Goal: Task Accomplishment & Management: Manage account settings

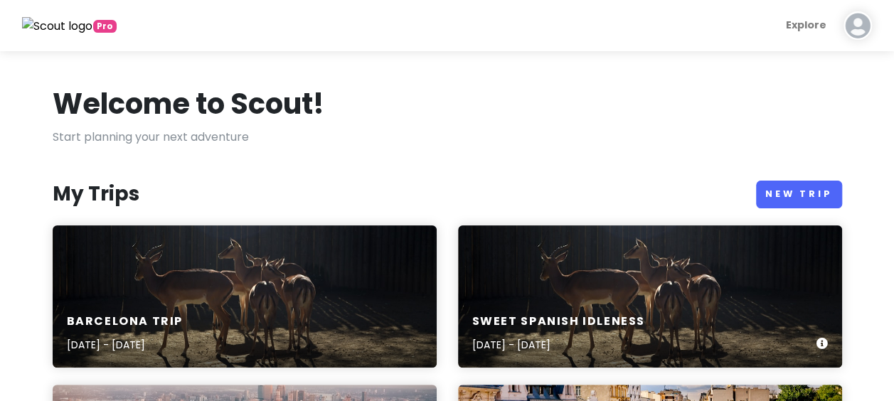
click at [552, 292] on div "Sweet spanish idleness [DATE] - [DATE]" at bounding box center [650, 296] width 384 height 142
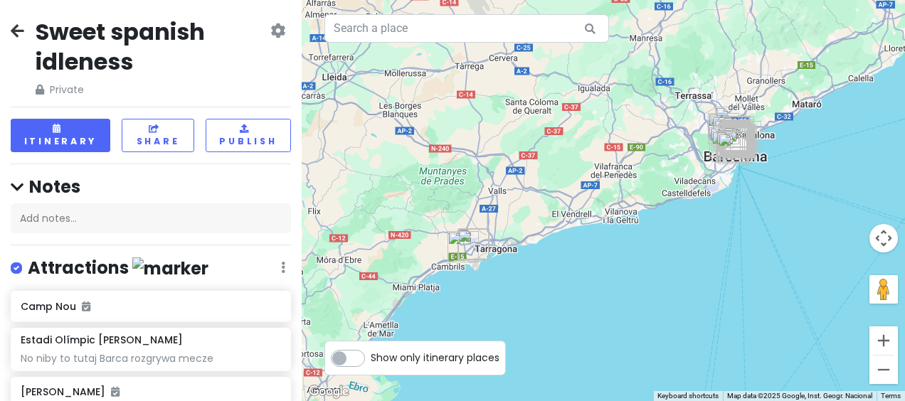
click at [28, 259] on label at bounding box center [28, 259] width 0 height 0
click at [28, 266] on input "checkbox" at bounding box center [32, 263] width 9 height 9
checkbox input "false"
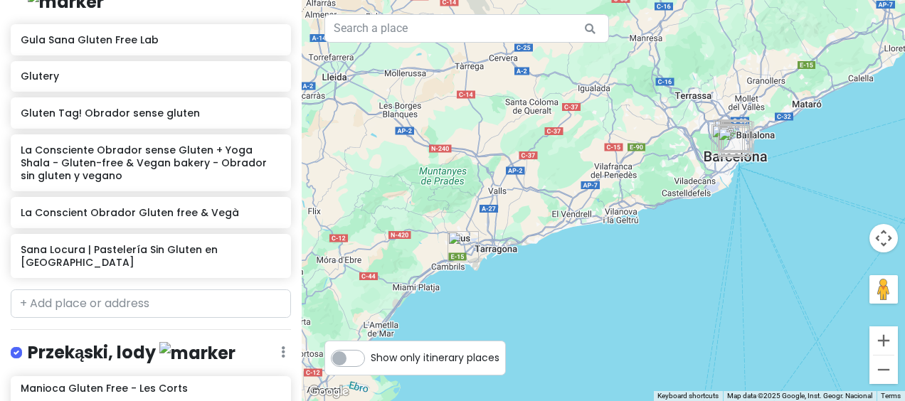
scroll to position [314, 0]
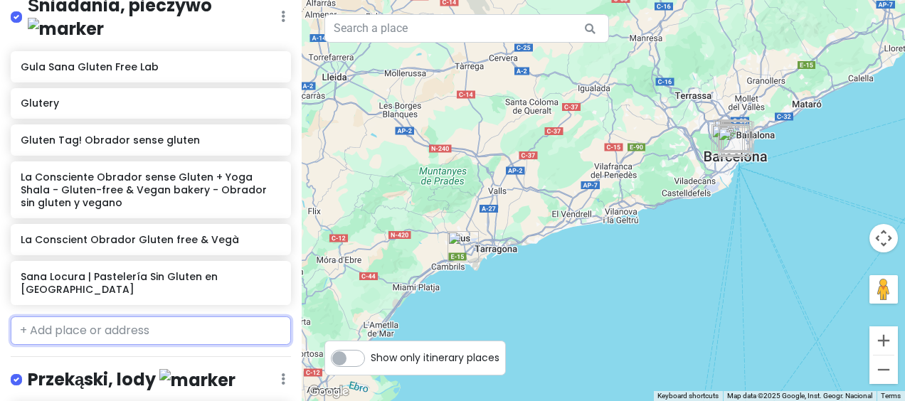
click at [217, 316] on input "text" at bounding box center [151, 330] width 280 height 28
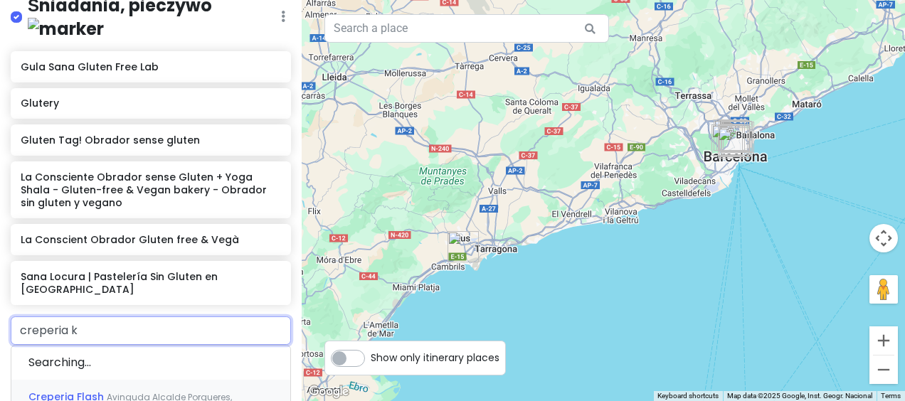
type input "creperia kr"
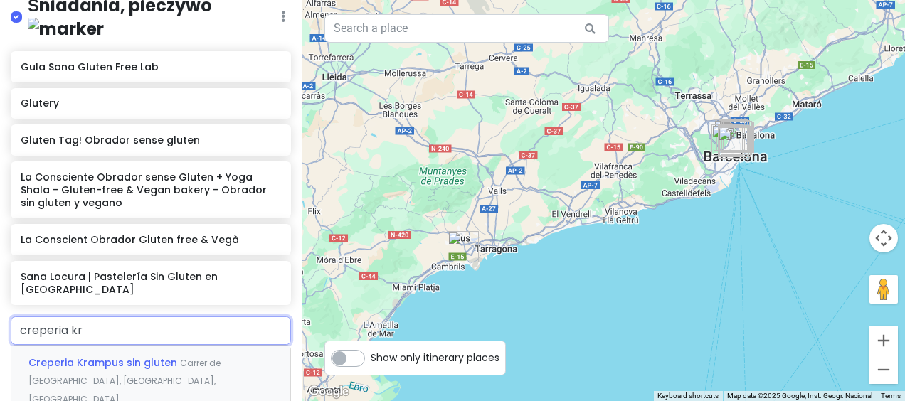
click at [146, 356] on span "Creperia Krampus sin gluten" at bounding box center [103, 363] width 151 height 14
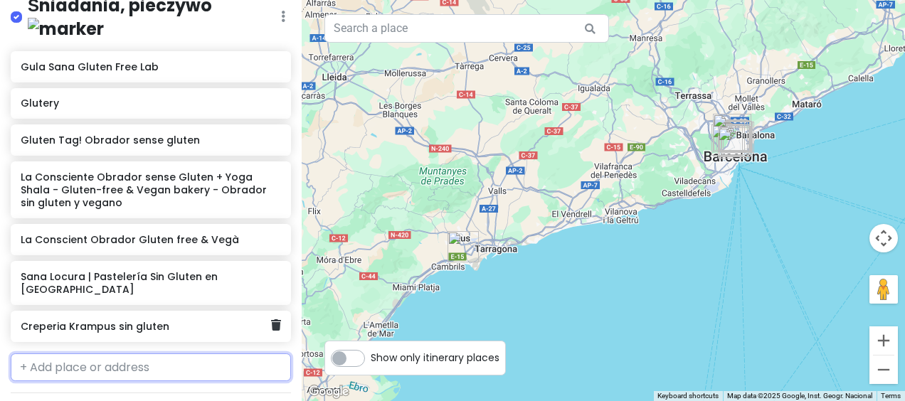
click at [183, 320] on h6 "Creperia Krampus sin gluten" at bounding box center [146, 326] width 250 height 13
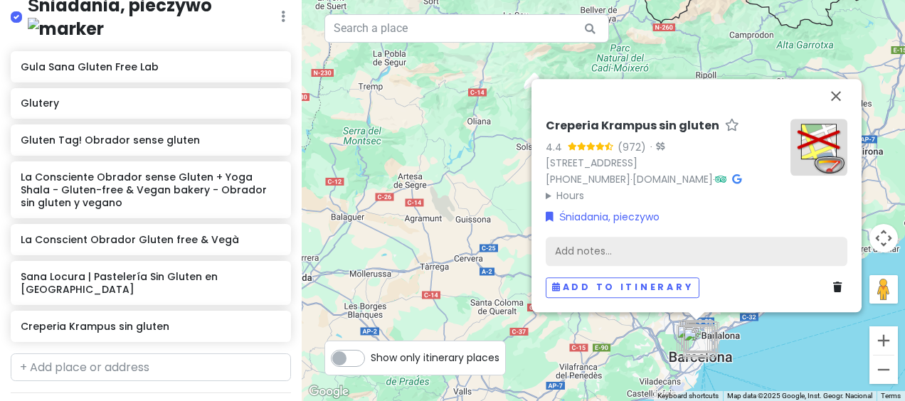
click at [602, 242] on div "Add notes..." at bounding box center [696, 252] width 302 height 30
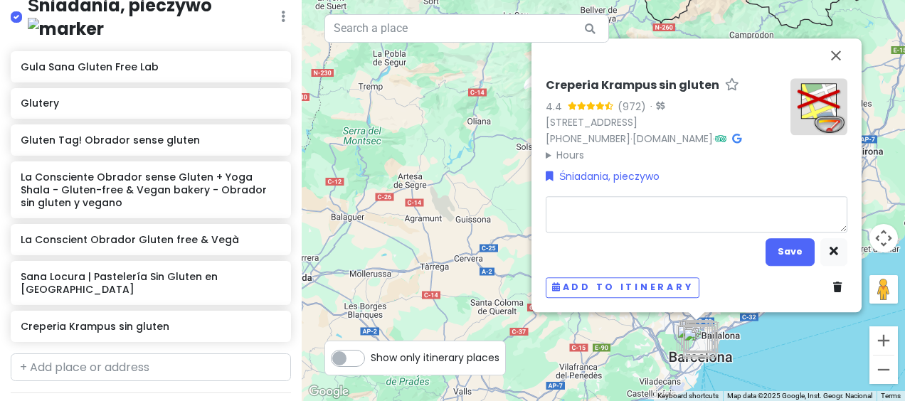
type textarea "x"
type textarea "n"
type textarea "x"
type textarea "na"
type textarea "x"
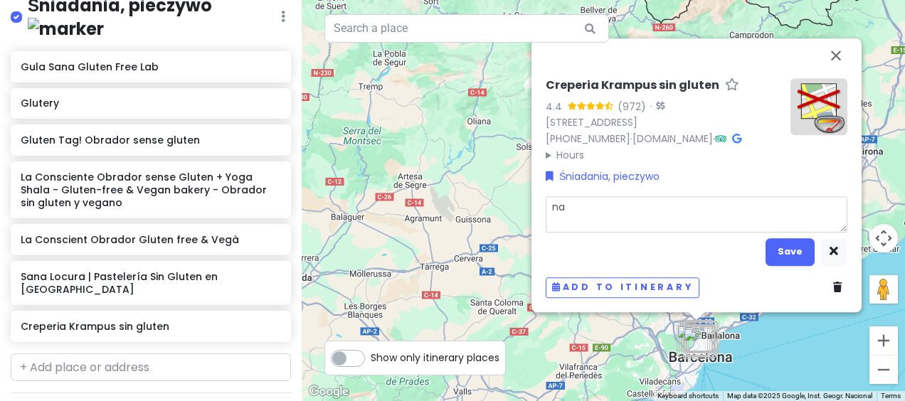
type textarea "nal"
type textarea "x"
type textarea "naleś"
type textarea "x"
type textarea "naleśn"
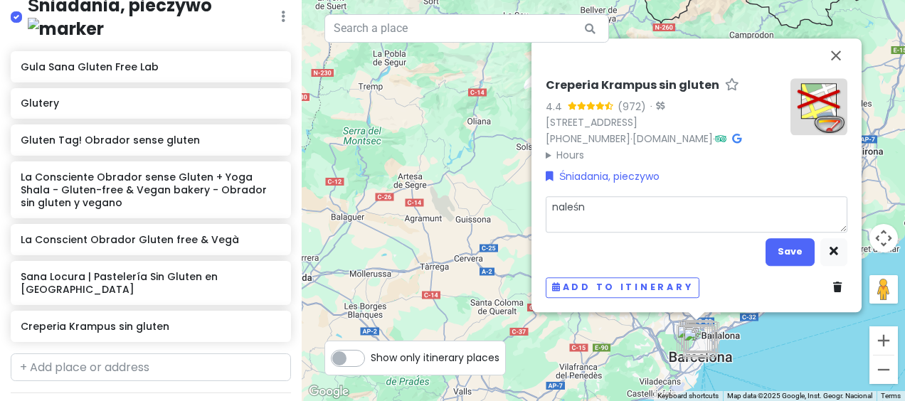
type textarea "x"
type textarea "naleśni"
type textarea "x"
type textarea "naleśnik"
type textarea "x"
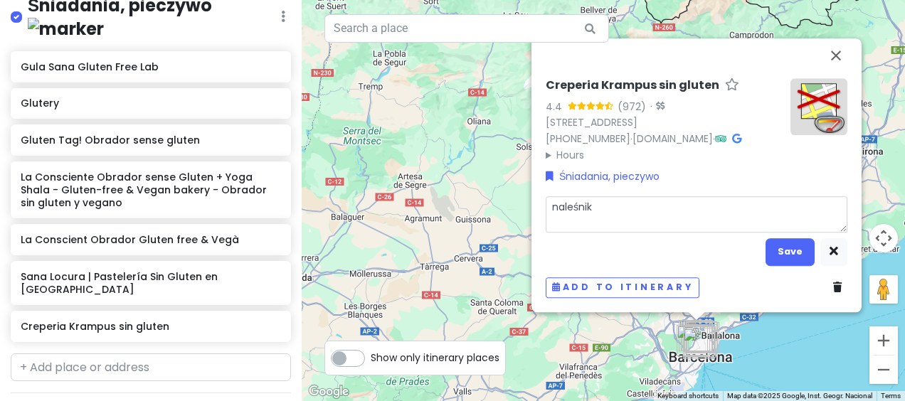
type textarea "naleśnika"
type textarea "x"
type textarea "naleśnikar"
type textarea "x"
type textarea "naleśnikarn"
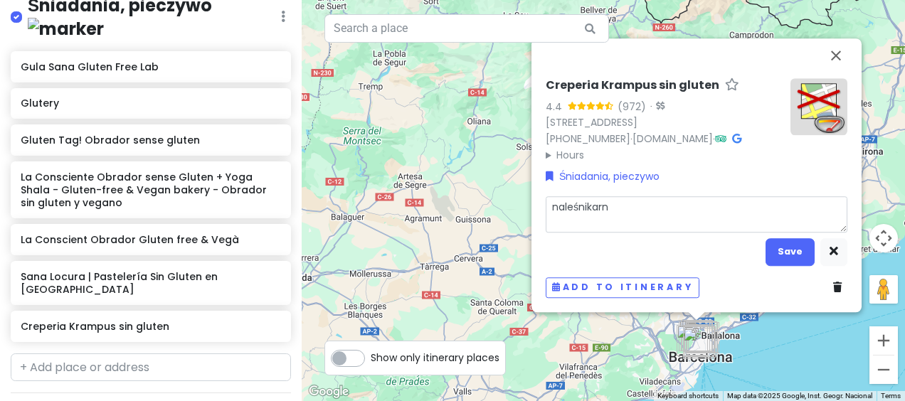
type textarea "x"
type textarea "naleśnikarnia"
type textarea "x"
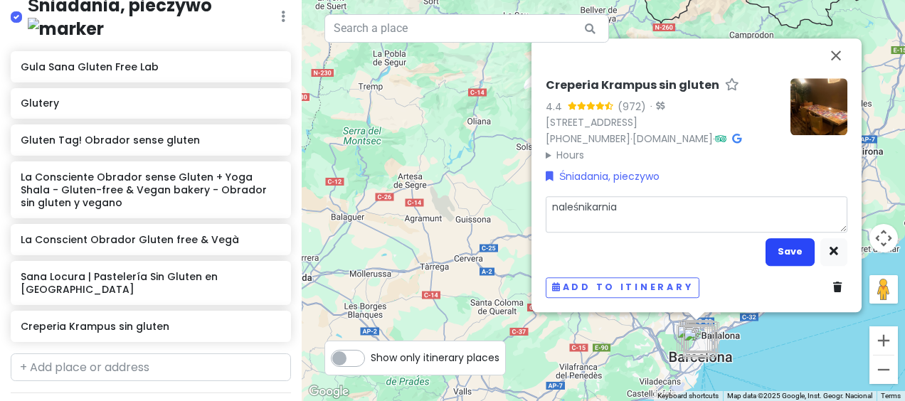
type textarea "naleśnikarnia"
click at [784, 266] on button "Save" at bounding box center [789, 252] width 49 height 28
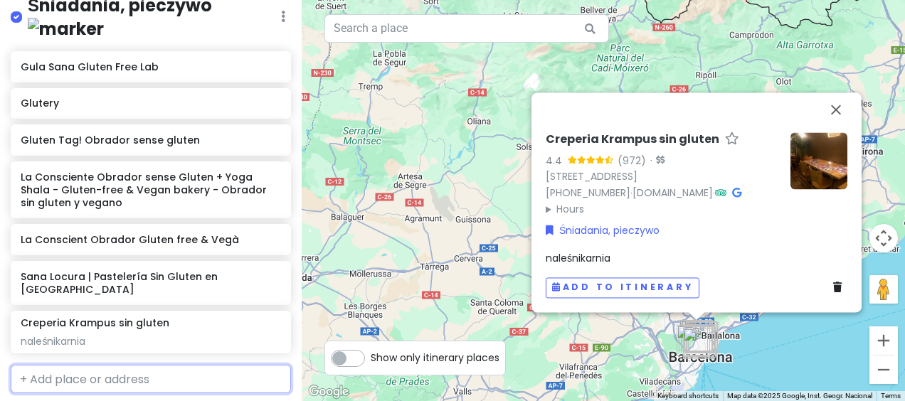
click at [127, 365] on input "text" at bounding box center [151, 379] width 280 height 28
type input "manduca c"
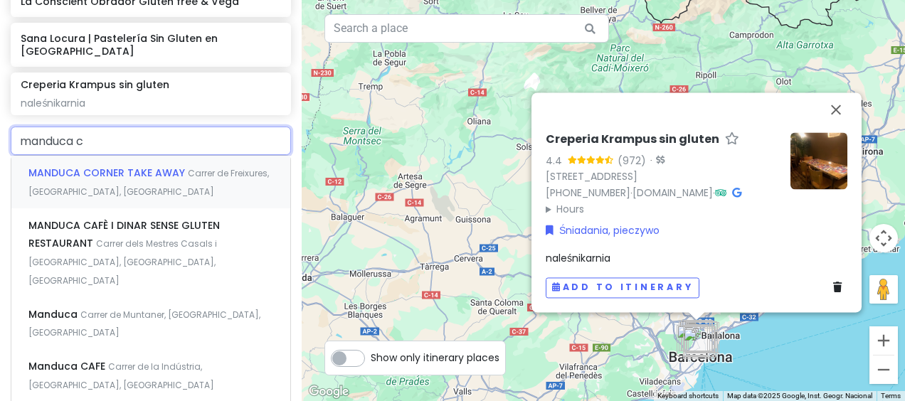
scroll to position [560, 0]
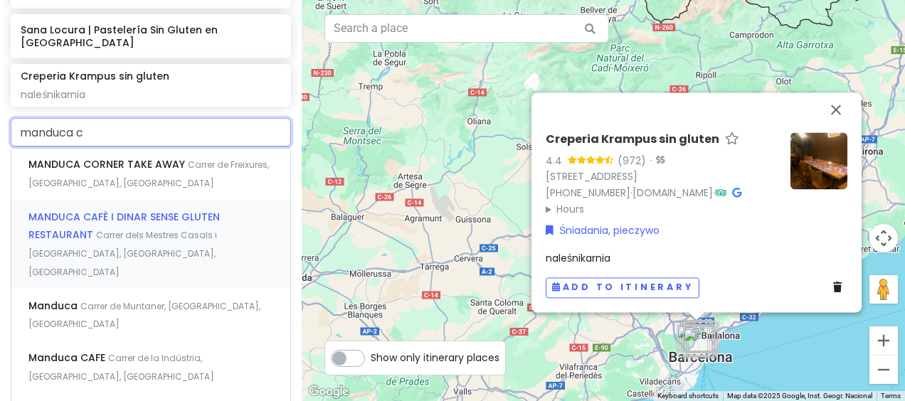
click at [200, 229] on span "Carrer dels Mestres Casals i [GEOGRAPHIC_DATA], [GEOGRAPHIC_DATA], [GEOGRAPHIC_…" at bounding box center [122, 253] width 188 height 48
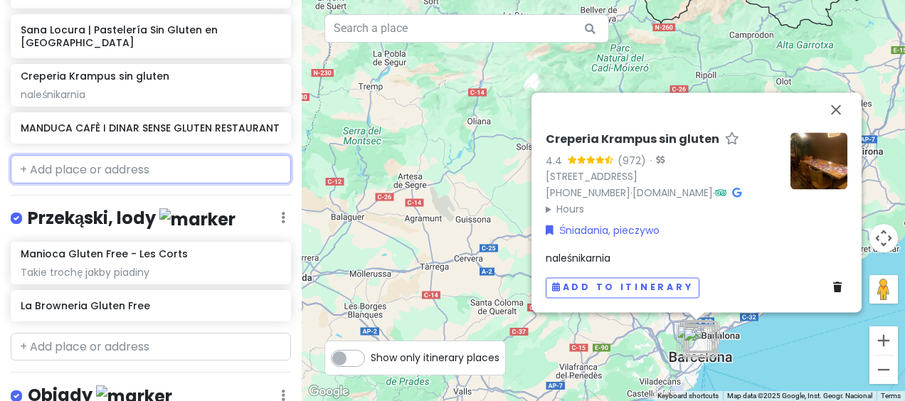
scroll to position [610, 0]
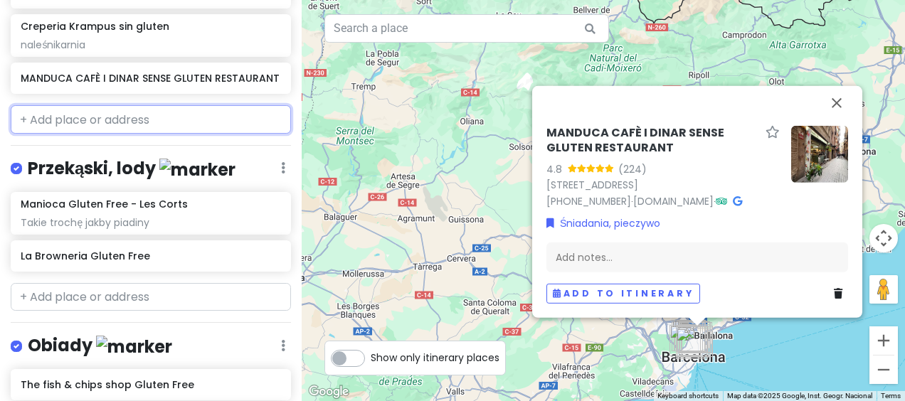
click at [127, 105] on input "text" at bounding box center [151, 119] width 280 height 28
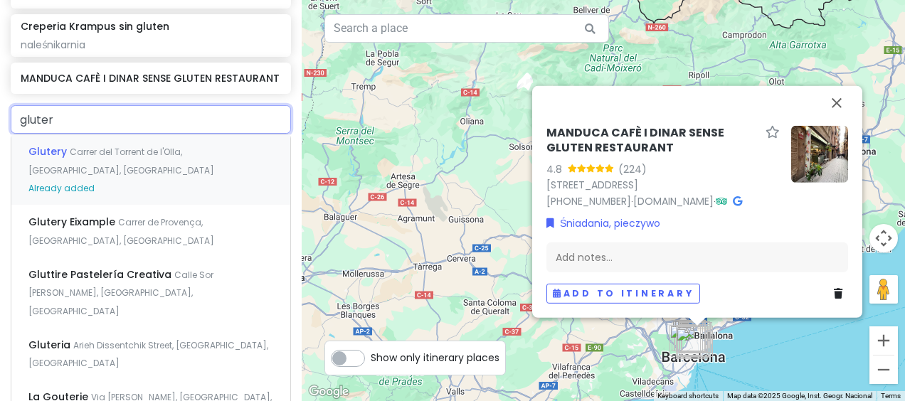
type input "glutery"
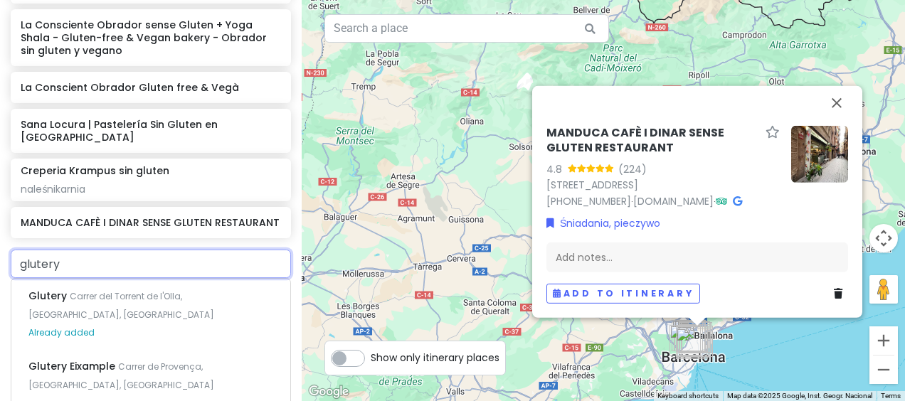
scroll to position [491, 0]
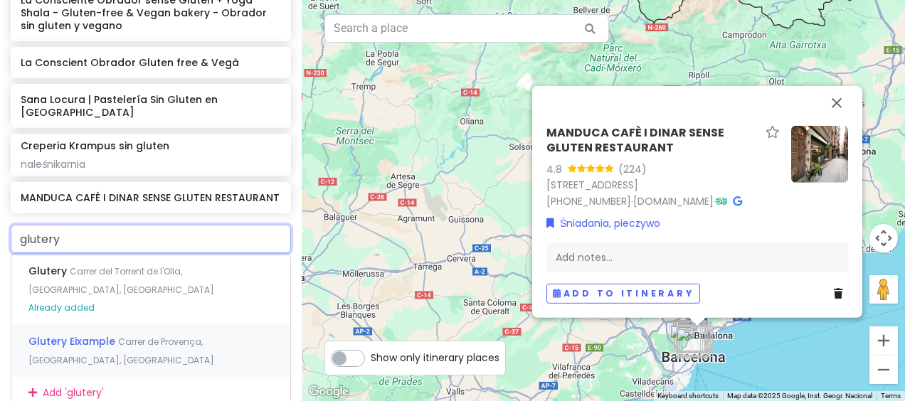
click at [100, 334] on span "Glutery Eixample" at bounding box center [73, 341] width 90 height 14
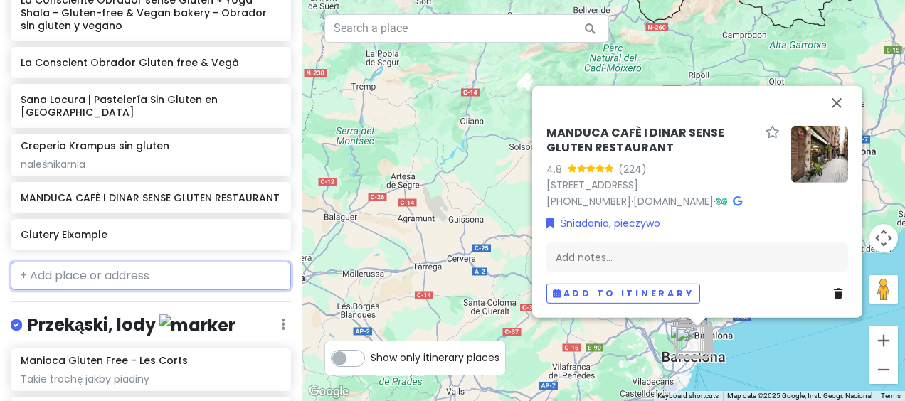
scroll to position [528, 0]
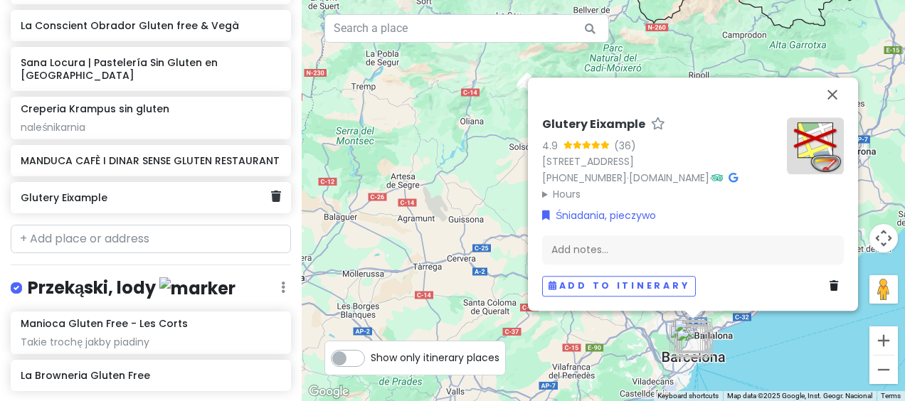
click at [154, 191] on h6 "Glutery Eixample" at bounding box center [146, 197] width 250 height 13
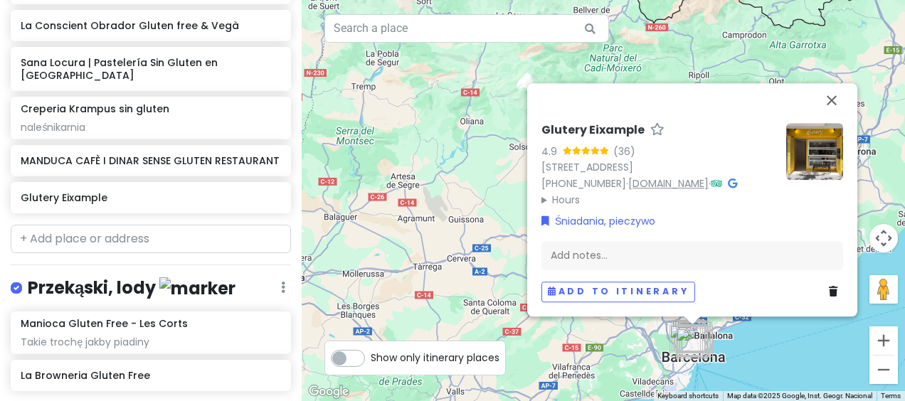
click at [676, 183] on link "[DOMAIN_NAME]" at bounding box center [668, 183] width 80 height 14
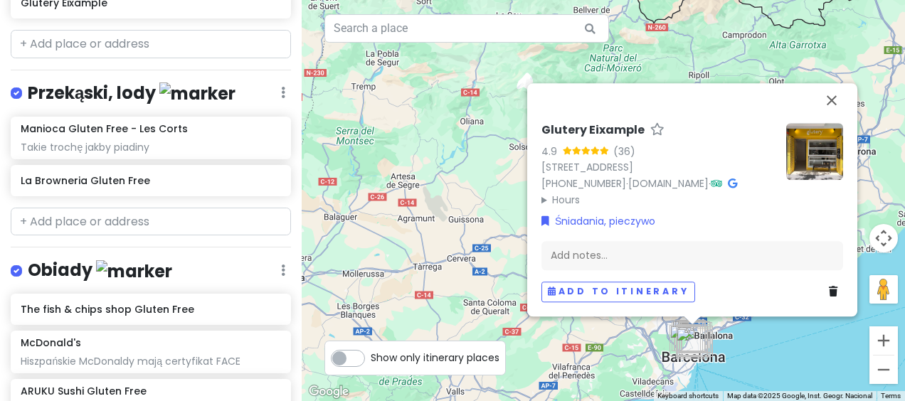
scroll to position [724, 0]
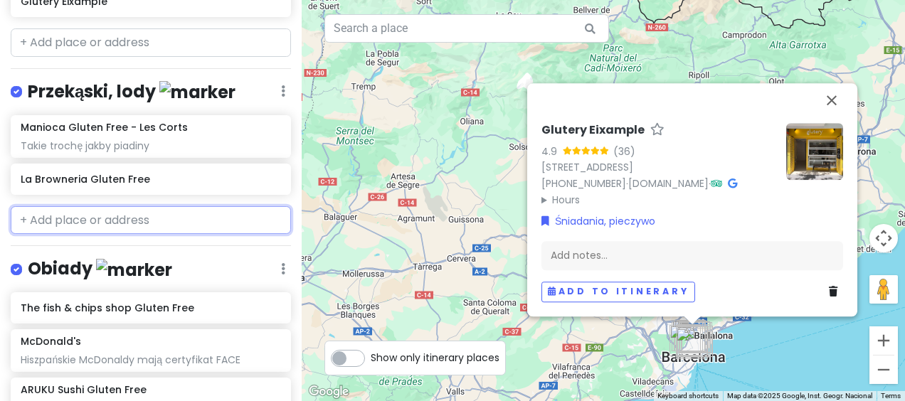
click at [186, 206] on input "text" at bounding box center [151, 220] width 280 height 28
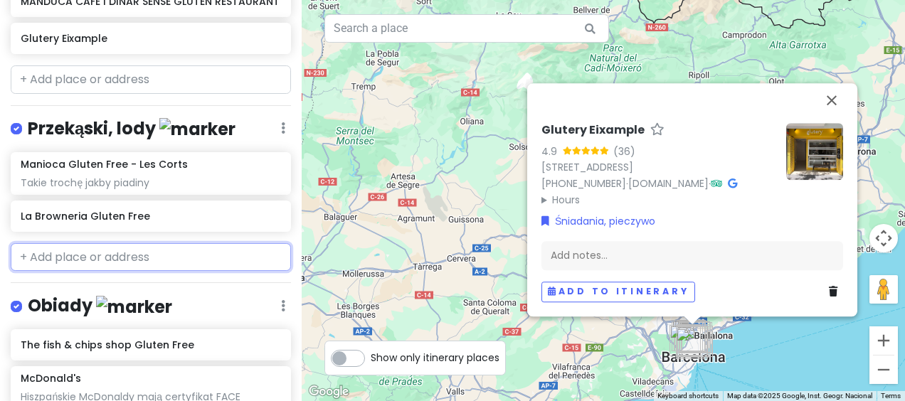
scroll to position [691, 0]
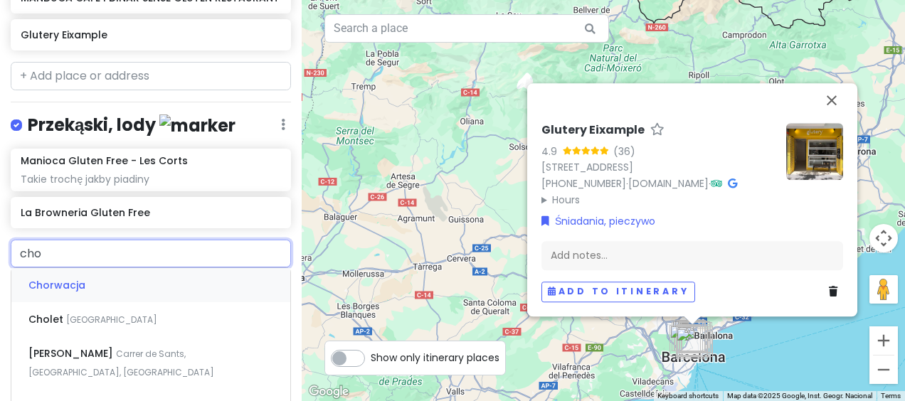
type input "chok"
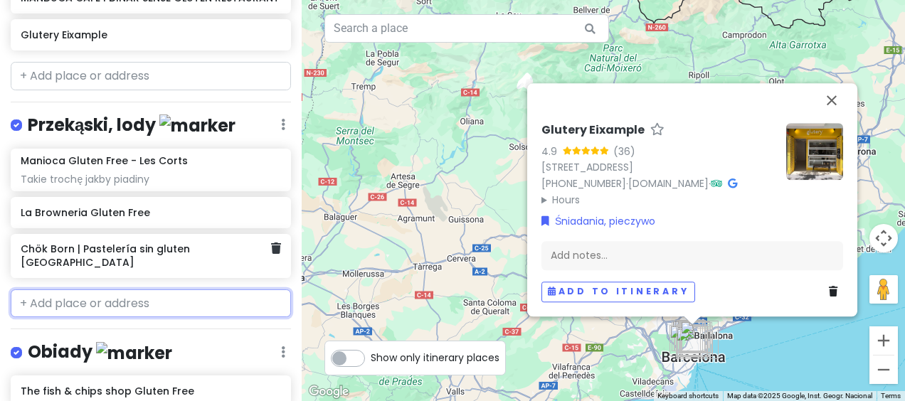
click at [226, 242] on h6 "Chök Born | Pastelería sin gluten [GEOGRAPHIC_DATA]" at bounding box center [146, 255] width 250 height 26
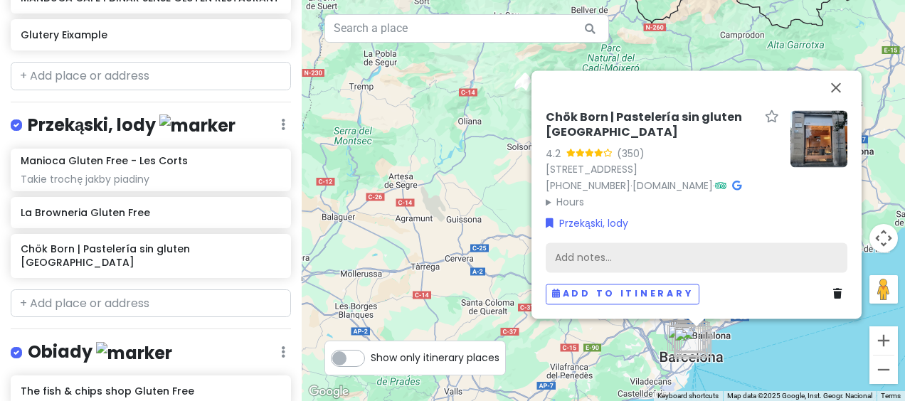
click at [677, 256] on div "Add notes..." at bounding box center [696, 258] width 302 height 30
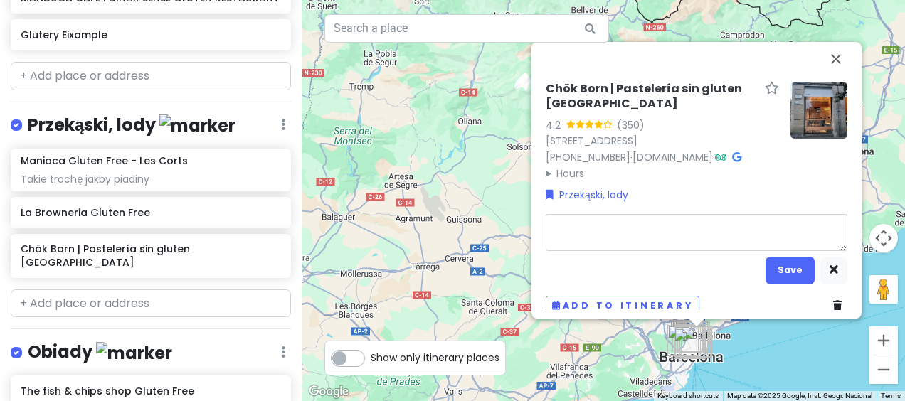
type textarea "x"
type textarea "S"
type textarea "x"
type textarea "SZ"
type textarea "x"
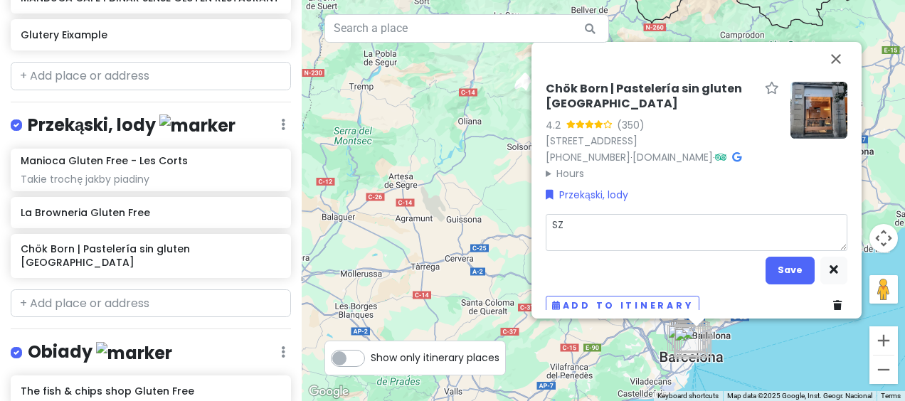
type textarea "SZT"
type textarea "x"
type textarea "SZTO"
type textarea "x"
type textarea "SZTOS"
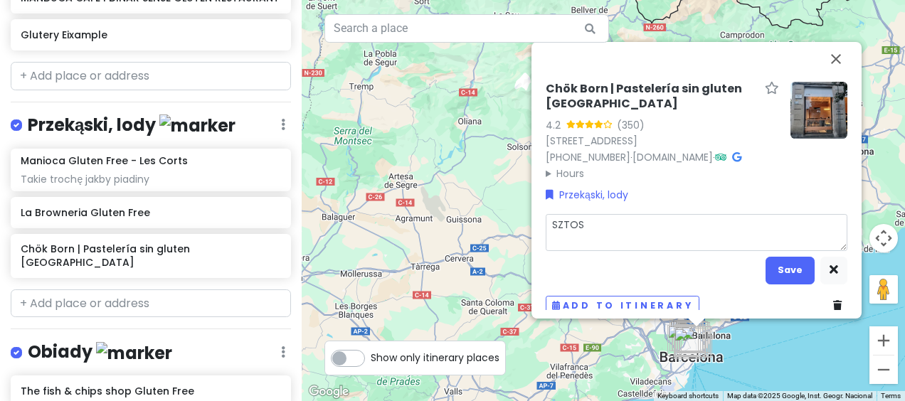
type textarea "x"
type textarea "SZTOS!"
click at [791, 284] on button "Save" at bounding box center [789, 271] width 49 height 28
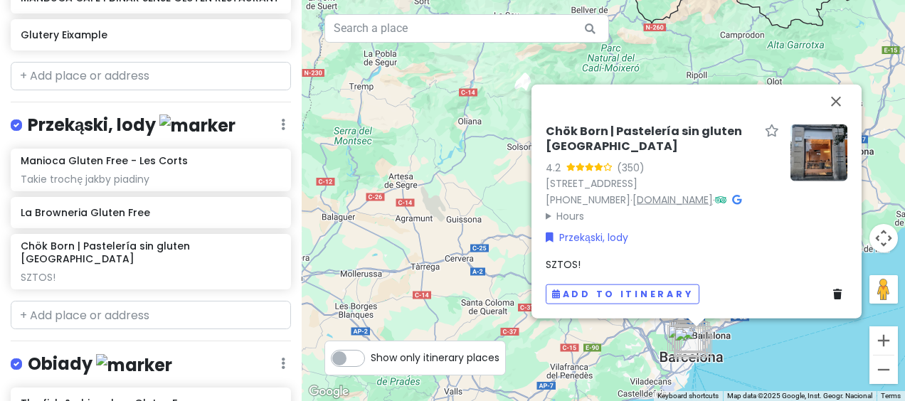
click at [689, 199] on link "[DOMAIN_NAME]" at bounding box center [672, 199] width 80 height 14
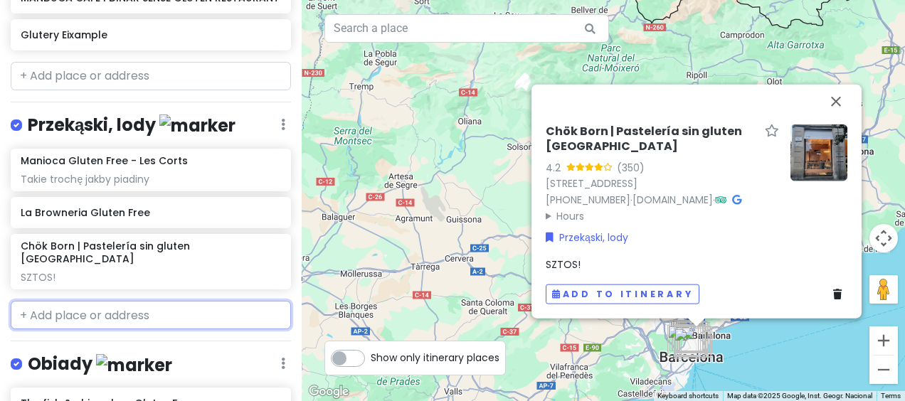
click at [115, 301] on input "text" at bounding box center [151, 315] width 280 height 28
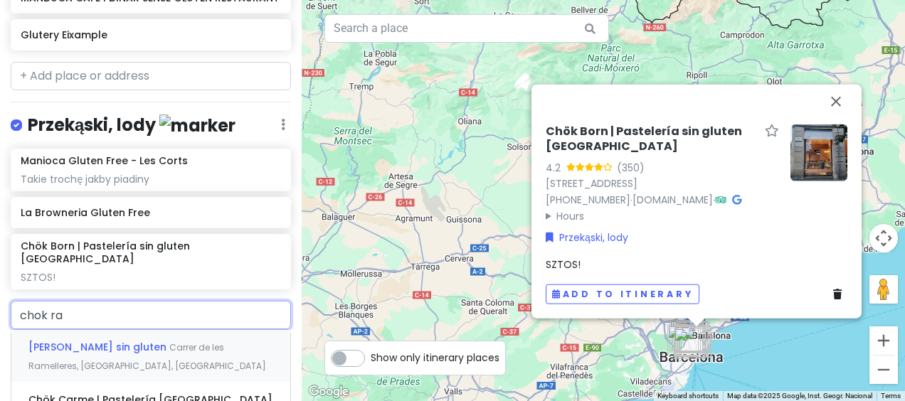
type input "chok ram"
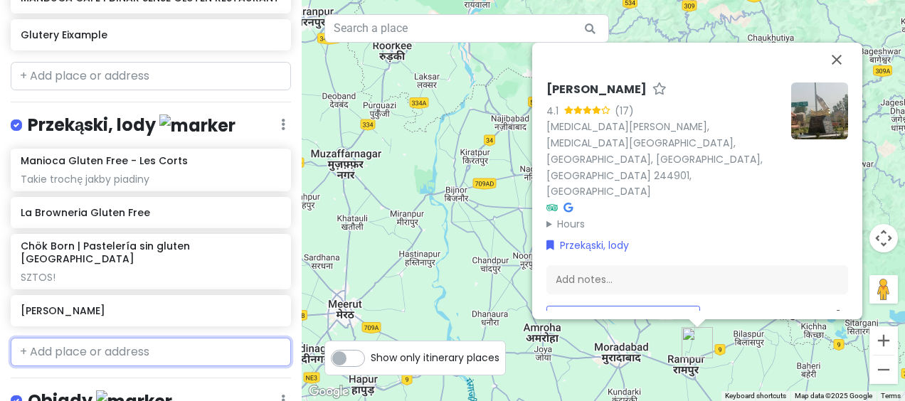
click at [129, 338] on input "text" at bounding box center [151, 352] width 280 height 28
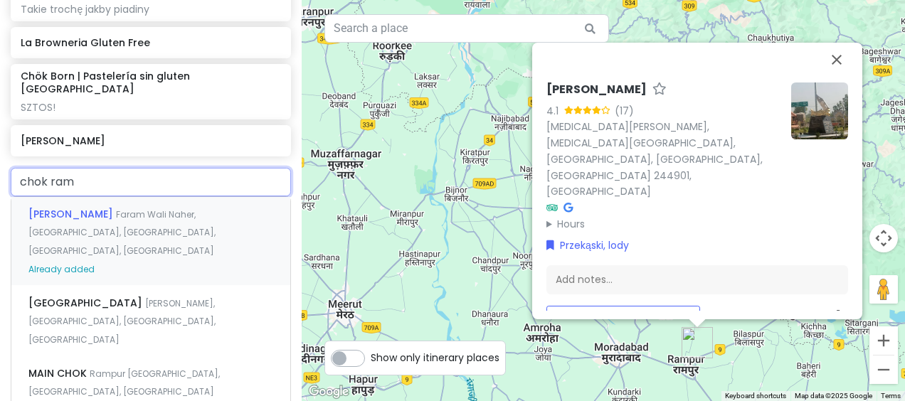
scroll to position [867, 0]
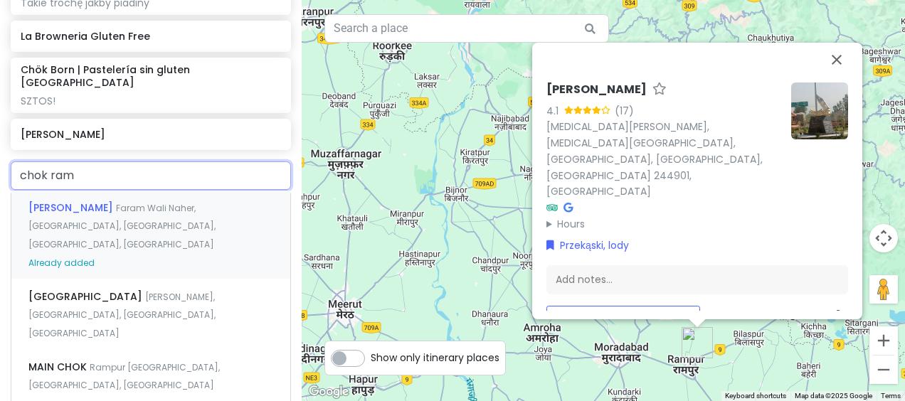
type input "chok rame"
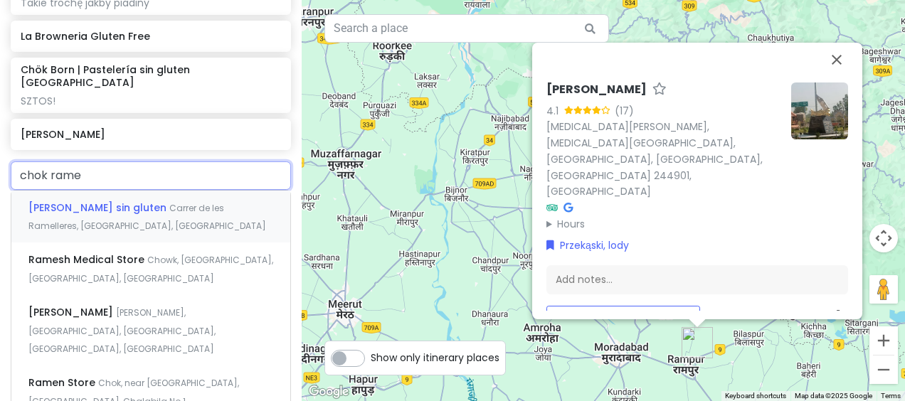
click at [149, 201] on span "[PERSON_NAME] sin gluten" at bounding box center [98, 208] width 141 height 14
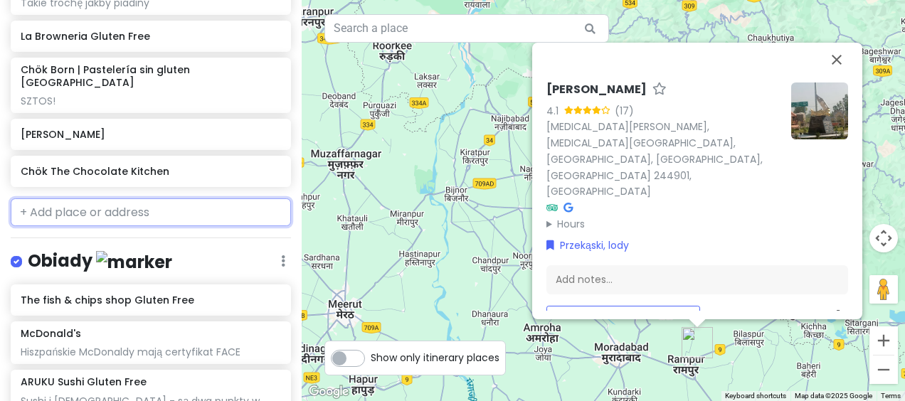
scroll to position [903, 0]
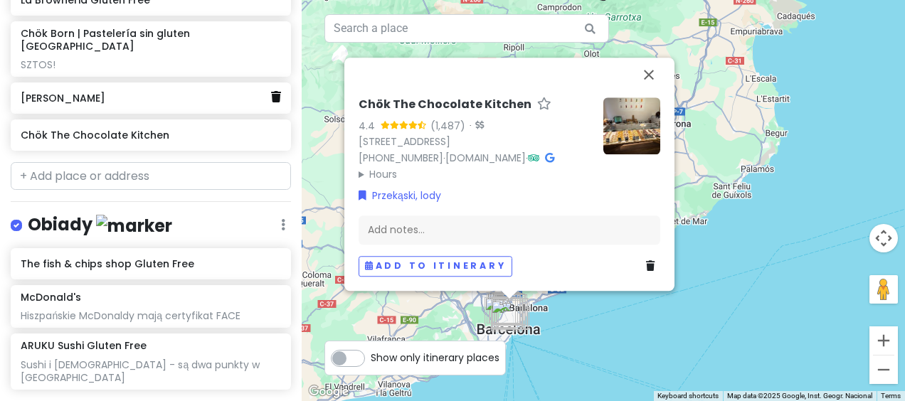
click at [271, 91] on icon at bounding box center [276, 96] width 10 height 11
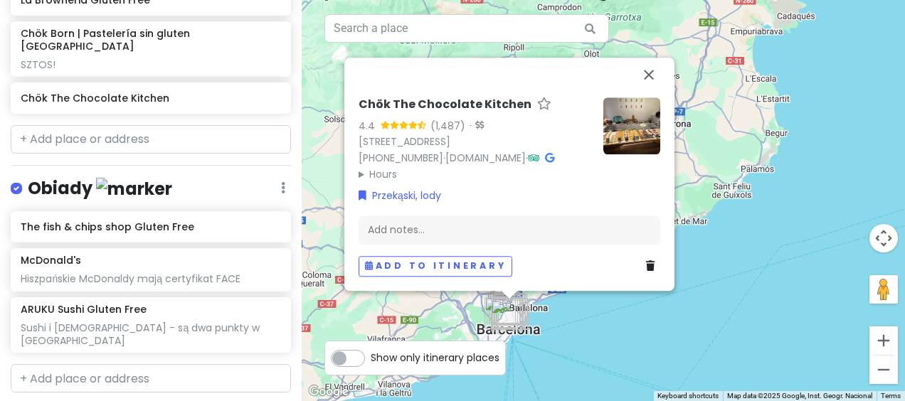
scroll to position [867, 0]
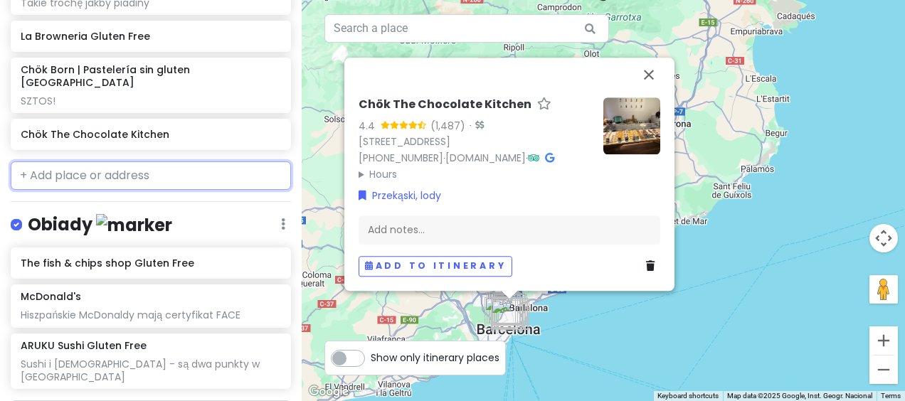
click at [107, 161] on input "text" at bounding box center [151, 175] width 280 height 28
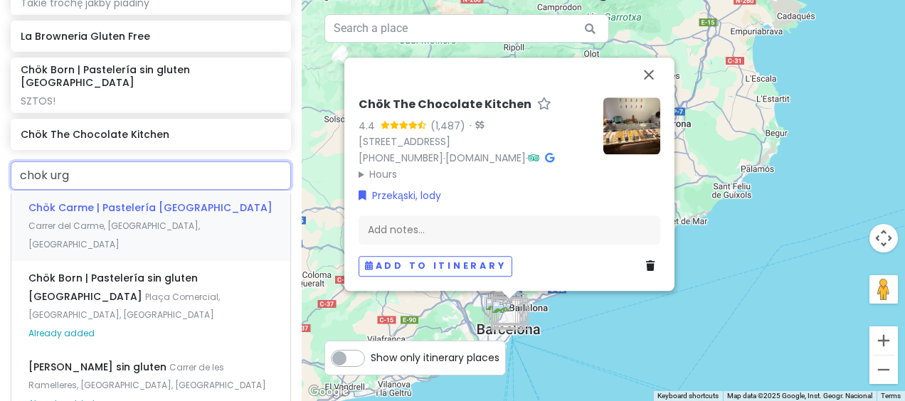
type input "chok urge"
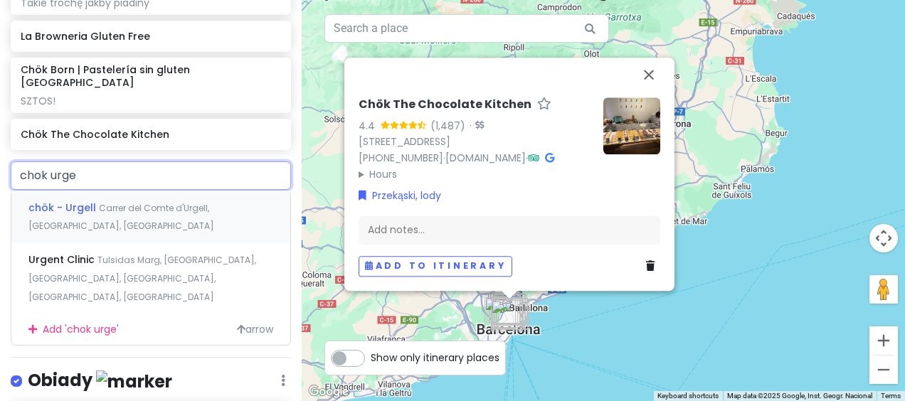
click at [107, 202] on span "Carrer del Comte d'Urgell, [GEOGRAPHIC_DATA], [GEOGRAPHIC_DATA]" at bounding box center [121, 217] width 186 height 31
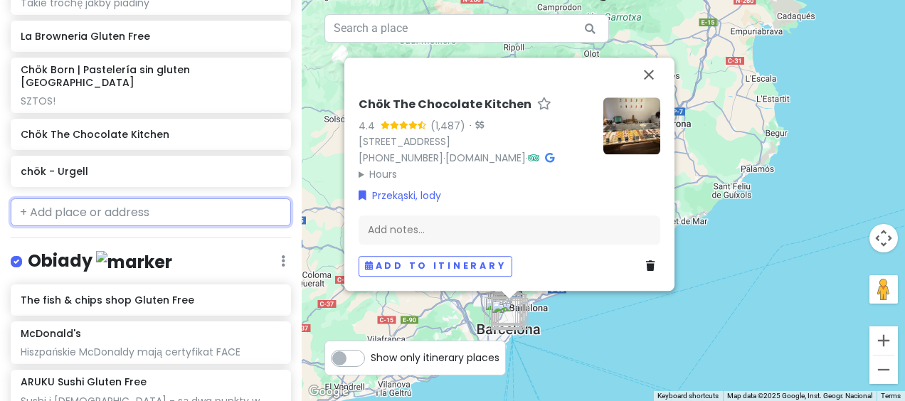
scroll to position [903, 0]
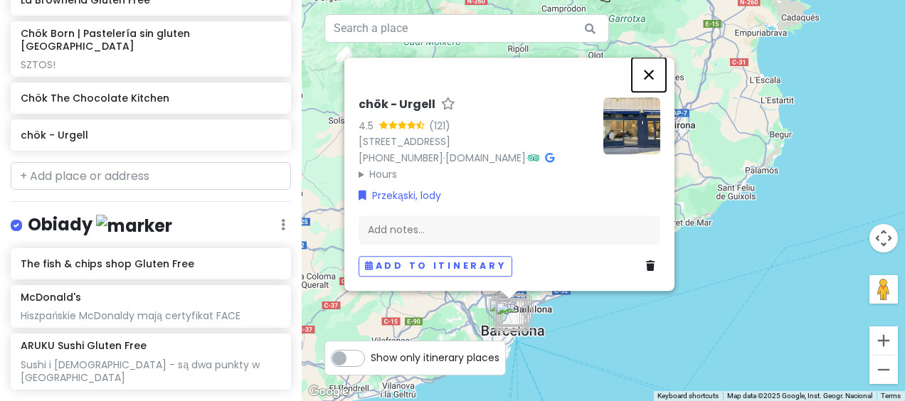
click at [646, 64] on button "Close" at bounding box center [648, 75] width 34 height 34
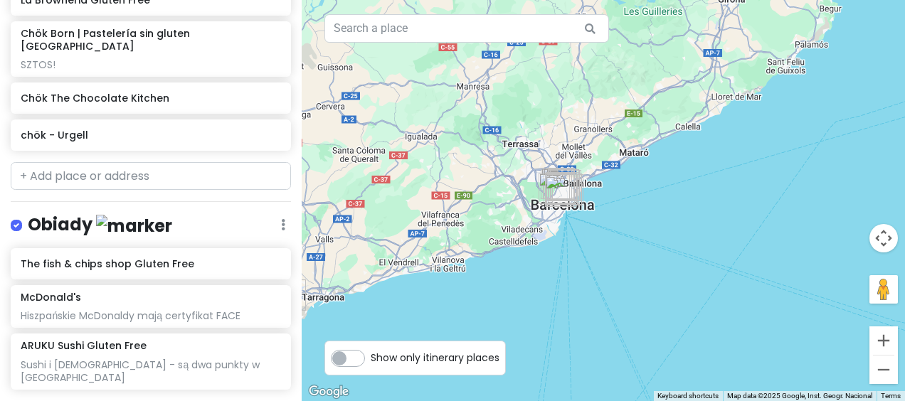
drag, startPoint x: 583, startPoint y: 323, endPoint x: 633, endPoint y: 173, distance: 158.1
click at [633, 173] on div at bounding box center [603, 200] width 603 height 401
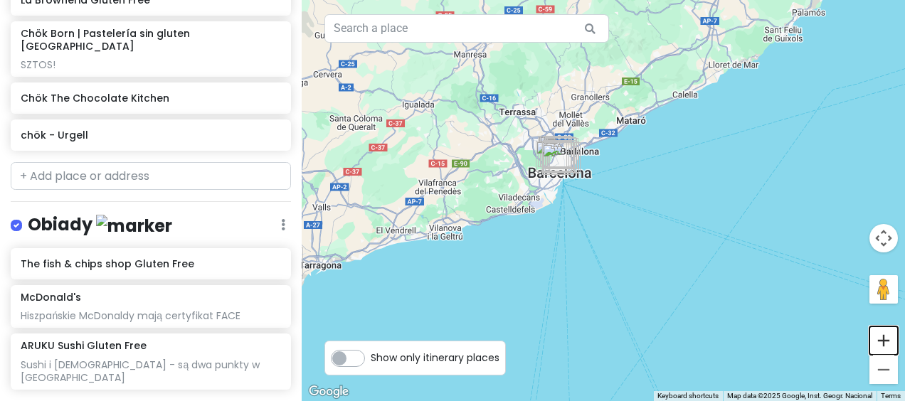
click at [884, 336] on button "Zoom in" at bounding box center [883, 340] width 28 height 28
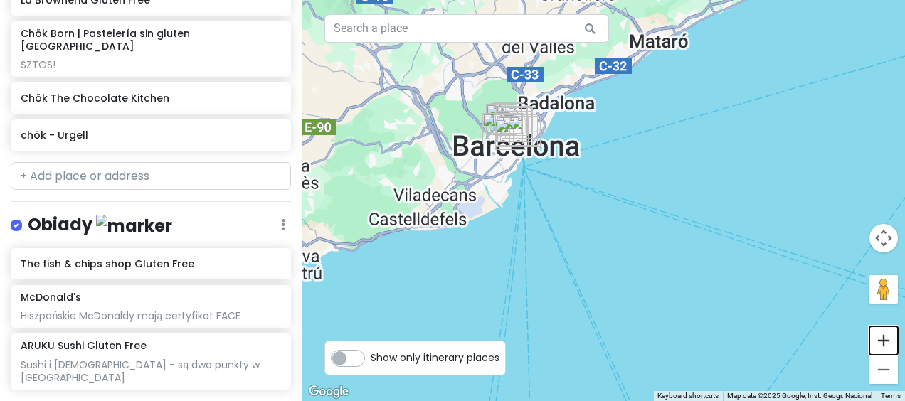
click at [884, 336] on button "Zoom in" at bounding box center [883, 340] width 28 height 28
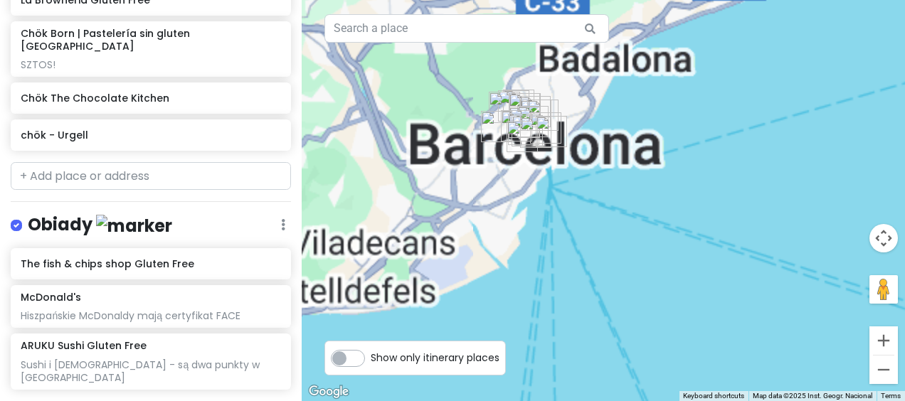
drag, startPoint x: 564, startPoint y: 203, endPoint x: 718, endPoint y: 294, distance: 178.9
click at [718, 294] on div at bounding box center [603, 200] width 603 height 401
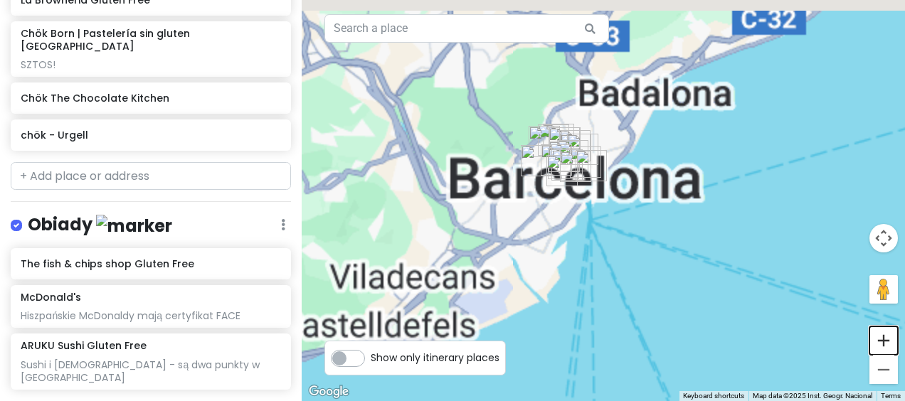
click at [880, 343] on button "Zoom in" at bounding box center [883, 340] width 28 height 28
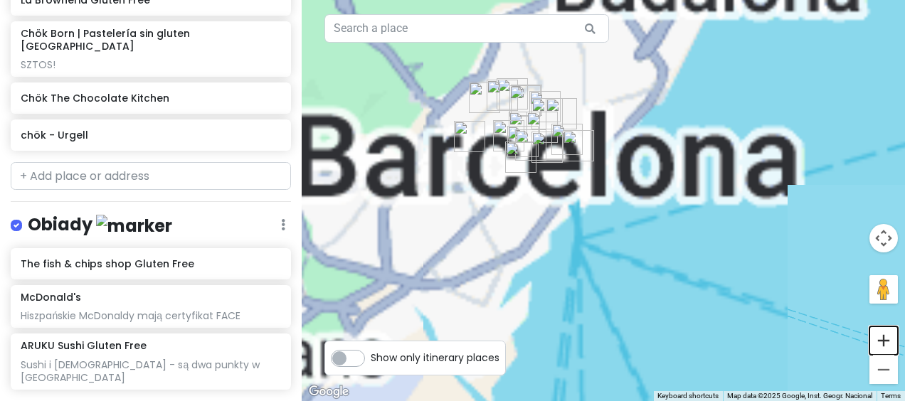
click at [880, 343] on button "Zoom in" at bounding box center [883, 340] width 28 height 28
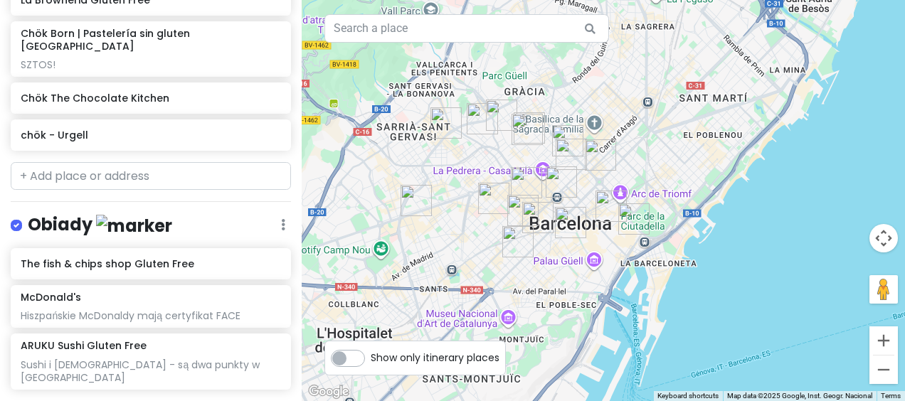
drag, startPoint x: 621, startPoint y: 117, endPoint x: 713, endPoint y: 233, distance: 148.8
click at [713, 233] on div at bounding box center [603, 200] width 603 height 401
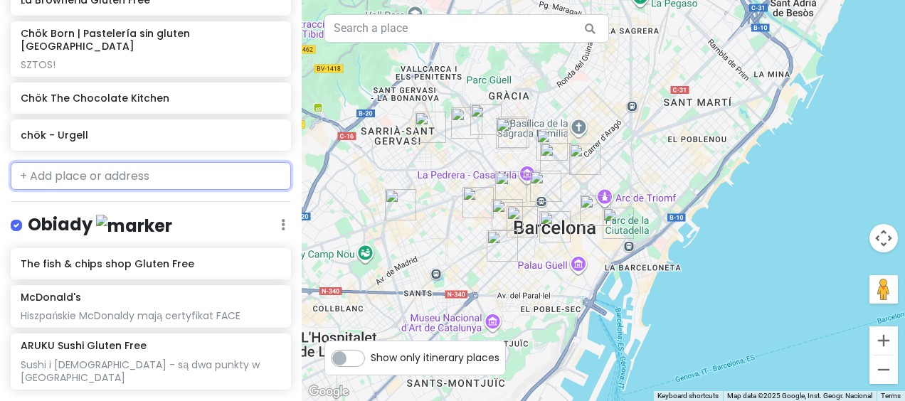
click at [114, 162] on input "text" at bounding box center [151, 176] width 280 height 28
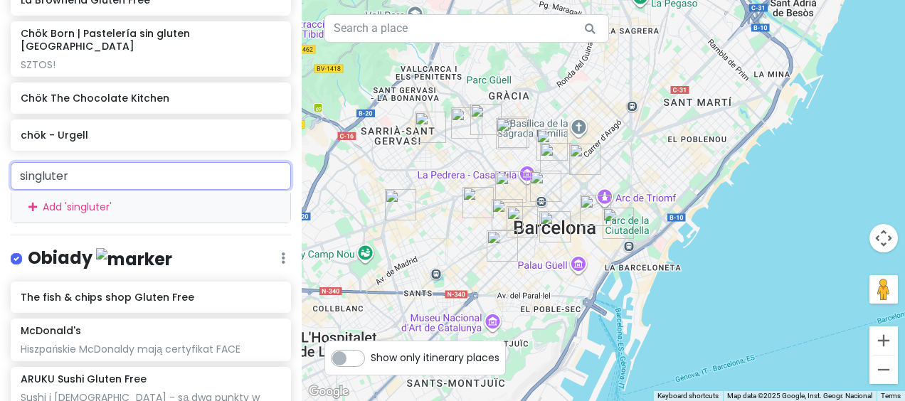
type input "singluteri"
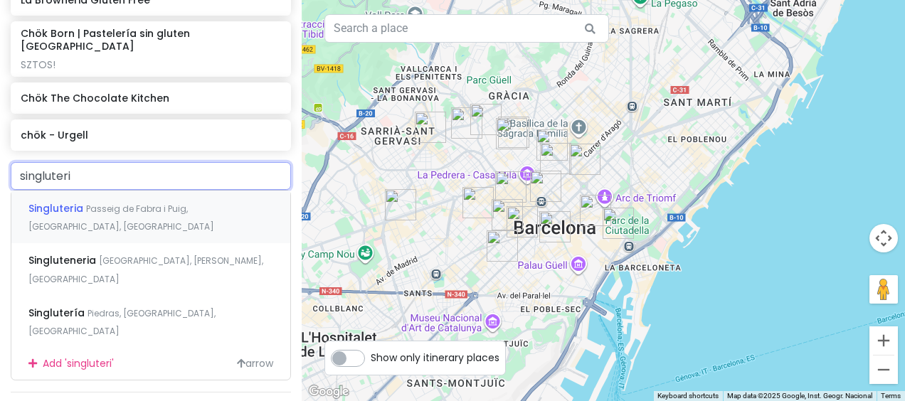
click at [134, 203] on span "Passeig de Fabra i Puig, [GEOGRAPHIC_DATA], [GEOGRAPHIC_DATA]" at bounding box center [121, 218] width 186 height 31
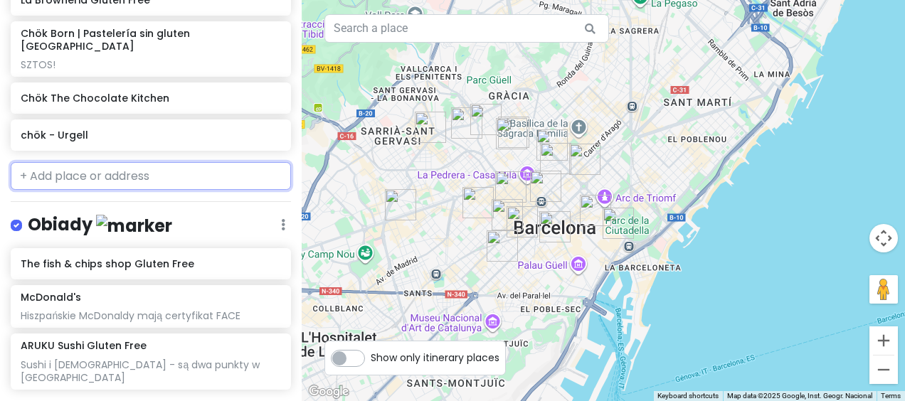
scroll to position [940, 0]
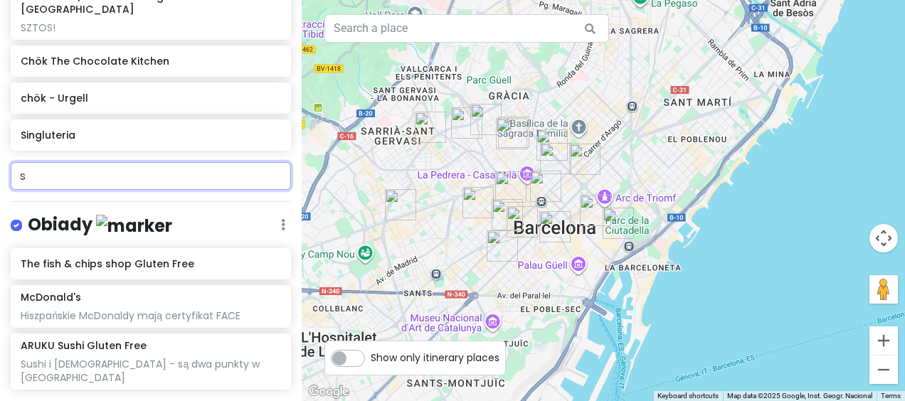
type input "s"
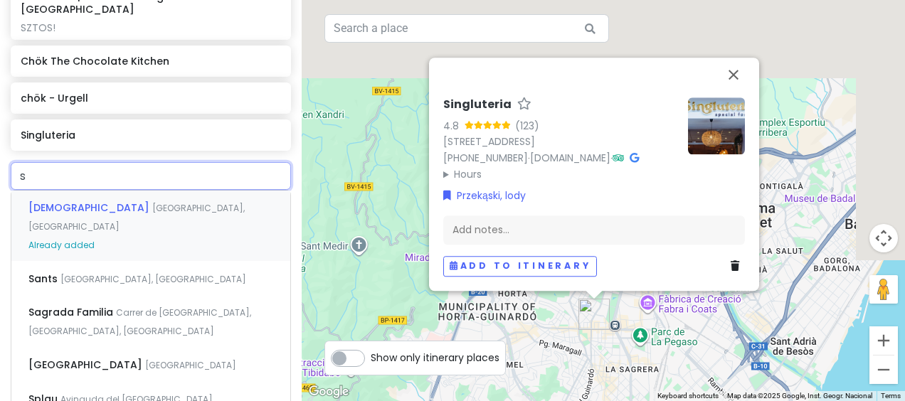
click at [95, 162] on input "s" at bounding box center [151, 176] width 280 height 28
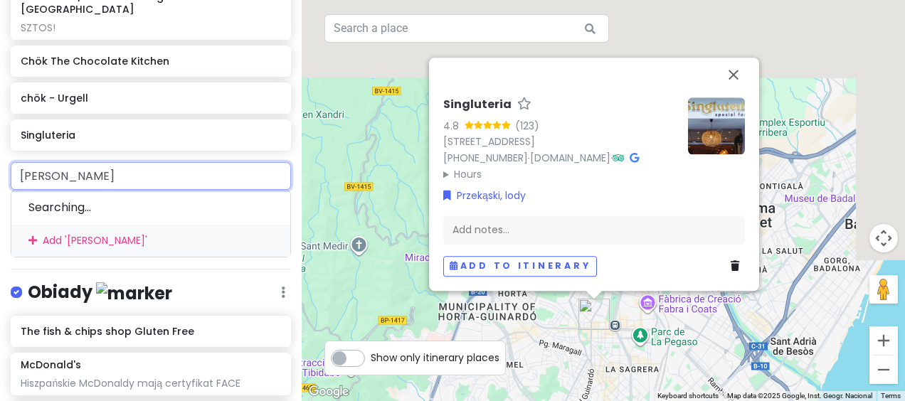
type input "hanai vegana"
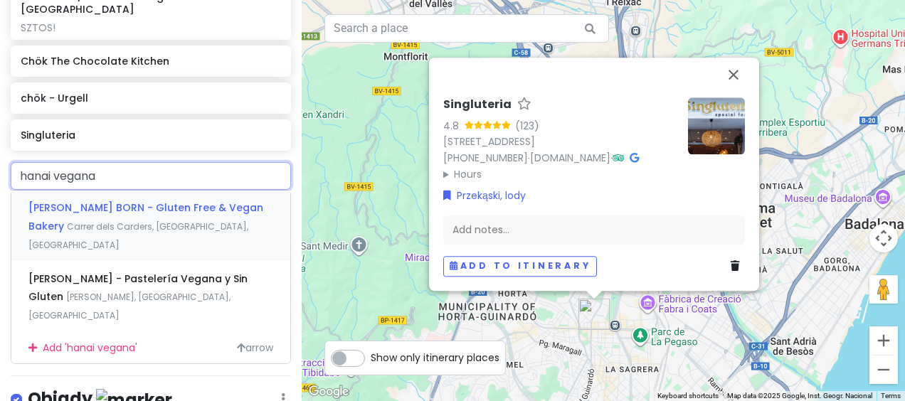
click at [186, 191] on div "[PERSON_NAME] BORN - Gluten Free & Vegan Bakery Carrer dels Carders, [GEOGRAPHI…" at bounding box center [150, 226] width 279 height 70
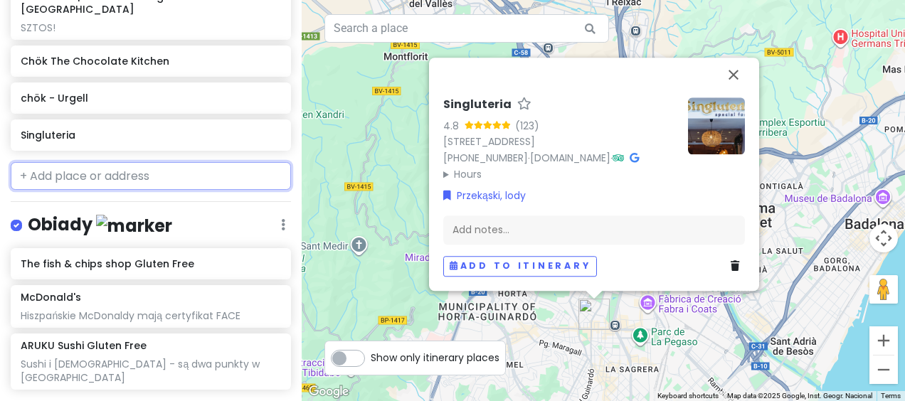
scroll to position [990, 0]
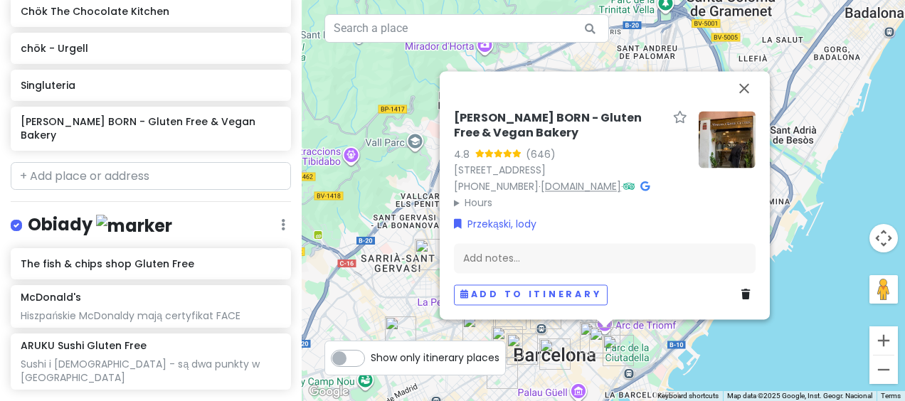
click at [577, 185] on link "[DOMAIN_NAME]" at bounding box center [580, 186] width 80 height 14
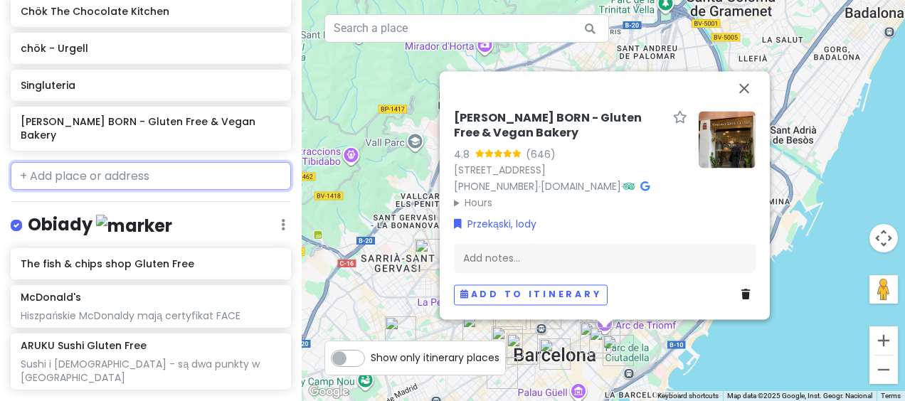
click at [137, 162] on input "text" at bounding box center [151, 176] width 280 height 28
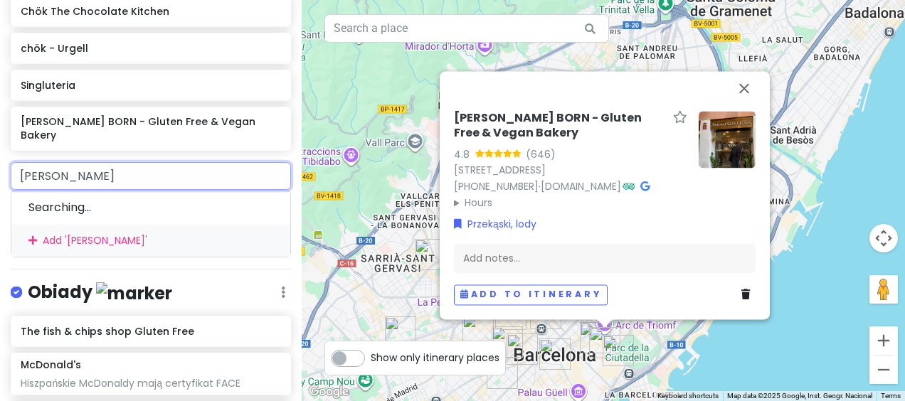
type input "hanai vegana"
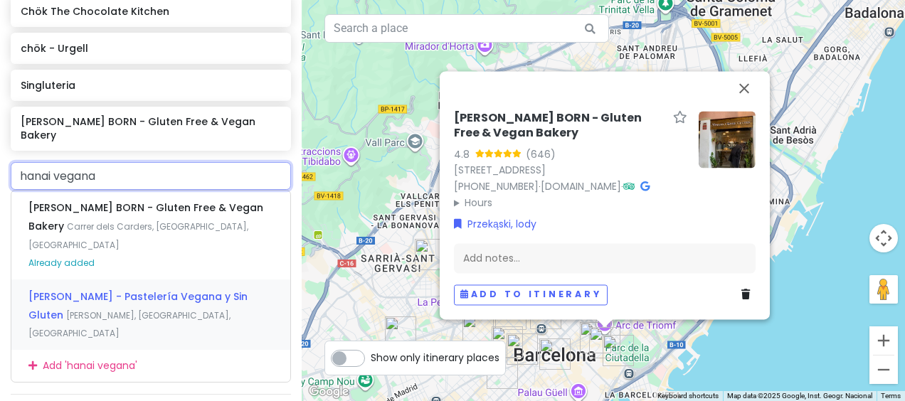
click at [177, 279] on div "[PERSON_NAME] - Pastelería Vegana y Sin Gluten Carrer de Puigmartí, [GEOGRAPHIC…" at bounding box center [150, 314] width 279 height 70
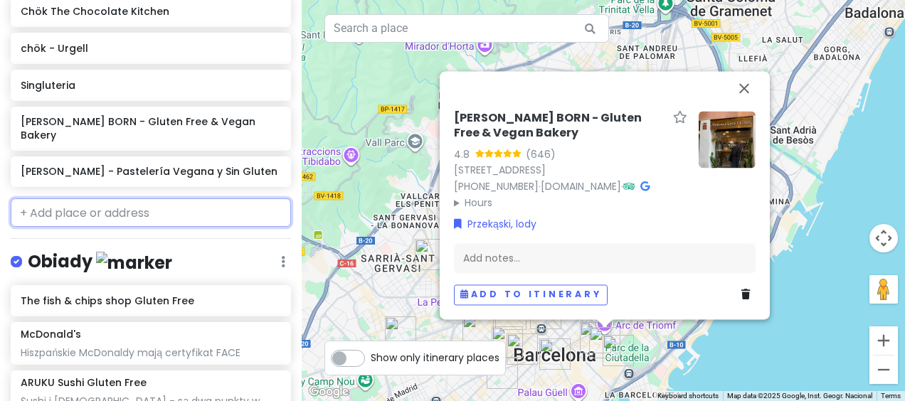
scroll to position [1040, 0]
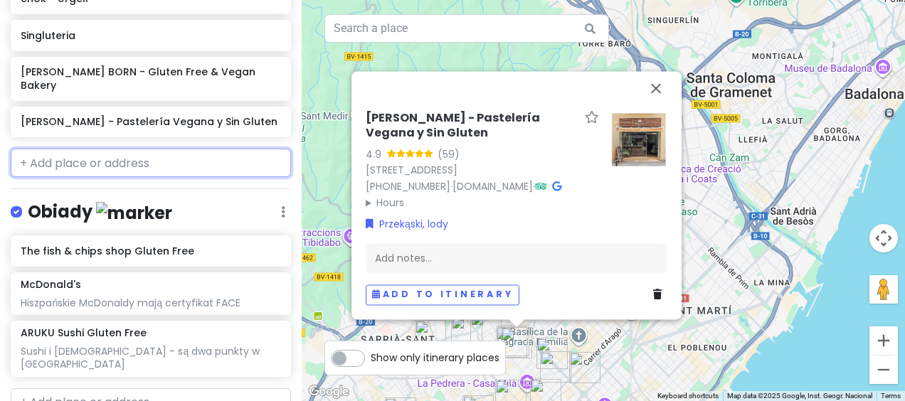
click at [164, 149] on input "text" at bounding box center [151, 163] width 280 height 28
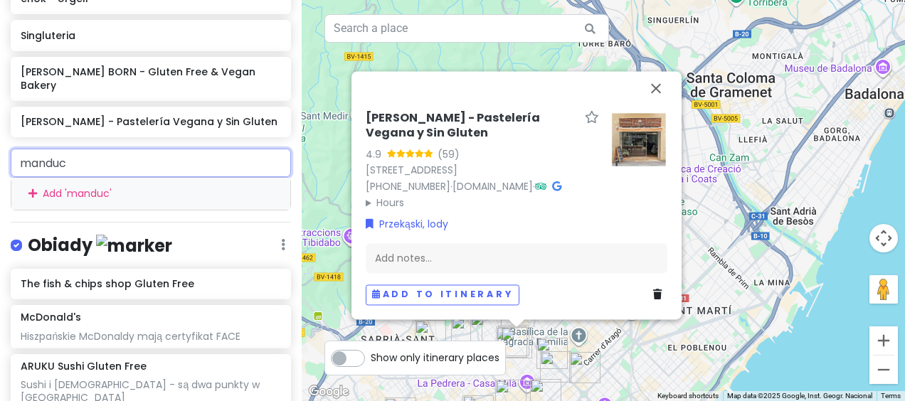
type input "manduca"
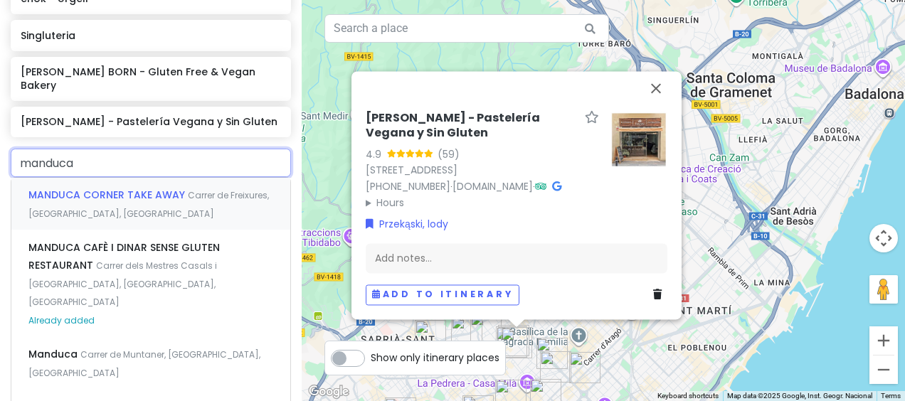
click at [122, 188] on span "MANDUCA CORNER TAKE AWAY" at bounding box center [107, 195] width 159 height 14
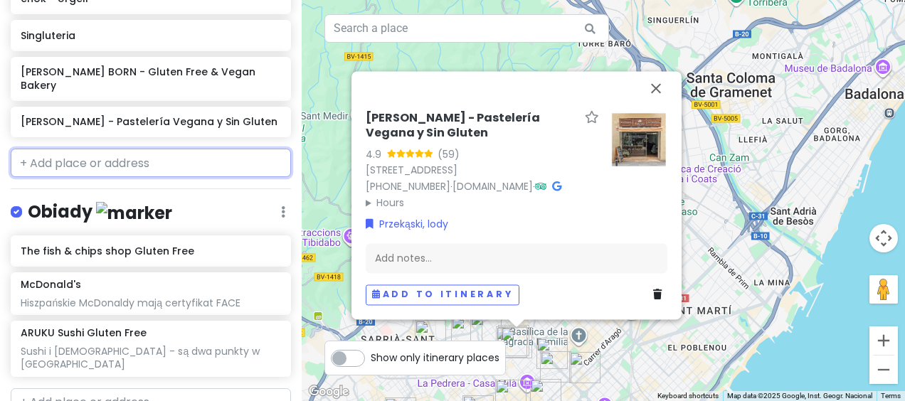
scroll to position [1077, 0]
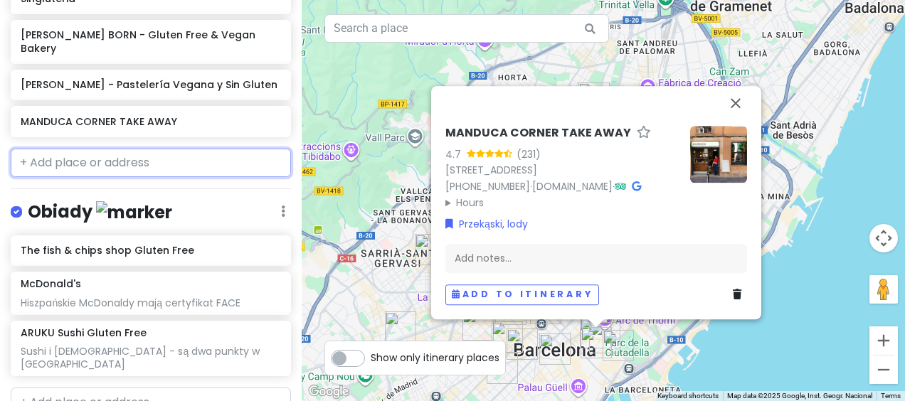
click at [115, 149] on input "text" at bounding box center [151, 163] width 280 height 28
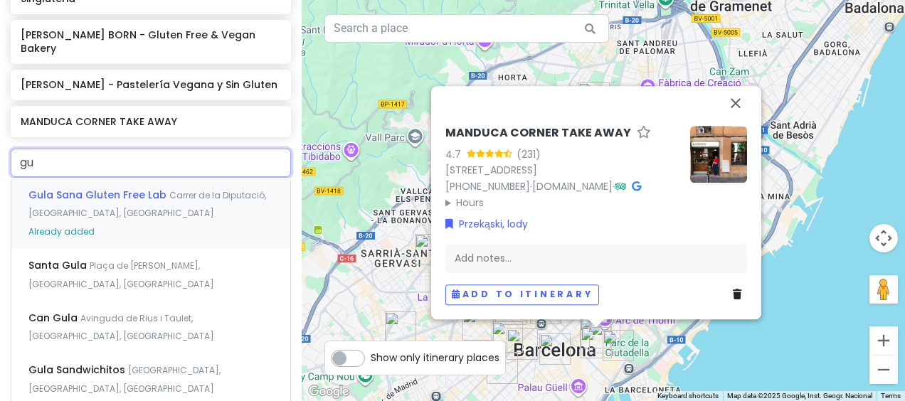
type input "g"
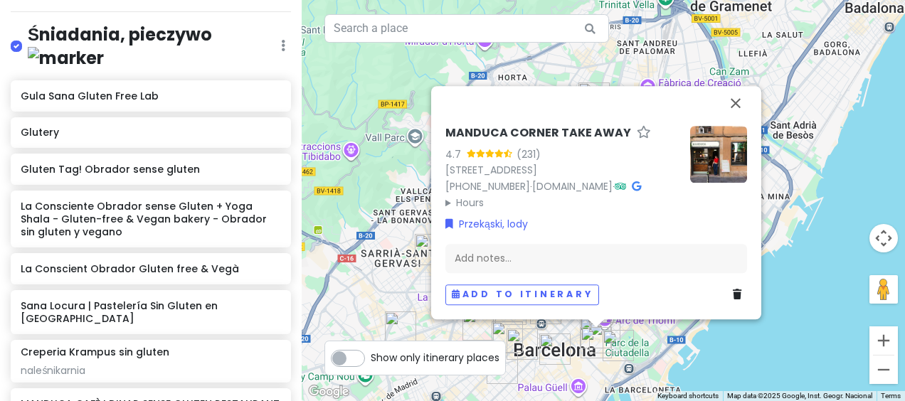
scroll to position [282, 0]
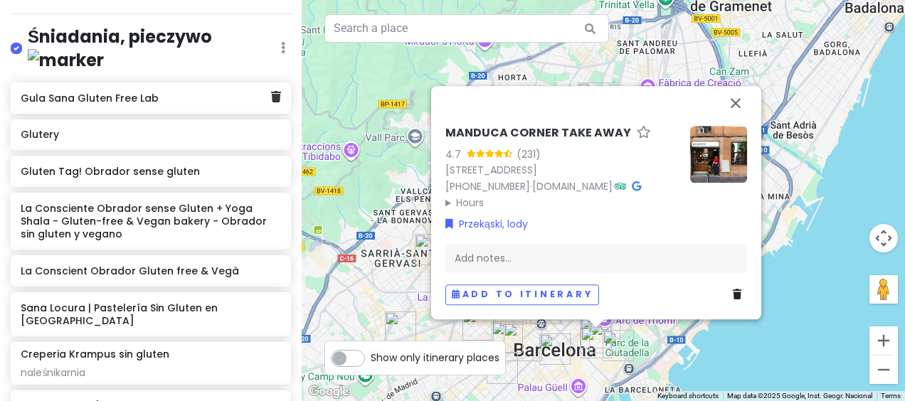
click at [168, 92] on h6 "Gula Sana Gluten Free Lab" at bounding box center [146, 98] width 250 height 13
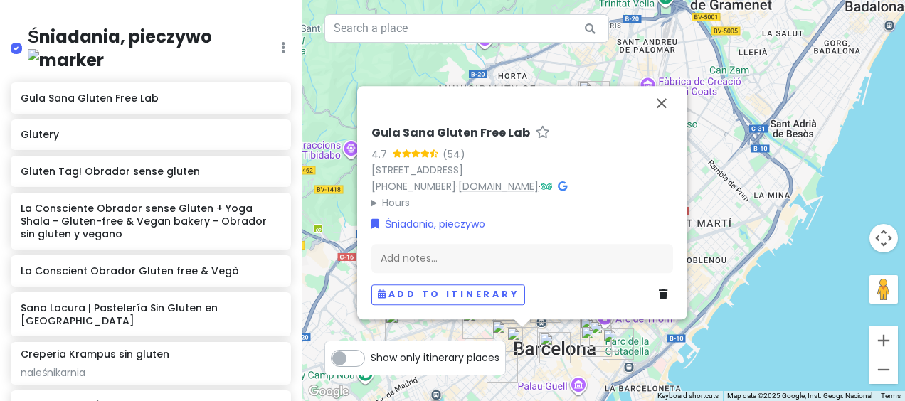
click at [516, 187] on link "[DOMAIN_NAME]" at bounding box center [498, 186] width 80 height 14
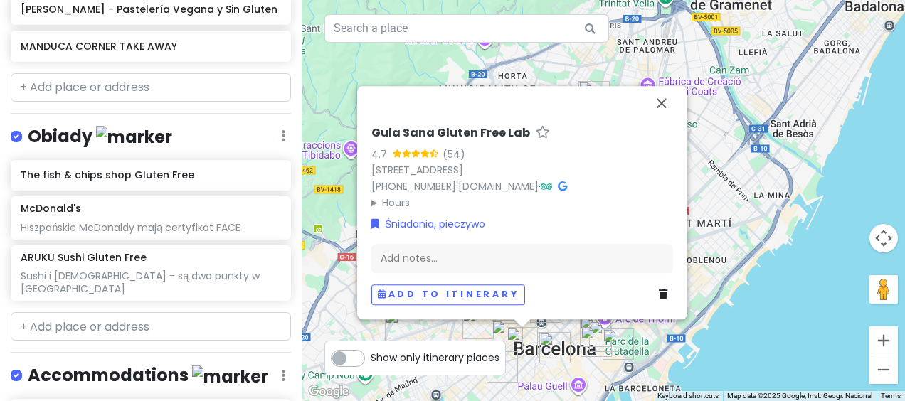
scroll to position [1212, 0]
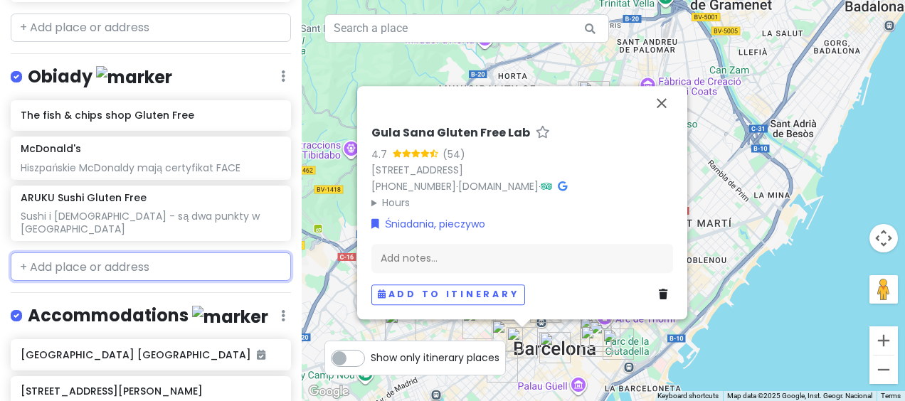
click at [146, 252] on input "text" at bounding box center [151, 266] width 280 height 28
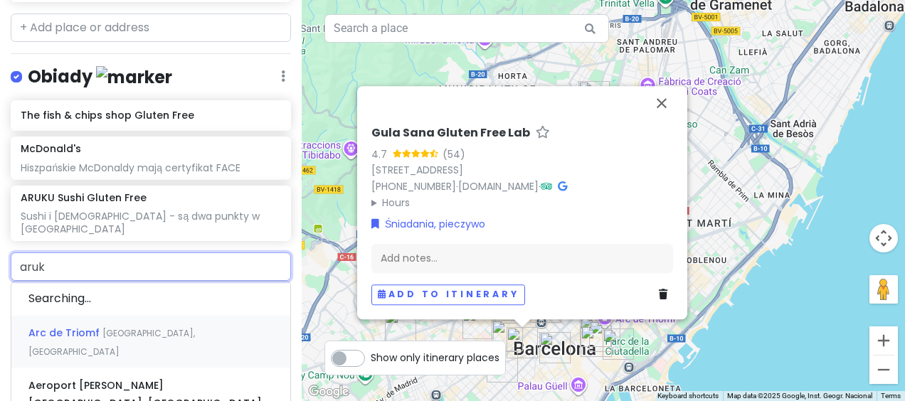
type input "aruku"
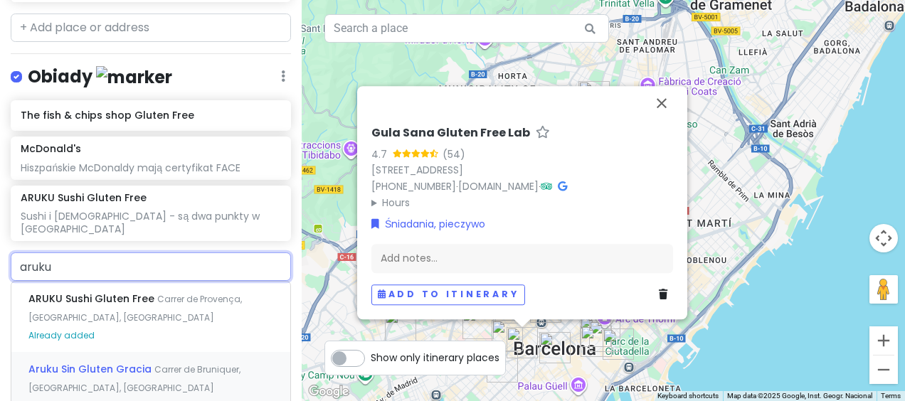
click at [159, 363] on span "Carrer de Bruniquer, [GEOGRAPHIC_DATA], [GEOGRAPHIC_DATA]" at bounding box center [134, 378] width 212 height 31
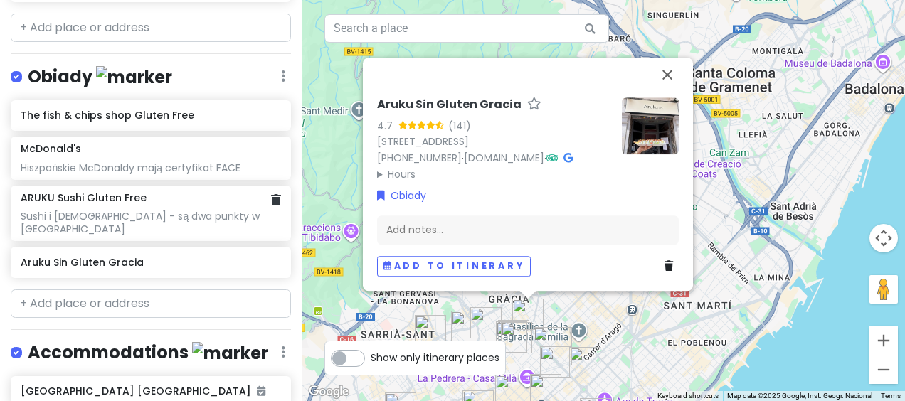
click at [168, 210] on div "Sushi i [DEMOGRAPHIC_DATA] - są dwa punkty w [GEOGRAPHIC_DATA]" at bounding box center [151, 223] width 260 height 26
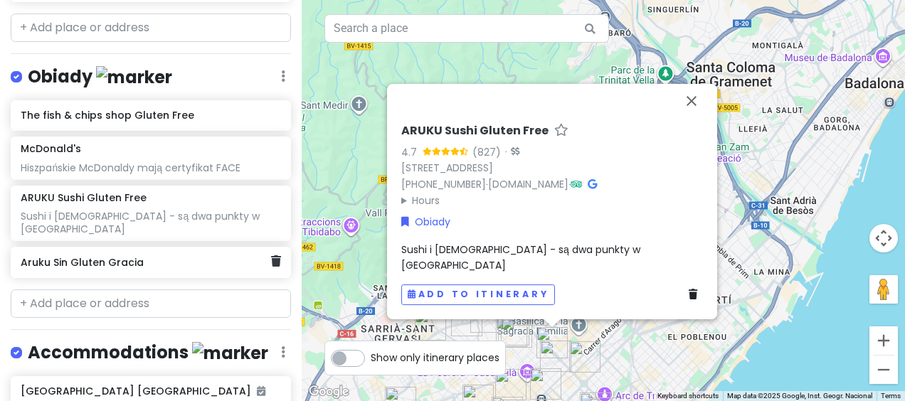
click at [141, 252] on div "Aruku Sin Gluten Gracia" at bounding box center [146, 262] width 250 height 20
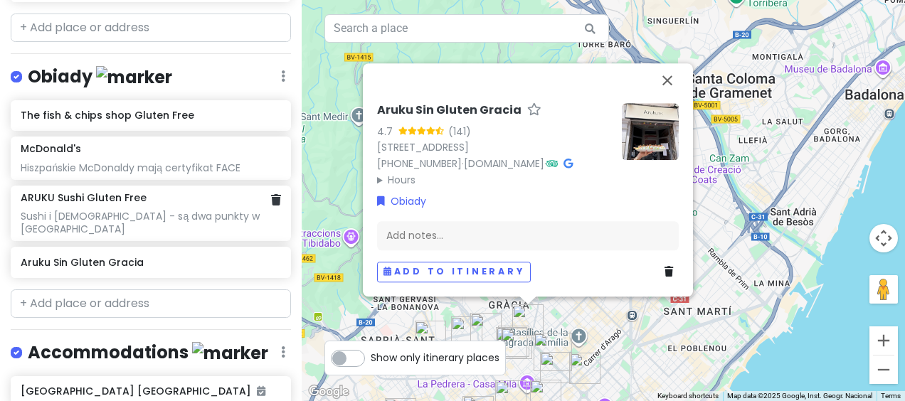
click at [138, 210] on div "Sushi i [DEMOGRAPHIC_DATA] - są dwa punkty w [GEOGRAPHIC_DATA]" at bounding box center [151, 223] width 260 height 26
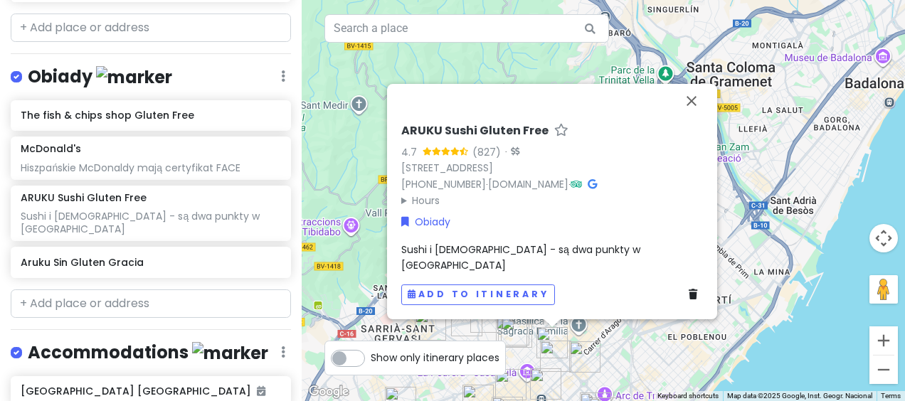
click at [549, 266] on span "Sushi i [DEMOGRAPHIC_DATA] - są dwa punkty w [GEOGRAPHIC_DATA]" at bounding box center [522, 257] width 242 height 30
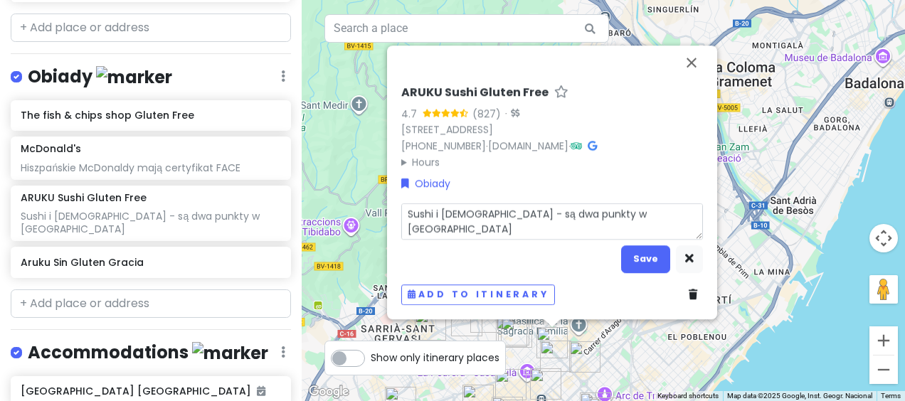
type textarea "x"
type textarea "Sushi i [DEMOGRAPHIC_DATA] - są dwa punkty w Barceloni"
type textarea "x"
type textarea "Sushi i [DEMOGRAPHIC_DATA] - są dwa punkty w Barcelon"
type textarea "x"
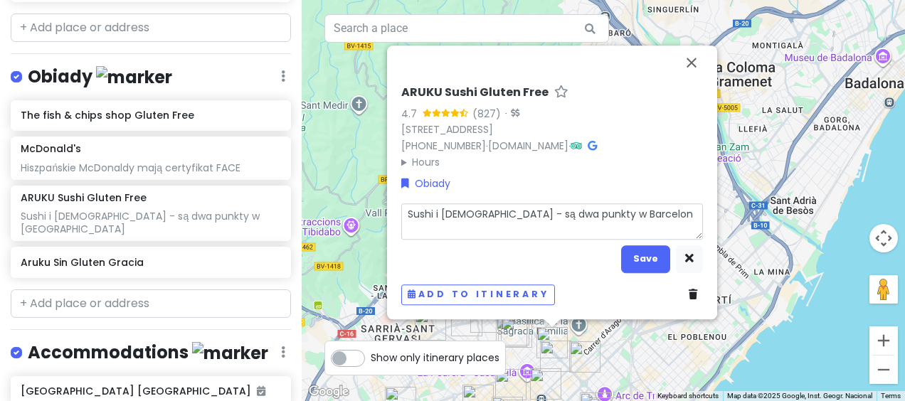
type textarea "Sushi i [DEMOGRAPHIC_DATA] - są dwa punkty w Barcelo"
type textarea "x"
type textarea "Sushi i [DEMOGRAPHIC_DATA] - są dwa punkty w Barcel"
type textarea "x"
type textarea "Sushi i [DEMOGRAPHIC_DATA] - są dwa punkty w Barce"
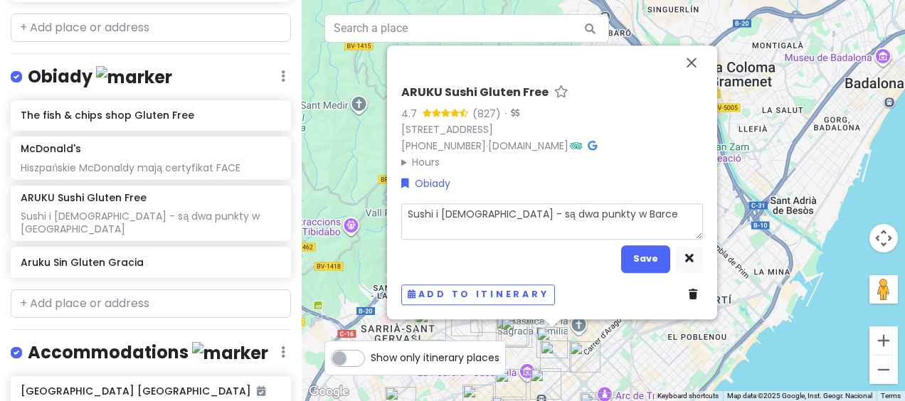
type textarea "x"
type textarea "Sushi i [DEMOGRAPHIC_DATA] - są dwa punkty w Barc"
type textarea "x"
type textarea "Sushi i [DEMOGRAPHIC_DATA] - są dwa punkty w Bar"
type textarea "x"
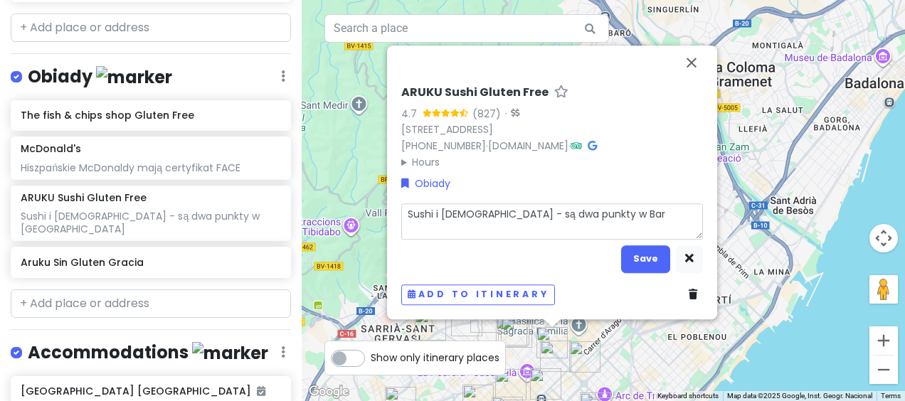
type textarea "Sushi i [DEMOGRAPHIC_DATA] - są dwa punkty w Ba"
type textarea "x"
type textarea "Sushi i [DEMOGRAPHIC_DATA] - są dwa punkty w B"
type textarea "x"
type textarea "Sushi i [DEMOGRAPHIC_DATA] - są dwa punkty w"
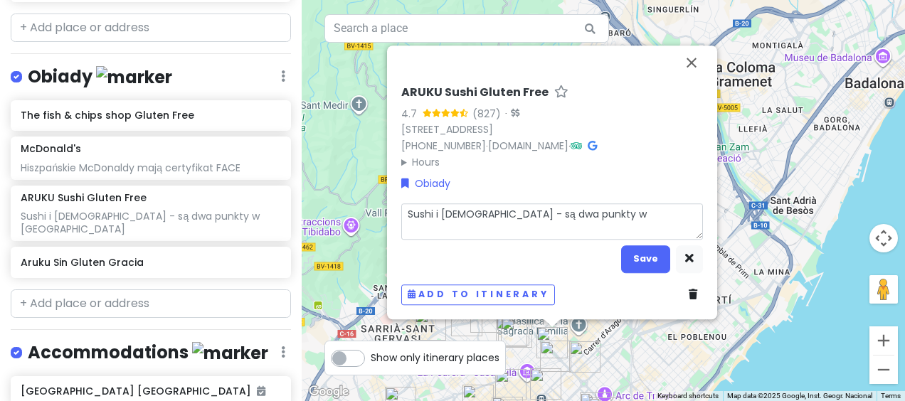
type textarea "x"
type textarea "Sushi i [DEMOGRAPHIC_DATA] - są dwa punkty w"
type textarea "x"
type textarea "Sushi i [DEMOGRAPHIC_DATA] - są dwa punkty"
type textarea "x"
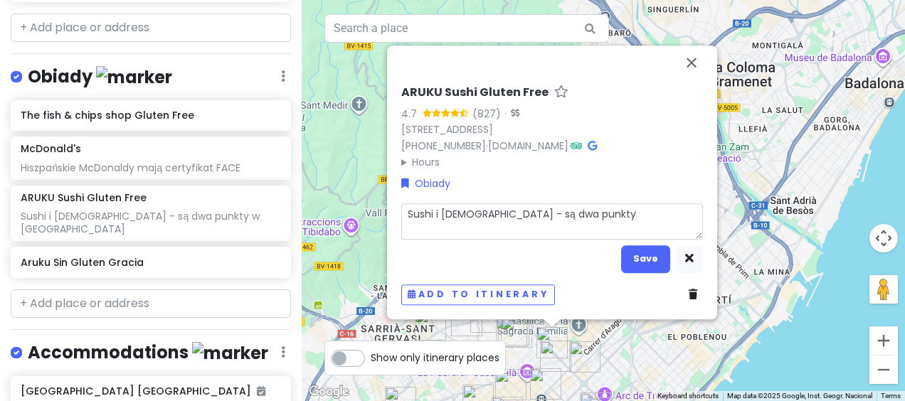
type textarea "Sushi i [DEMOGRAPHIC_DATA] - są dwa punkty"
type textarea "x"
type textarea "Sushi i japońska - są dwa punkt"
type textarea "x"
type textarea "Sushi i japońska - są dwa punk"
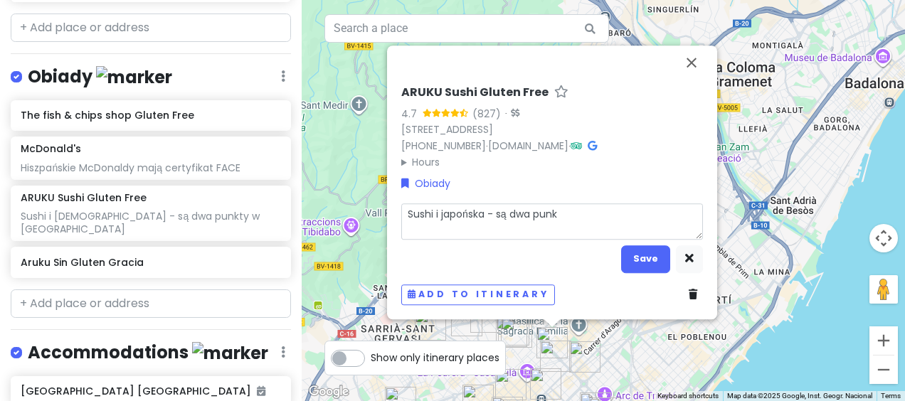
type textarea "x"
type textarea "Sushi i [DEMOGRAPHIC_DATA] - są dwa pun"
type textarea "x"
type textarea "Sushi i [DEMOGRAPHIC_DATA] - są dwa pu"
type textarea "x"
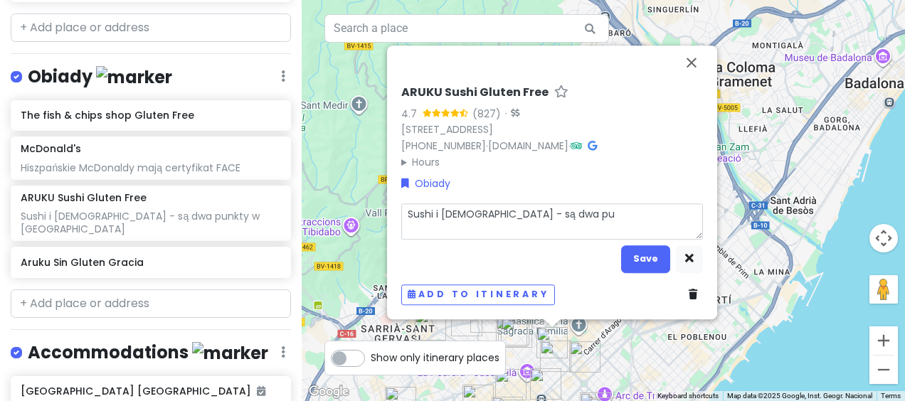
type textarea "Sushi i [DEMOGRAPHIC_DATA] - są dwa p"
type textarea "x"
type textarea "Sushi i japońska - są dwa"
type textarea "x"
type textarea "Sushi i japońska - są dwa"
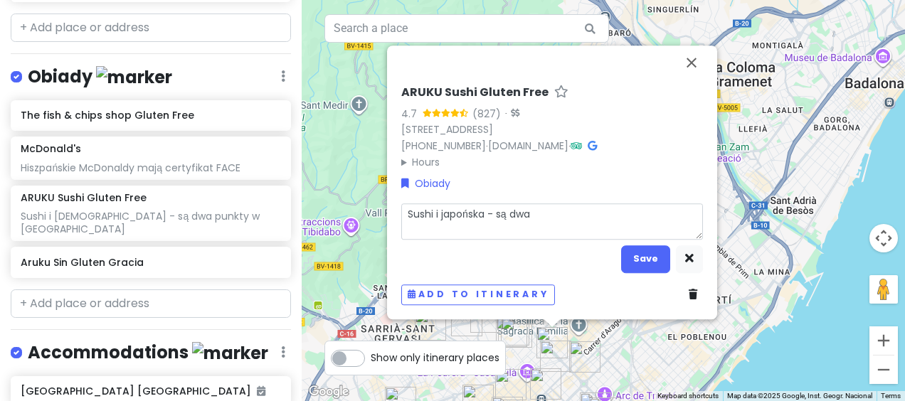
type textarea "x"
type textarea "Sushi i [DEMOGRAPHIC_DATA] - są dw"
type textarea "x"
type textarea "Sushi i [DEMOGRAPHIC_DATA] - są d"
type textarea "x"
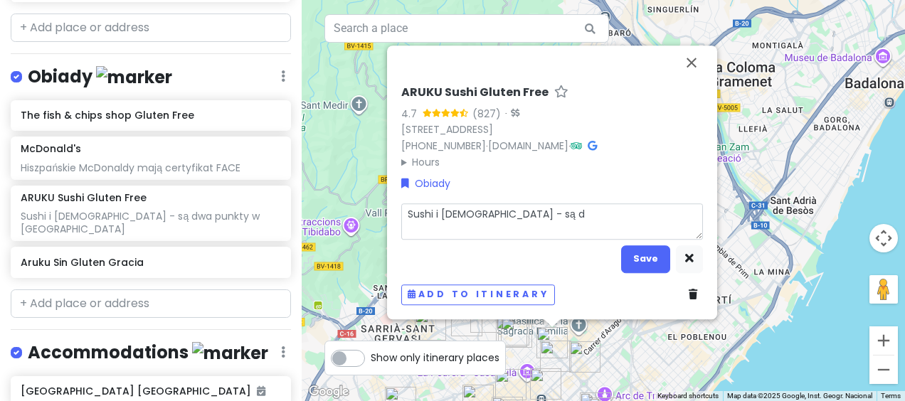
type textarea "Sushi i [DEMOGRAPHIC_DATA] - są"
type textarea "x"
type textarea "Sushi i [DEMOGRAPHIC_DATA] - są"
type textarea "x"
type textarea "Sushi i [DEMOGRAPHIC_DATA] - s"
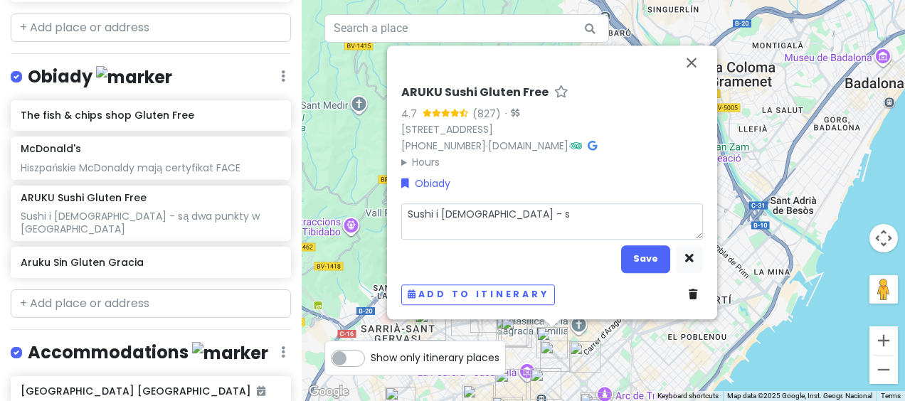
type textarea "x"
type textarea "Sushi i [DEMOGRAPHIC_DATA] -"
type textarea "x"
type textarea "Sushi i [DEMOGRAPHIC_DATA] -"
type textarea "x"
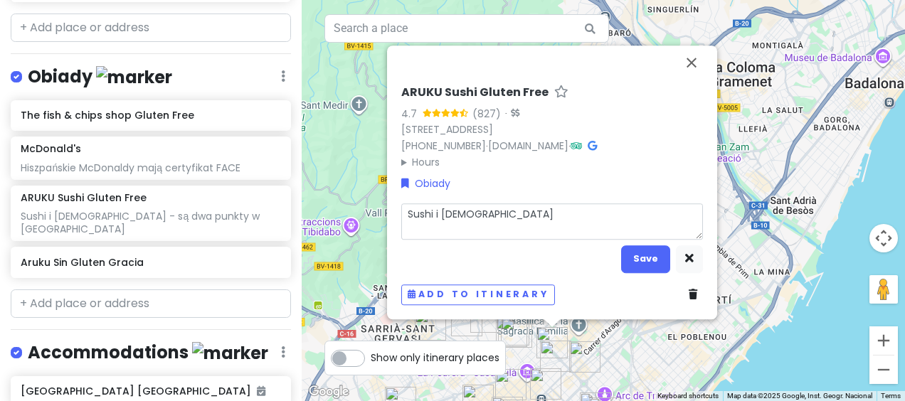
type textarea "Sushi i [DEMOGRAPHIC_DATA]"
type textarea "x"
type textarea "Sushi i [DEMOGRAPHIC_DATA]"
click at [639, 267] on button "Save" at bounding box center [645, 259] width 49 height 28
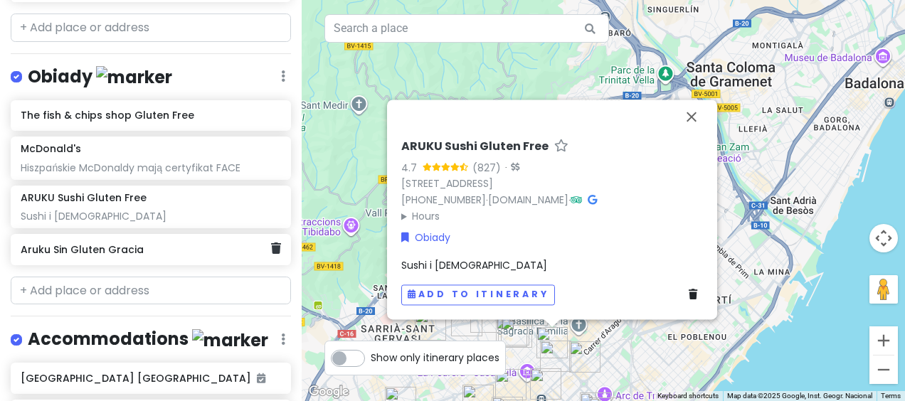
click at [174, 243] on h6 "Aruku Sin Gluten Gracia" at bounding box center [146, 249] width 250 height 13
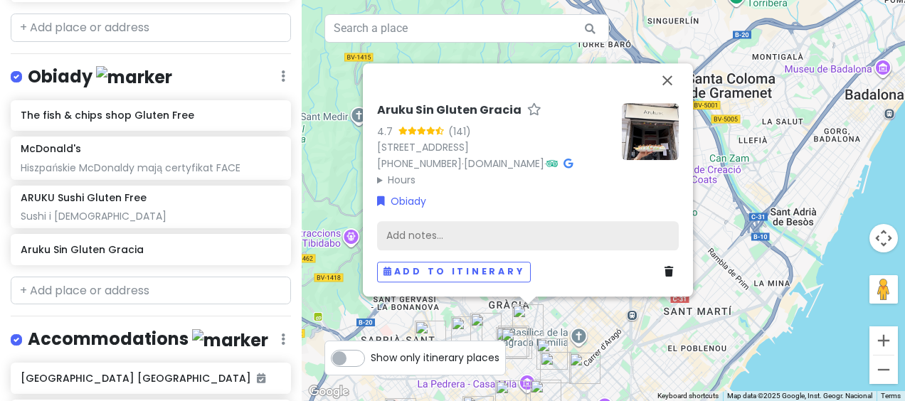
click at [479, 235] on div "Add notes..." at bounding box center [528, 236] width 302 height 30
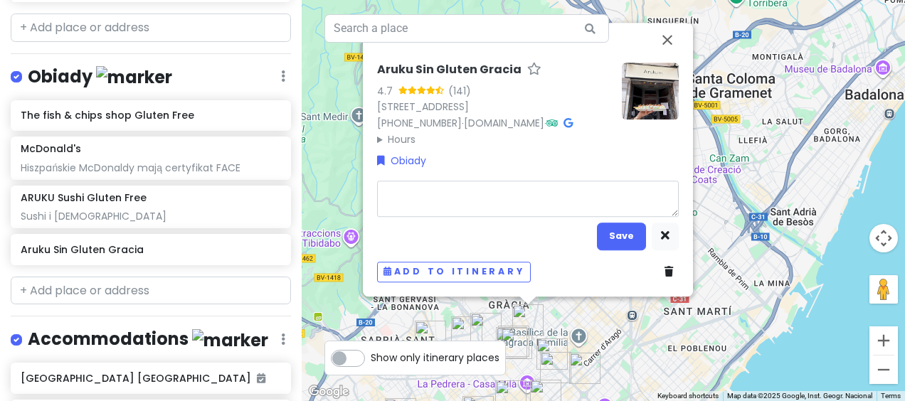
type textarea "x"
type textarea "Sushi i [DEMOGRAPHIC_DATA]"
click at [617, 246] on button "Save" at bounding box center [621, 237] width 49 height 28
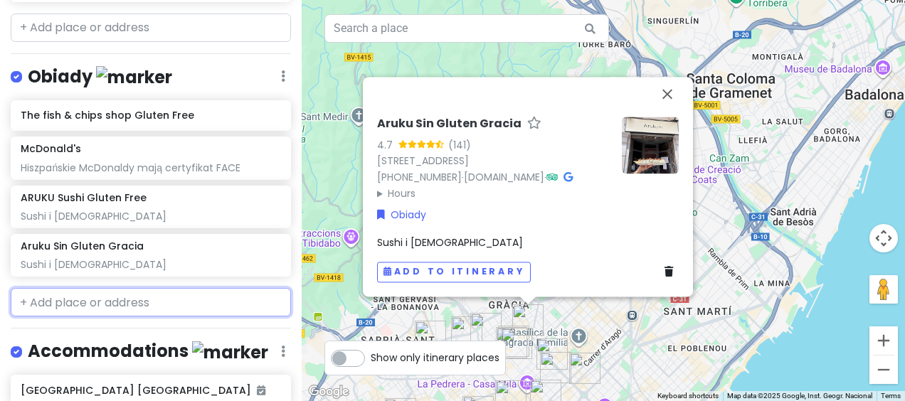
click at [95, 288] on input "text" at bounding box center [151, 302] width 280 height 28
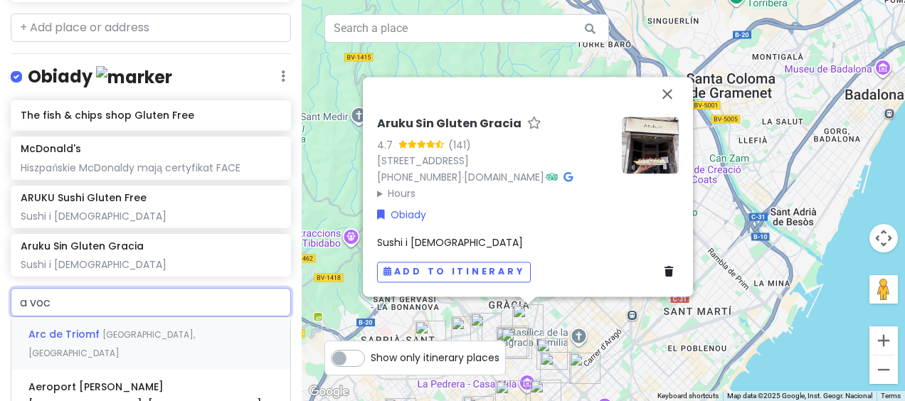
type input "a voca"
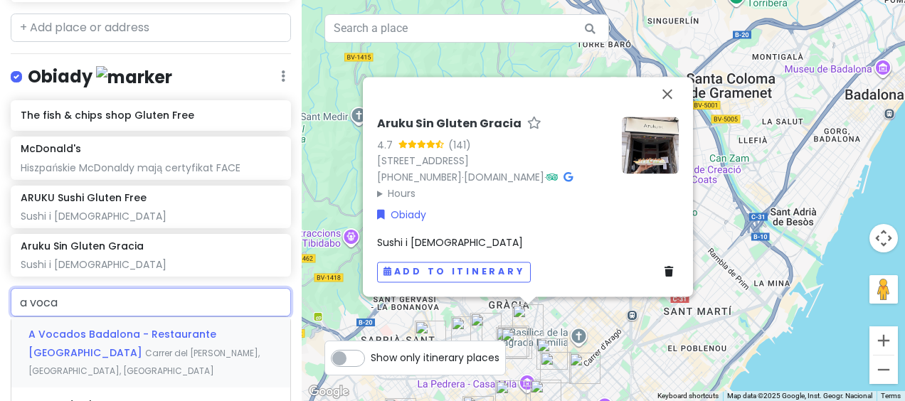
click at [129, 327] on span "A Vocados Badalona - Restaurante [GEOGRAPHIC_DATA]" at bounding box center [122, 343] width 188 height 33
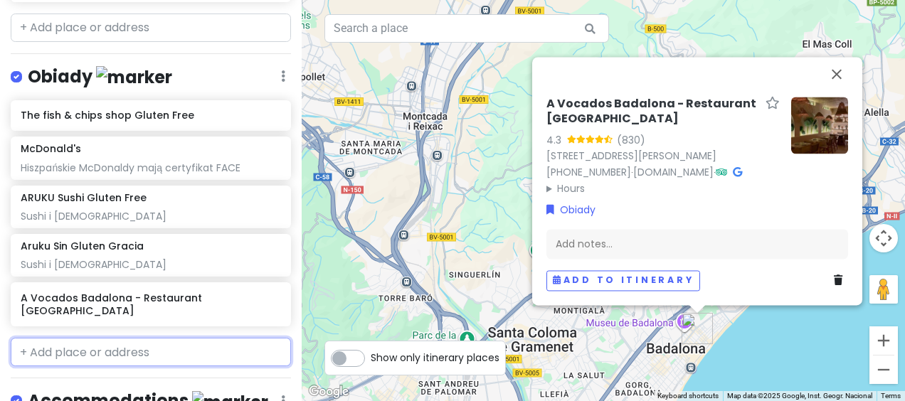
click at [132, 338] on input "text" at bounding box center [151, 352] width 280 height 28
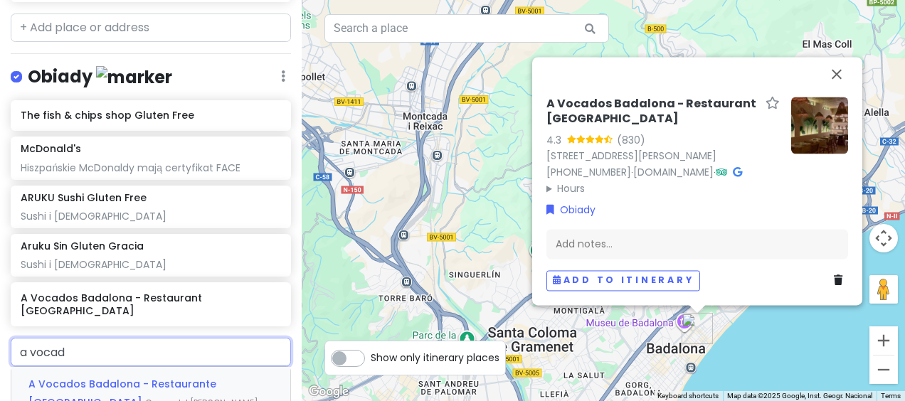
type input "a vocado"
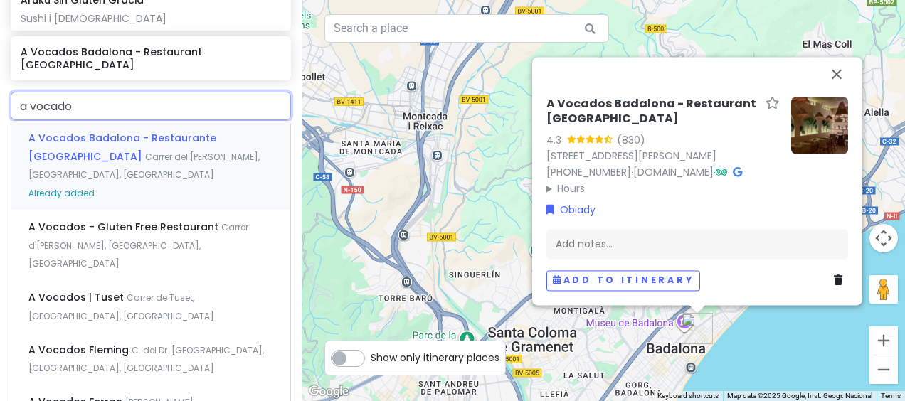
scroll to position [1468, 0]
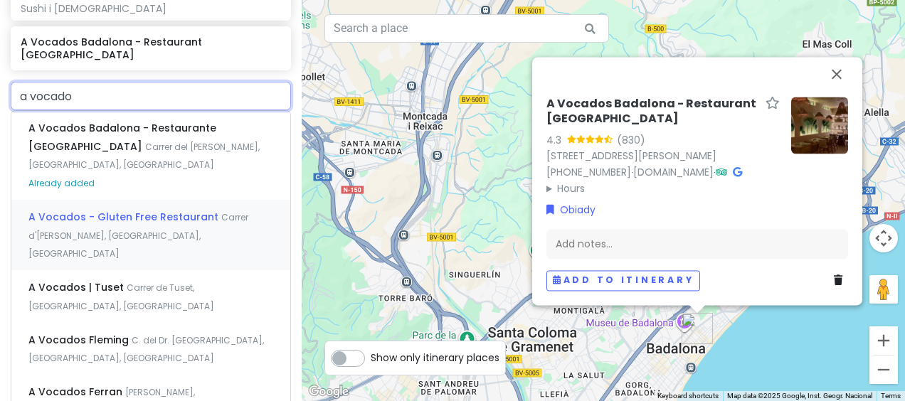
click at [183, 200] on div "A Vocados - Gluten Free Restaurant Carrer d'[PERSON_NAME], [GEOGRAPHIC_DATA], […" at bounding box center [150, 235] width 279 height 70
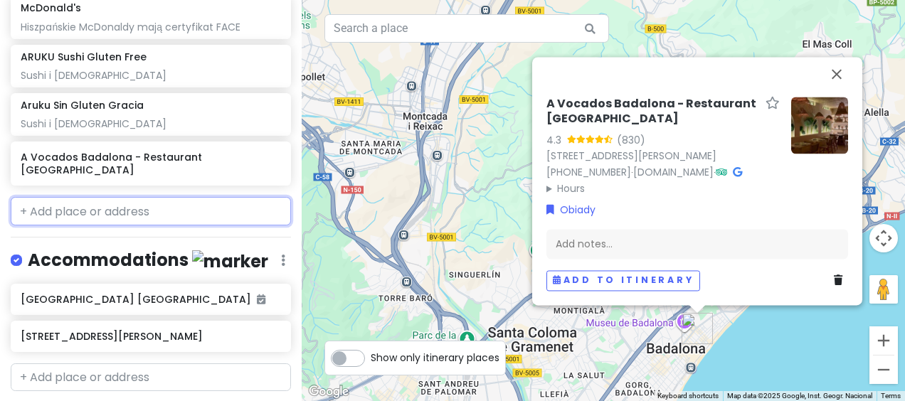
scroll to position [1390, 0]
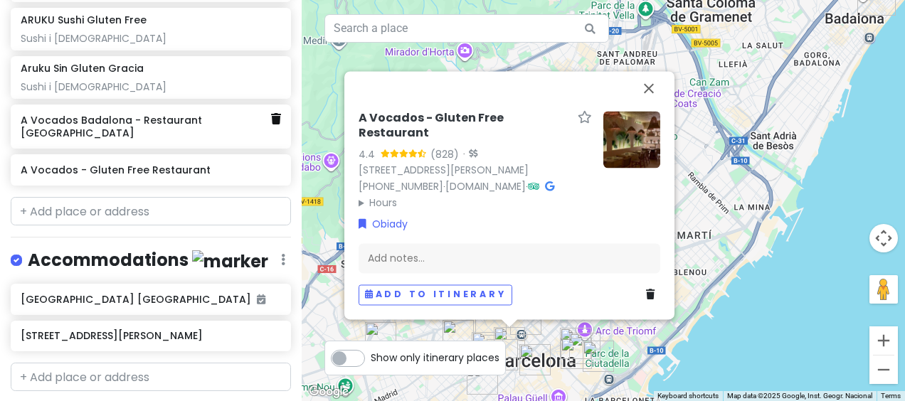
click at [271, 113] on icon at bounding box center [276, 118] width 10 height 11
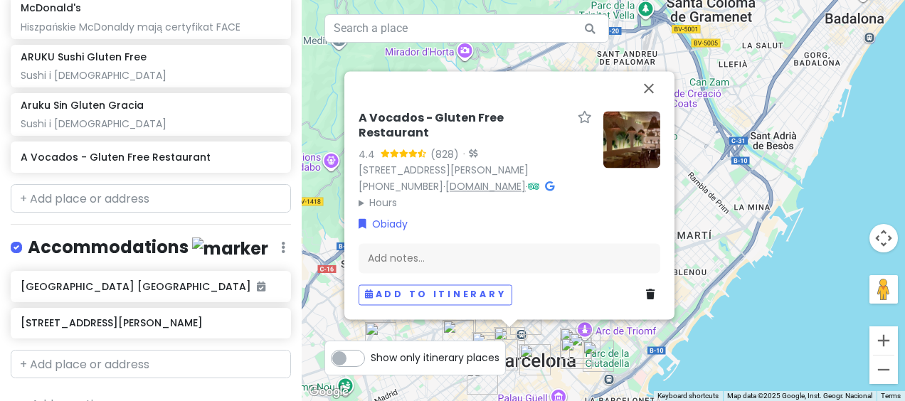
click at [505, 186] on link "[DOMAIN_NAME]" at bounding box center [485, 186] width 80 height 14
click at [646, 84] on button "Close" at bounding box center [648, 88] width 34 height 34
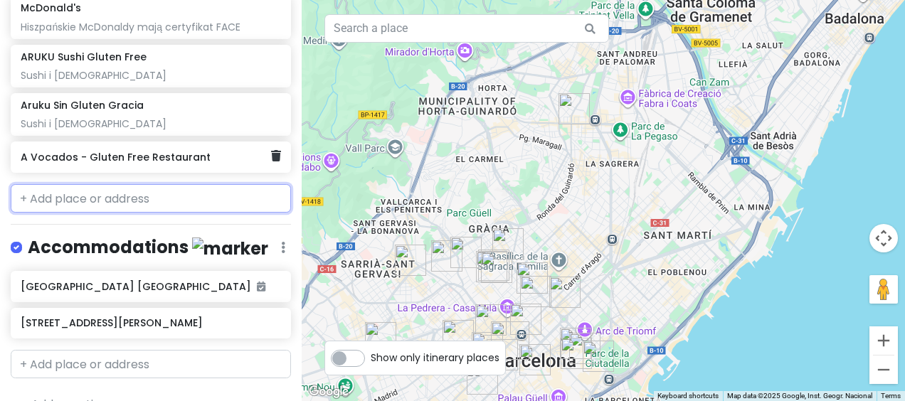
click at [172, 151] on h6 "A Vocados - Gluten Free Restaurant" at bounding box center [146, 157] width 250 height 13
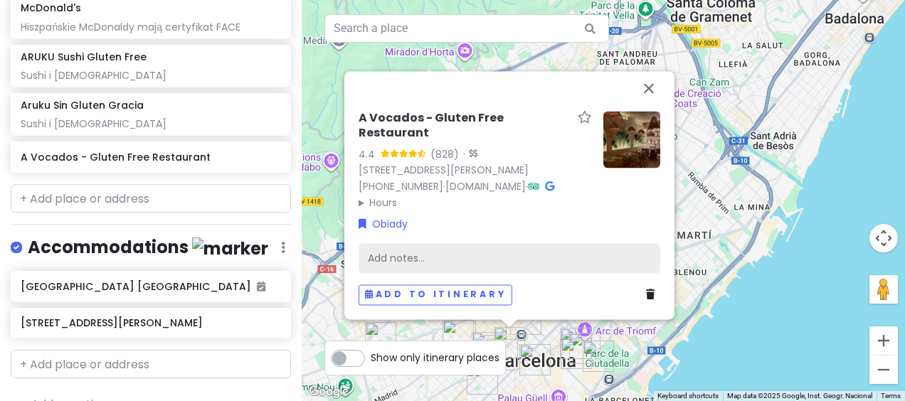
click at [454, 264] on div "Add notes..." at bounding box center [509, 259] width 302 height 30
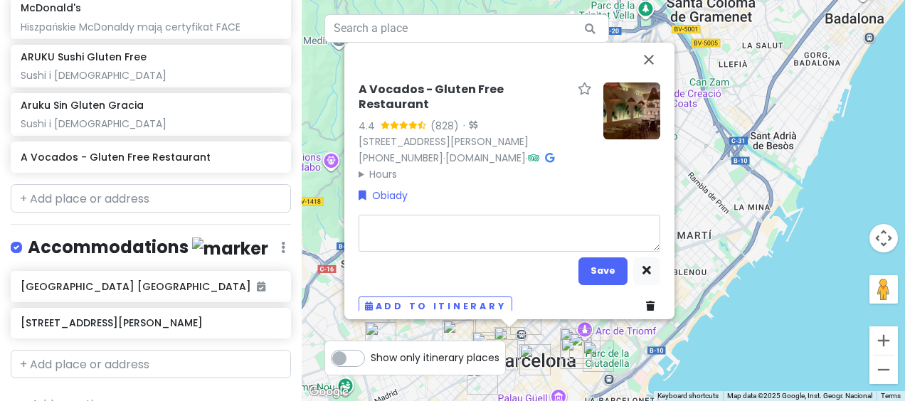
type textarea "x"
type textarea "Piękne wnętrze!"
click at [600, 273] on button "Save" at bounding box center [602, 271] width 49 height 28
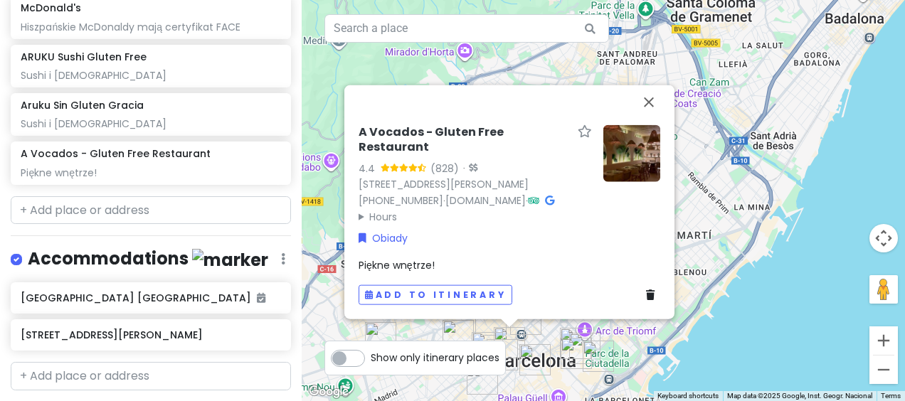
scroll to position [1365, 0]
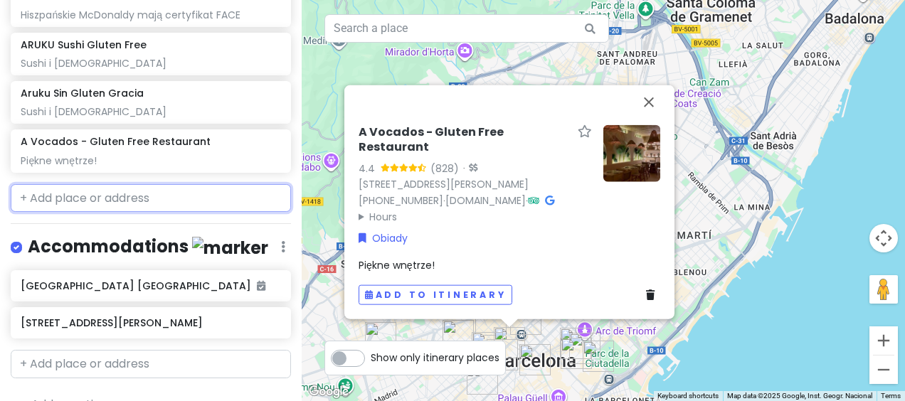
click at [141, 184] on input "text" at bounding box center [151, 198] width 280 height 28
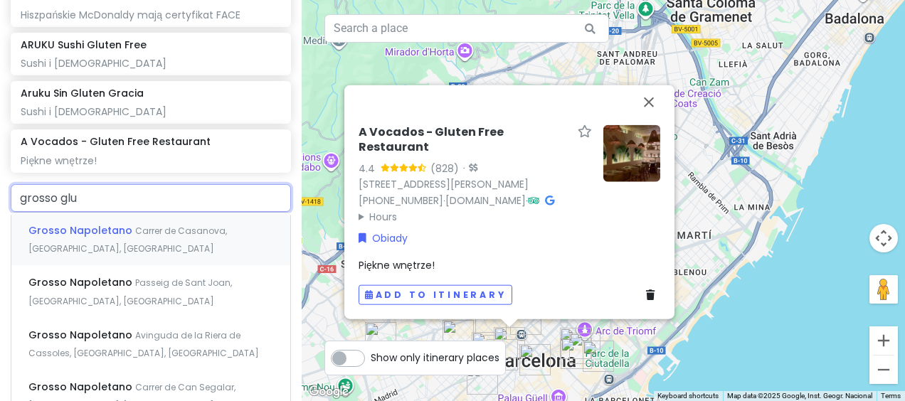
type input "grosso glut"
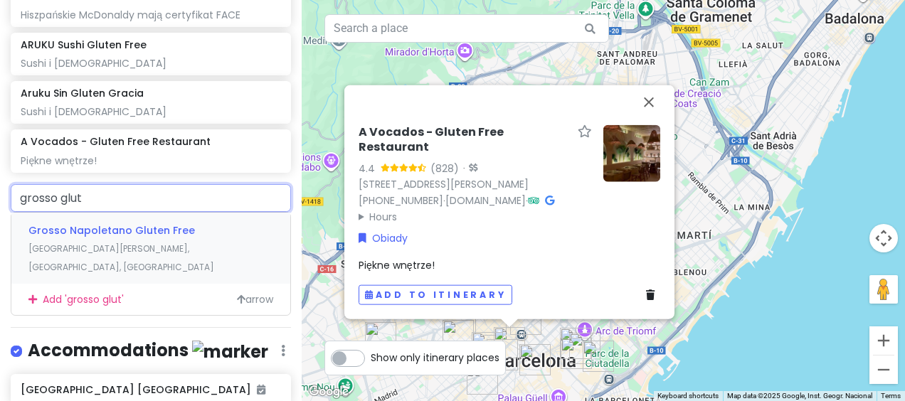
click at [161, 215] on div "Grosso Napoletano Gluten Free [GEOGRAPHIC_DATA][PERSON_NAME], [GEOGRAPHIC_DATA]…" at bounding box center [150, 248] width 279 height 70
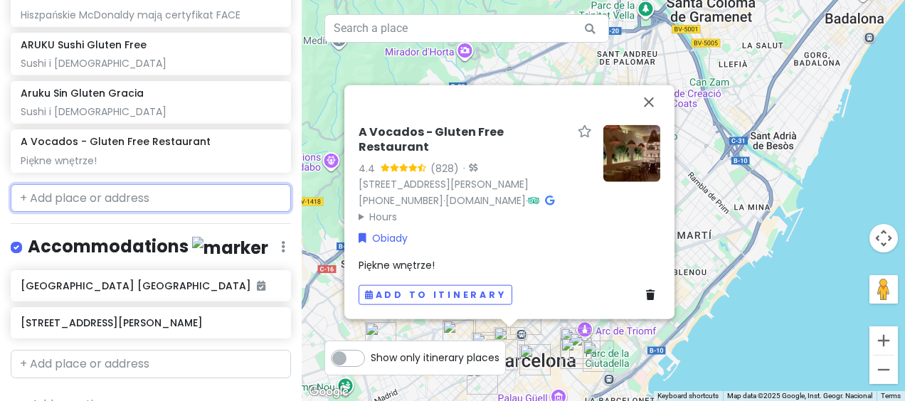
scroll to position [1401, 0]
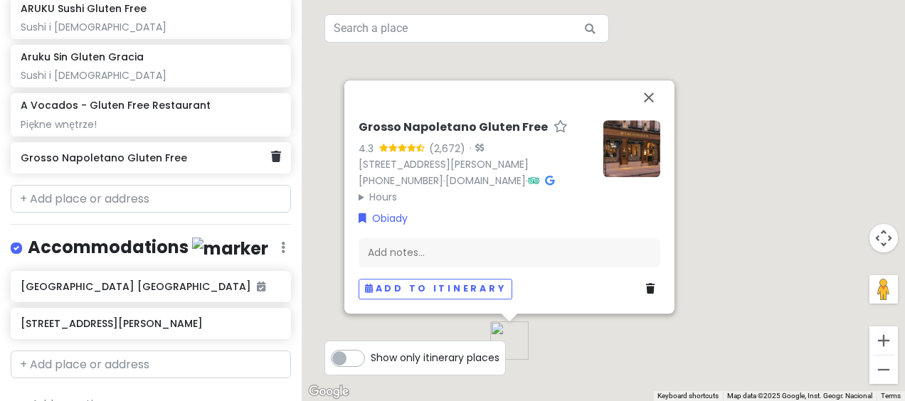
click at [172, 151] on h6 "Grosso Napoletano Gluten Free" at bounding box center [146, 157] width 250 height 13
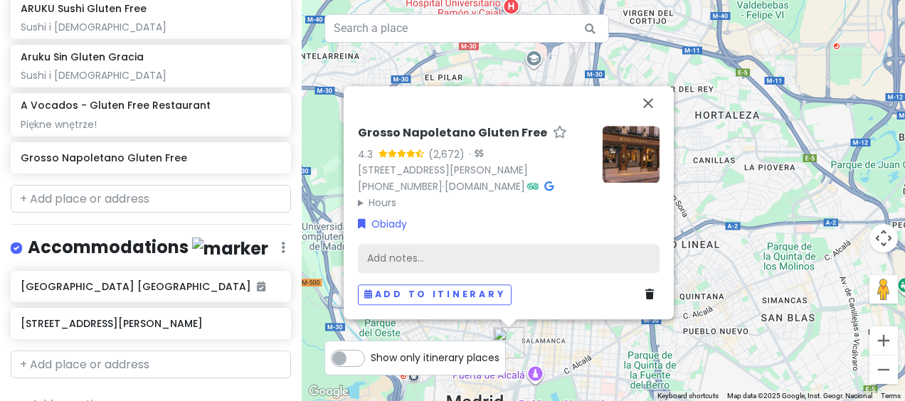
click at [444, 255] on div "Add notes..." at bounding box center [509, 259] width 302 height 30
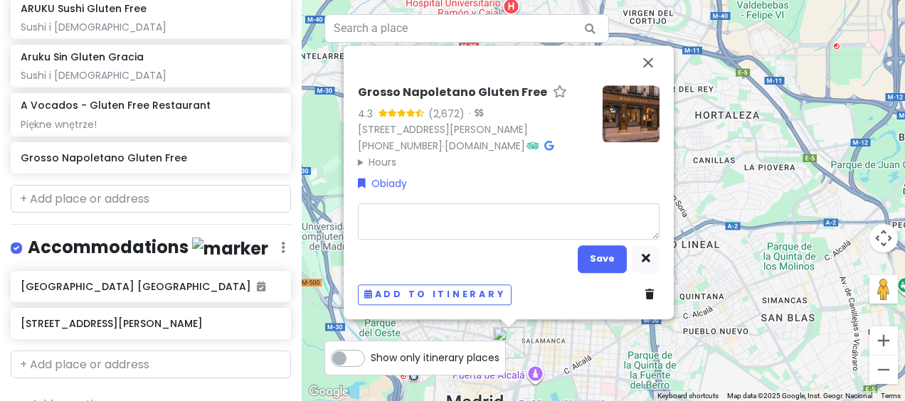
type textarea "x"
type textarea "pizza, makaron"
click at [599, 273] on button "Save" at bounding box center [601, 259] width 49 height 28
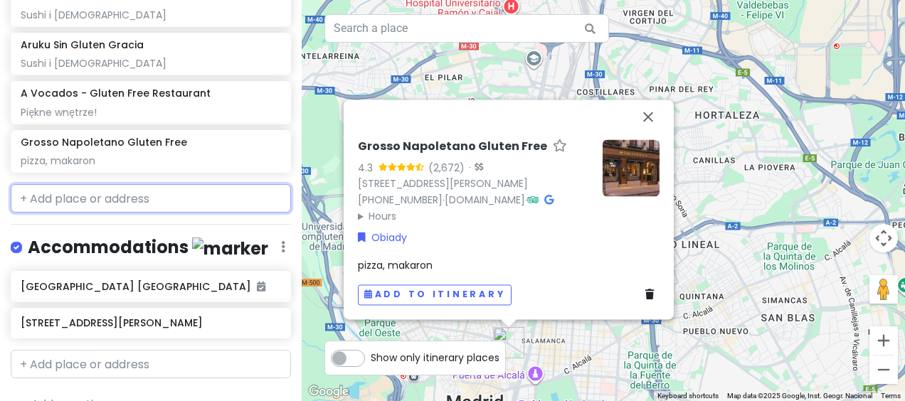
click at [138, 184] on input "text" at bounding box center [151, 198] width 280 height 28
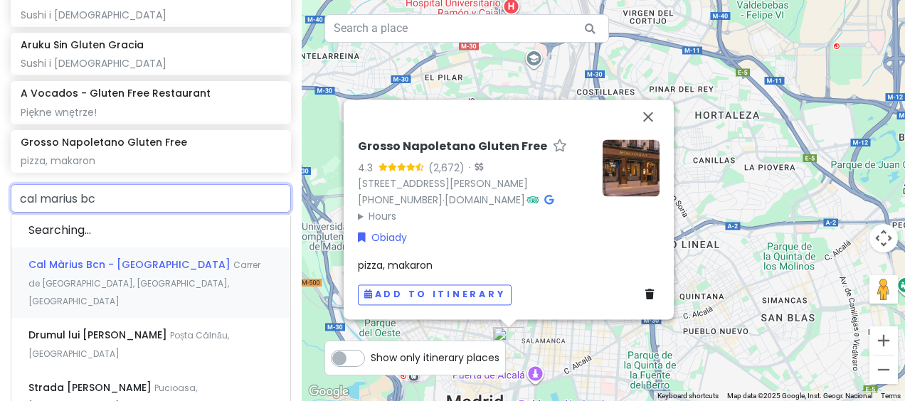
type input "cal marius bcn"
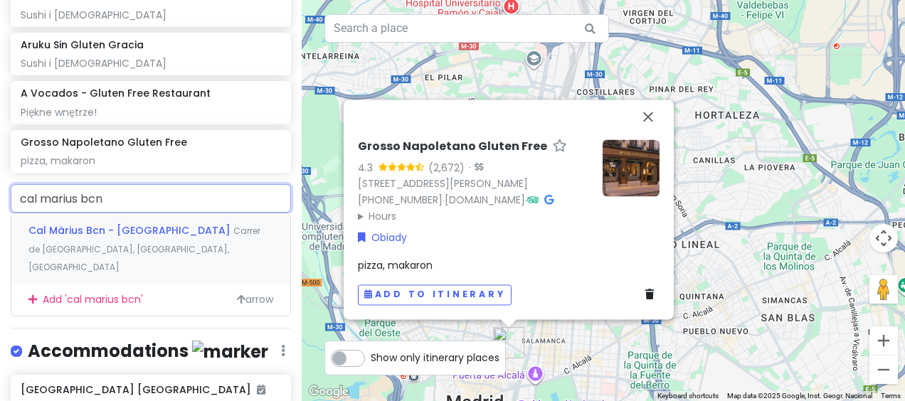
click at [165, 223] on span "Cal Màrius Bcn - [GEOGRAPHIC_DATA]" at bounding box center [130, 230] width 205 height 14
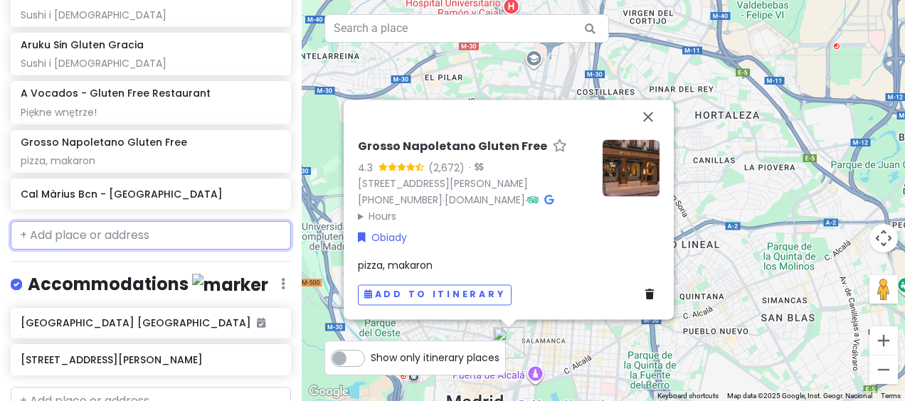
scroll to position [1450, 0]
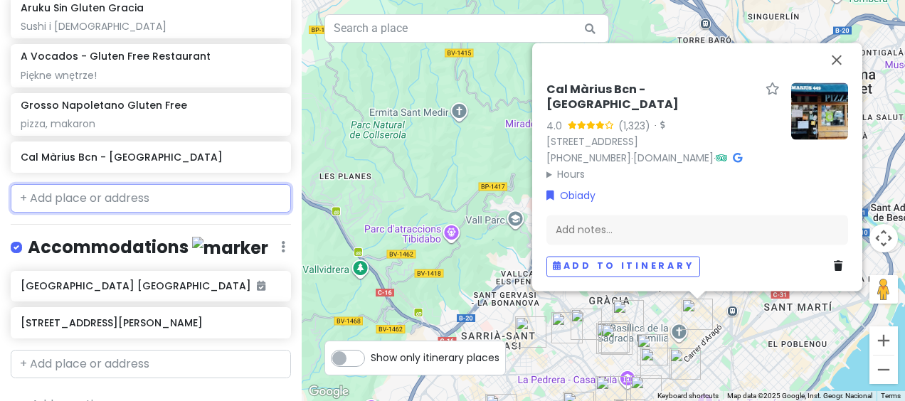
click at [131, 184] on input "text" at bounding box center [151, 198] width 280 height 28
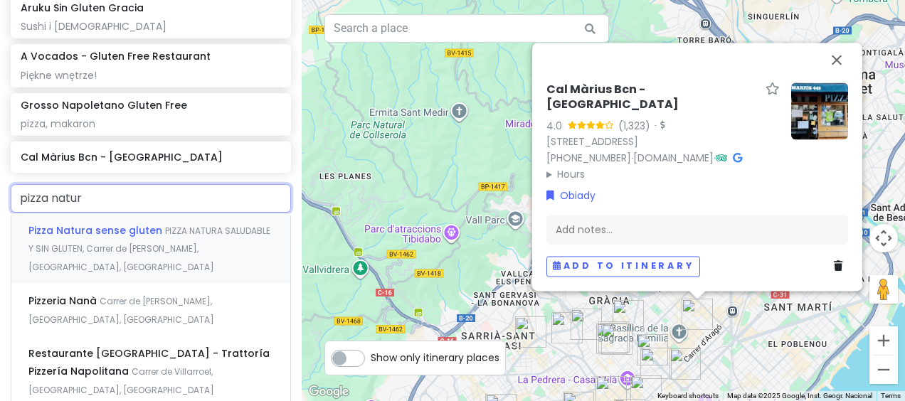
type input "pizza natura"
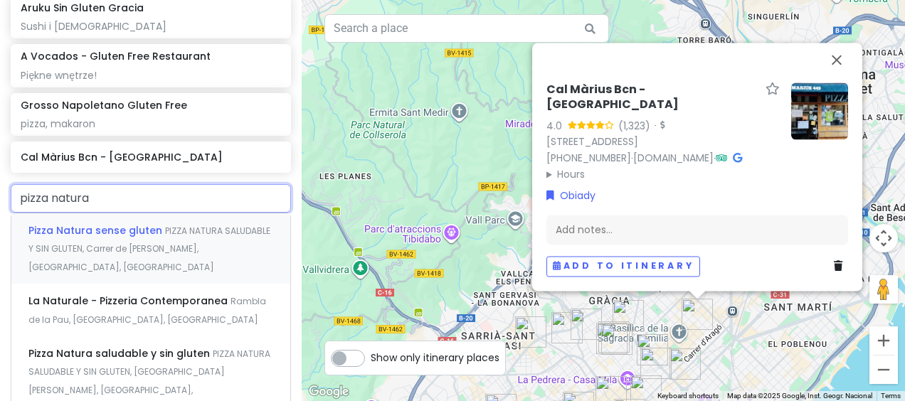
click at [159, 213] on div "Pizza Natura sense gluten PIZZA NATURA SALUDABLE Y SIN GLUTEN, Carrer de [PERSO…" at bounding box center [150, 248] width 279 height 70
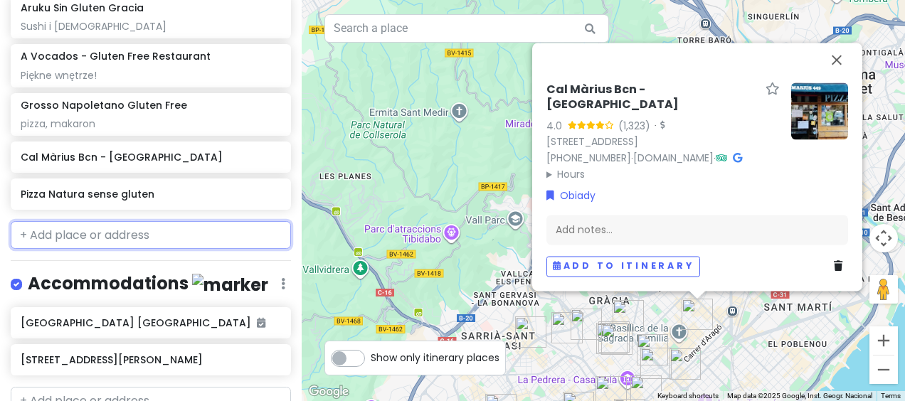
scroll to position [1487, 0]
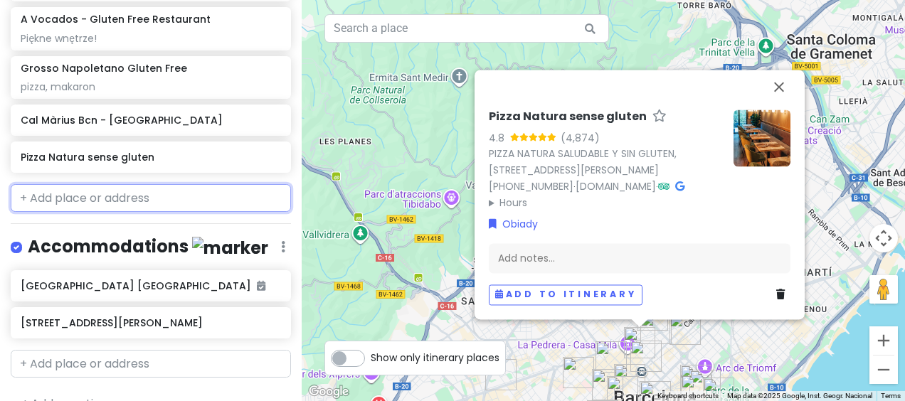
click at [111, 184] on input "text" at bounding box center [151, 198] width 280 height 28
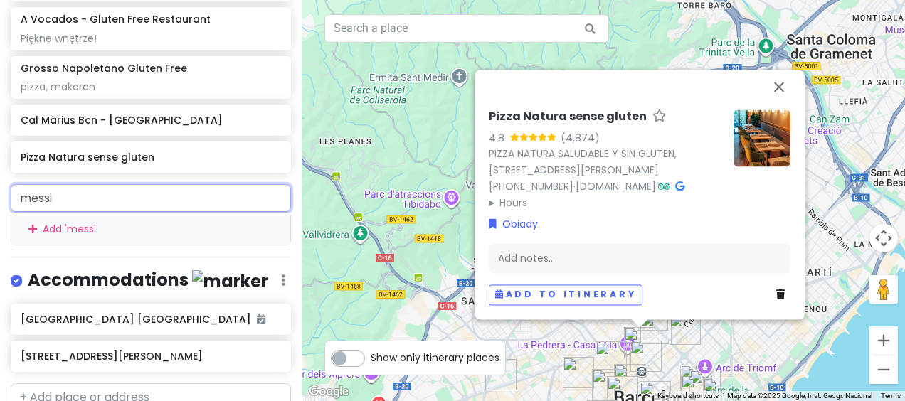
type input "[DEMOGRAPHIC_DATA]"
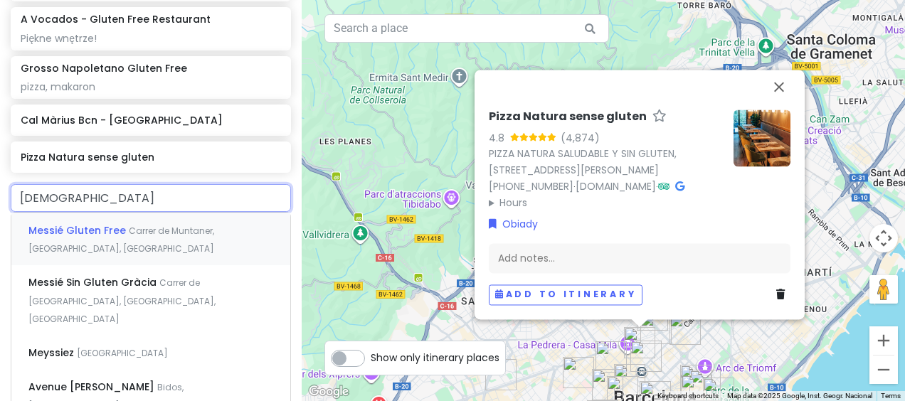
click at [142, 213] on div "Messié Gluten Free Carrer de Muntaner, [GEOGRAPHIC_DATA], [GEOGRAPHIC_DATA]" at bounding box center [150, 239] width 279 height 53
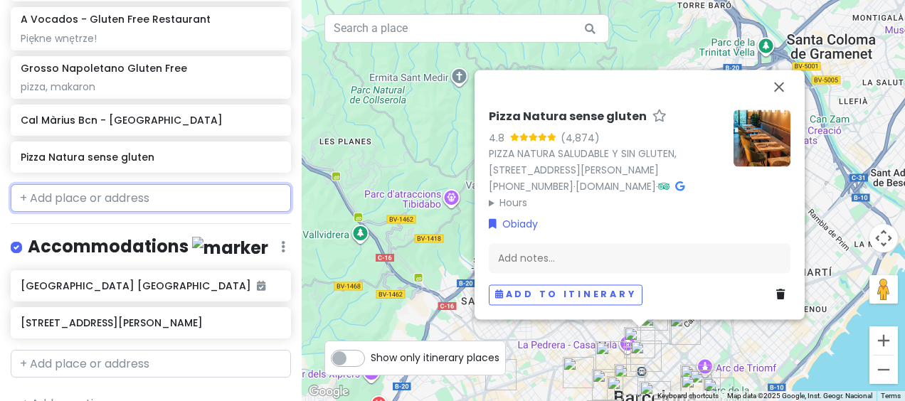
scroll to position [1523, 0]
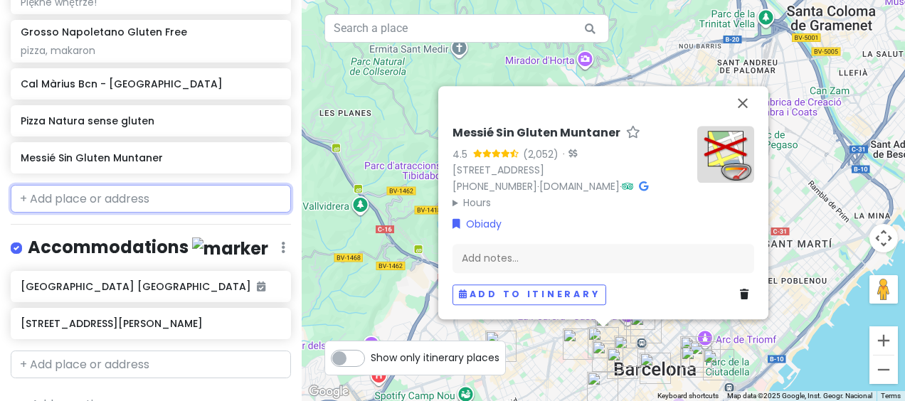
click at [122, 185] on input "text" at bounding box center [151, 199] width 280 height 28
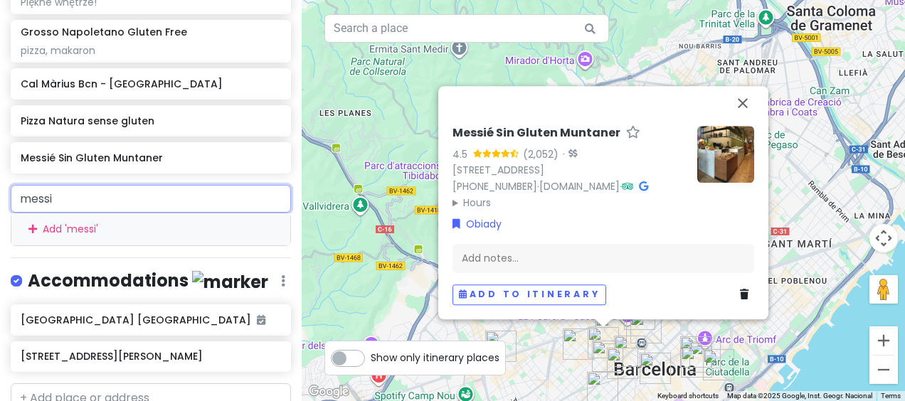
type input "[DEMOGRAPHIC_DATA]"
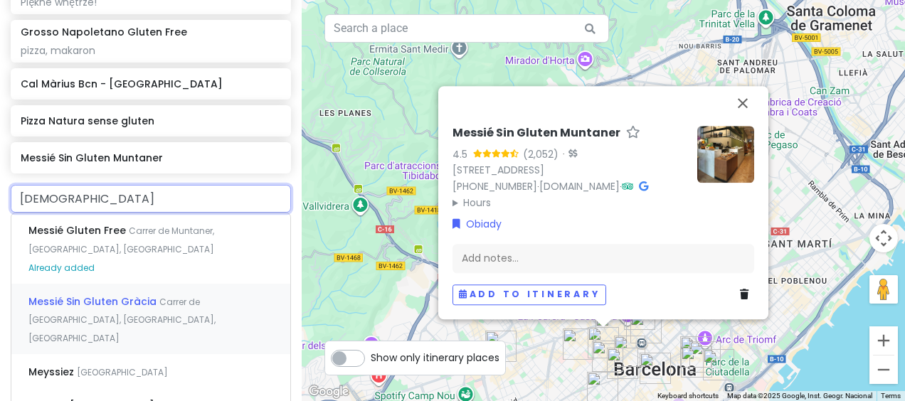
click at [174, 284] on div "Messié Sin Gluten Gràcia Carrer de [GEOGRAPHIC_DATA], [GEOGRAPHIC_DATA], [GEOGR…" at bounding box center [150, 319] width 279 height 70
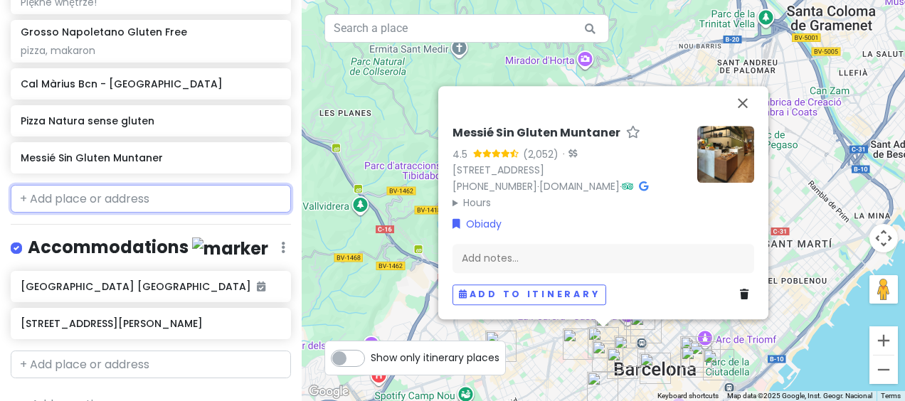
scroll to position [1560, 0]
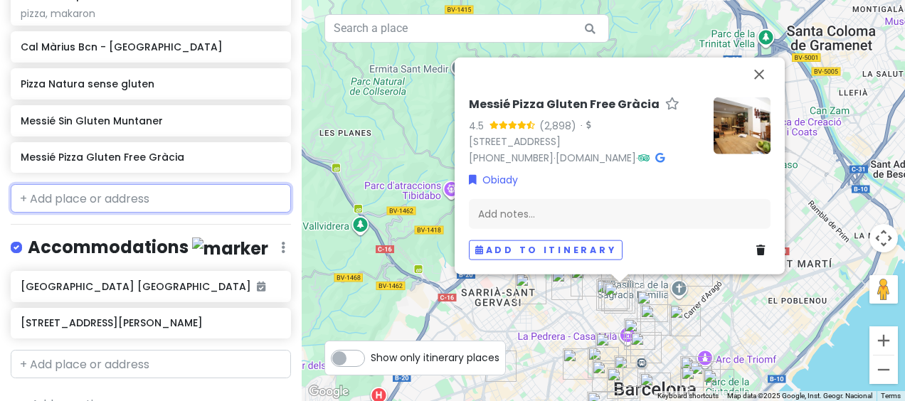
click at [138, 184] on input "text" at bounding box center [151, 198] width 280 height 28
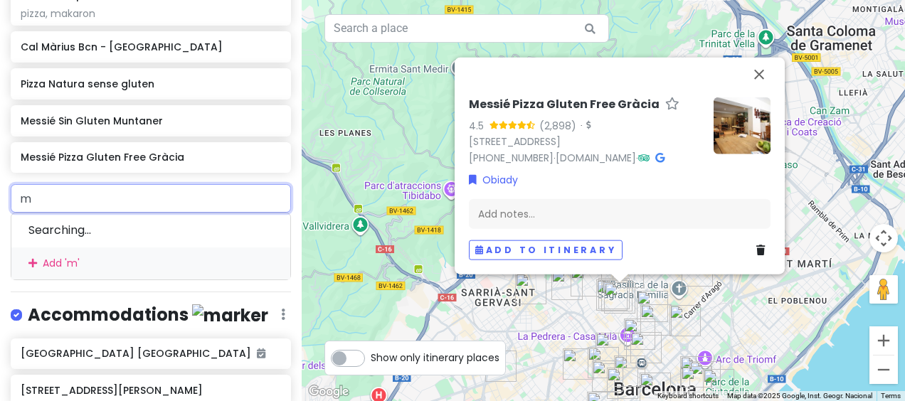
type input "m2"
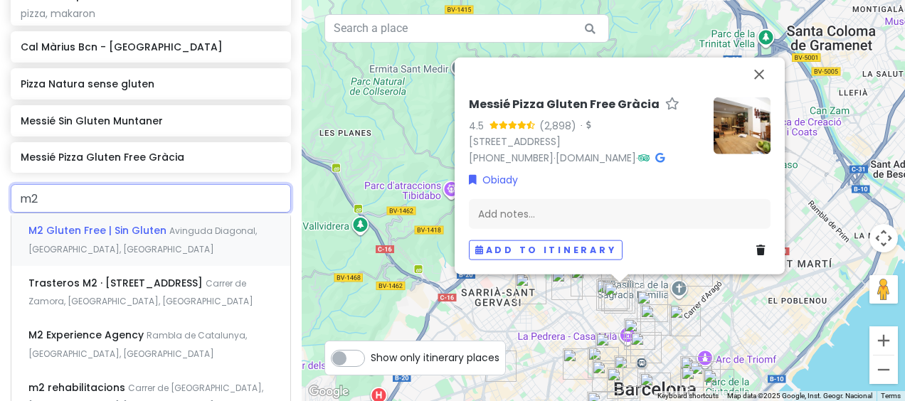
click at [145, 223] on span "M2 Gluten Free | Sin Gluten" at bounding box center [98, 230] width 141 height 14
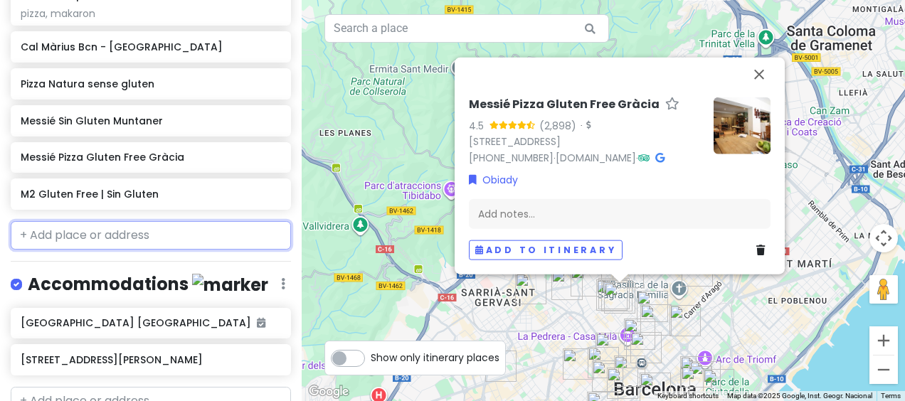
scroll to position [1597, 0]
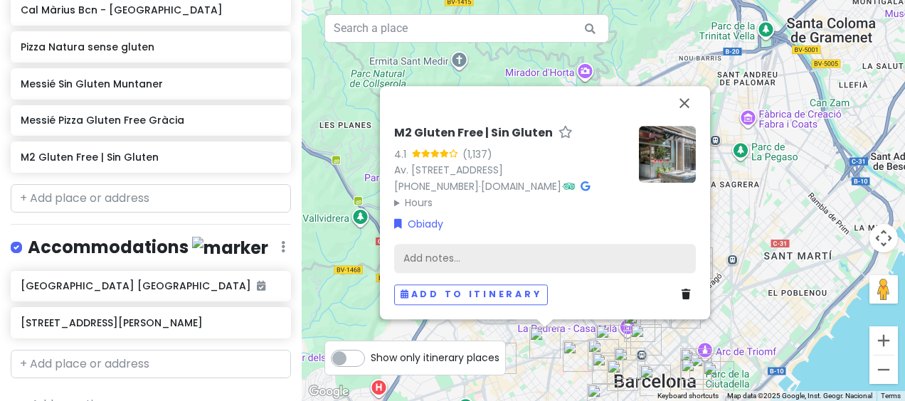
click at [439, 258] on div "Add notes..." at bounding box center [545, 259] width 302 height 30
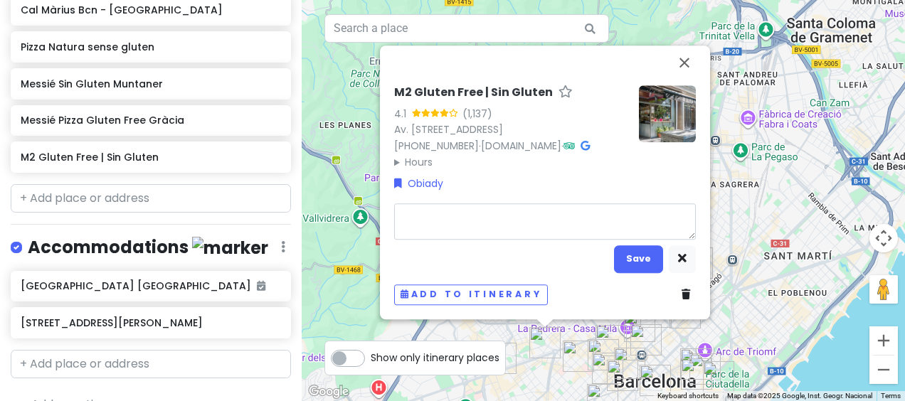
type textarea "x"
type textarea "pizza, czynne cały dzień"
click at [627, 267] on button "Save" at bounding box center [638, 259] width 49 height 28
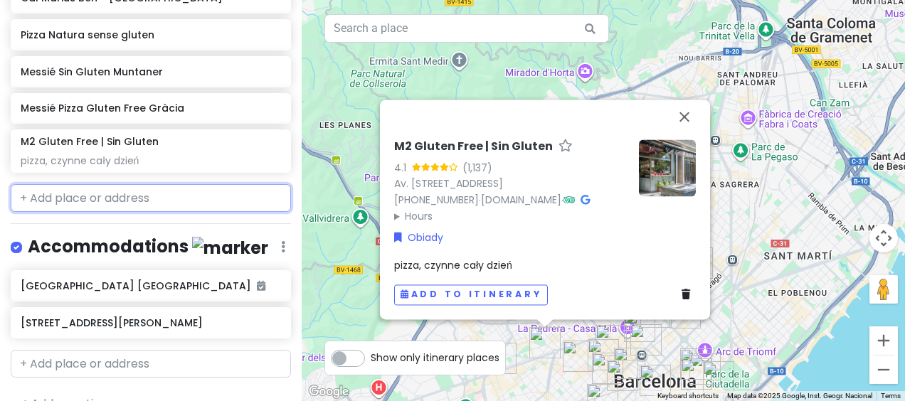
click at [136, 184] on input "text" at bounding box center [151, 198] width 280 height 28
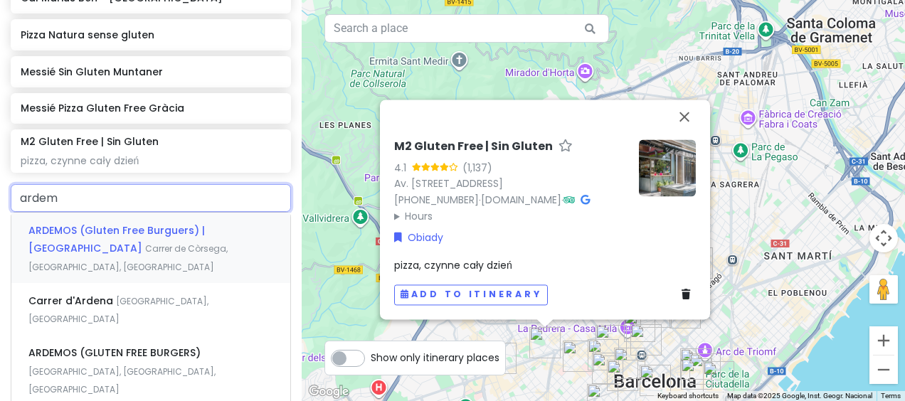
type input "ardemo"
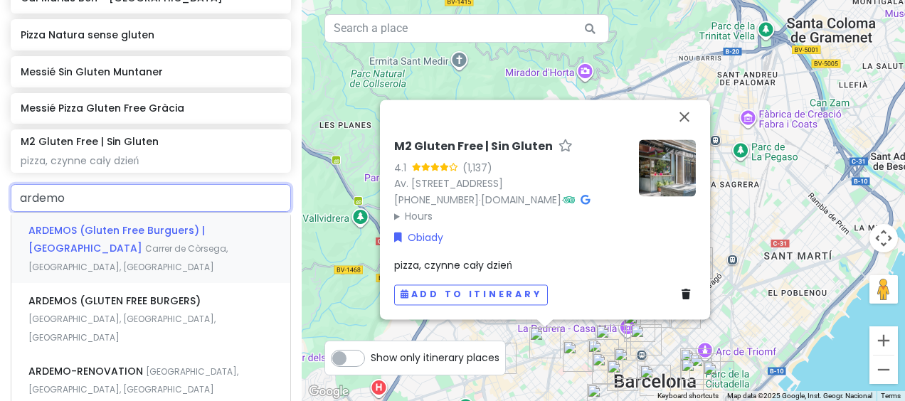
click at [172, 223] on span "ARDEMOS (Gluten Free Burguers) | [GEOGRAPHIC_DATA]" at bounding box center [116, 239] width 176 height 33
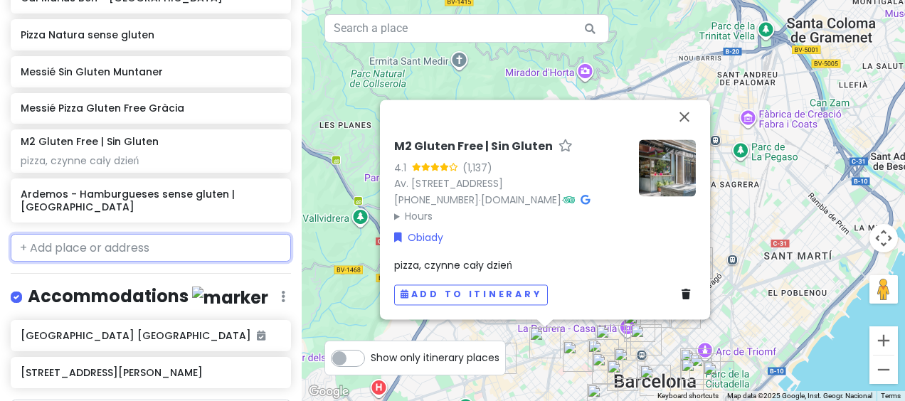
scroll to position [1659, 0]
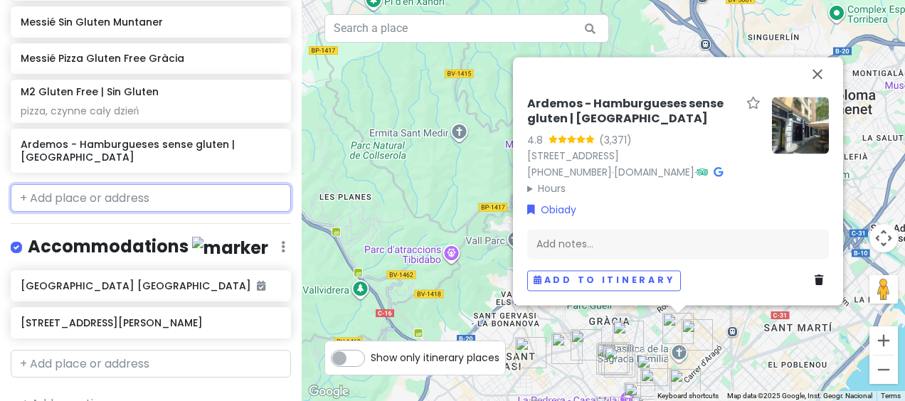
click at [129, 184] on input "text" at bounding box center [151, 198] width 280 height 28
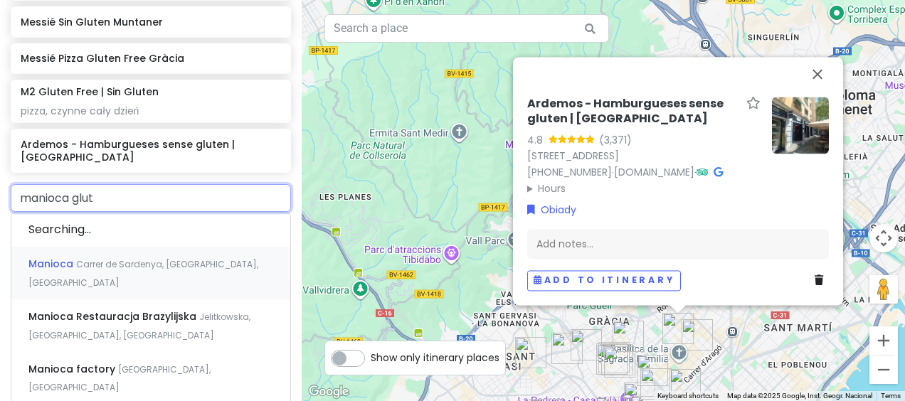
type input "manioca glute"
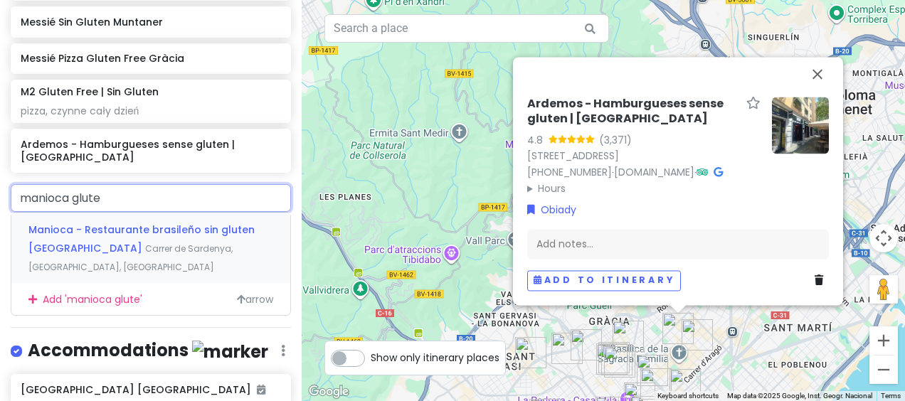
click at [144, 213] on div "Manioca - Restaurante brasileño sin gluten [GEOGRAPHIC_DATA] [GEOGRAPHIC_DATA],…" at bounding box center [150, 248] width 279 height 70
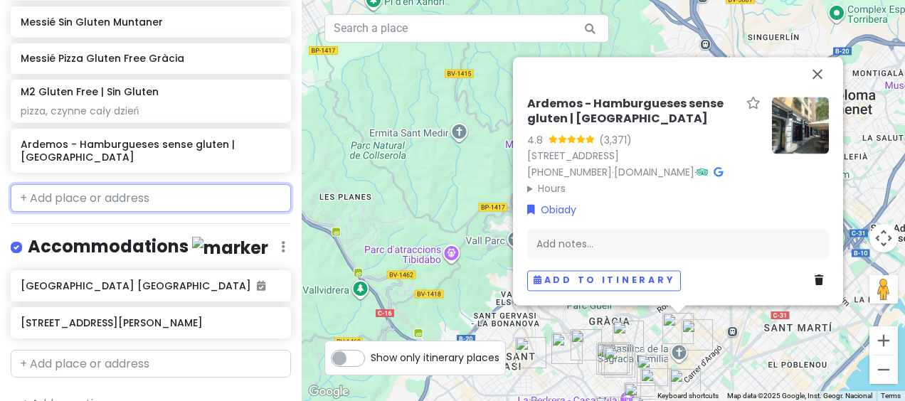
scroll to position [1709, 0]
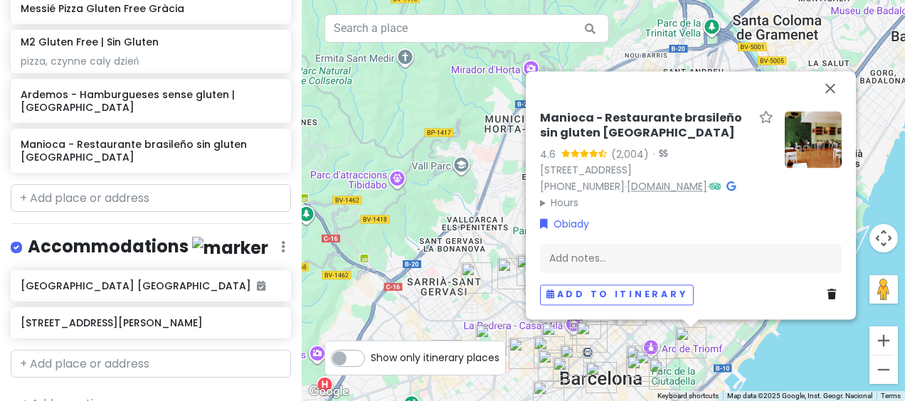
click at [627, 193] on link "[DOMAIN_NAME]" at bounding box center [667, 186] width 80 height 14
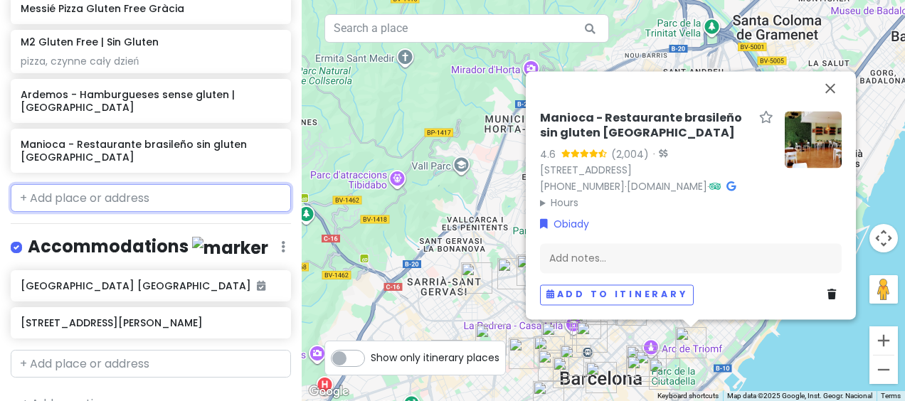
click at [95, 184] on input "text" at bounding box center [151, 198] width 280 height 28
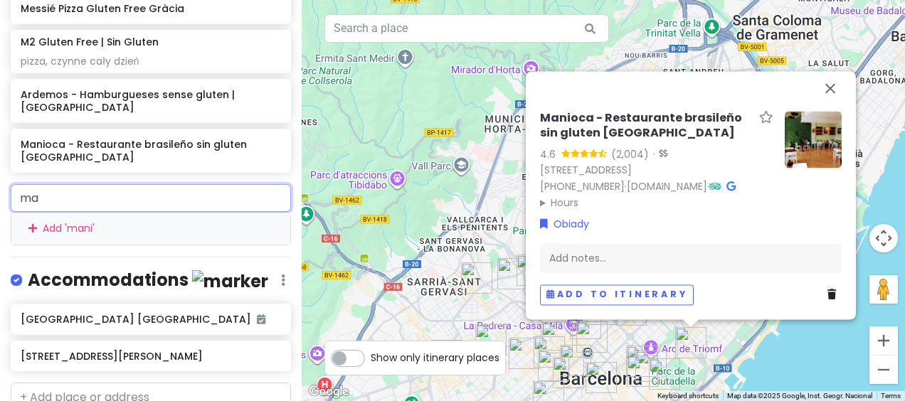
type input "m"
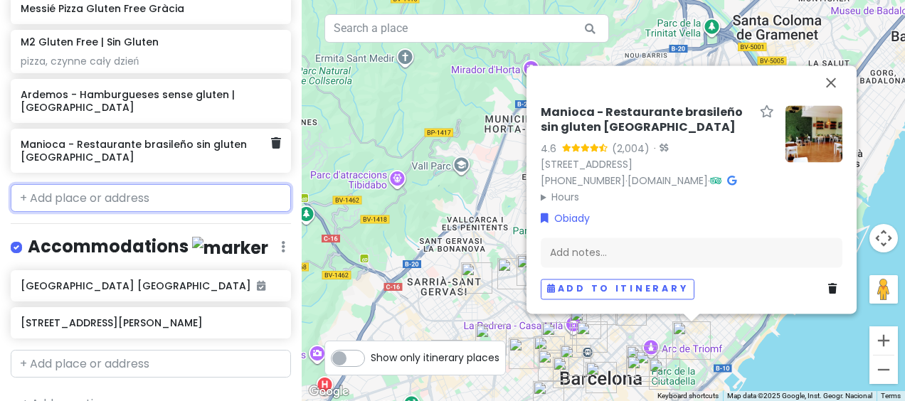
click at [148, 138] on h6 "Manioca - Restaurante brasileño sin gluten [GEOGRAPHIC_DATA]" at bounding box center [146, 151] width 250 height 26
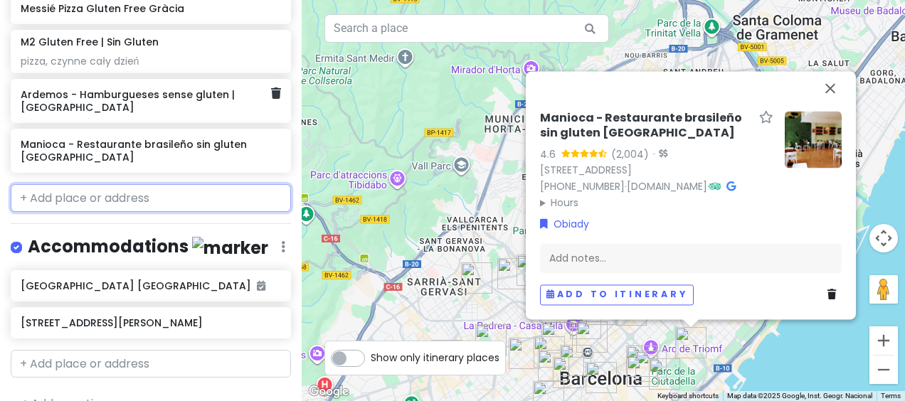
click at [161, 88] on h6 "Ardemos - Hamburgueses sense gluten | [GEOGRAPHIC_DATA]" at bounding box center [146, 101] width 250 height 26
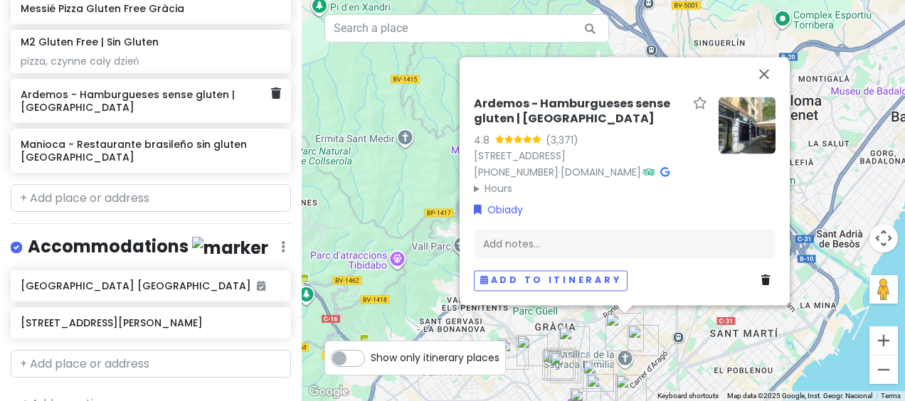
click at [149, 91] on div "Ardemos - Hamburgueses sense gluten | [GEOGRAPHIC_DATA]" at bounding box center [151, 101] width 280 height 44
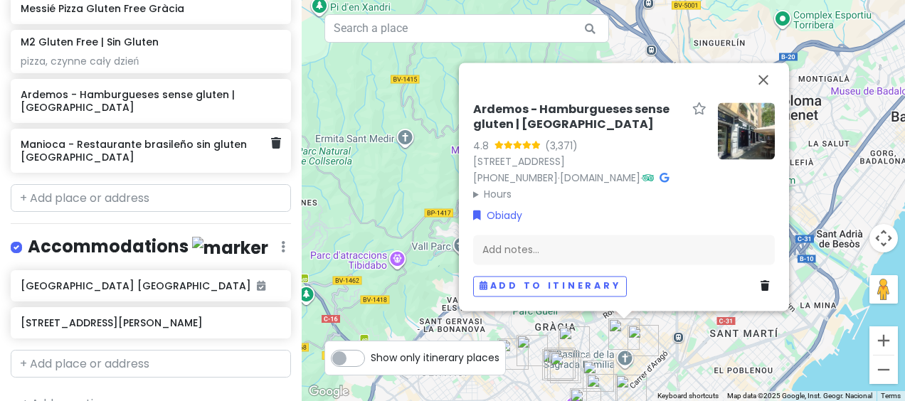
click at [104, 138] on h6 "Manioca - Restaurante brasileño sin gluten [GEOGRAPHIC_DATA]" at bounding box center [146, 151] width 250 height 26
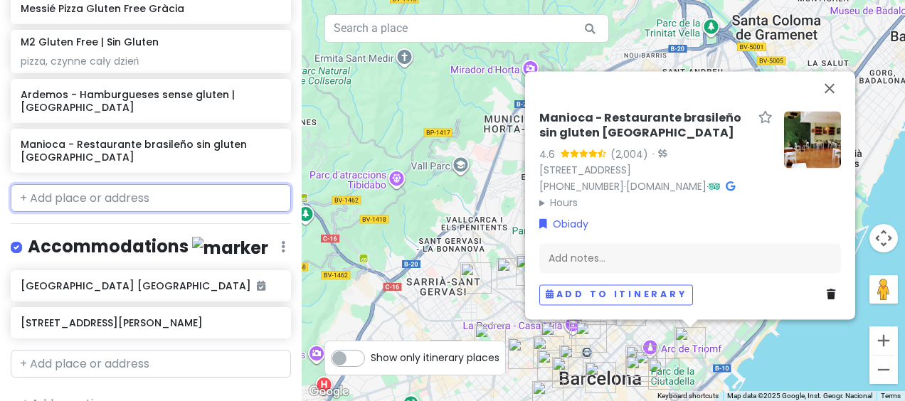
click at [112, 184] on input "text" at bounding box center [151, 198] width 280 height 28
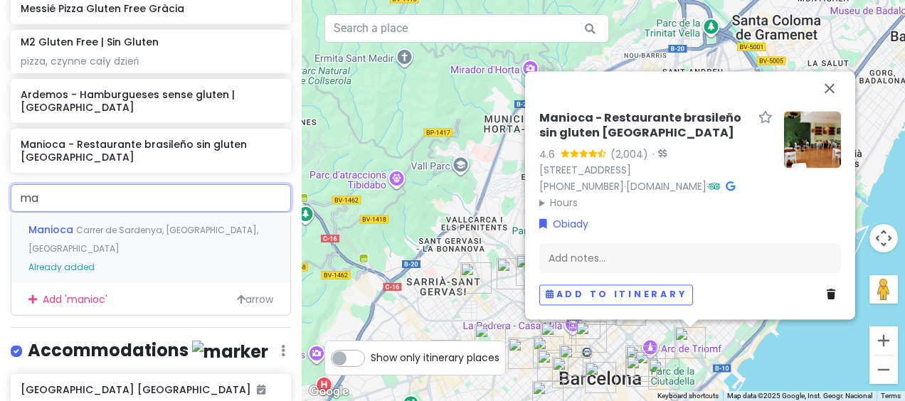
type input "m"
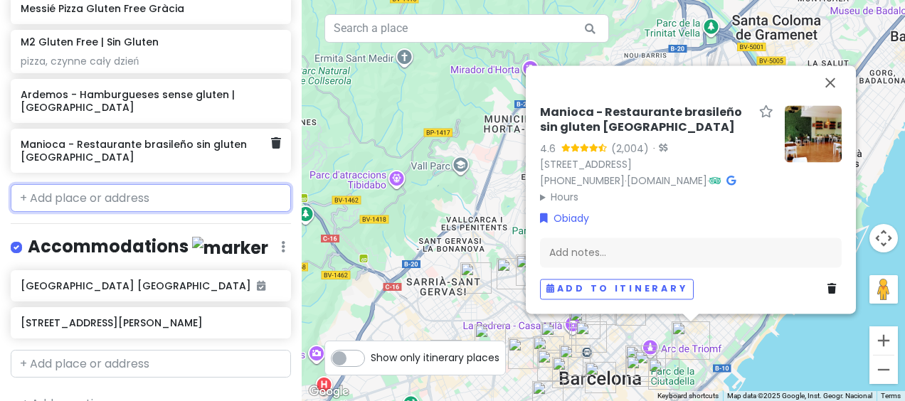
click at [135, 138] on h6 "Manioca - Restaurante brasileño sin gluten [GEOGRAPHIC_DATA]" at bounding box center [146, 151] width 250 height 26
click at [133, 138] on h6 "Manioca - Restaurante brasileño sin gluten [GEOGRAPHIC_DATA]" at bounding box center [146, 151] width 250 height 26
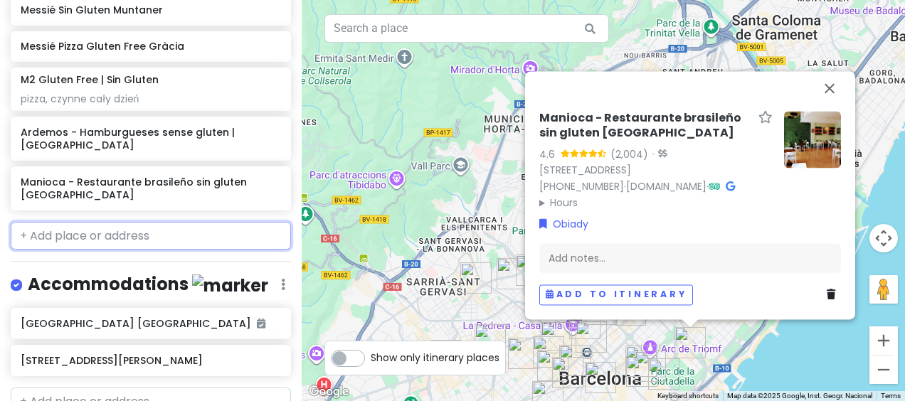
scroll to position [1674, 0]
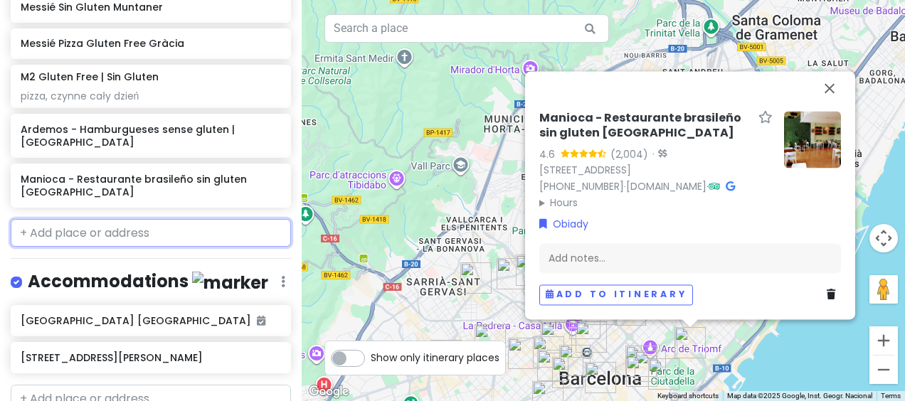
click at [139, 219] on input "text" at bounding box center [151, 233] width 280 height 28
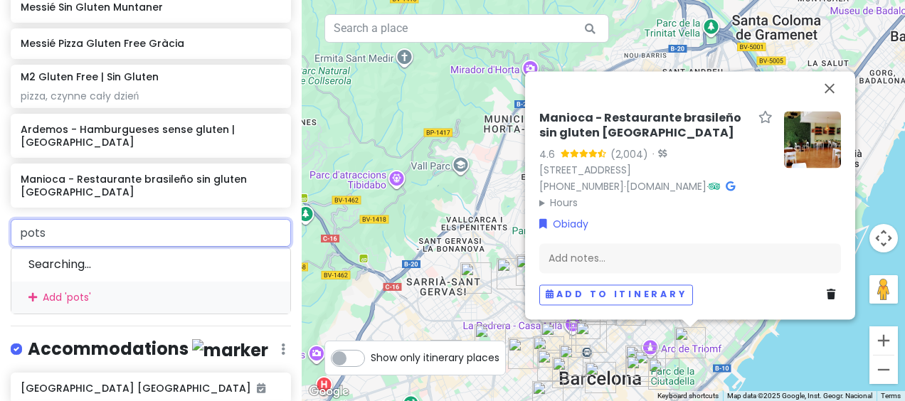
type input "potst"
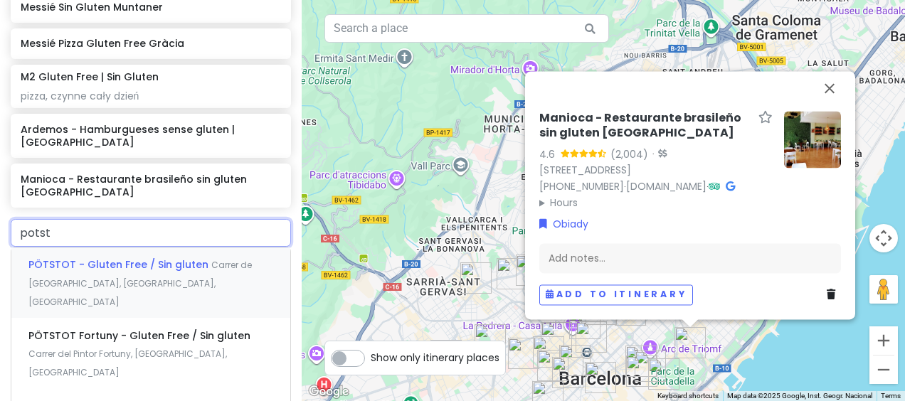
click at [165, 252] on div "PÖTSTOT - Gluten Free / Sin gluten [GEOGRAPHIC_DATA], [GEOGRAPHIC_DATA], [GEOGR…" at bounding box center [150, 282] width 279 height 70
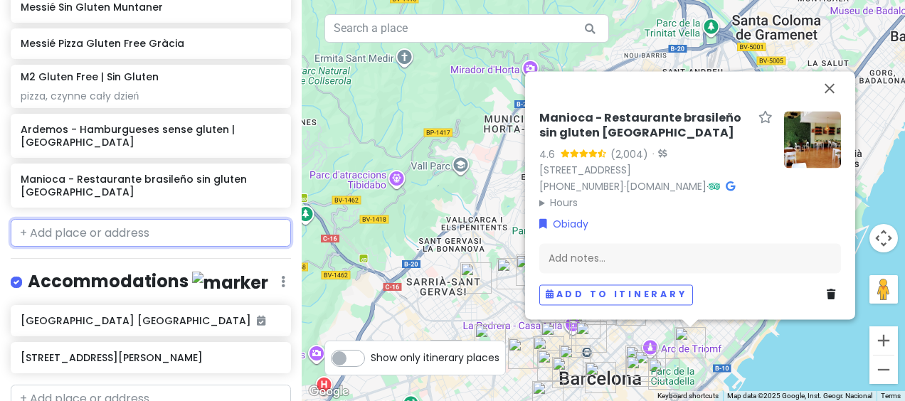
scroll to position [1710, 0]
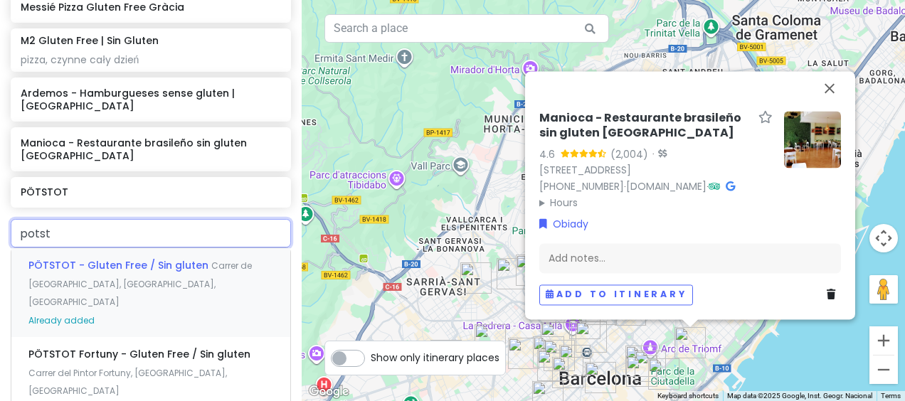
type input "potst"
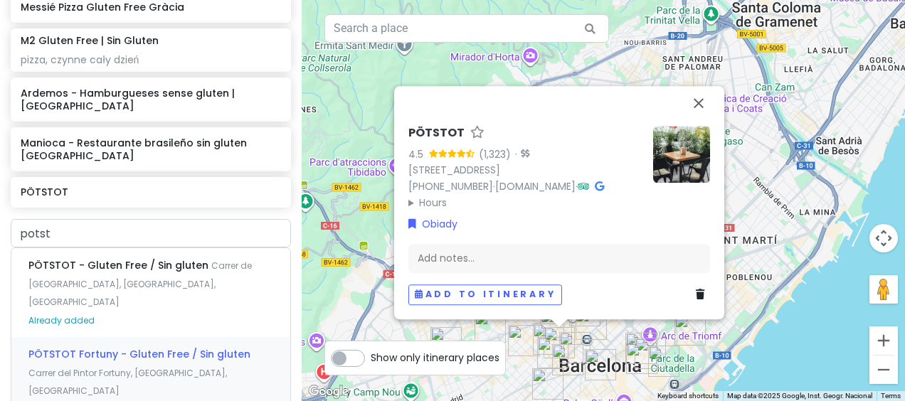
click at [161, 347] on span "PÖTSTOT Fortuny - Gluten Free / Sin gluten" at bounding box center [139, 354] width 222 height 14
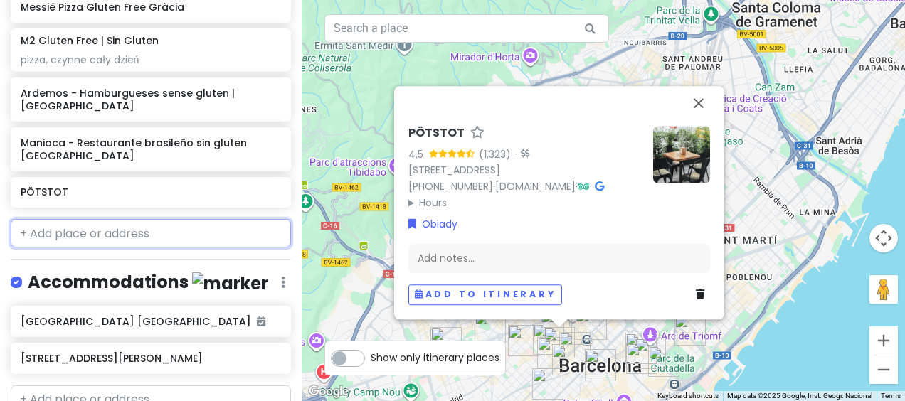
scroll to position [1747, 0]
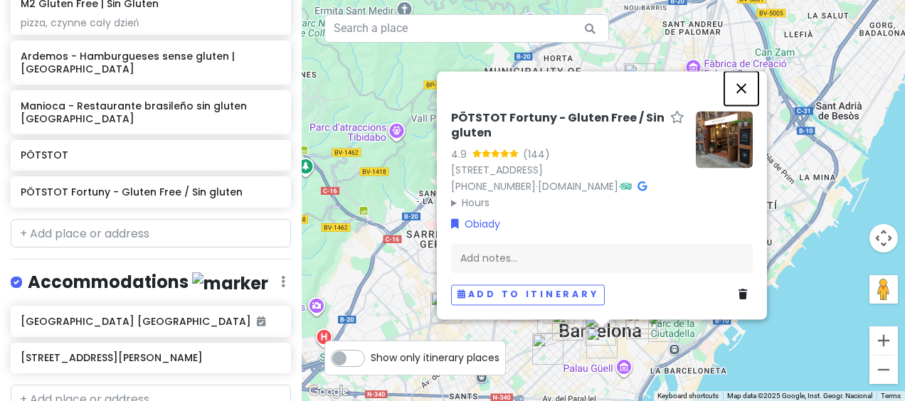
click at [739, 71] on button "Close" at bounding box center [741, 88] width 34 height 34
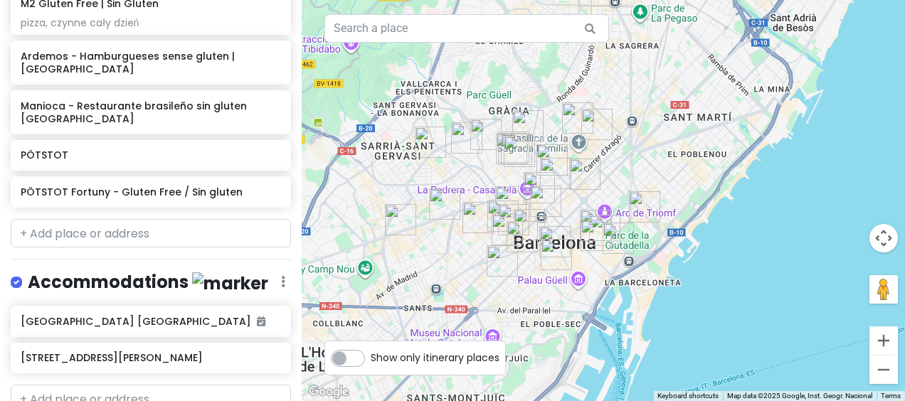
drag, startPoint x: 761, startPoint y: 308, endPoint x: 715, endPoint y: 213, distance: 105.6
click at [715, 213] on div at bounding box center [603, 200] width 603 height 401
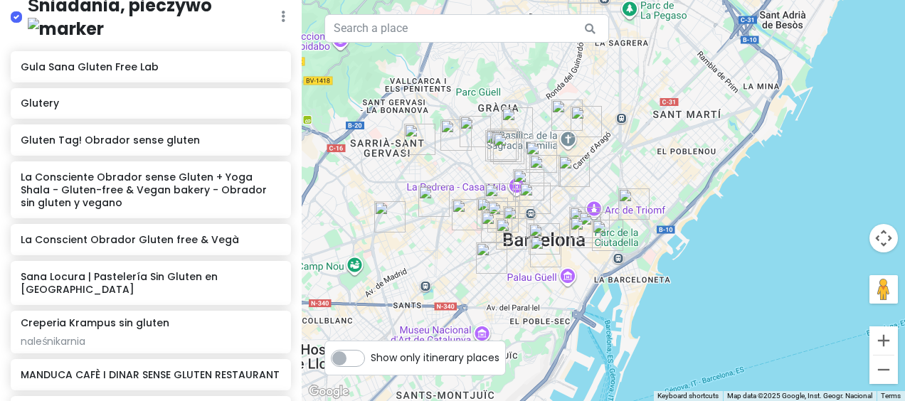
scroll to position [316, 0]
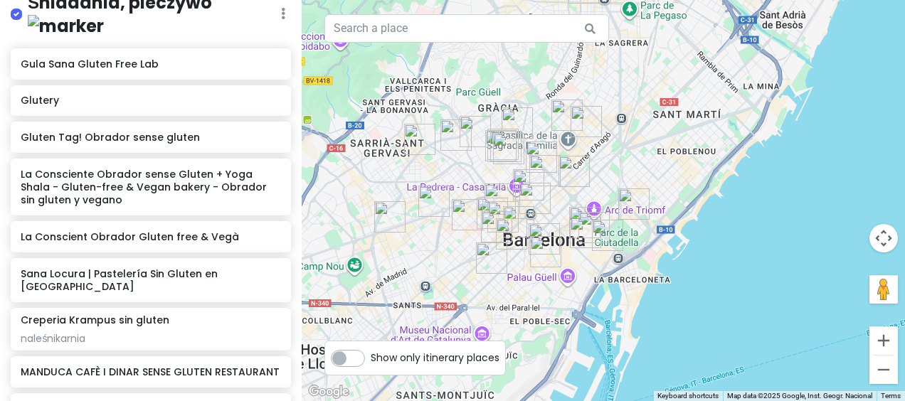
click at [609, 176] on div at bounding box center [603, 200] width 603 height 401
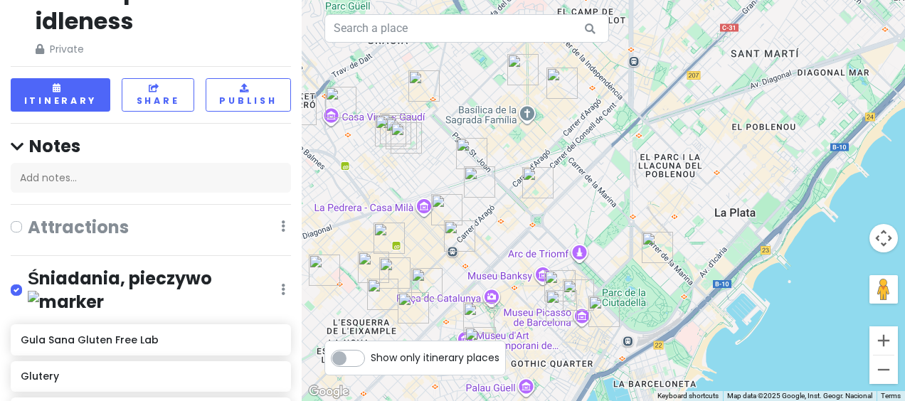
scroll to position [0, 0]
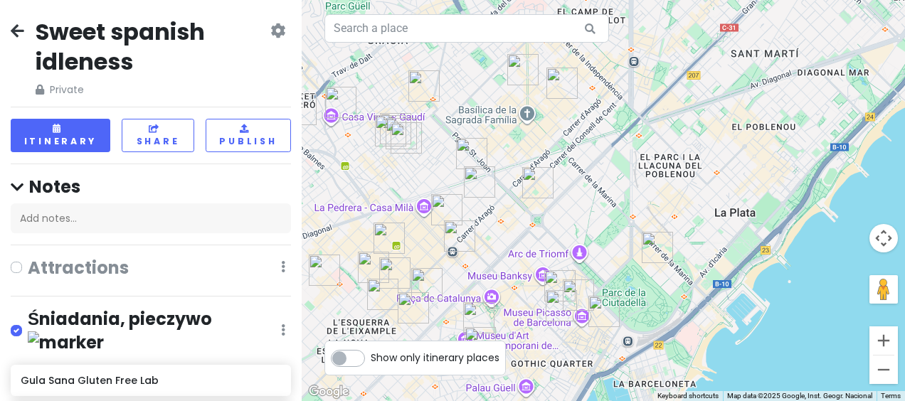
click at [28, 258] on label at bounding box center [28, 258] width 0 height 0
click at [28, 267] on input "checkbox" at bounding box center [32, 262] width 9 height 9
checkbox input "true"
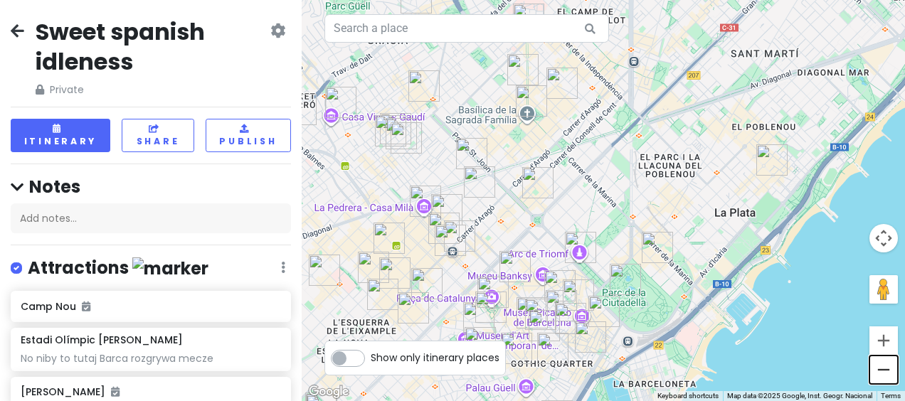
click at [885, 374] on button "Zoom out" at bounding box center [883, 370] width 28 height 28
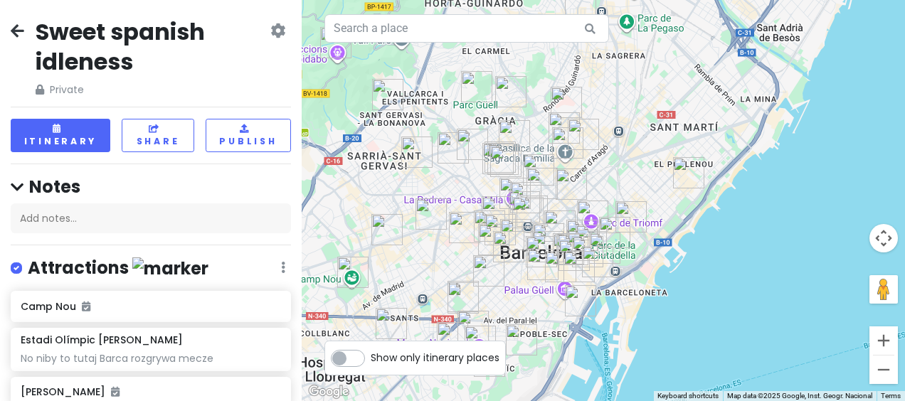
click at [689, 169] on img "rambladelpoblenou.cat" at bounding box center [688, 172] width 43 height 43
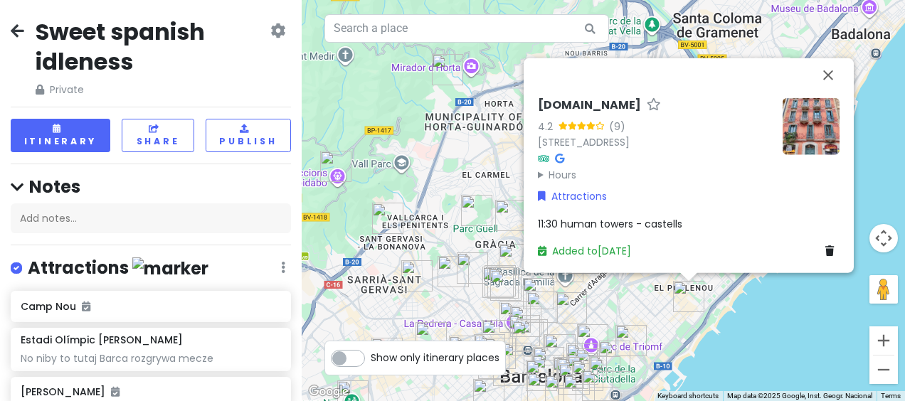
click at [827, 249] on icon at bounding box center [829, 251] width 9 height 10
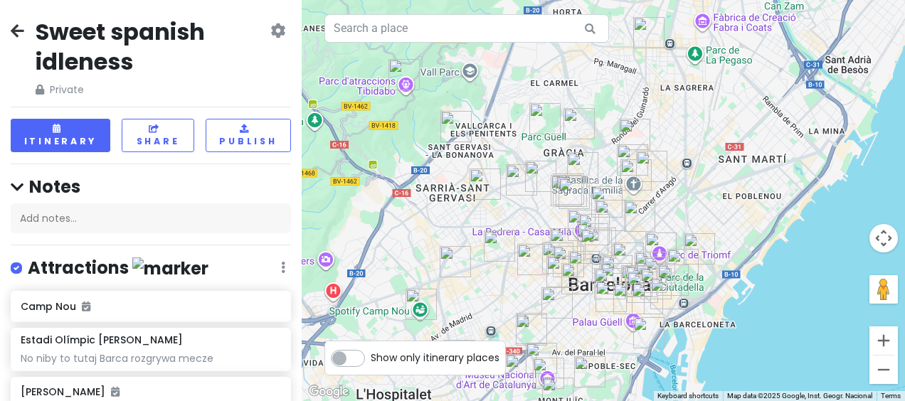
drag, startPoint x: 661, startPoint y: 258, endPoint x: 742, endPoint y: 145, distance: 138.7
click at [742, 145] on div at bounding box center [603, 200] width 603 height 401
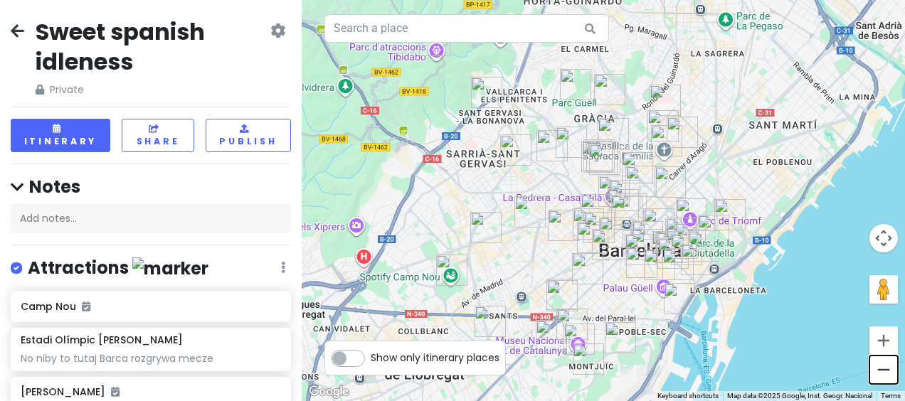
click at [890, 380] on button "Zoom out" at bounding box center [883, 370] width 28 height 28
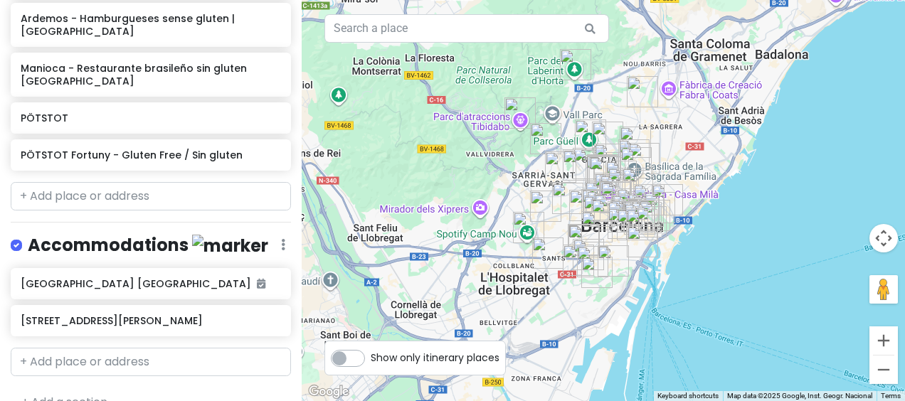
scroll to position [3580, 0]
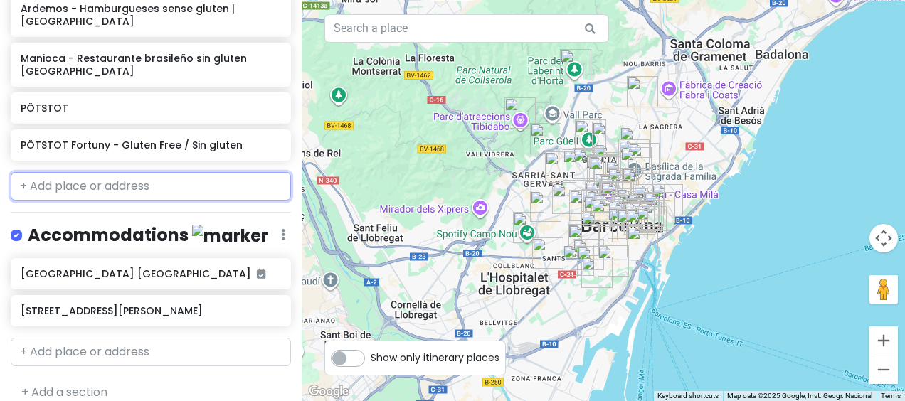
click at [166, 172] on input "text" at bounding box center [151, 186] width 280 height 28
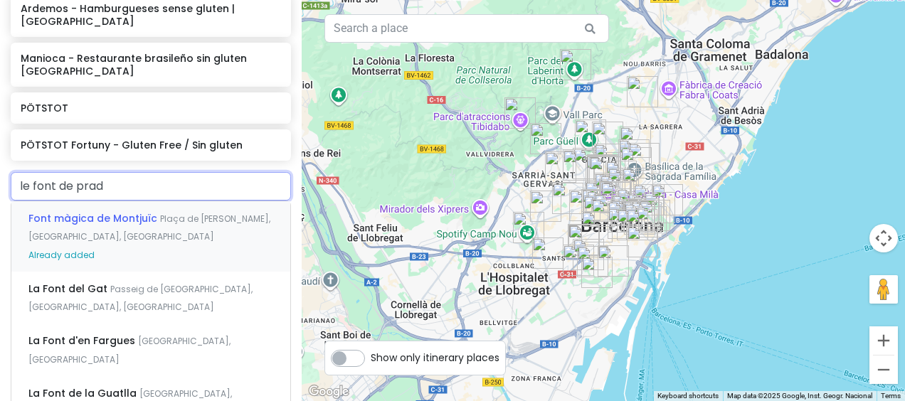
type input "le font de prade"
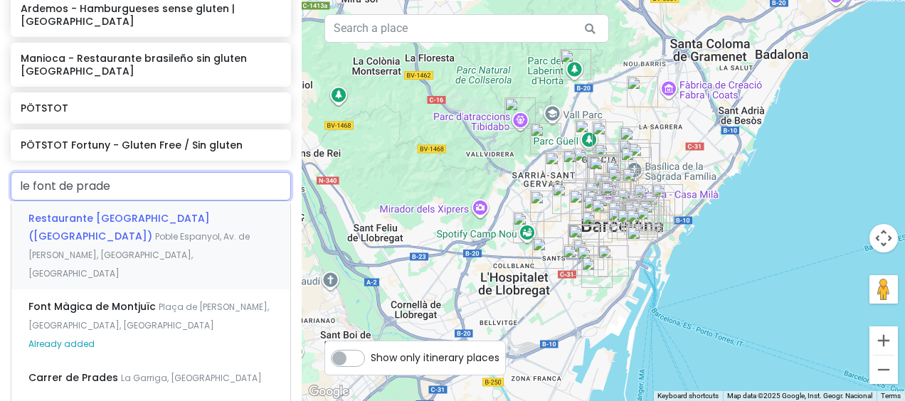
click at [152, 211] on span "Restaurante [GEOGRAPHIC_DATA] ([GEOGRAPHIC_DATA])" at bounding box center [118, 227] width 181 height 33
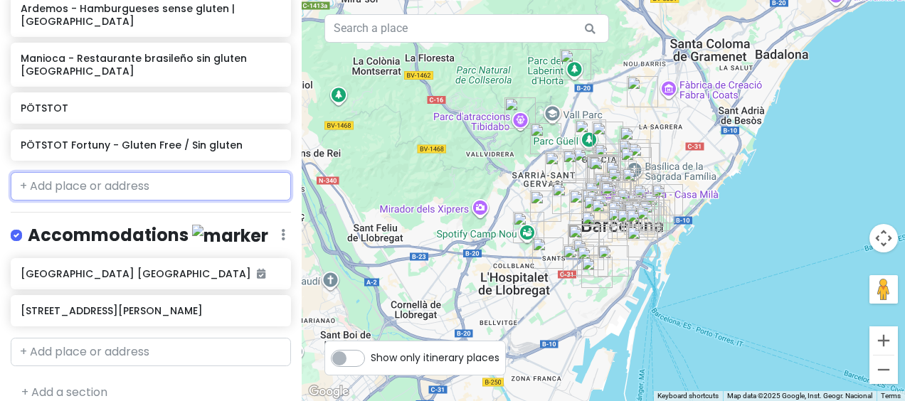
scroll to position [3617, 0]
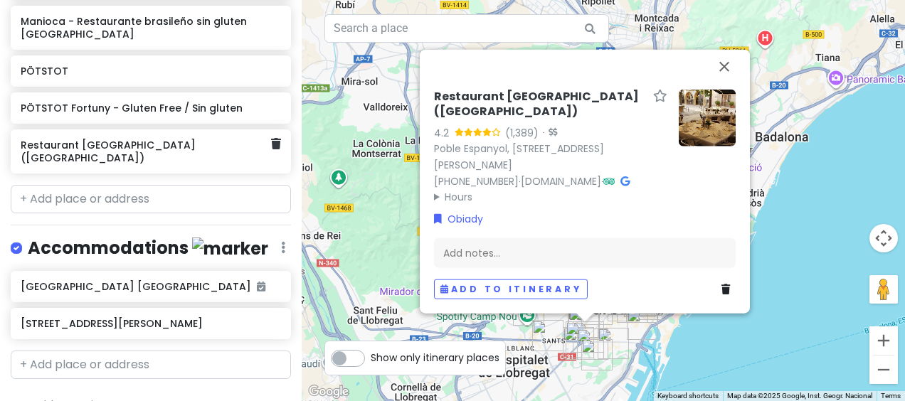
click at [193, 139] on h6 "Restaurant [GEOGRAPHIC_DATA] ([GEOGRAPHIC_DATA])" at bounding box center [146, 152] width 250 height 26
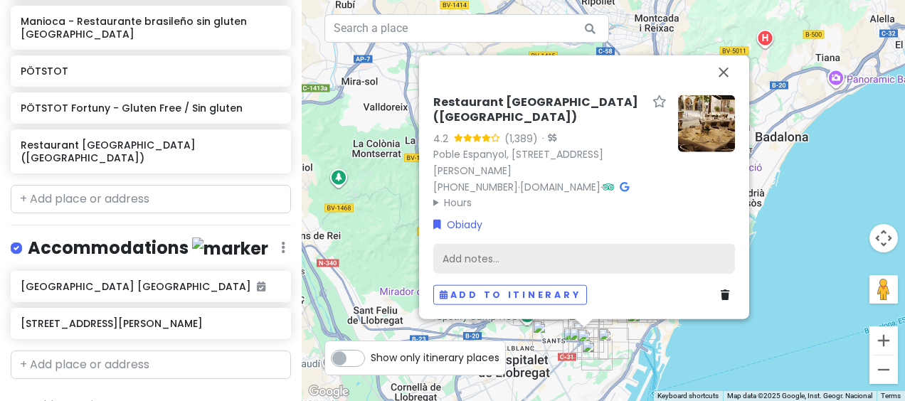
click at [513, 274] on div "Add notes..." at bounding box center [584, 259] width 302 height 30
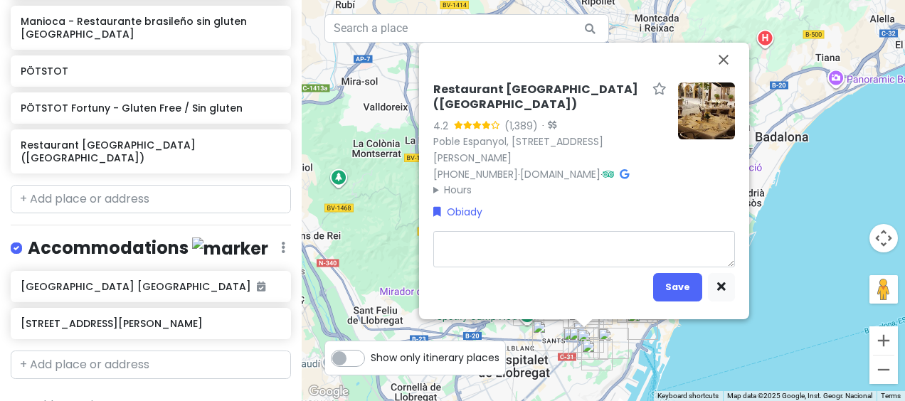
type textarea "x"
type textarea "("
type textarea "x"
type textarea "(P"
type textarea "x"
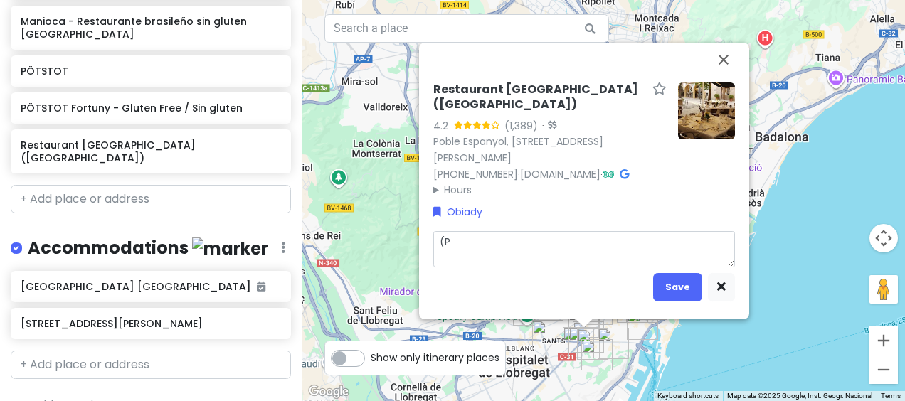
type textarea "(Po"
type textarea "x"
type textarea "(Pob"
type textarea "x"
type textarea "(Pobl"
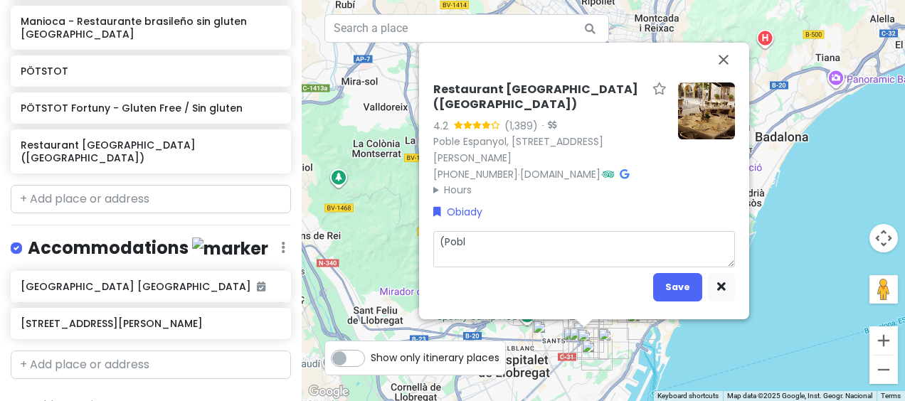
type textarea "x"
type textarea "(Poble"
type textarea "x"
type textarea "(Poble E"
type textarea "x"
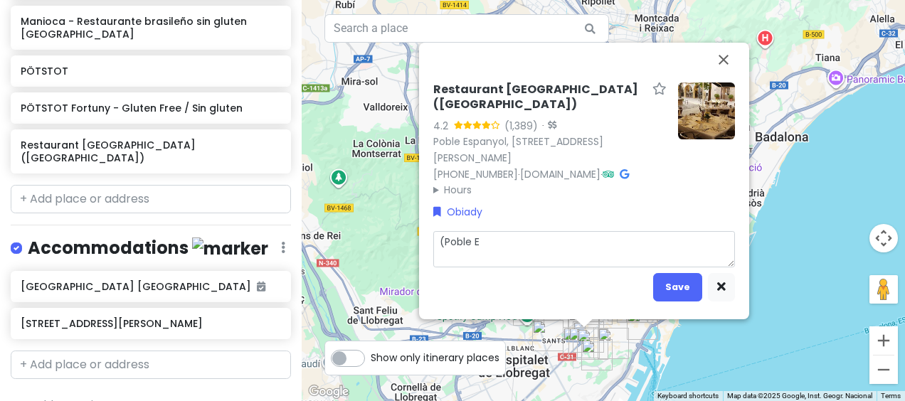
type textarea "(Poble Es"
type textarea "x"
type textarea "(Poble Esp"
type textarea "x"
type textarea "(Poble Espa"
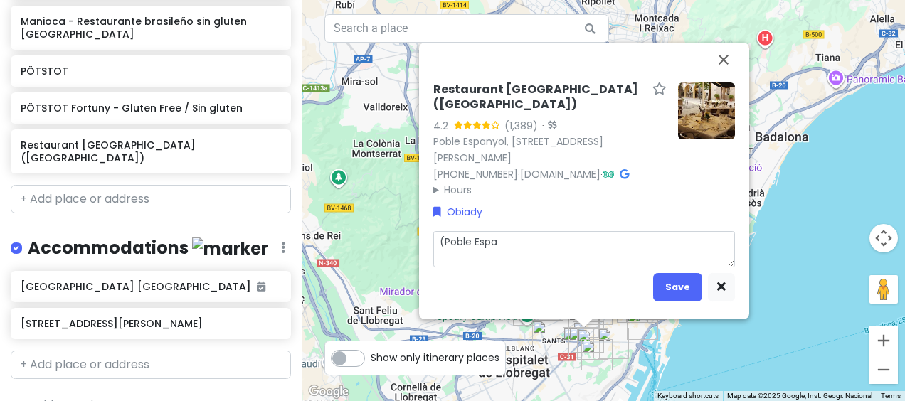
type textarea "x"
type textarea "(Poble Espan"
type textarea "x"
type textarea "(Poble Espany"
type textarea "x"
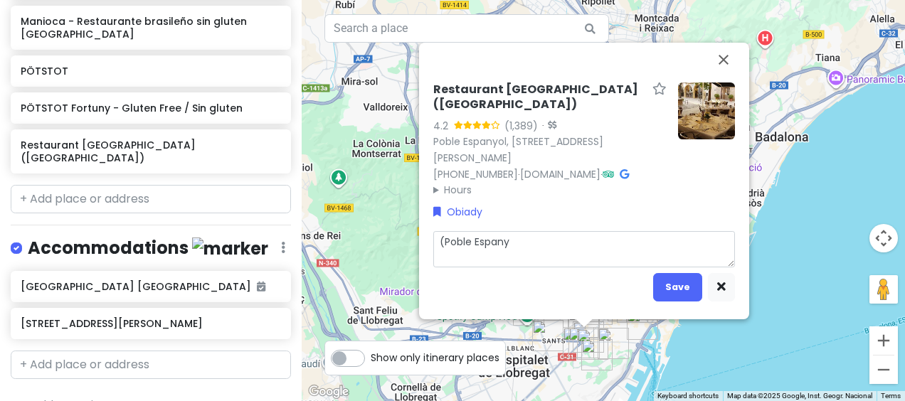
type textarea "(Poble Espanyo"
type textarea "x"
type textarea "(Poble Espanyol"
type textarea "x"
type textarea "(Poble Espanyol)"
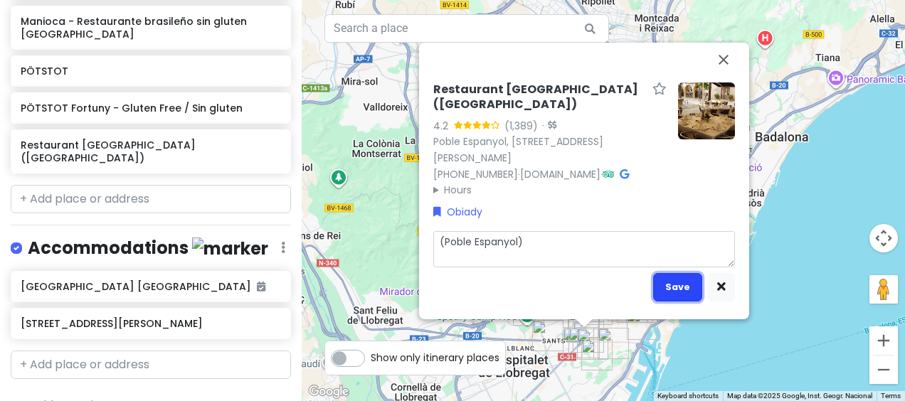
click at [672, 301] on button "Save" at bounding box center [677, 287] width 49 height 28
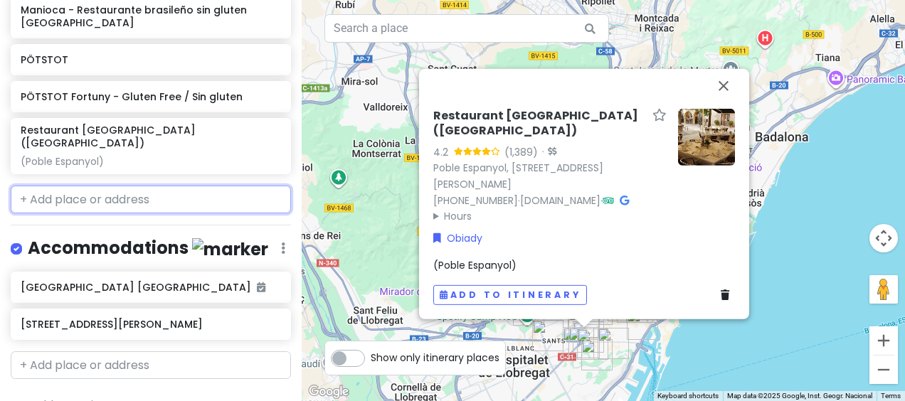
click at [175, 186] on input "text" at bounding box center [151, 200] width 280 height 28
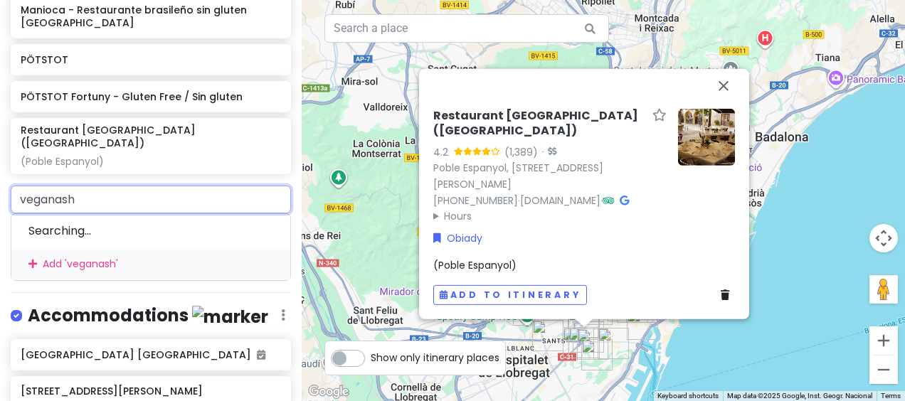
type input "veganashi"
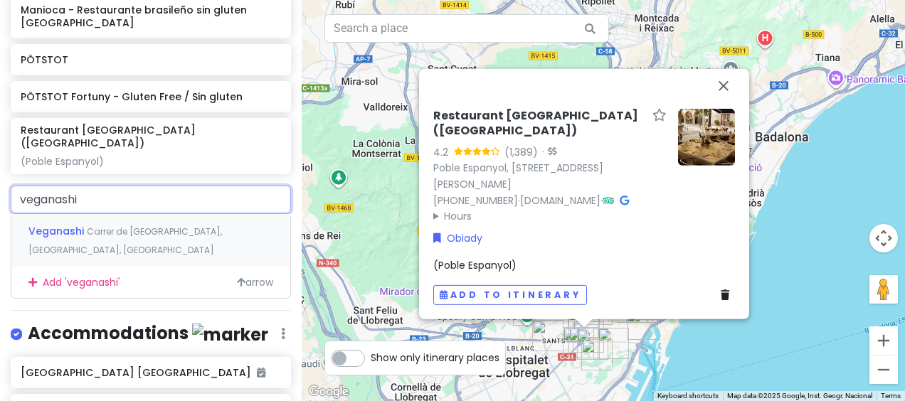
click at [155, 225] on span "Carrer de [GEOGRAPHIC_DATA], [GEOGRAPHIC_DATA], [GEOGRAPHIC_DATA]" at bounding box center [124, 240] width 193 height 31
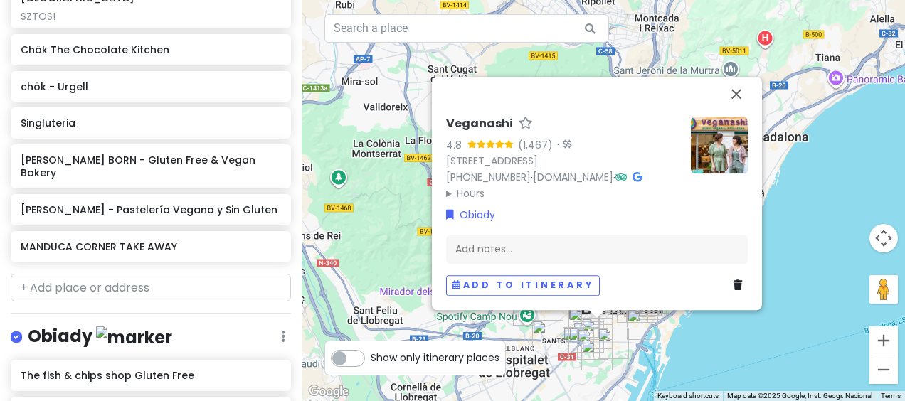
scroll to position [2842, 0]
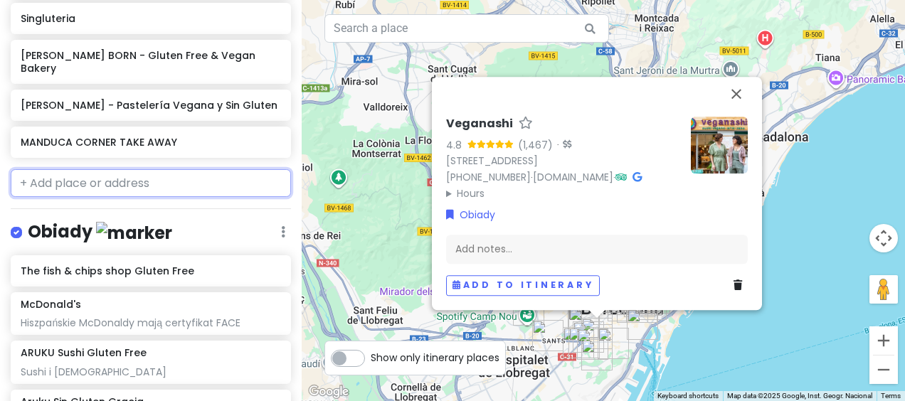
click at [193, 173] on input "text" at bounding box center [151, 183] width 280 height 28
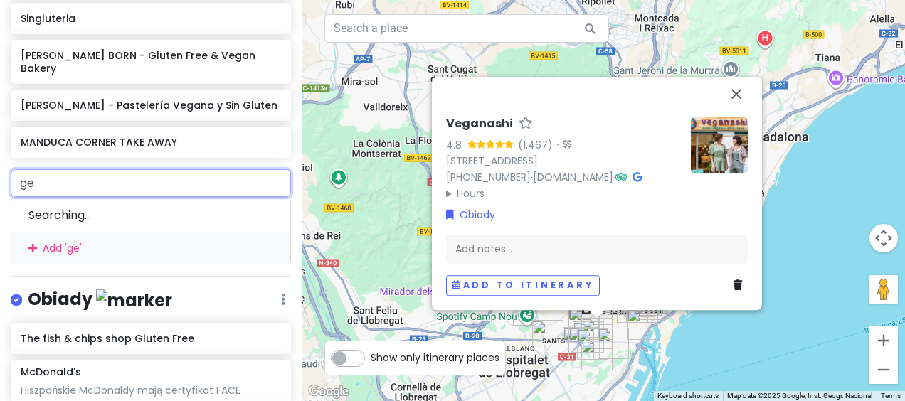
type input "gea"
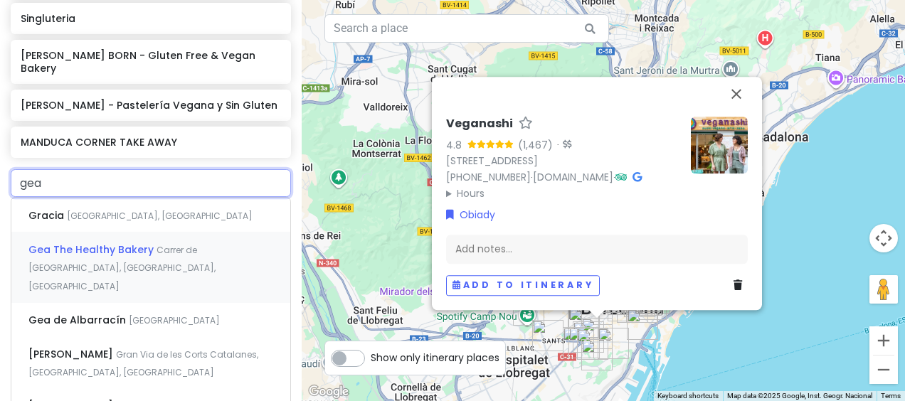
click at [169, 244] on span "Carrer de [GEOGRAPHIC_DATA], [GEOGRAPHIC_DATA], [GEOGRAPHIC_DATA]" at bounding box center [121, 268] width 187 height 48
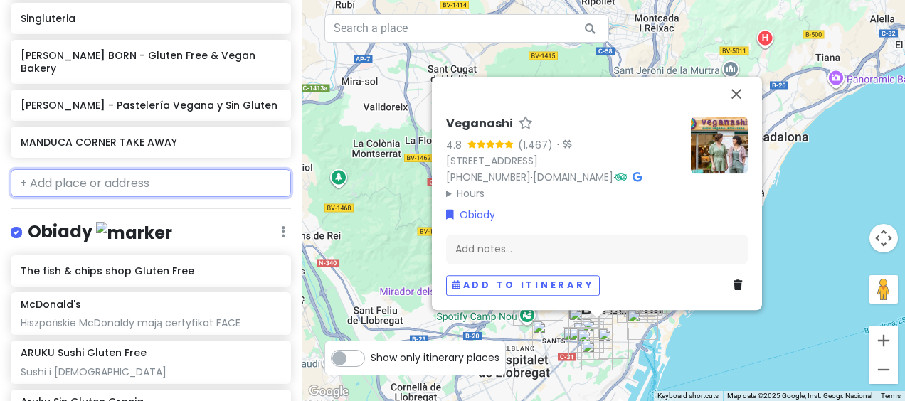
scroll to position [2879, 0]
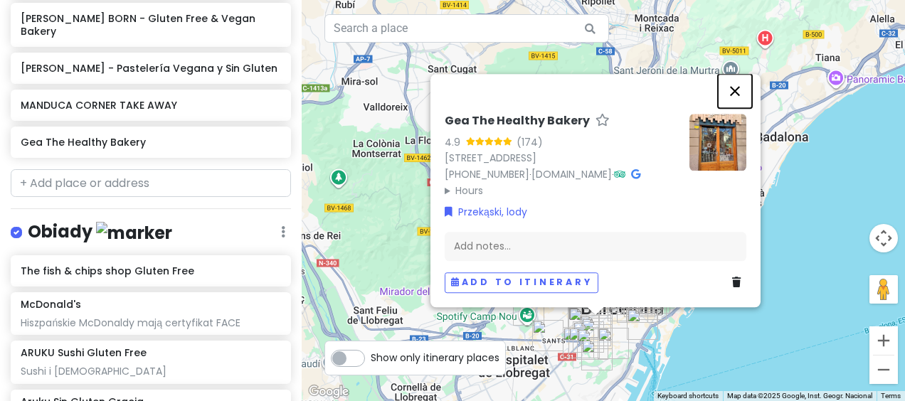
click at [734, 74] on button "Close" at bounding box center [735, 91] width 34 height 34
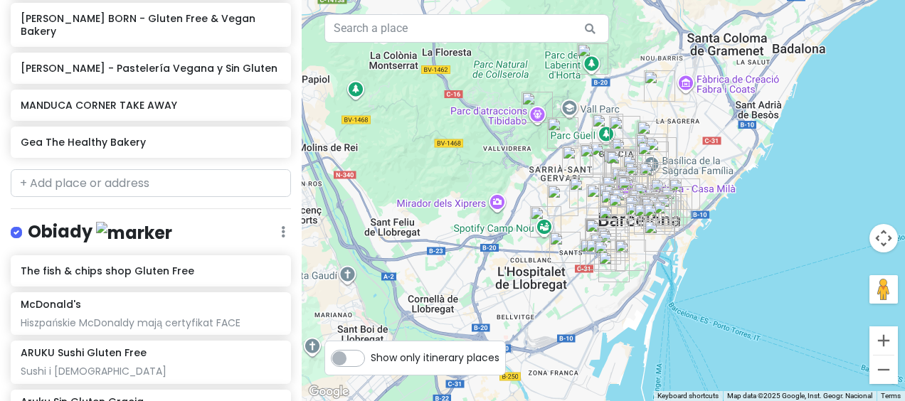
drag, startPoint x: 715, startPoint y: 319, endPoint x: 732, endPoint y: 215, distance: 105.2
click at [732, 215] on div at bounding box center [603, 200] width 603 height 401
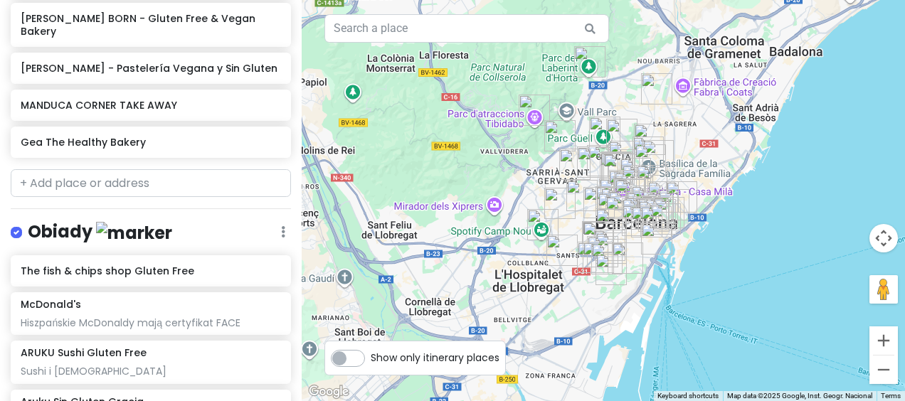
click at [654, 279] on div at bounding box center [603, 200] width 603 height 401
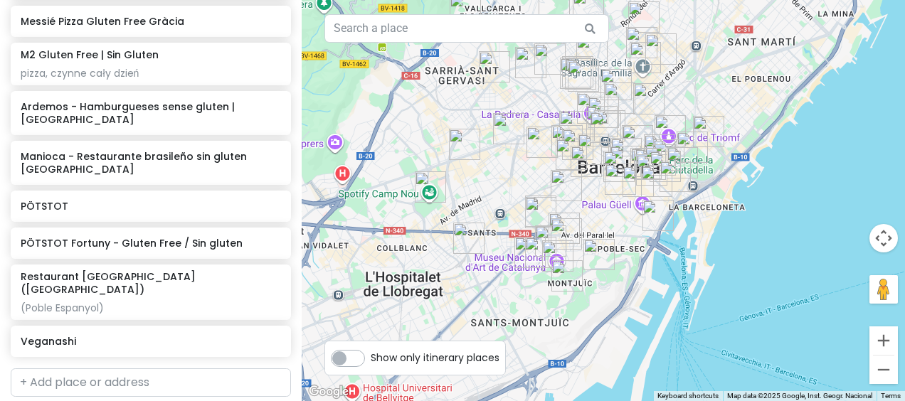
scroll to position [3524, 0]
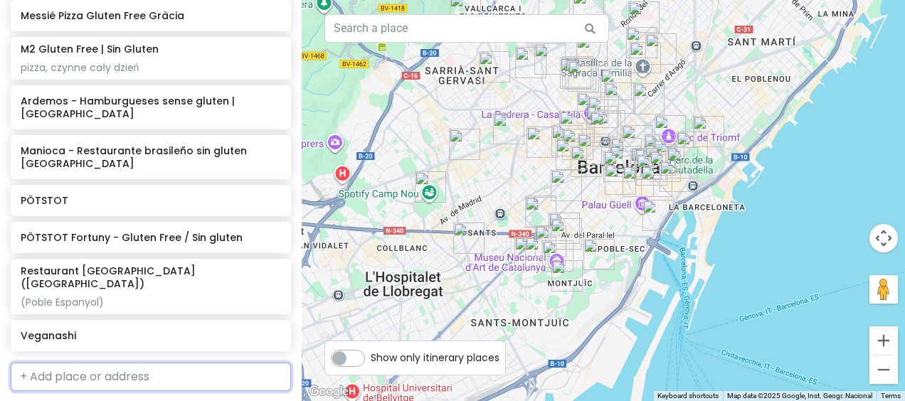
click at [189, 363] on input "text" at bounding box center [151, 377] width 280 height 28
type input "la martit"
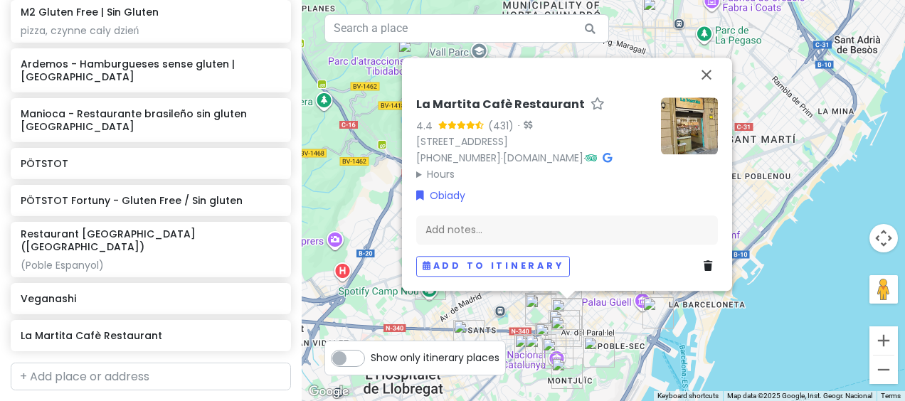
scroll to position [3739, 0]
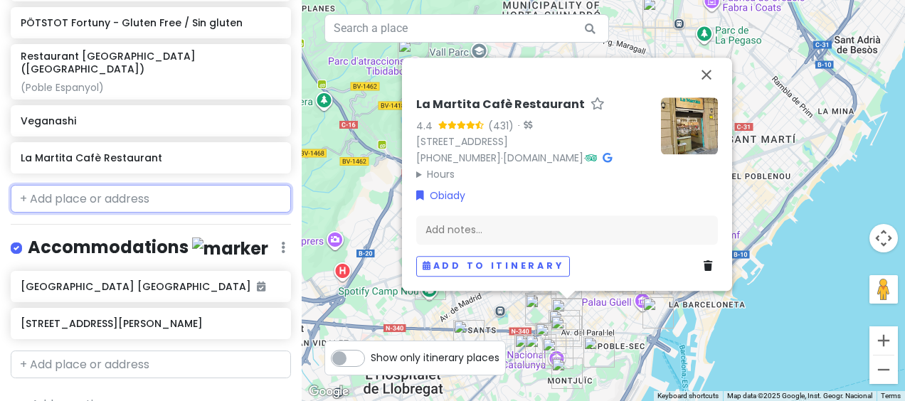
click at [181, 185] on input "text" at bounding box center [151, 199] width 280 height 28
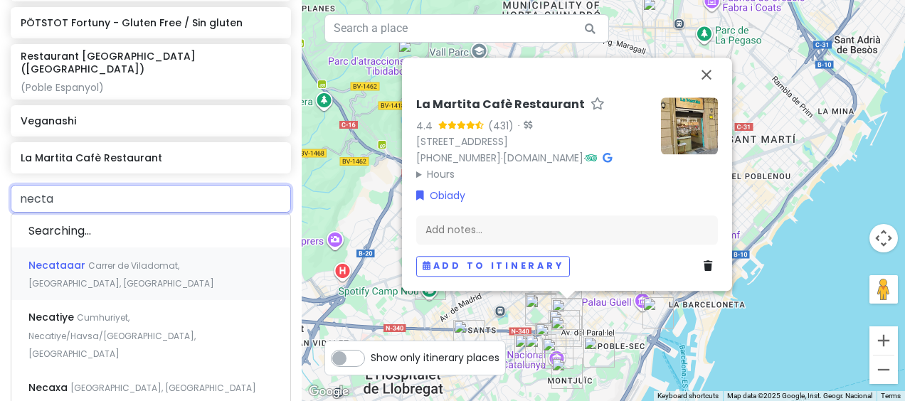
type input "nectar"
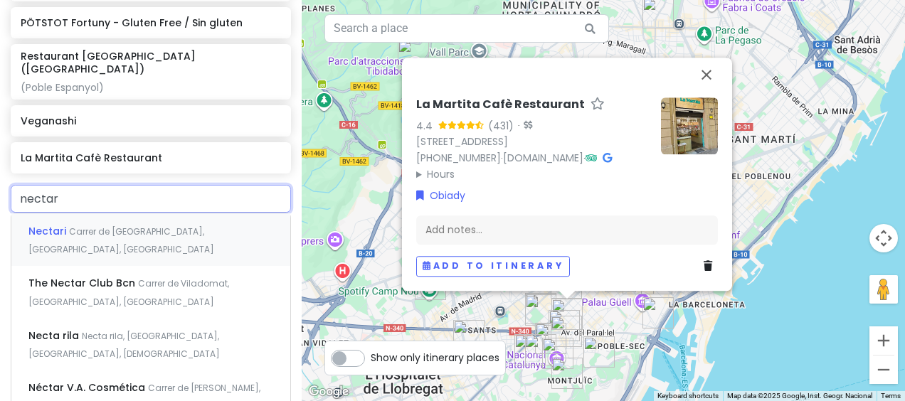
click at [166, 225] on span "Carrer de [GEOGRAPHIC_DATA], [GEOGRAPHIC_DATA], [GEOGRAPHIC_DATA]" at bounding box center [121, 240] width 186 height 31
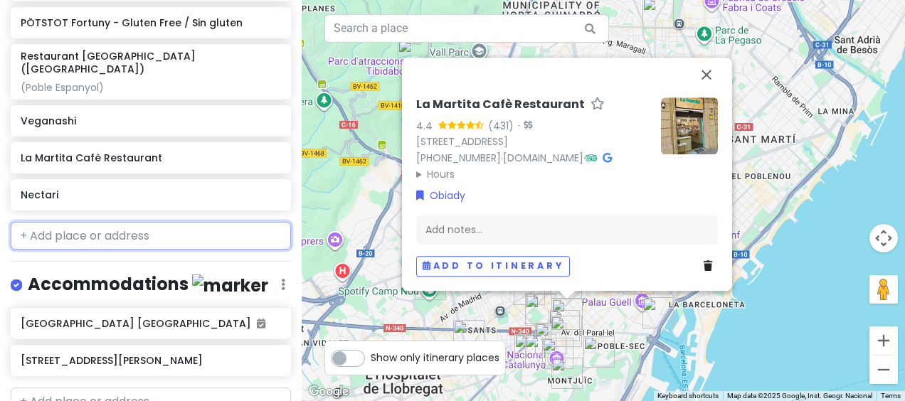
scroll to position [3776, 0]
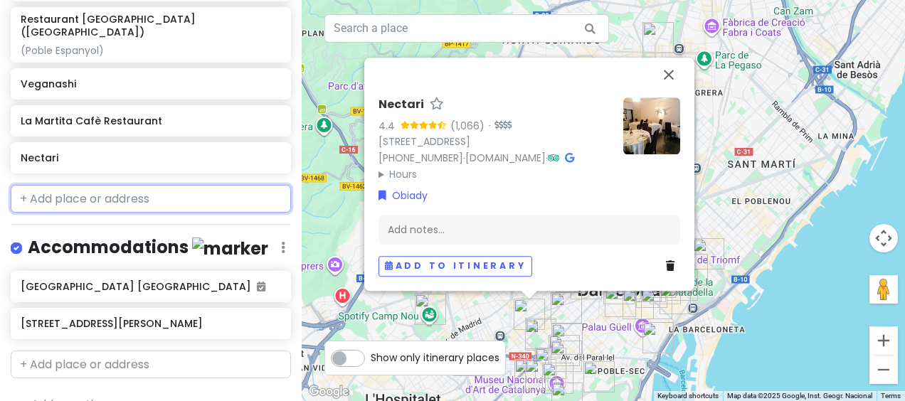
click at [193, 185] on input "text" at bounding box center [151, 199] width 280 height 28
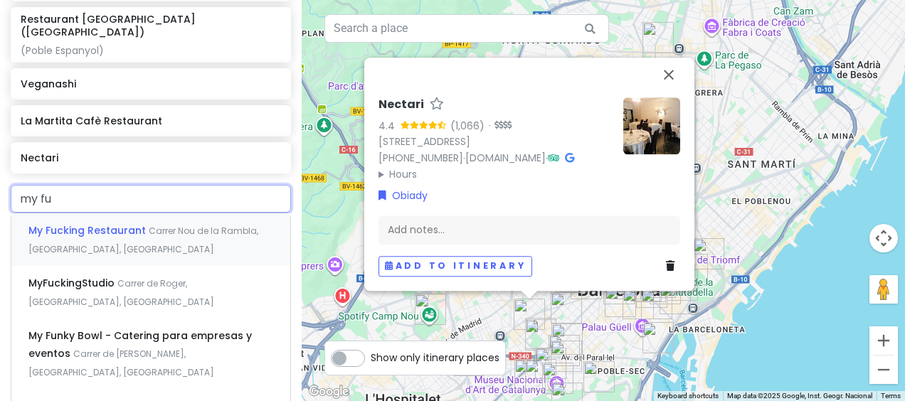
type input "my fuc"
click at [174, 225] on span "Carrer Nou de la Rambla, [GEOGRAPHIC_DATA], [GEOGRAPHIC_DATA]" at bounding box center [143, 240] width 230 height 31
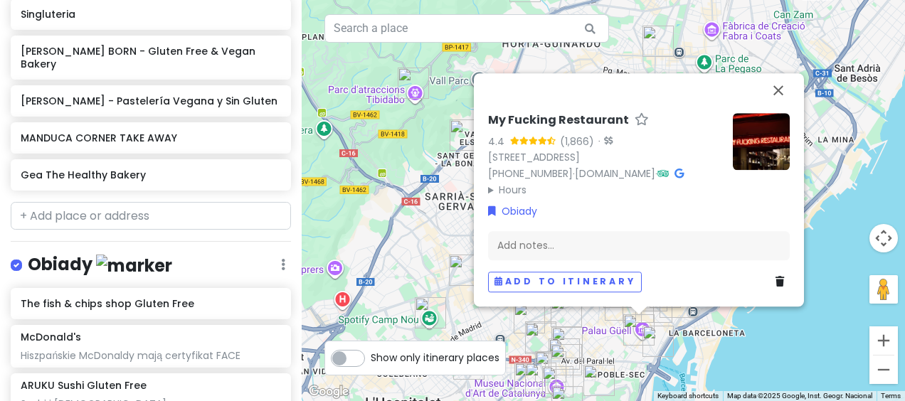
scroll to position [2840, 0]
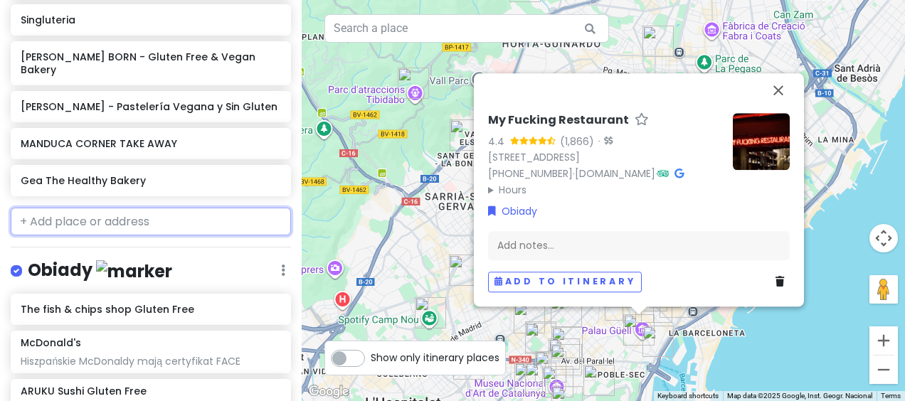
click at [149, 208] on input "text" at bounding box center [151, 222] width 280 height 28
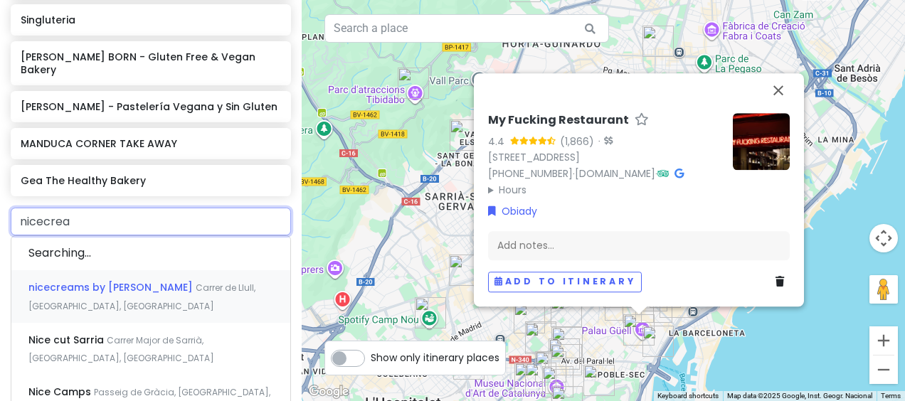
type input "nicecream"
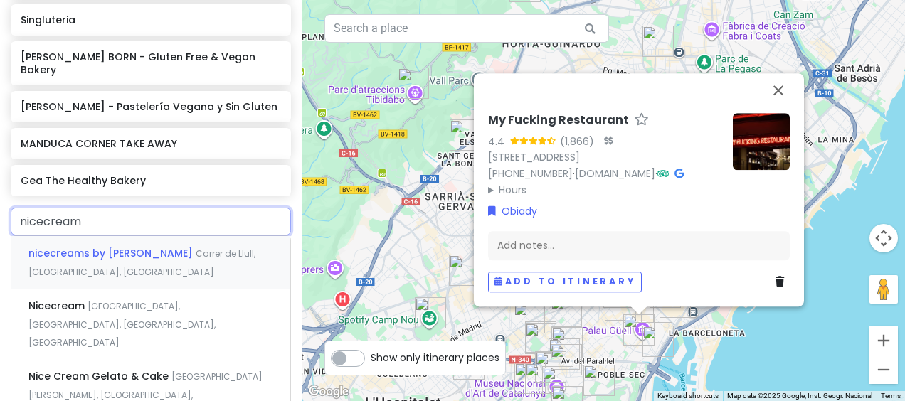
click at [164, 247] on span "Carrer de Llull, [GEOGRAPHIC_DATA], [GEOGRAPHIC_DATA]" at bounding box center [141, 262] width 227 height 31
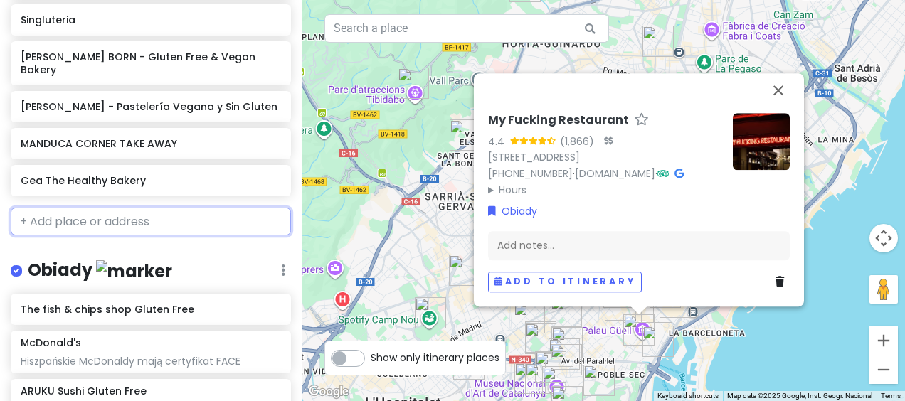
scroll to position [2877, 0]
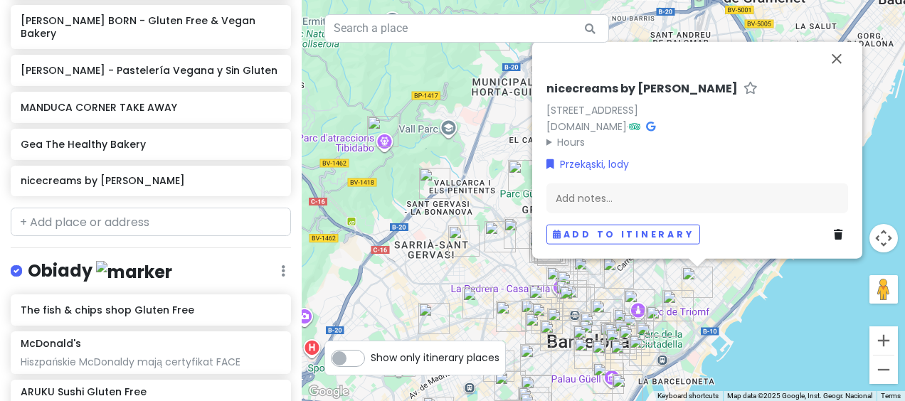
click at [752, 319] on div "nicecreams by ARTiSA [STREET_ADDRESS] [DOMAIN_NAME] · Hours [DATE] 8:00 am – 8:…" at bounding box center [603, 200] width 603 height 401
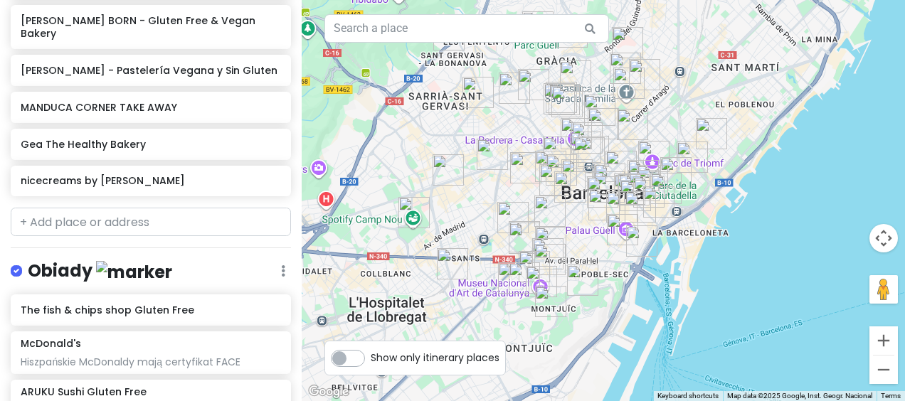
drag, startPoint x: 742, startPoint y: 270, endPoint x: 757, endPoint y: 112, distance: 159.2
click at [757, 112] on div at bounding box center [603, 200] width 603 height 401
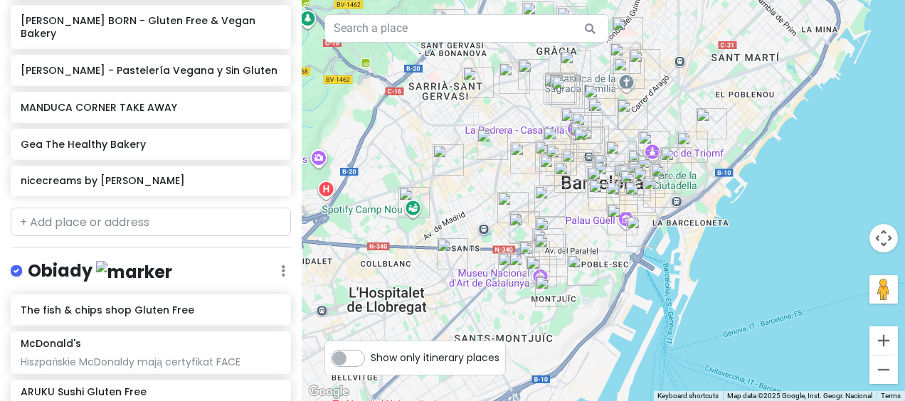
click at [663, 265] on div at bounding box center [603, 200] width 603 height 401
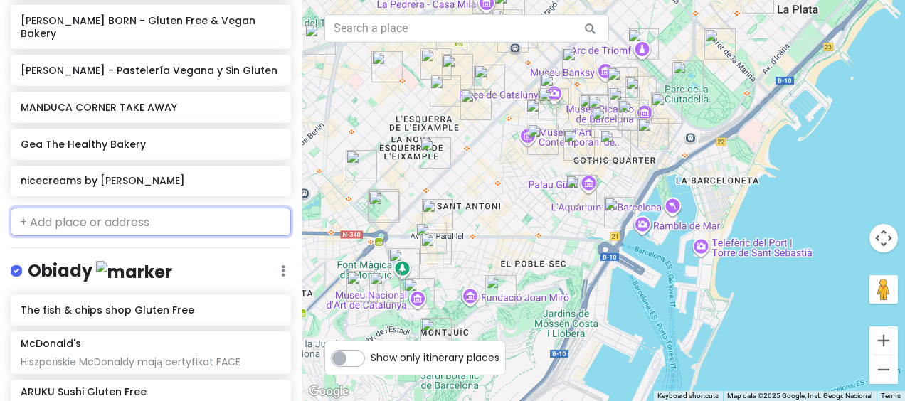
click at [82, 208] on input "text" at bounding box center [151, 222] width 280 height 28
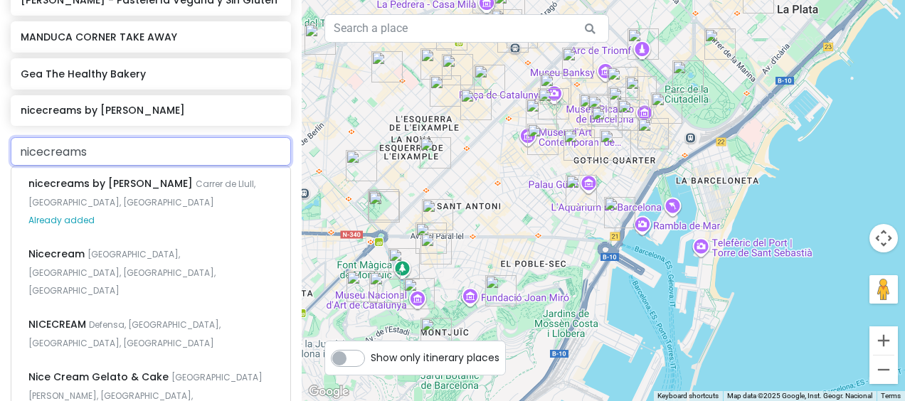
scroll to position [2929, 0]
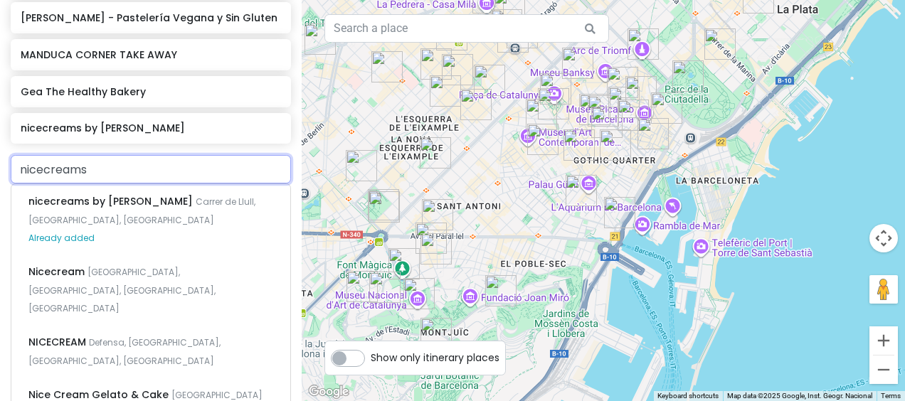
click at [164, 155] on input "nicecreams" at bounding box center [151, 169] width 280 height 28
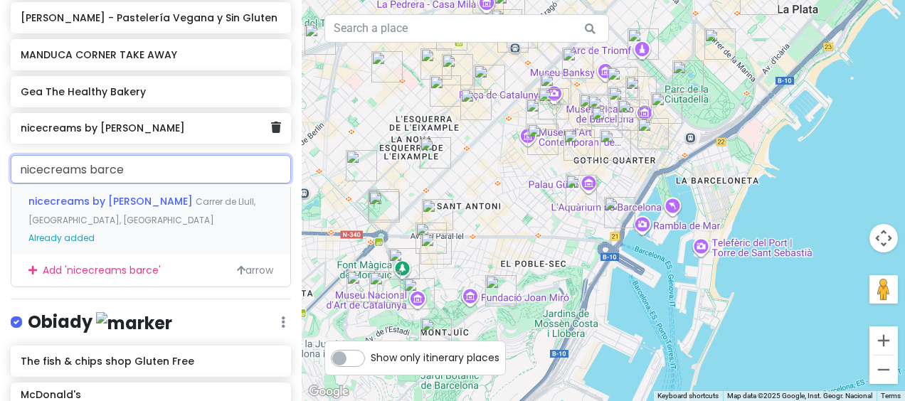
click at [150, 122] on h6 "nicecreams by [PERSON_NAME]" at bounding box center [146, 128] width 250 height 13
type input "nicecreams barce"
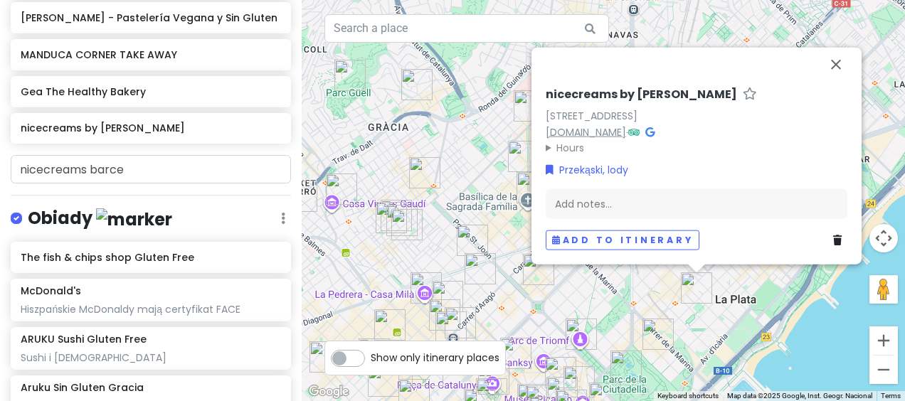
click at [611, 131] on link "[DOMAIN_NAME]" at bounding box center [585, 131] width 80 height 14
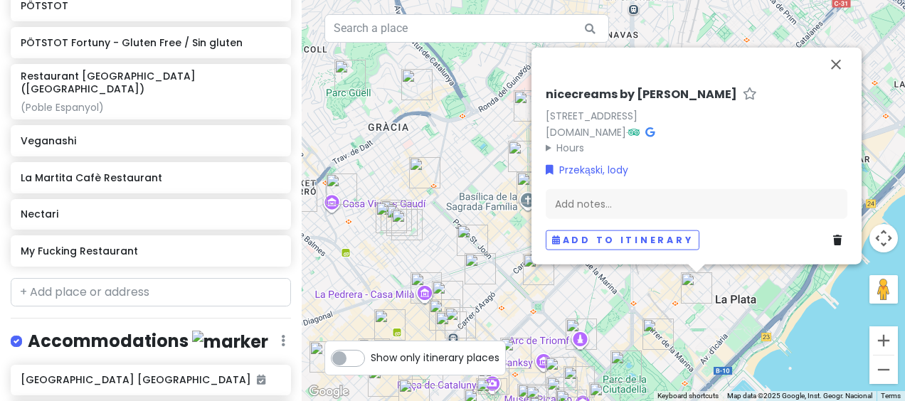
scroll to position [3822, 0]
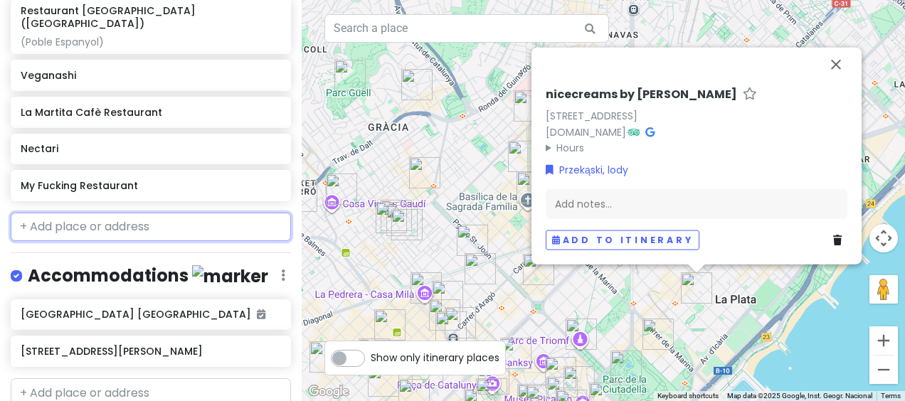
click at [168, 213] on input "text" at bounding box center [151, 227] width 280 height 28
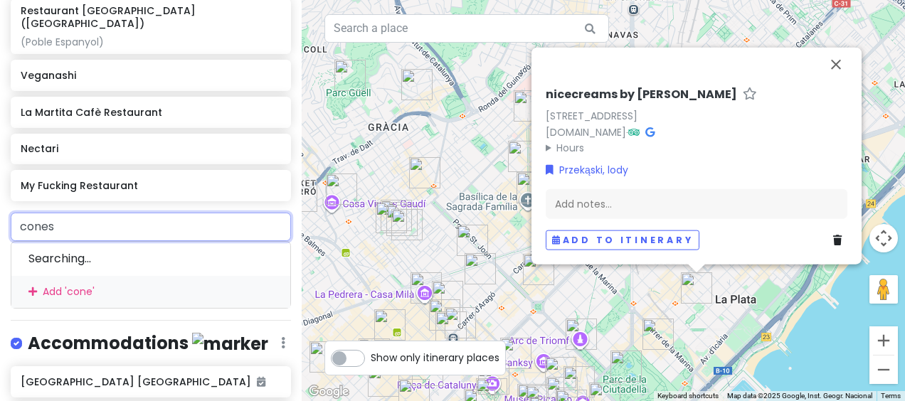
type input "conesa"
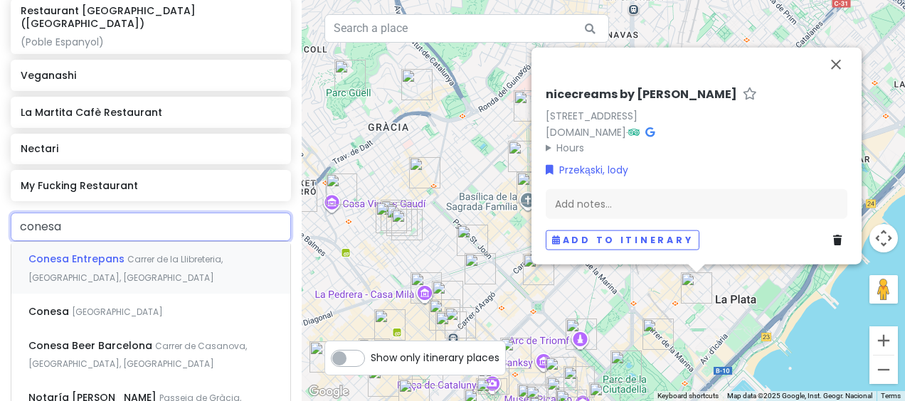
click at [163, 243] on div "Conesa Entrepans Carrer de la Llibreteria, [GEOGRAPHIC_DATA], [GEOGRAPHIC_DATA]" at bounding box center [150, 268] width 279 height 53
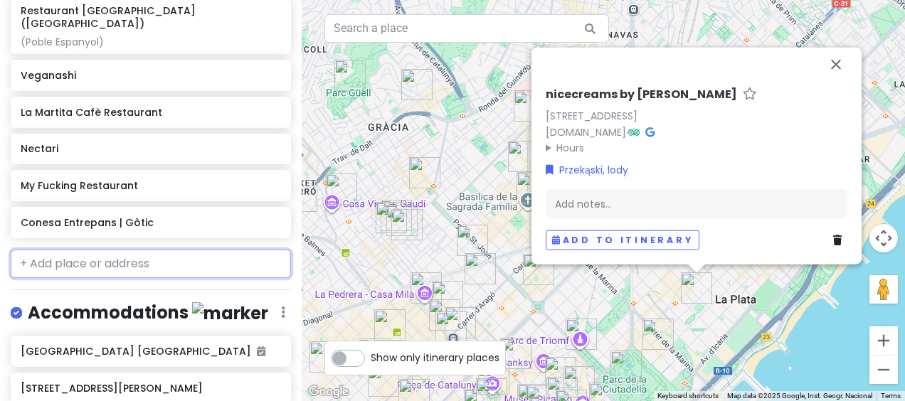
scroll to position [3859, 0]
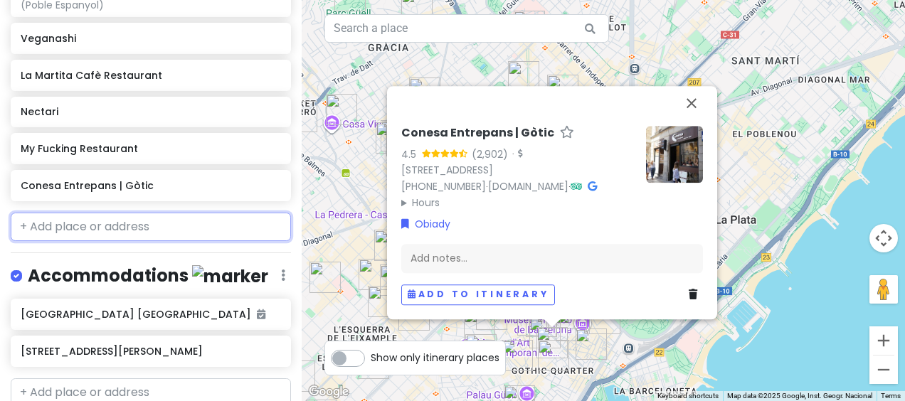
click at [161, 213] on input "text" at bounding box center [151, 227] width 280 height 28
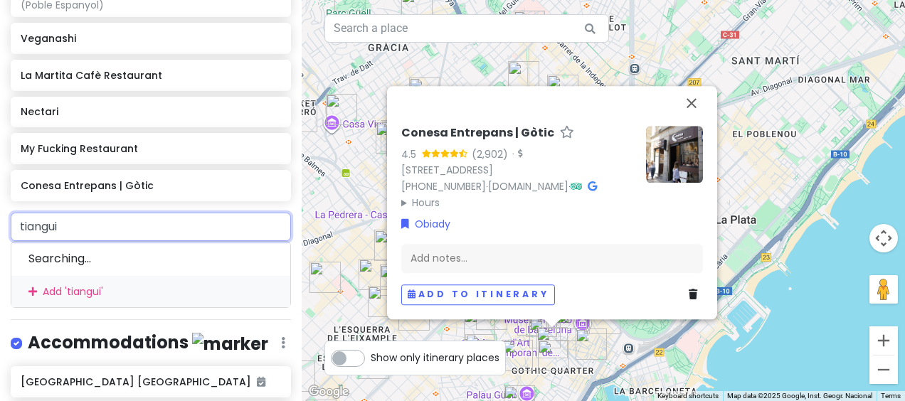
type input "tianguis"
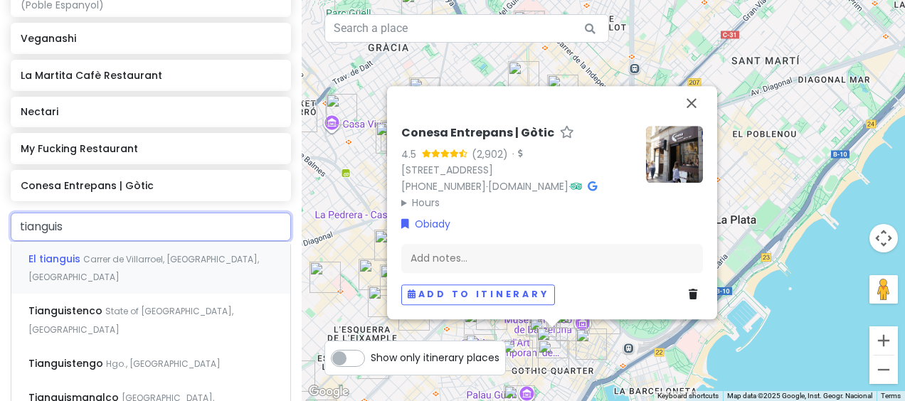
click at [180, 253] on span "Carrer de Villarroel, [GEOGRAPHIC_DATA], [GEOGRAPHIC_DATA]" at bounding box center [143, 268] width 230 height 31
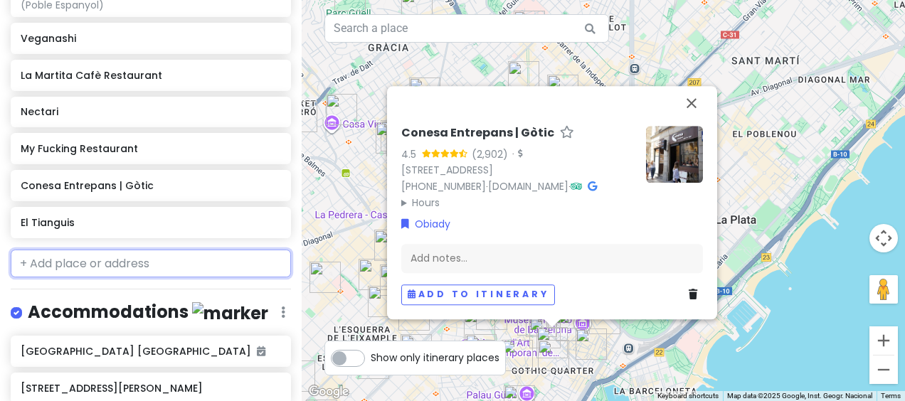
scroll to position [3896, 0]
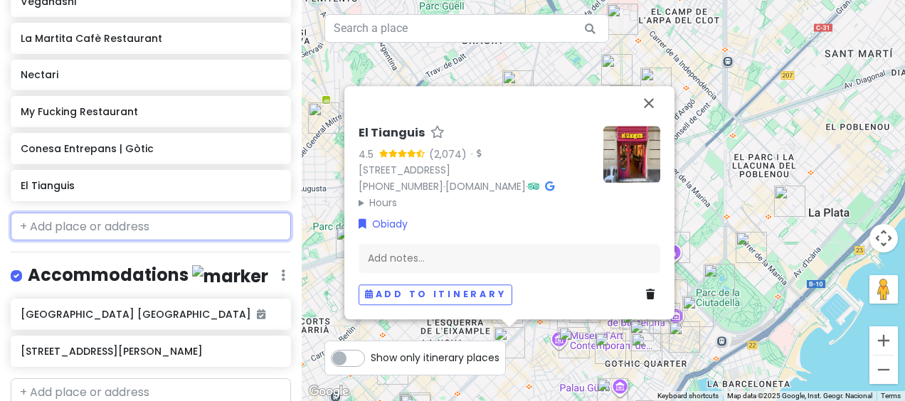
click at [121, 213] on input "text" at bounding box center [151, 227] width 280 height 28
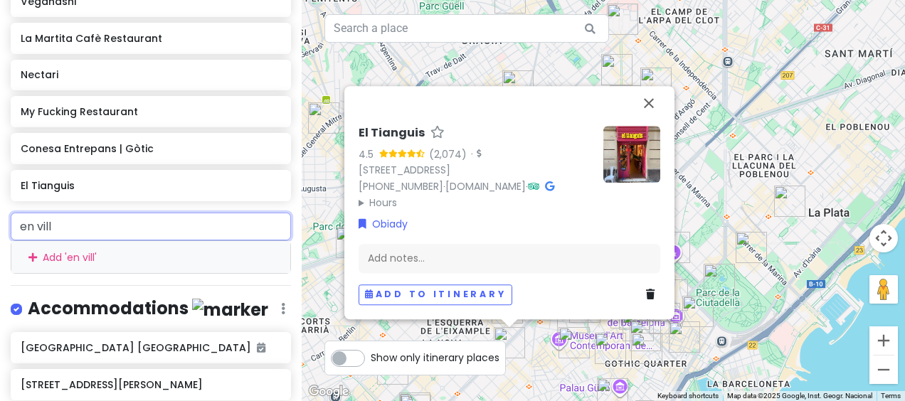
type input "en ville"
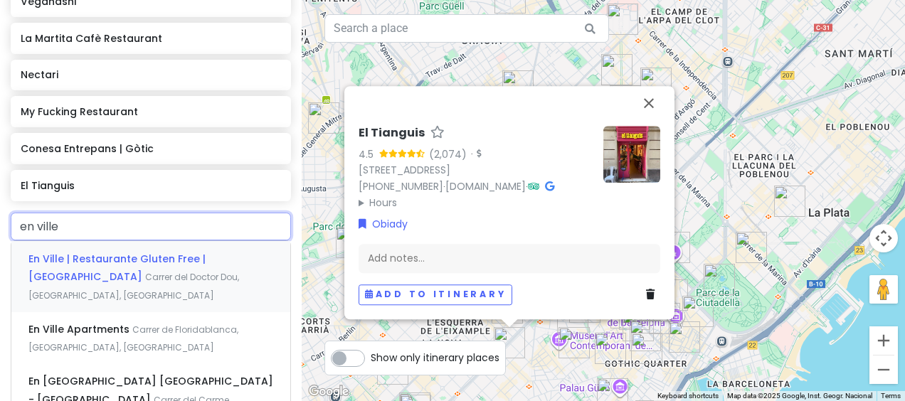
click at [141, 241] on div "En Ville | Restaurante Gluten Free | [GEOGRAPHIC_DATA] Carrer del Doctor Dou, […" at bounding box center [150, 276] width 279 height 70
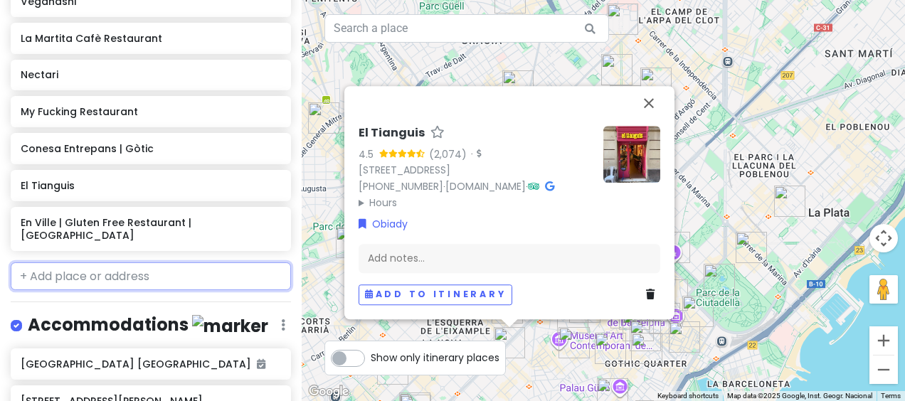
scroll to position [3933, 0]
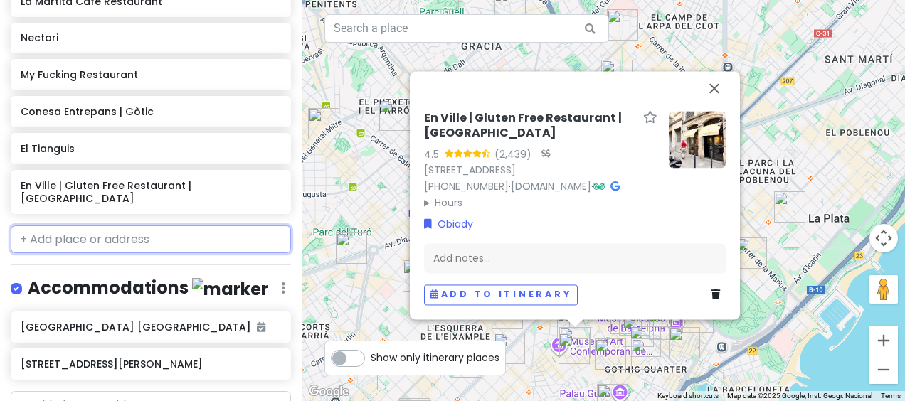
click at [203, 225] on input "text" at bounding box center [151, 239] width 280 height 28
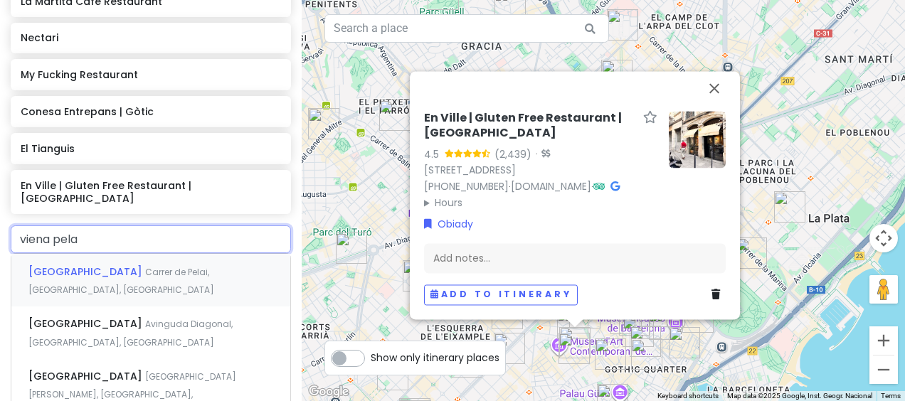
type input "viena pelai"
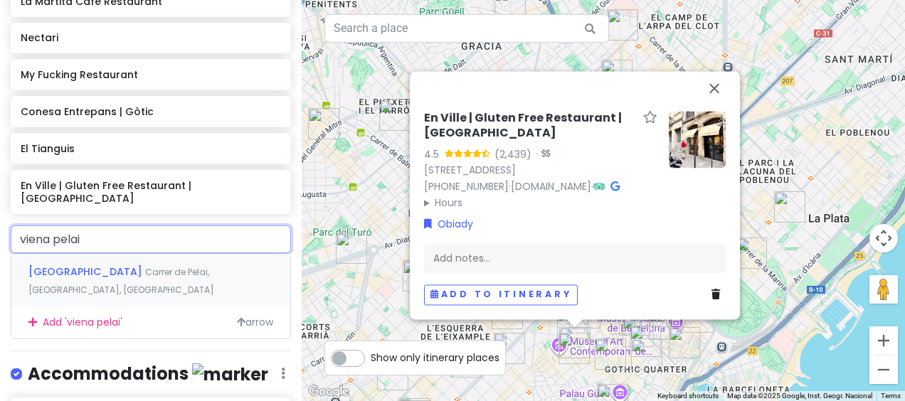
click at [156, 266] on span "Carrer de Pelai, [GEOGRAPHIC_DATA], [GEOGRAPHIC_DATA]" at bounding box center [121, 281] width 186 height 31
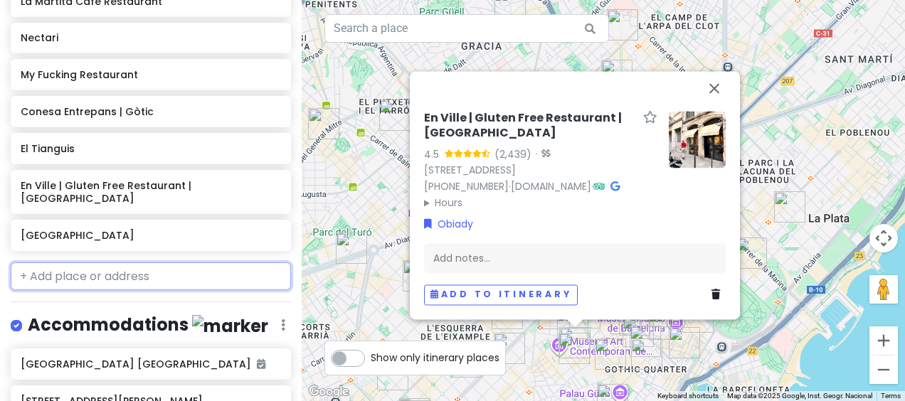
scroll to position [3970, 0]
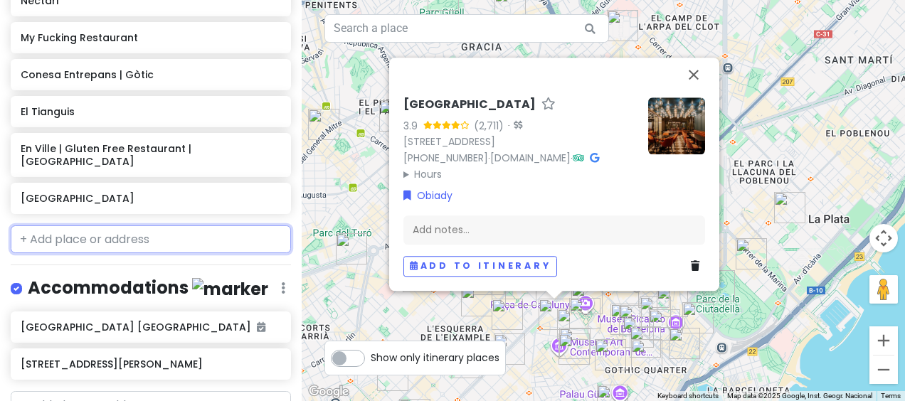
click at [216, 225] on input "text" at bounding box center [151, 239] width 280 height 28
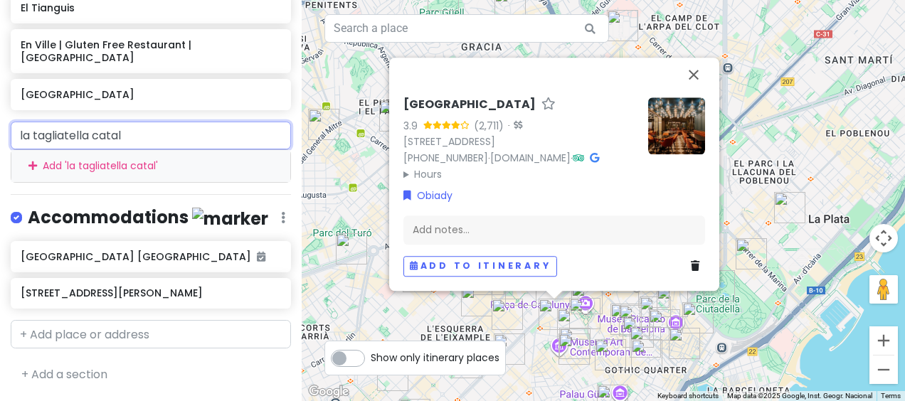
scroll to position [4029, 0]
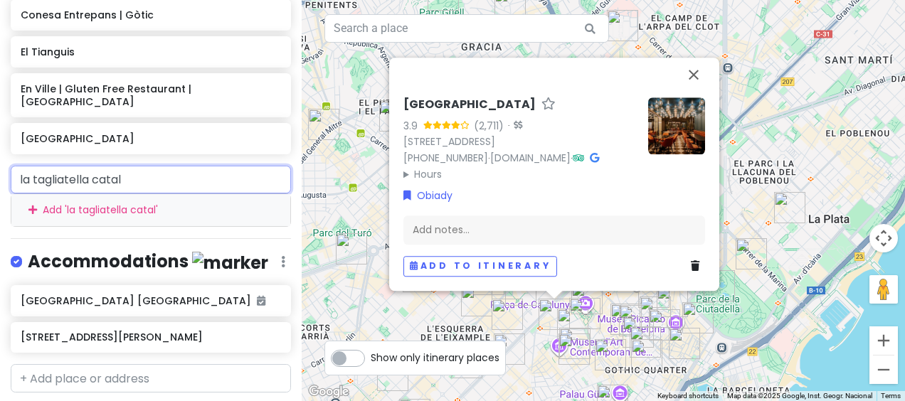
click at [216, 166] on input "la tagliatella catal" at bounding box center [151, 180] width 280 height 28
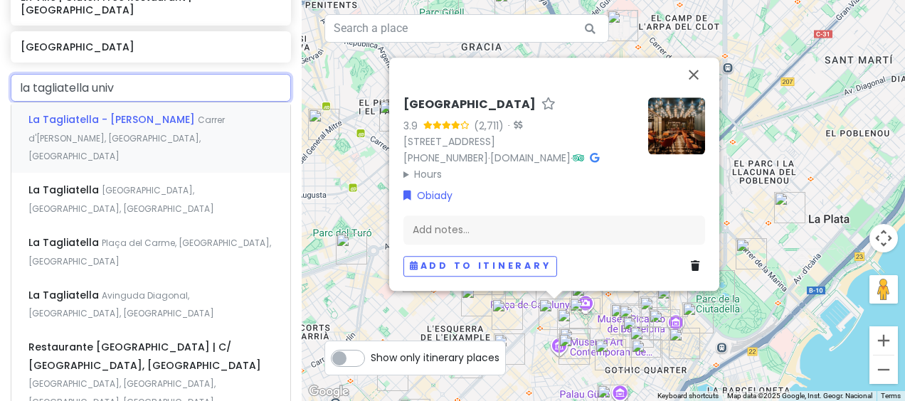
type input "la tagliatella unive"
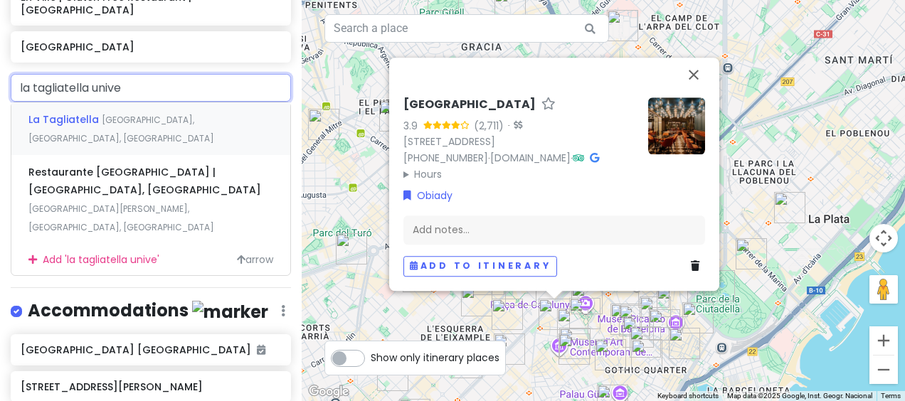
click at [173, 102] on div "La Tagliatella [GEOGRAPHIC_DATA], [GEOGRAPHIC_DATA], [GEOGRAPHIC_DATA]" at bounding box center [150, 128] width 279 height 53
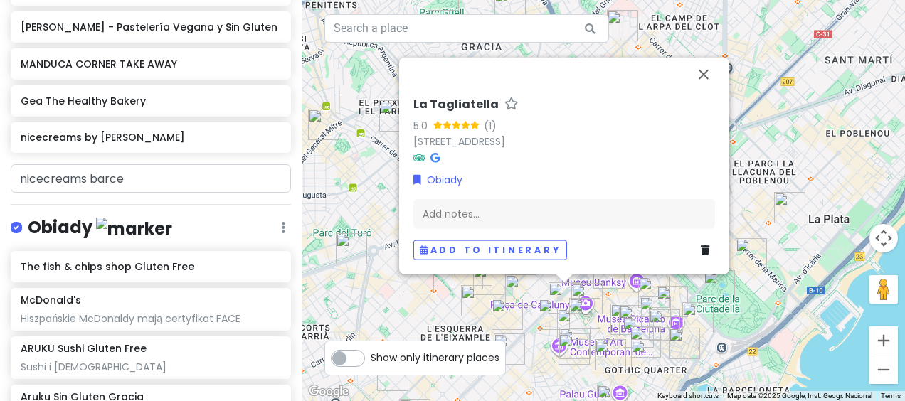
scroll to position [2880, 0]
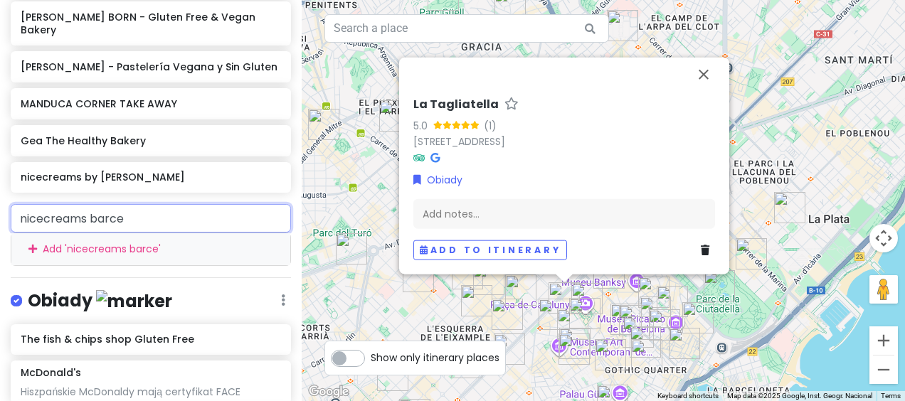
click at [207, 209] on input "nicecreams barce" at bounding box center [151, 218] width 280 height 28
type input "n"
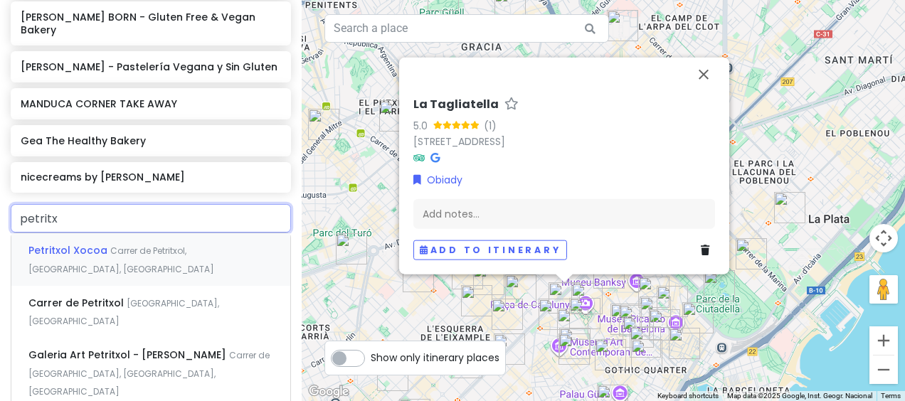
type input "petritxo"
click at [161, 245] on span "Carrer de Petritxol, [GEOGRAPHIC_DATA], [GEOGRAPHIC_DATA]" at bounding box center [121, 260] width 186 height 31
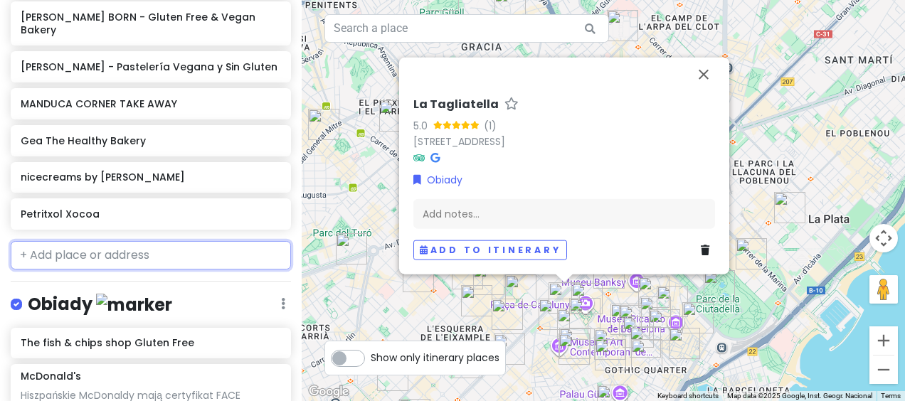
scroll to position [2917, 0]
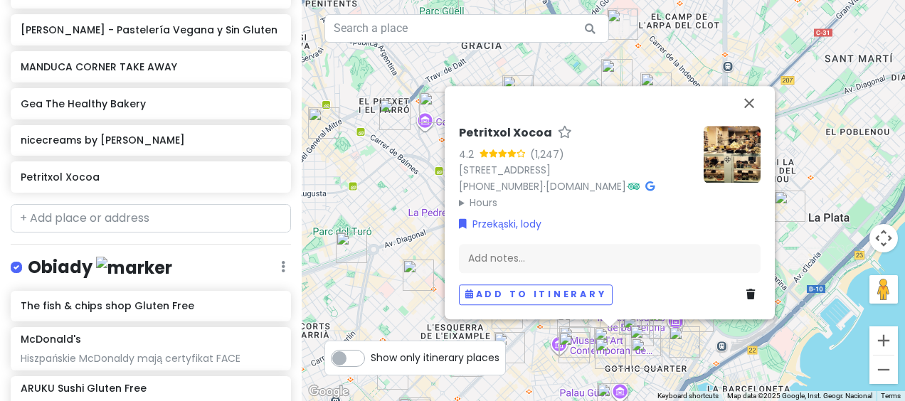
click at [721, 126] on img at bounding box center [731, 154] width 57 height 57
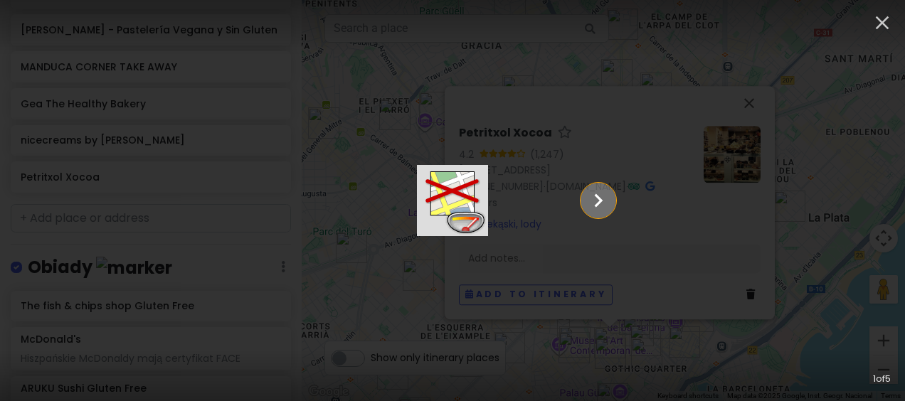
click at [612, 206] on icon "Show slide 2 of 5" at bounding box center [598, 200] width 27 height 34
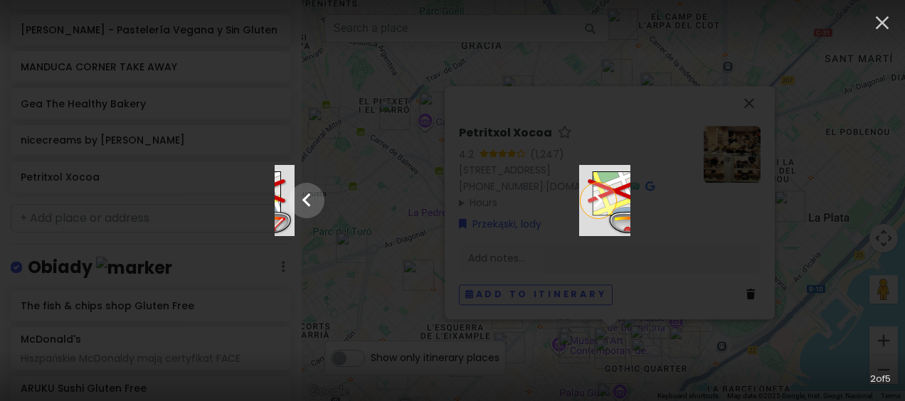
click at [612, 206] on icon "Show slide 3 of 5" at bounding box center [598, 200] width 27 height 34
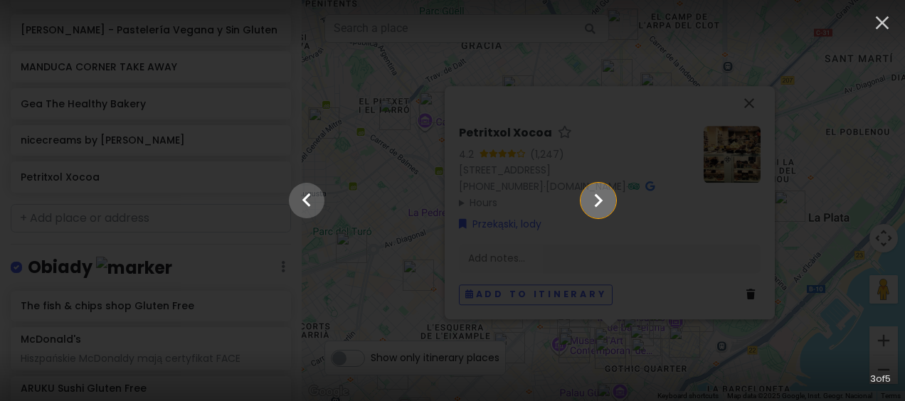
click at [612, 206] on icon "Show slide 4 of 5" at bounding box center [598, 200] width 27 height 34
click at [612, 206] on icon "Show slide 5 of 5" at bounding box center [598, 200] width 27 height 34
click at [880, 23] on icon "button" at bounding box center [882, 23] width 14 height 14
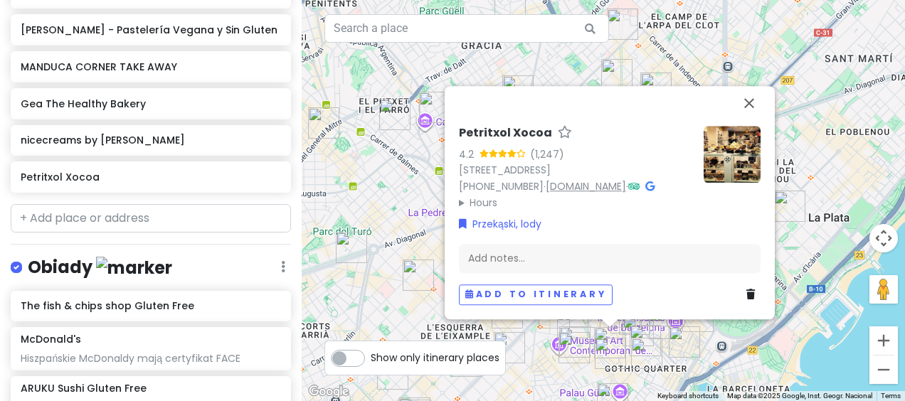
click at [581, 183] on link "[DOMAIN_NAME]" at bounding box center [585, 186] width 80 height 14
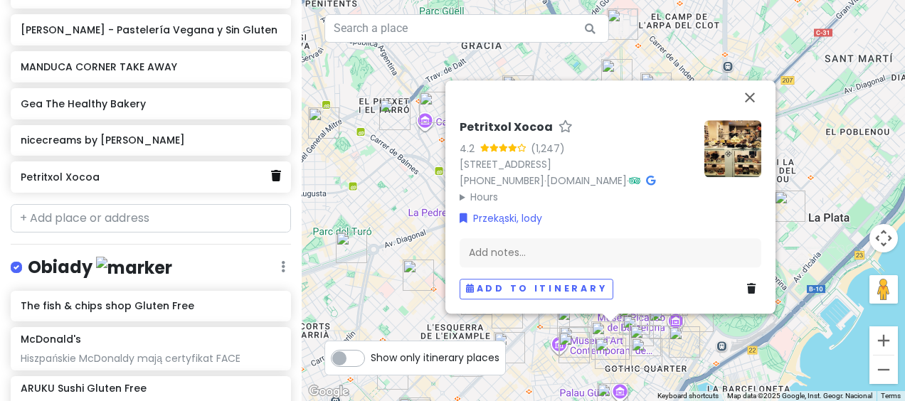
click at [271, 170] on icon at bounding box center [276, 175] width 10 height 11
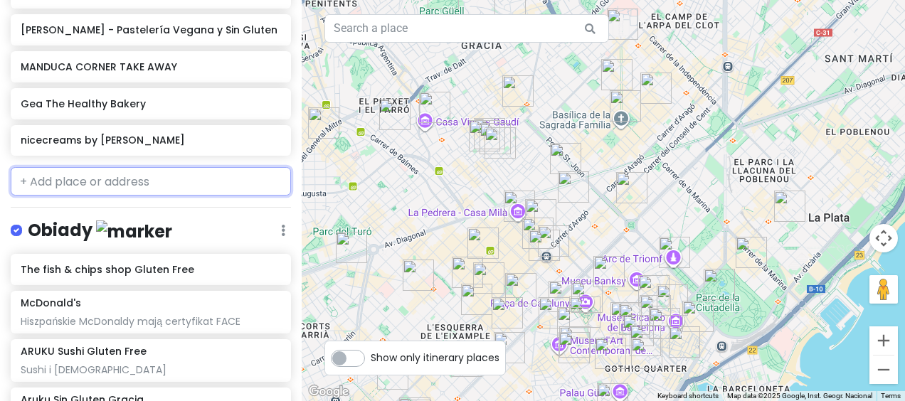
scroll to position [2880, 0]
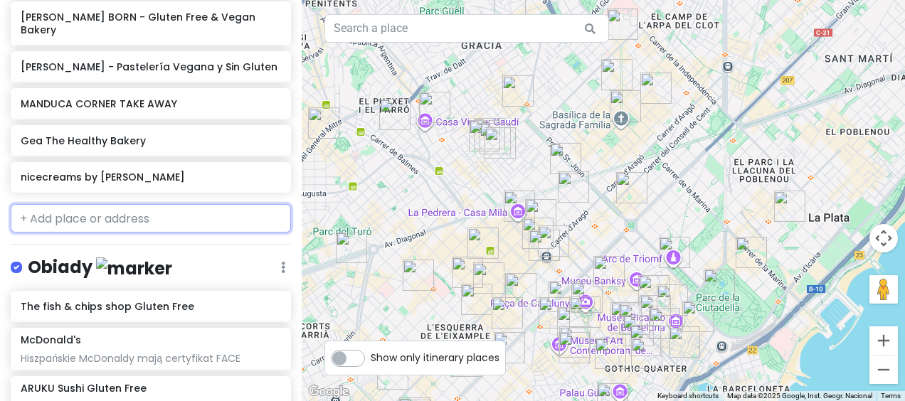
click at [107, 205] on input "text" at bounding box center [151, 218] width 280 height 28
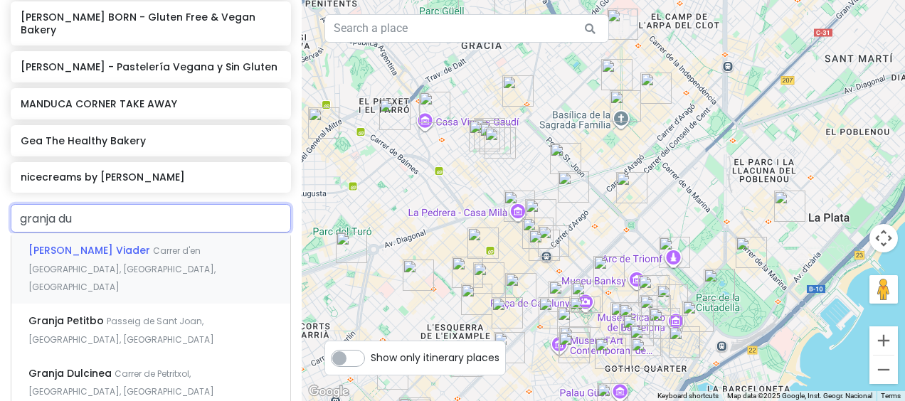
type input "granja dul"
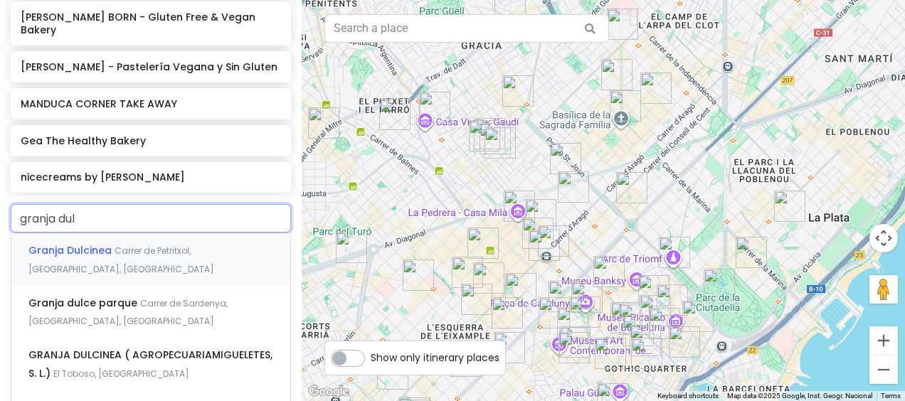
click at [152, 245] on span "Carrer de Petritxol, [GEOGRAPHIC_DATA], [GEOGRAPHIC_DATA]" at bounding box center [121, 260] width 186 height 31
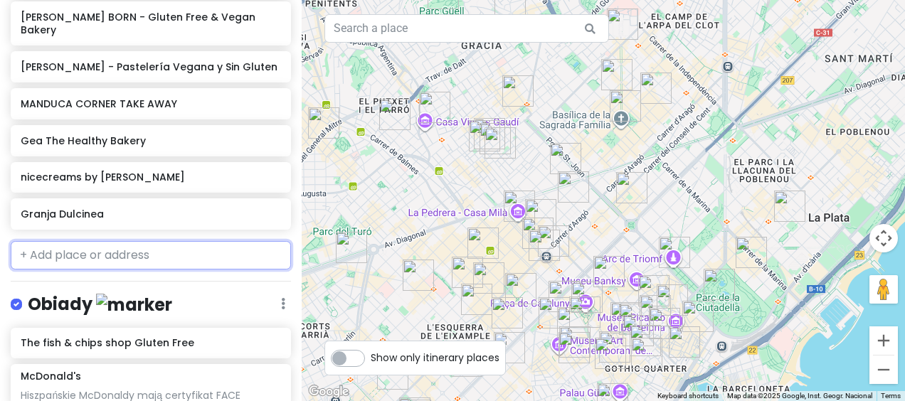
scroll to position [2917, 0]
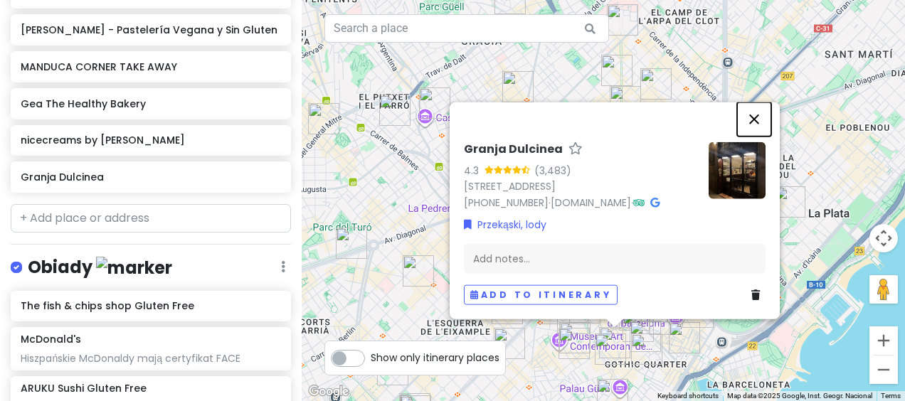
click at [753, 102] on button "Close" at bounding box center [754, 119] width 34 height 34
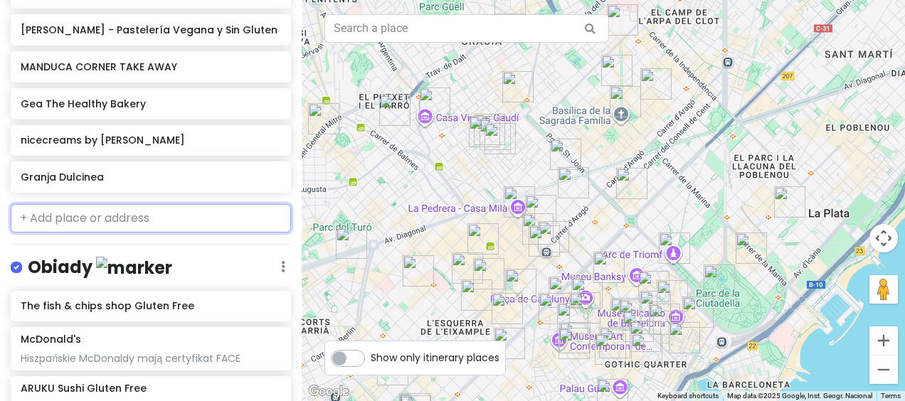
scroll to position [4071, 0]
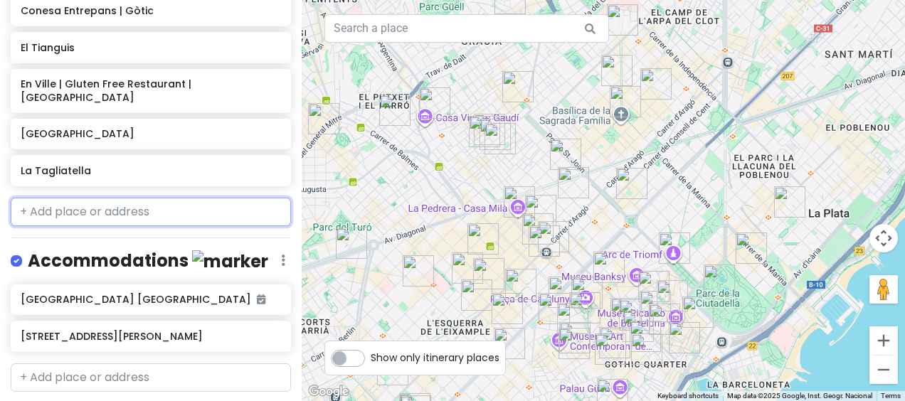
click at [166, 198] on input "text" at bounding box center [151, 212] width 280 height 28
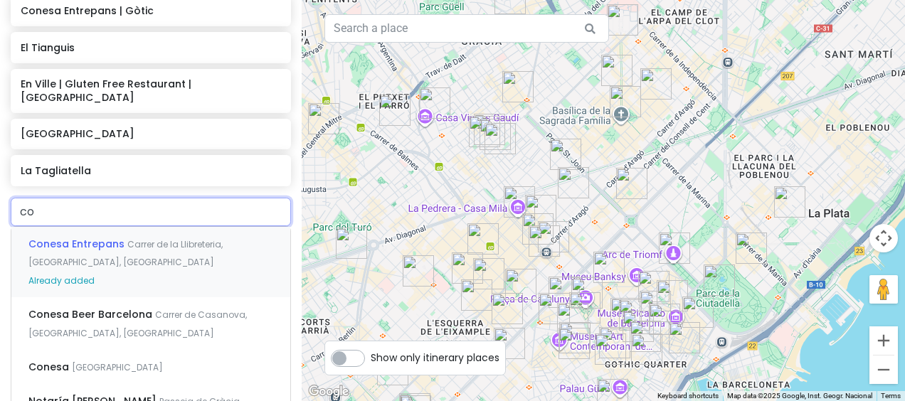
type input "c"
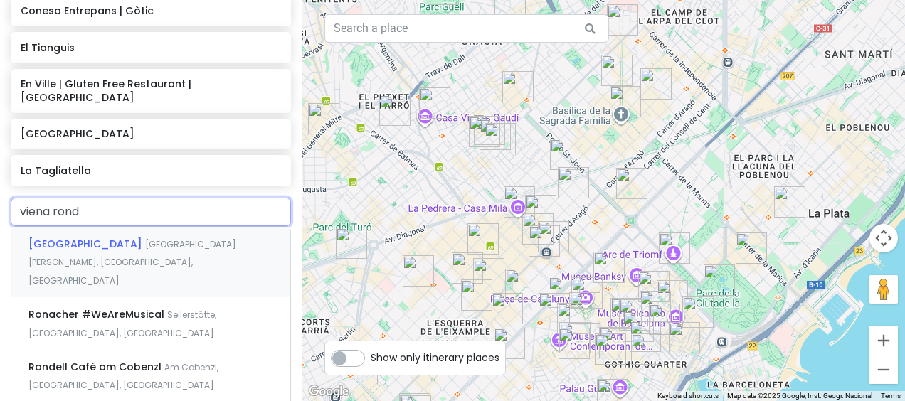
type input "viena ronda"
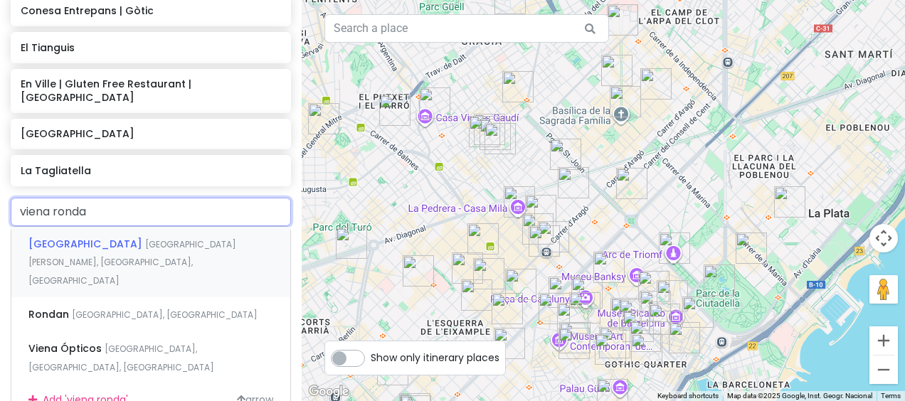
click at [130, 238] on span "[GEOGRAPHIC_DATA][PERSON_NAME], [GEOGRAPHIC_DATA], [GEOGRAPHIC_DATA]" at bounding box center [132, 262] width 208 height 48
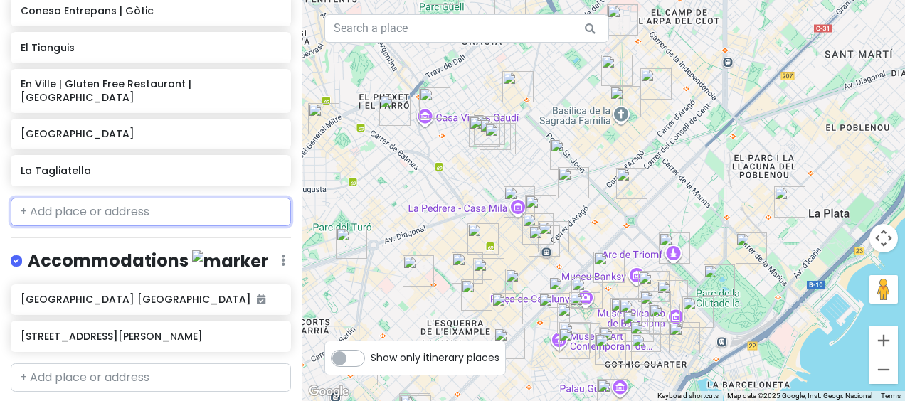
scroll to position [4108, 0]
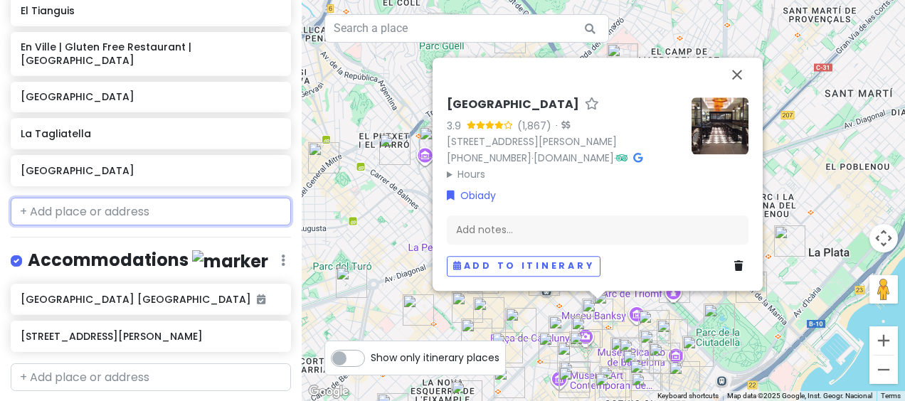
click at [161, 198] on input "text" at bounding box center [151, 212] width 280 height 28
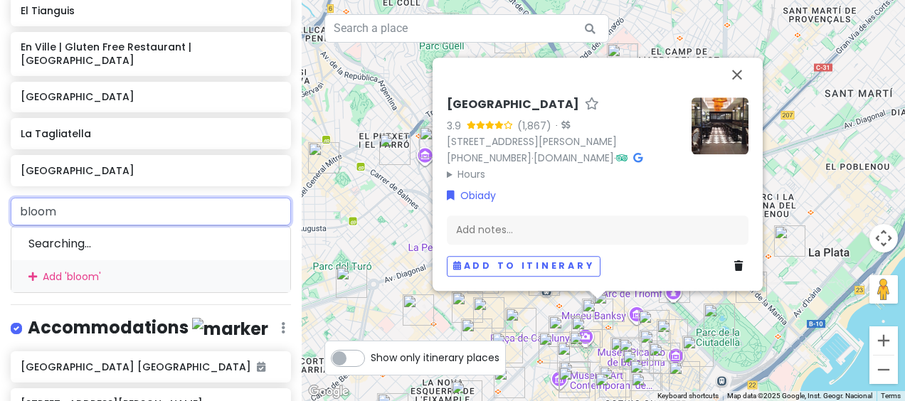
type input "bloome"
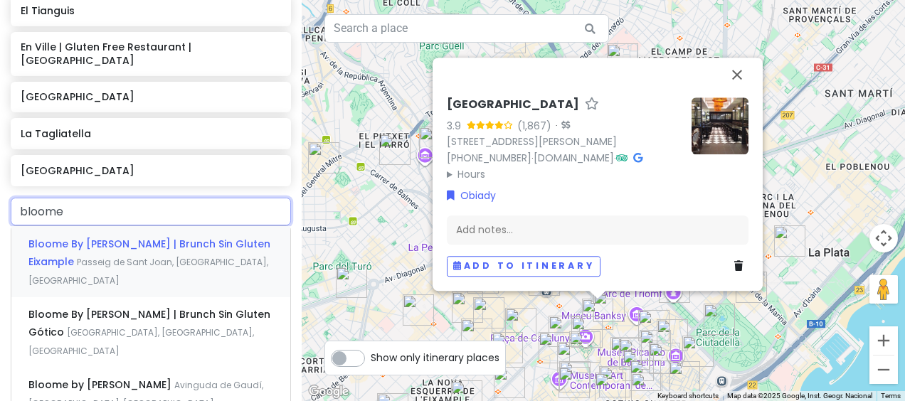
click at [141, 237] on span "Bloome By [PERSON_NAME] | Brunch Sin Gluten Eixample" at bounding box center [149, 253] width 242 height 33
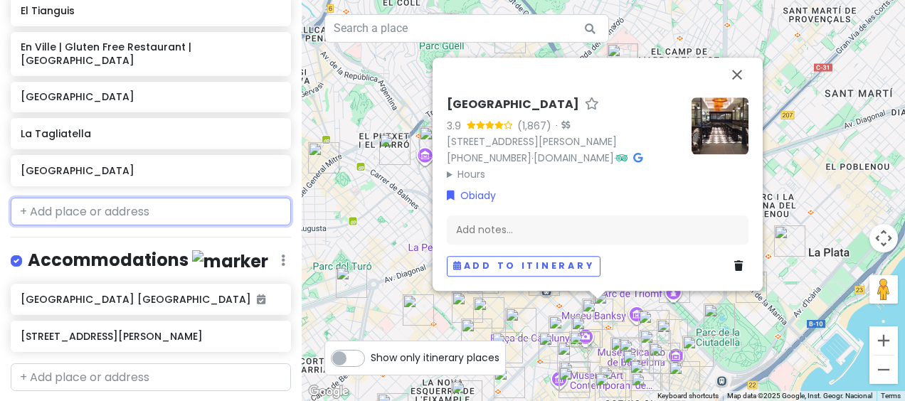
scroll to position [4145, 0]
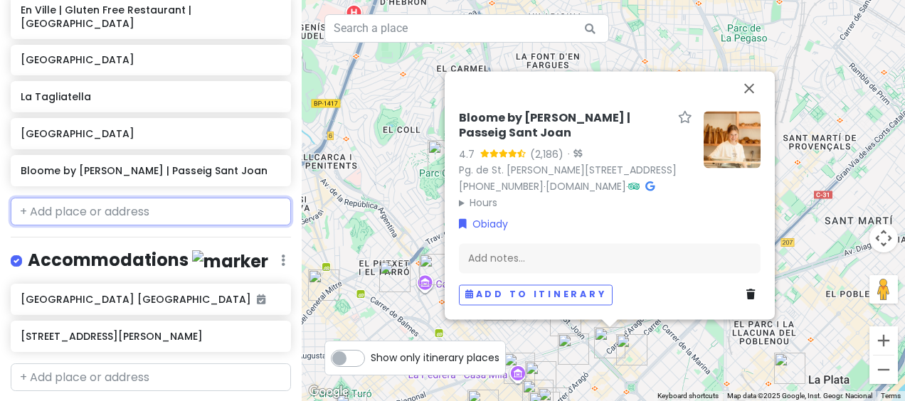
click at [94, 198] on input "text" at bounding box center [151, 212] width 280 height 28
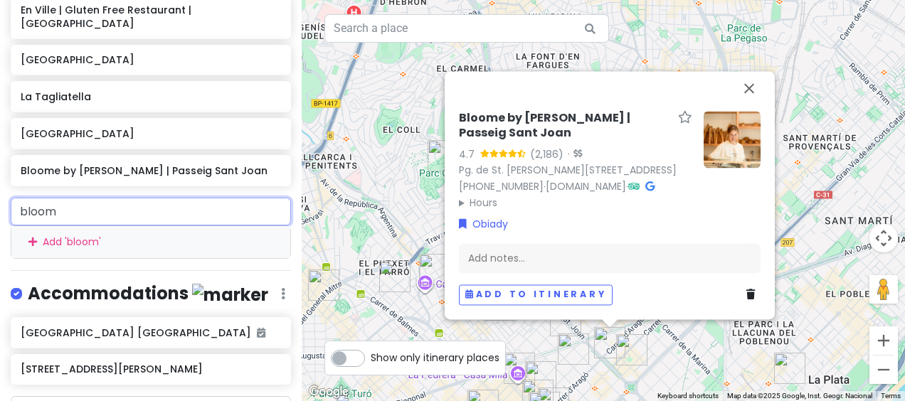
type input "bloome"
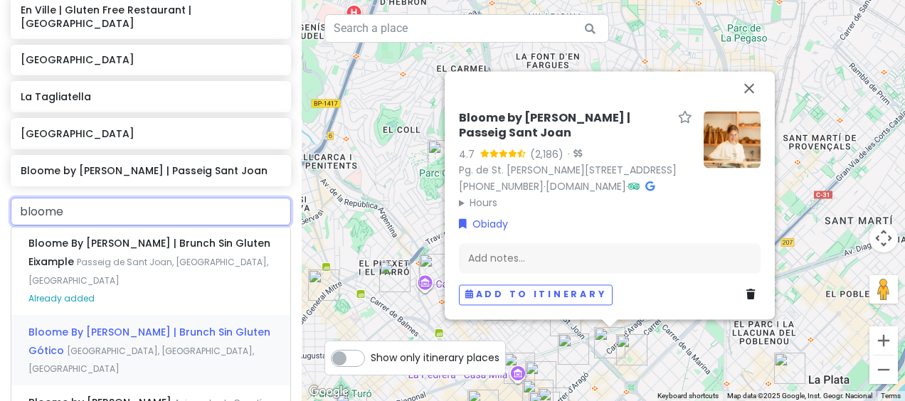
click at [193, 315] on div "Bloome By [PERSON_NAME] | Brunch Sin Gluten Gótico [GEOGRAPHIC_DATA], [GEOGRAPH…" at bounding box center [150, 350] width 279 height 70
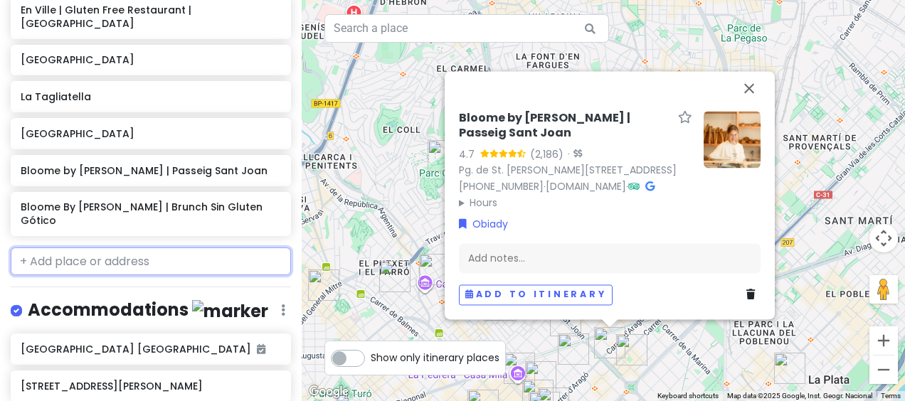
scroll to position [4181, 0]
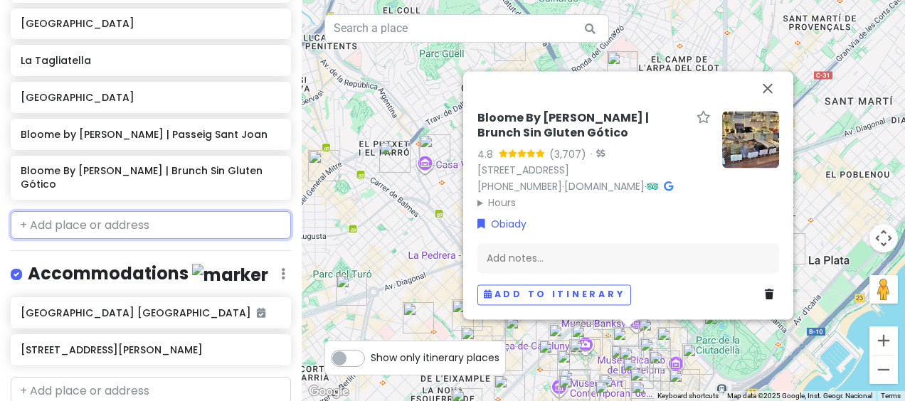
click at [82, 211] on input "text" at bounding box center [151, 225] width 280 height 28
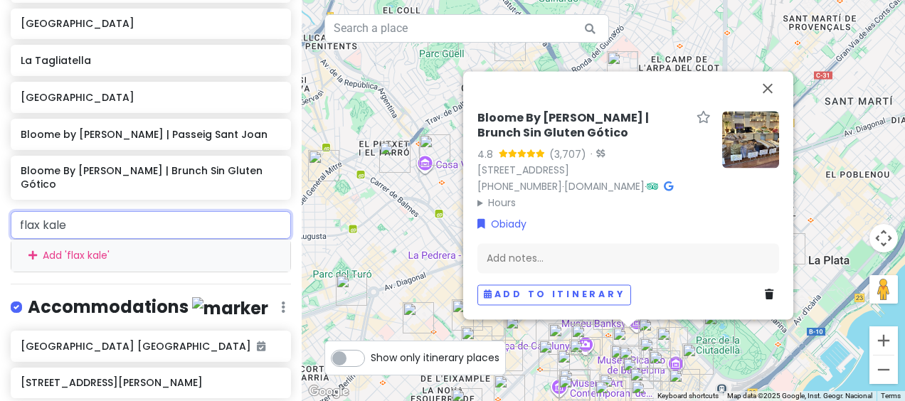
type input "flax kale"
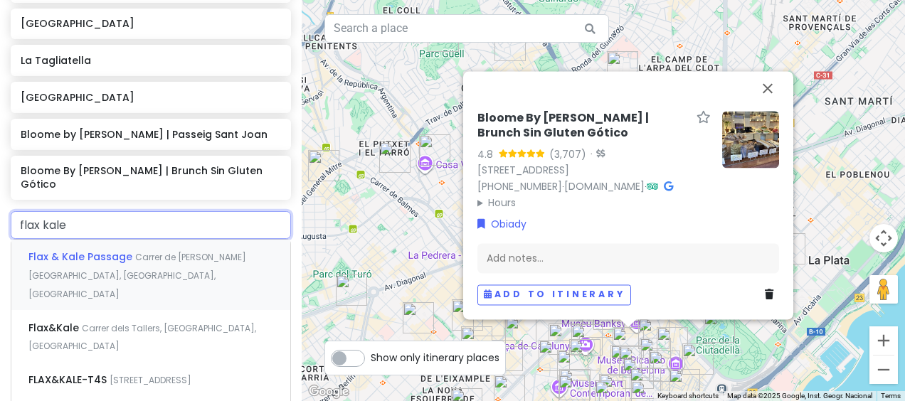
click at [139, 251] on span "Carrer de [PERSON_NAME][GEOGRAPHIC_DATA], [GEOGRAPHIC_DATA], [GEOGRAPHIC_DATA]" at bounding box center [137, 275] width 218 height 48
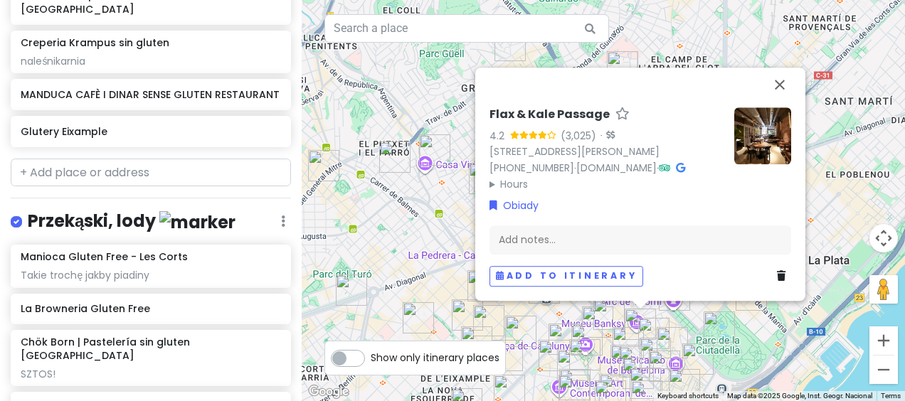
scroll to position [2392, 0]
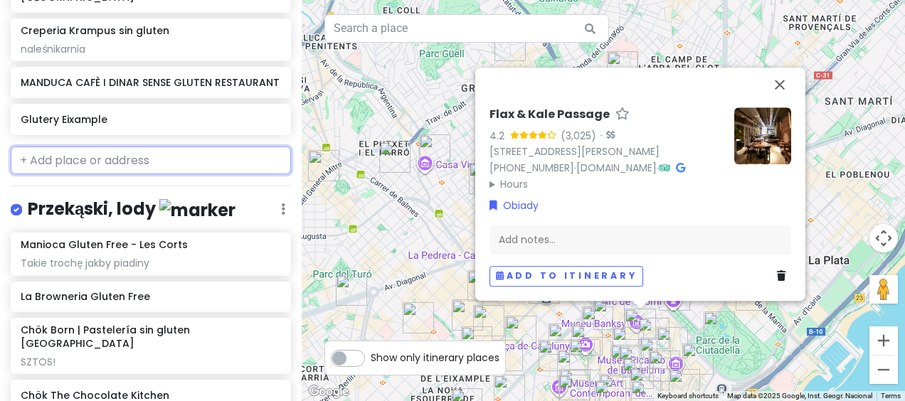
click at [201, 152] on input "text" at bounding box center [151, 160] width 280 height 28
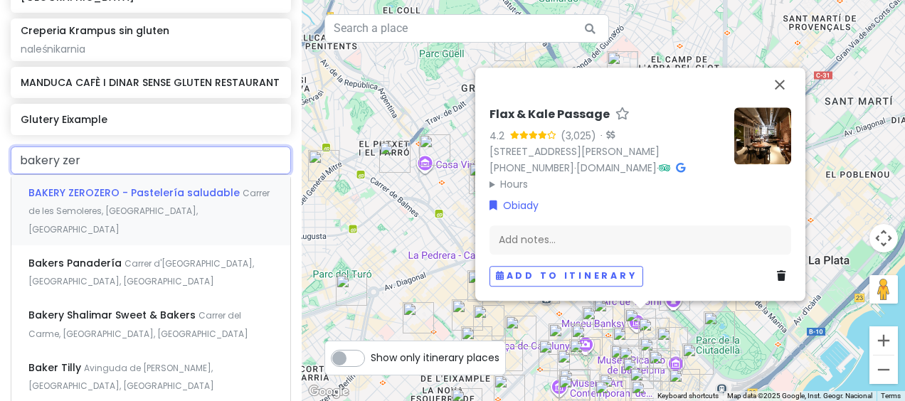
type input "bakery zero"
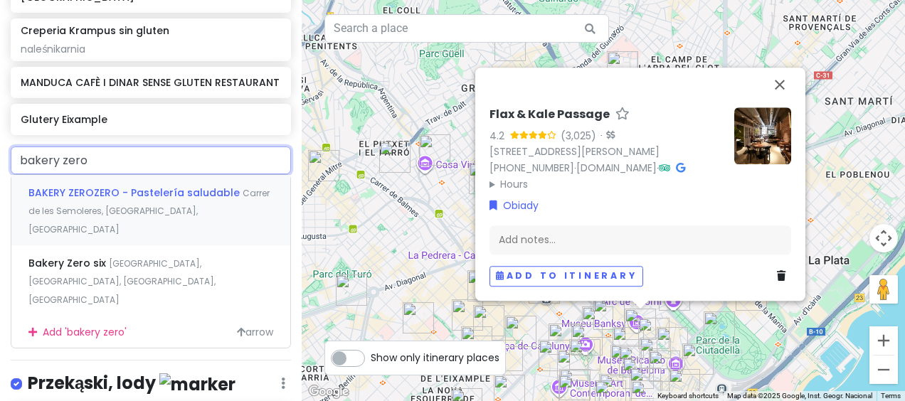
click at [193, 186] on span "BAKERY ZEROZERO - Pastelería saludable" at bounding box center [135, 193] width 214 height 14
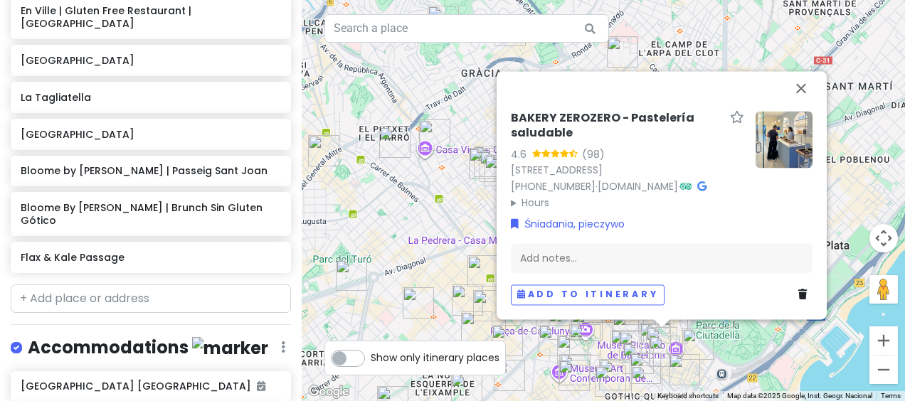
scroll to position [4193, 0]
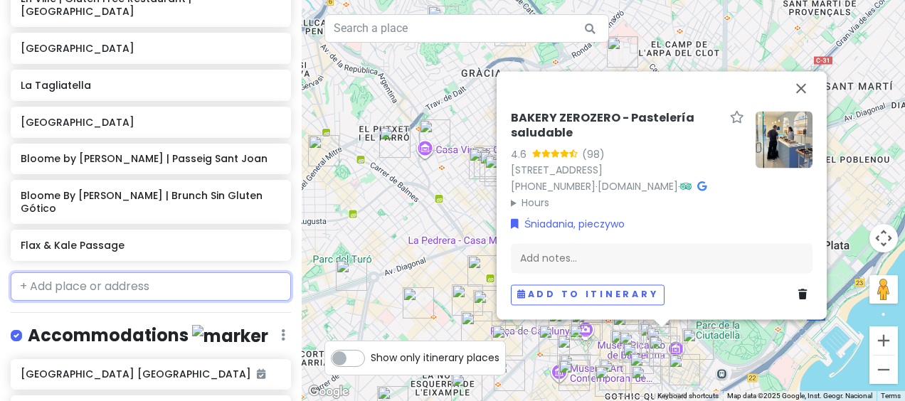
click at [193, 272] on input "text" at bounding box center [151, 286] width 280 height 28
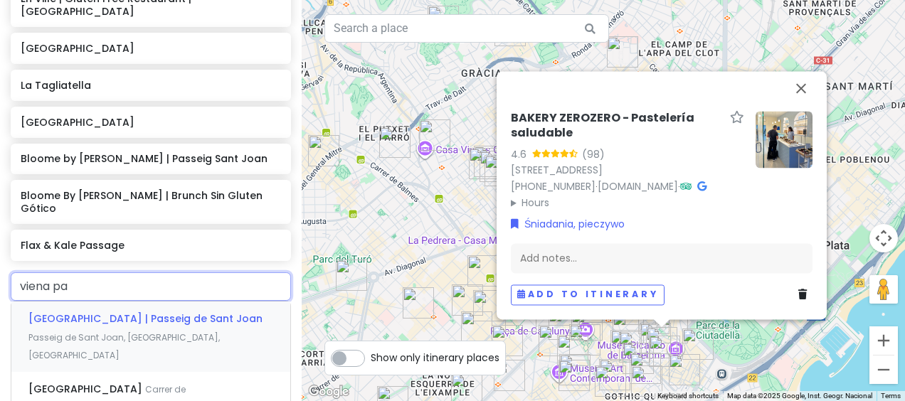
click at [169, 311] on span "[GEOGRAPHIC_DATA] | Passeig de Sant Joan" at bounding box center [145, 318] width 234 height 14
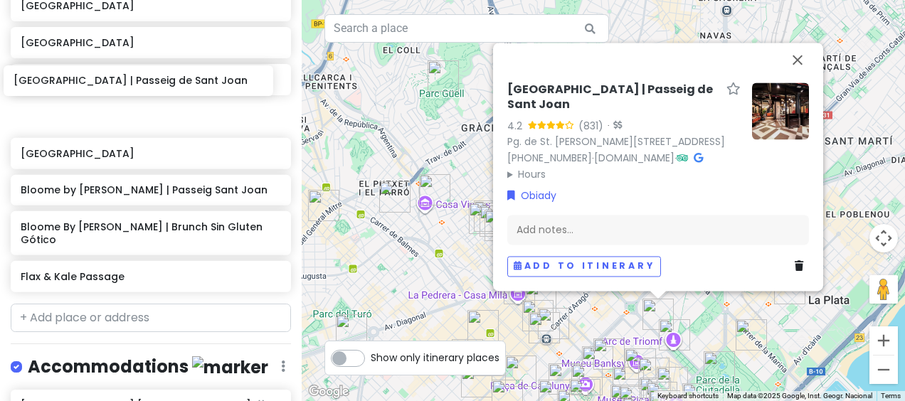
scroll to position [4197, 0]
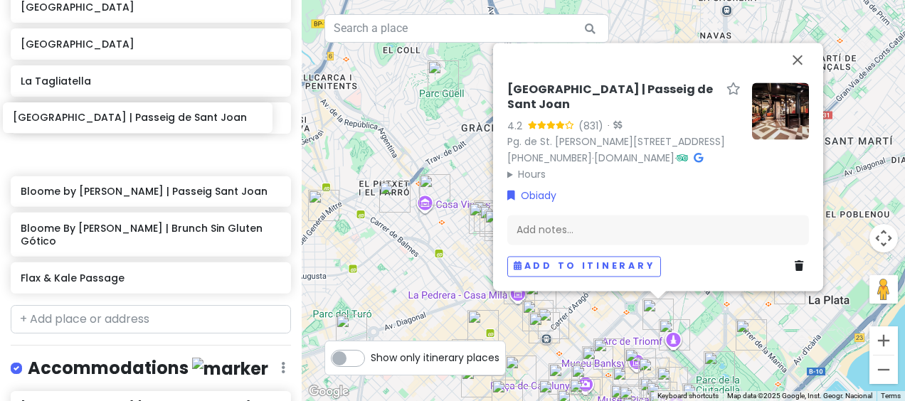
drag, startPoint x: 117, startPoint y: 195, endPoint x: 109, endPoint y: 122, distance: 73.0
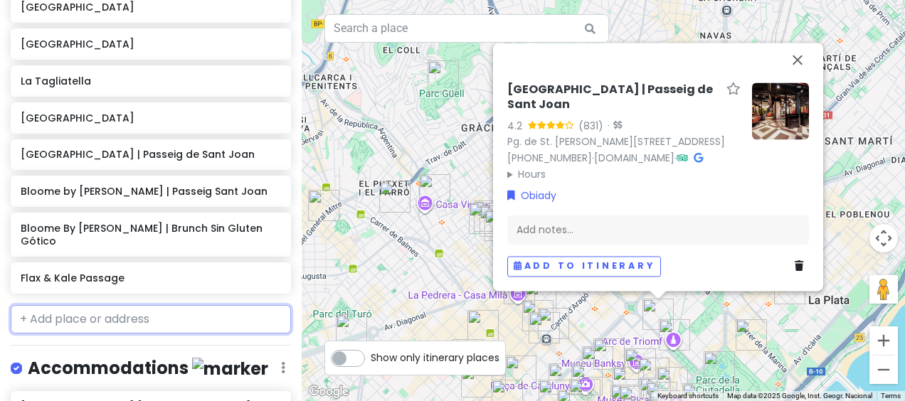
click at [215, 305] on input "text" at bounding box center [151, 319] width 280 height 28
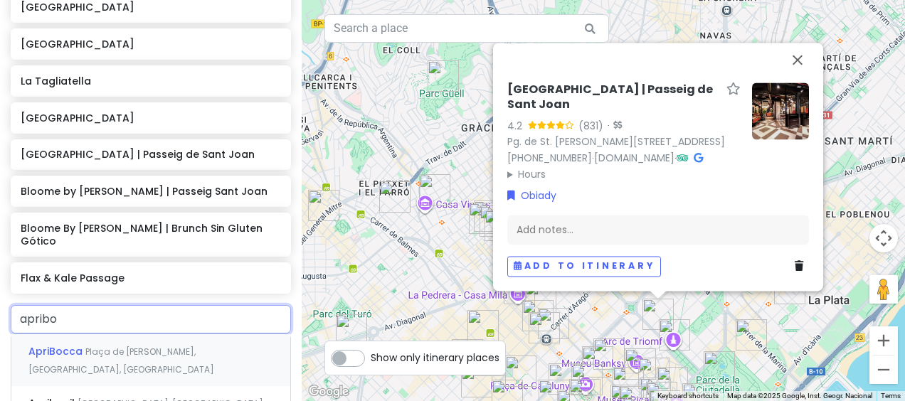
click at [193, 334] on div "ApriBocca Plaça de [GEOGRAPHIC_DATA][PERSON_NAME], [GEOGRAPHIC_DATA], [GEOGRAPH…" at bounding box center [150, 360] width 279 height 53
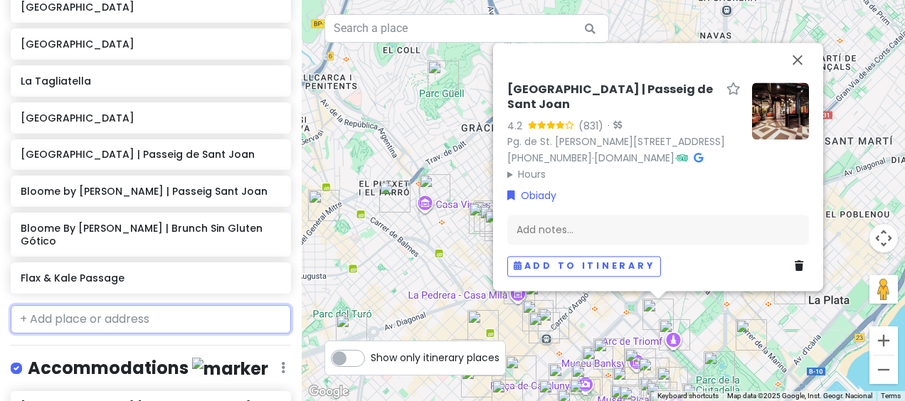
scroll to position [4234, 0]
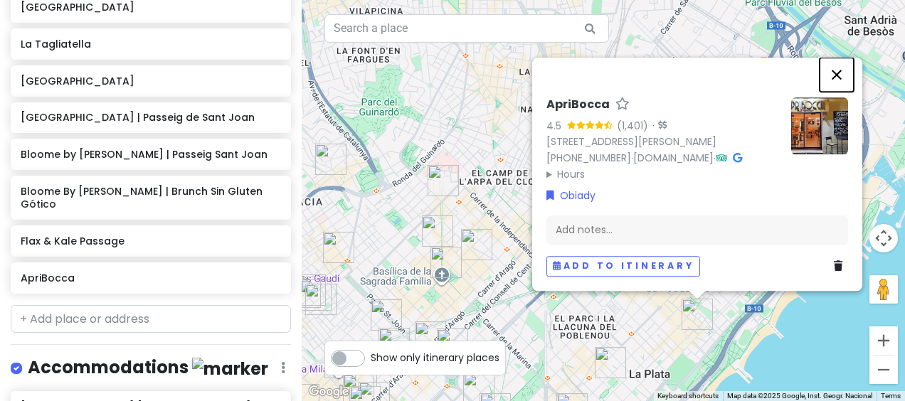
click at [835, 58] on button "Close" at bounding box center [836, 75] width 34 height 34
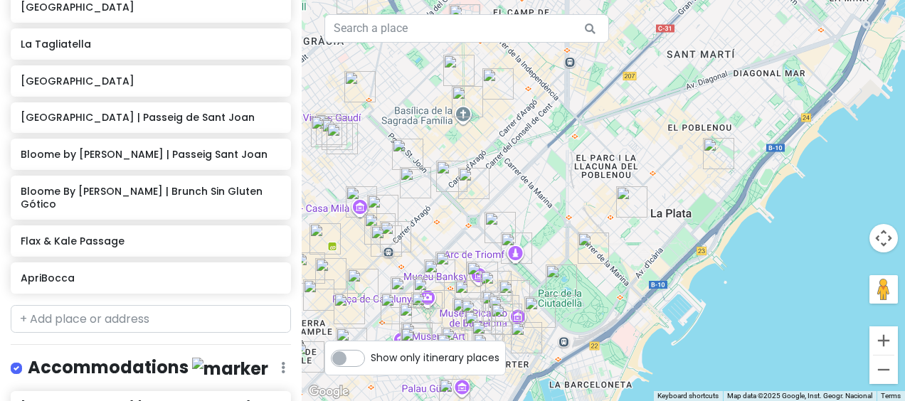
drag, startPoint x: 639, startPoint y: 241, endPoint x: 657, endPoint y: 74, distance: 168.1
click at [657, 74] on div at bounding box center [603, 200] width 603 height 401
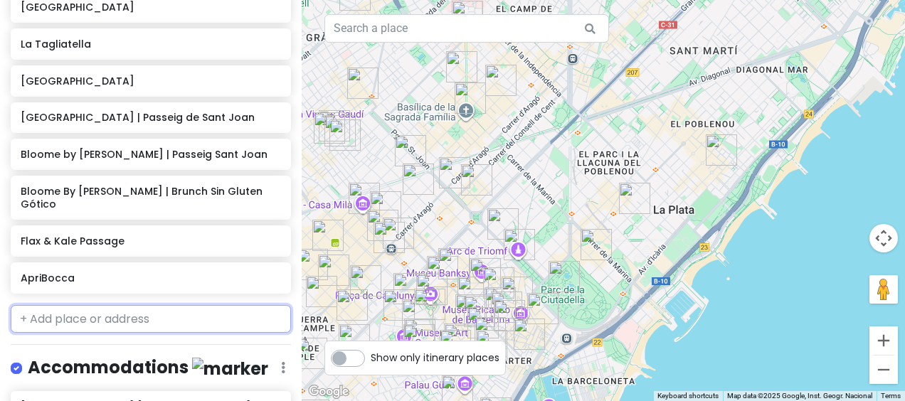
click at [193, 305] on input "text" at bounding box center [151, 319] width 280 height 28
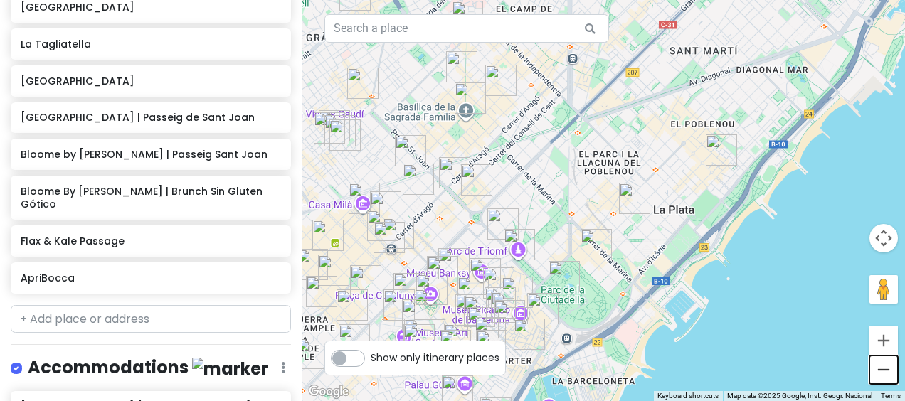
click at [889, 365] on button "Zoom out" at bounding box center [883, 370] width 28 height 28
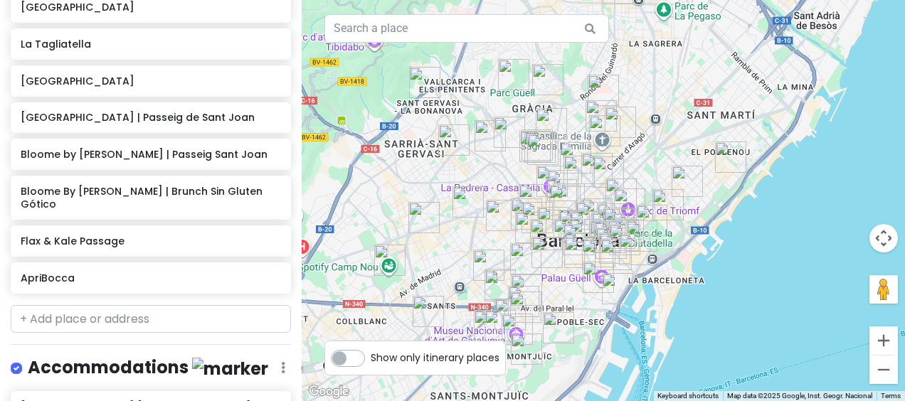
drag, startPoint x: 628, startPoint y: 277, endPoint x: 708, endPoint y: 259, distance: 82.5
click at [708, 259] on div at bounding box center [603, 200] width 603 height 401
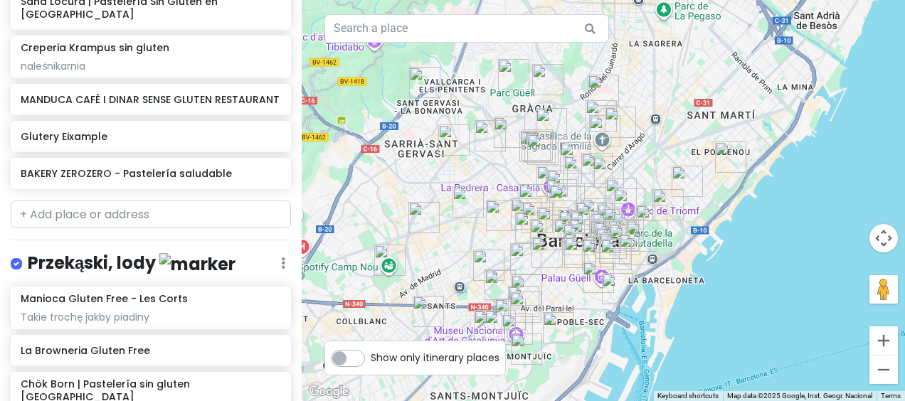
scroll to position [2442, 0]
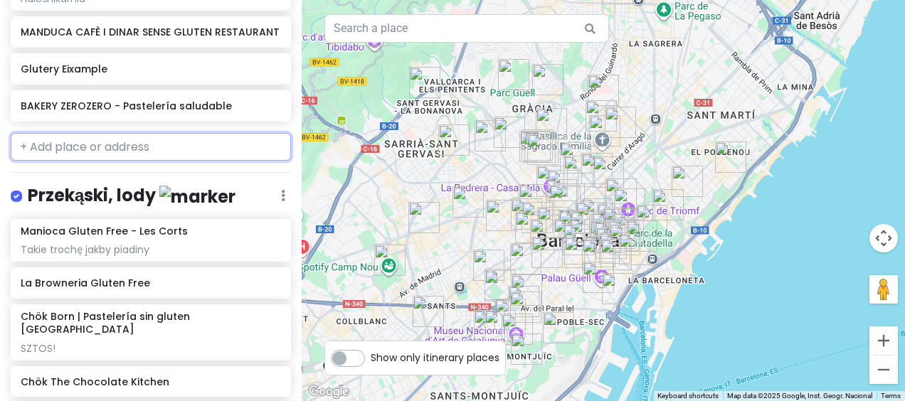
click at [195, 137] on input "text" at bounding box center [151, 147] width 280 height 28
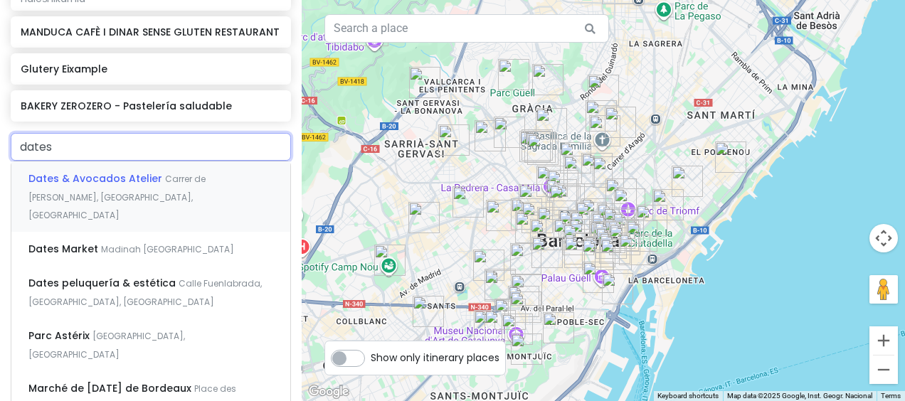
click at [177, 173] on span "Carrer de [PERSON_NAME], [GEOGRAPHIC_DATA], [GEOGRAPHIC_DATA]" at bounding box center [116, 197] width 177 height 48
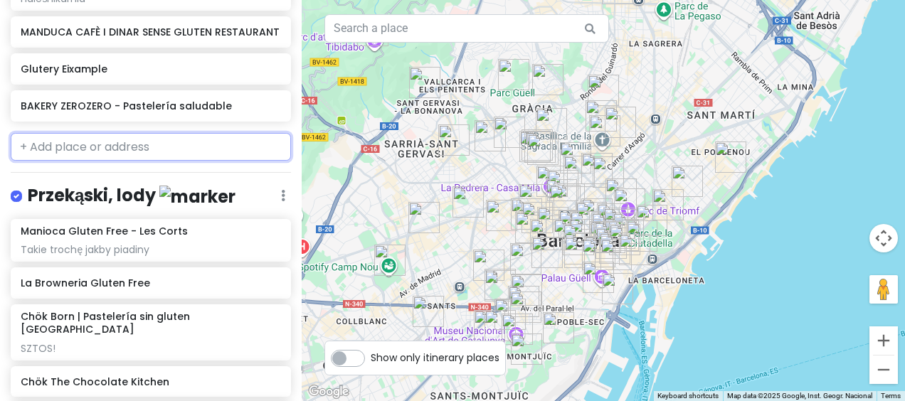
scroll to position [2479, 0]
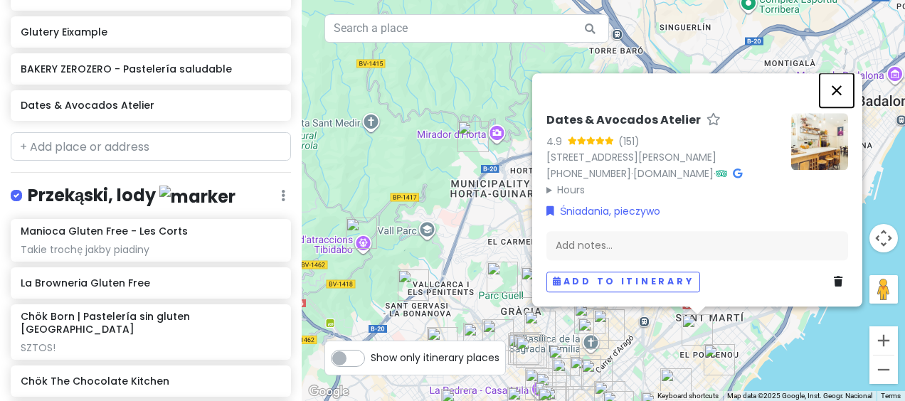
click at [833, 73] on button "Close" at bounding box center [836, 90] width 34 height 34
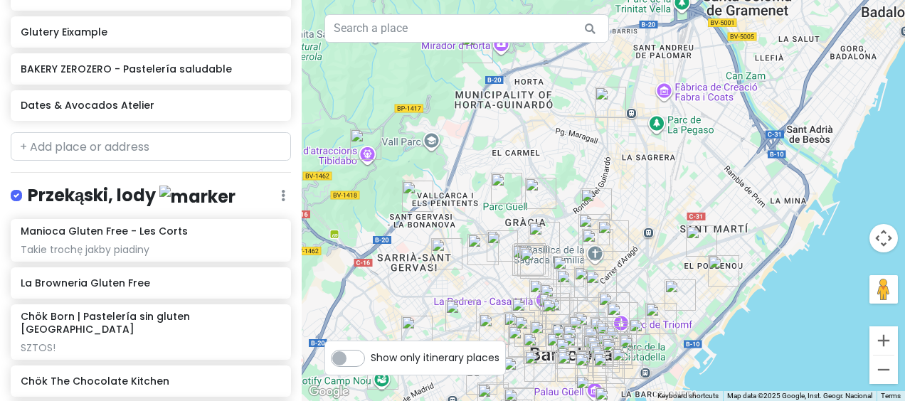
drag, startPoint x: 651, startPoint y: 279, endPoint x: 656, endPoint y: 156, distance: 123.1
click at [656, 156] on div at bounding box center [603, 200] width 603 height 401
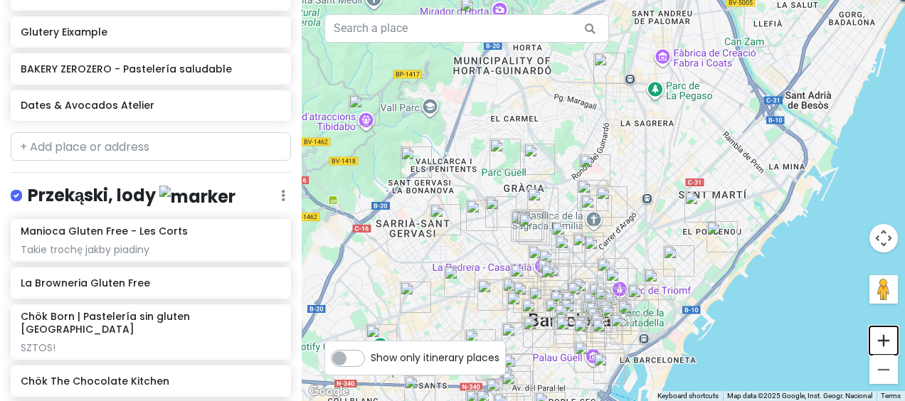
click at [884, 335] on button "Zoom in" at bounding box center [883, 340] width 28 height 28
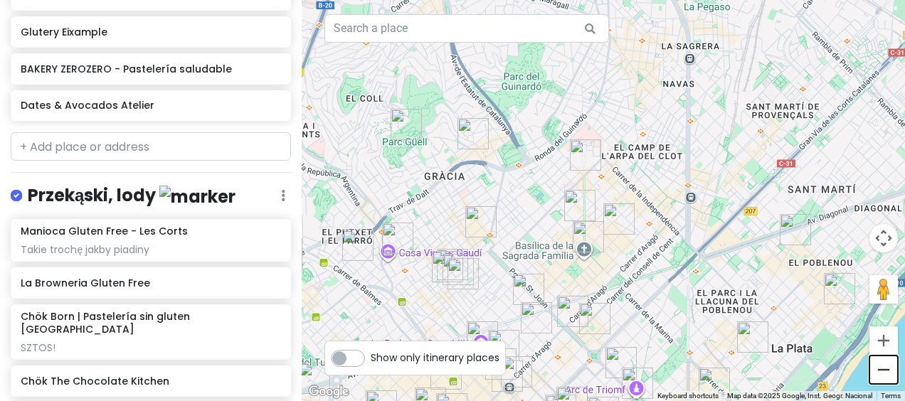
click at [888, 368] on button "Zoom out" at bounding box center [883, 370] width 28 height 28
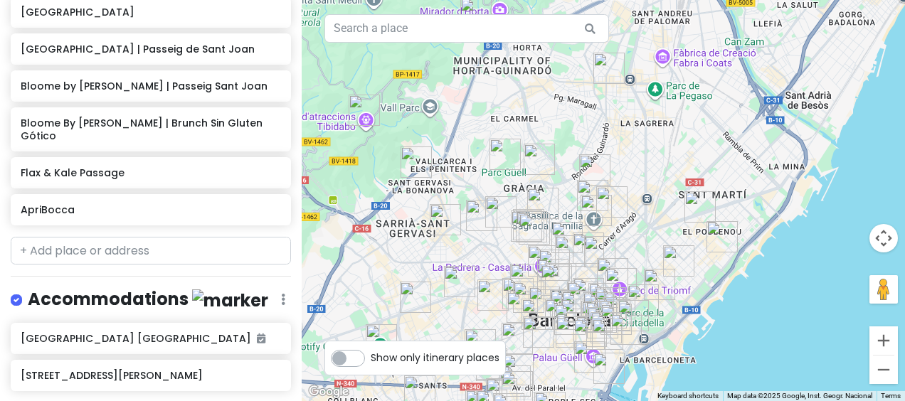
scroll to position [4302, 0]
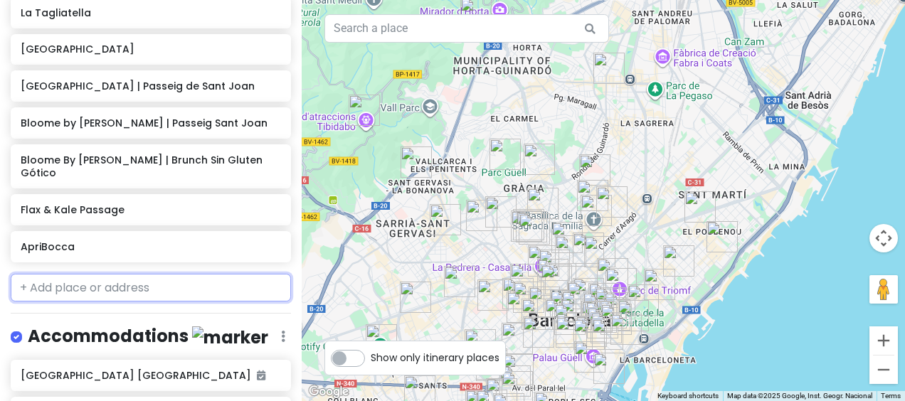
click at [114, 274] on input "text" at bounding box center [151, 288] width 280 height 28
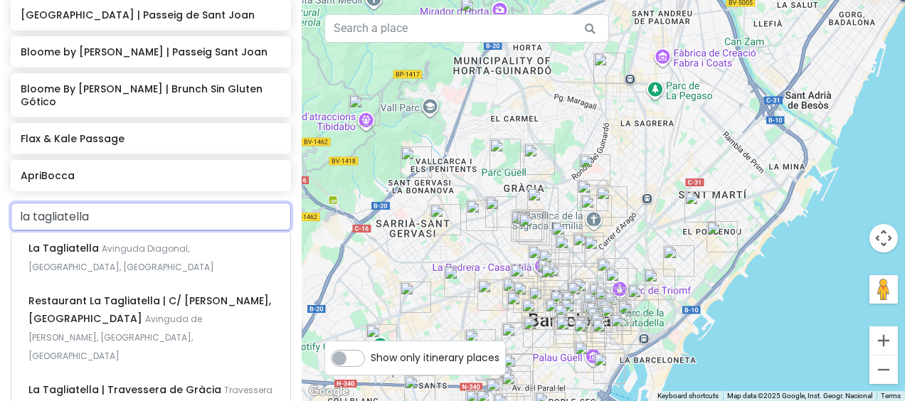
scroll to position [4381, 0]
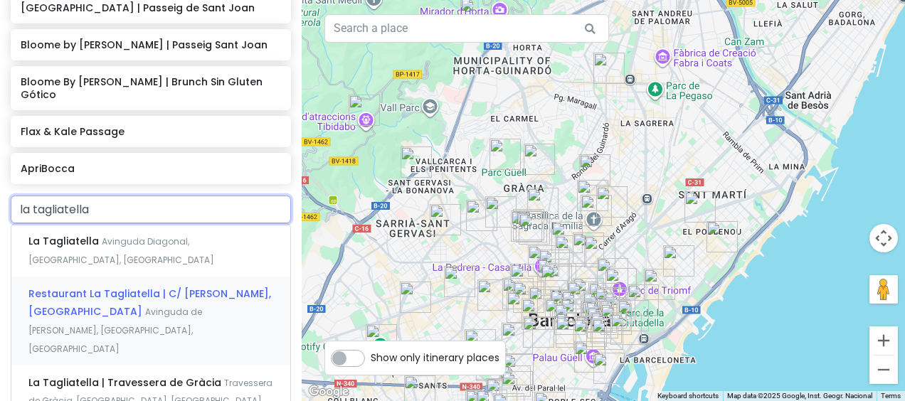
click at [183, 306] on span "Avinguda de [PERSON_NAME], [GEOGRAPHIC_DATA], [GEOGRAPHIC_DATA]" at bounding box center [115, 330] width 174 height 48
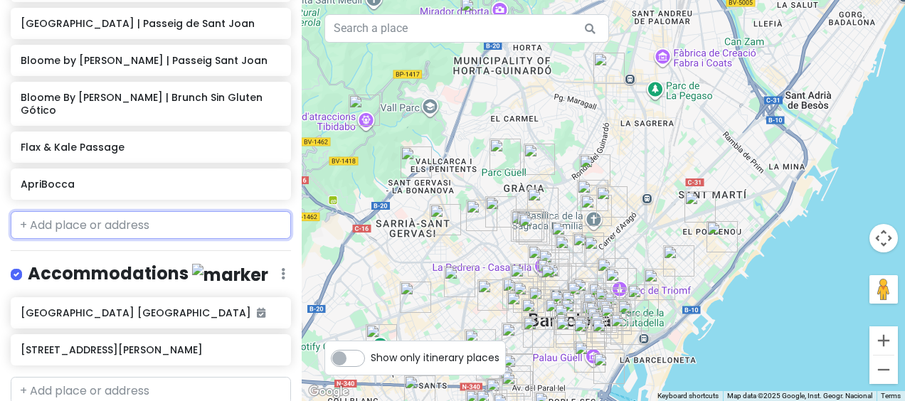
scroll to position [4402, 0]
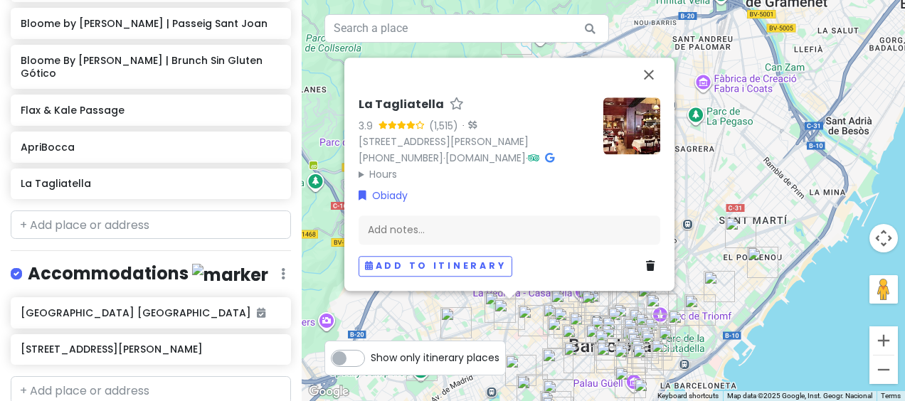
click at [646, 265] on icon at bounding box center [650, 267] width 9 height 10
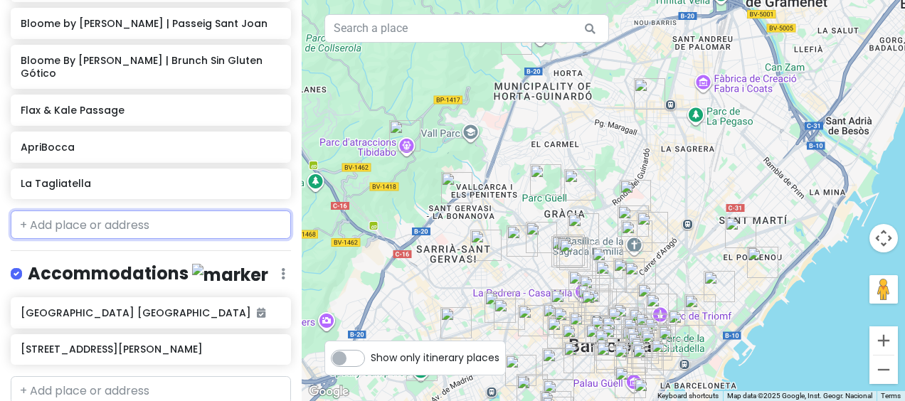
scroll to position [4365, 0]
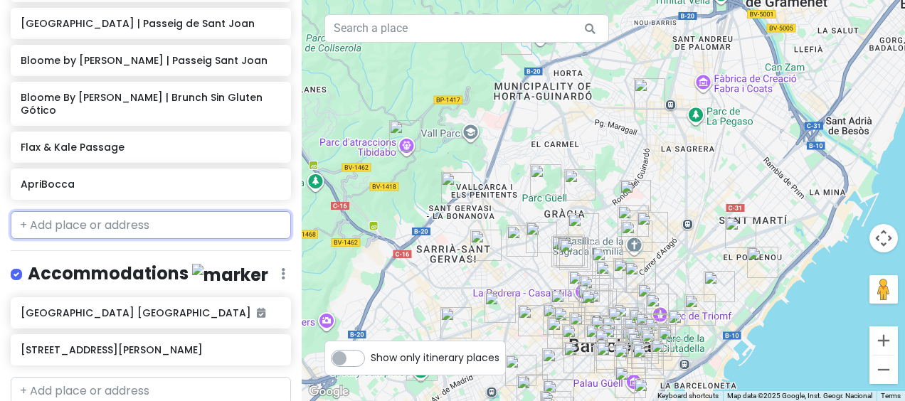
click at [137, 211] on input "text" at bounding box center [151, 225] width 280 height 28
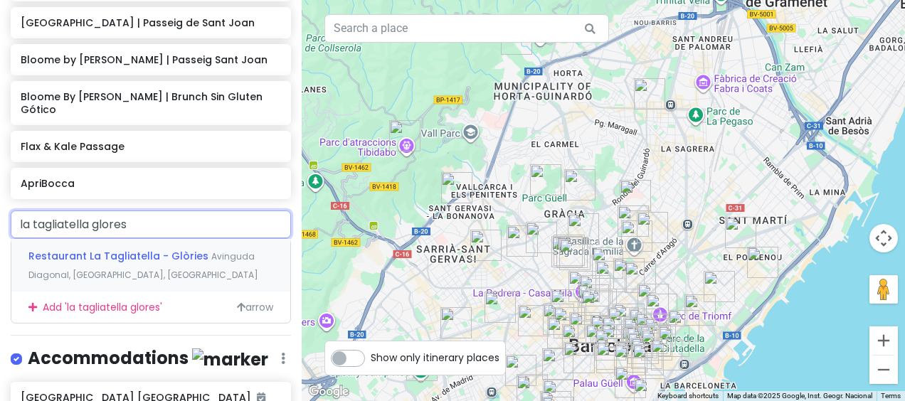
click at [159, 239] on div "Restaurant La Tagliatella - Glòries Avinguda Diagonal, [GEOGRAPHIC_DATA], [GEOG…" at bounding box center [150, 265] width 279 height 53
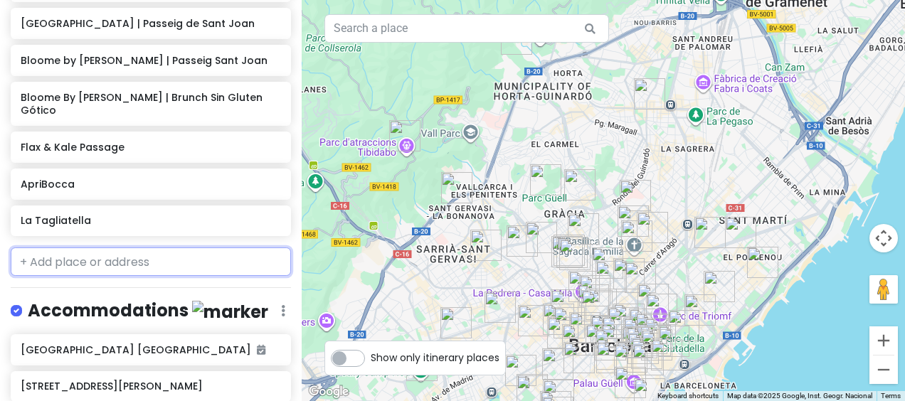
scroll to position [4402, 0]
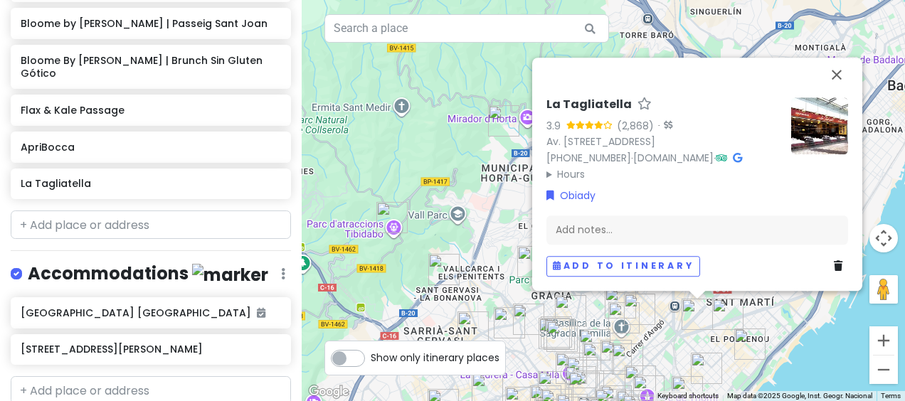
click at [159, 262] on h4 "Accommodations" at bounding box center [148, 273] width 240 height 23
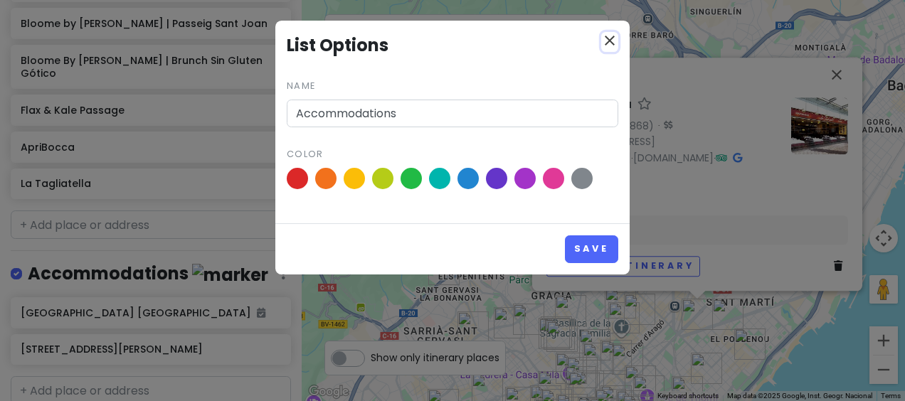
click at [606, 41] on icon "close" at bounding box center [609, 40] width 17 height 17
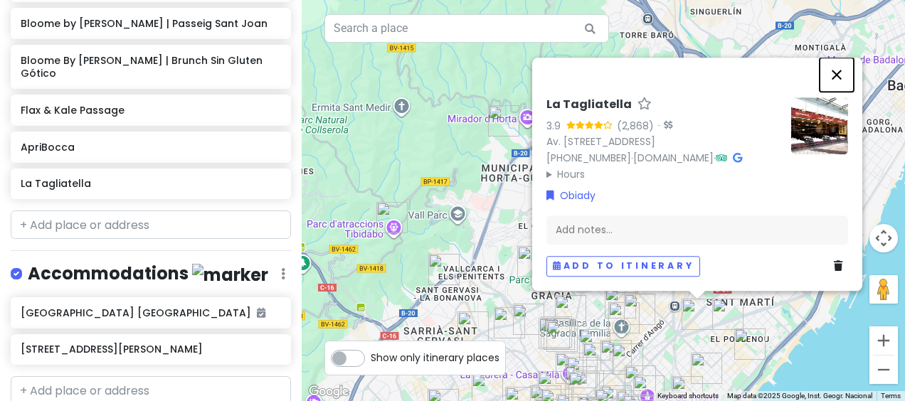
click at [843, 58] on button "Close" at bounding box center [836, 75] width 34 height 34
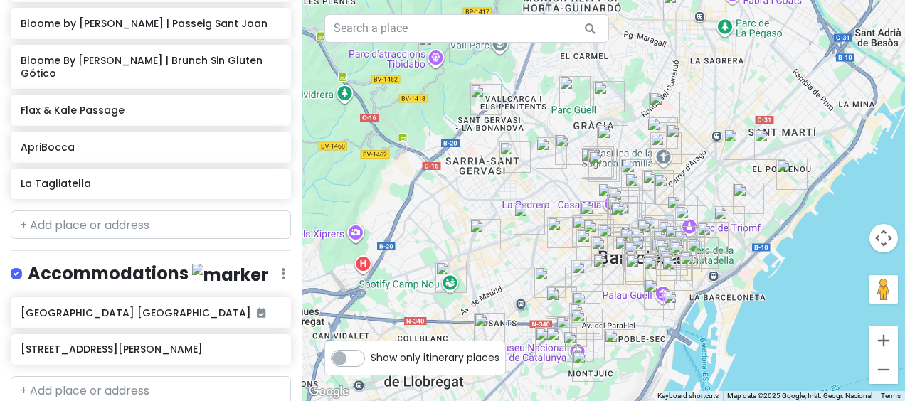
drag, startPoint x: 694, startPoint y: 252, endPoint x: 743, endPoint y: 28, distance: 228.6
click at [743, 28] on div at bounding box center [603, 200] width 603 height 401
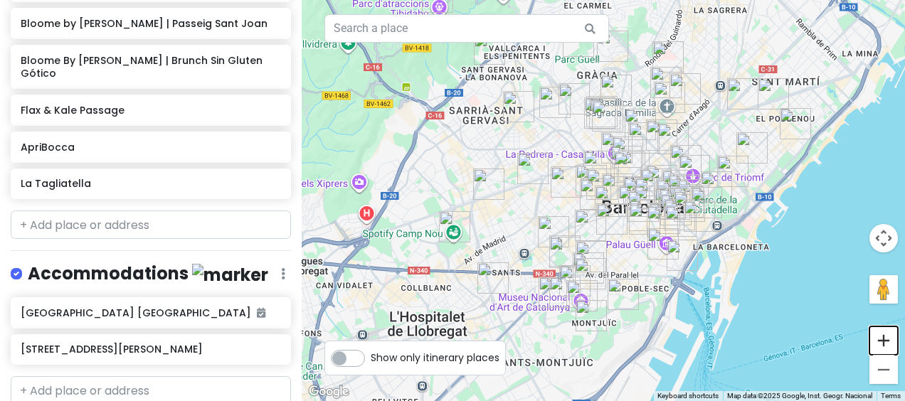
click at [880, 340] on button "Zoom in" at bounding box center [883, 340] width 28 height 28
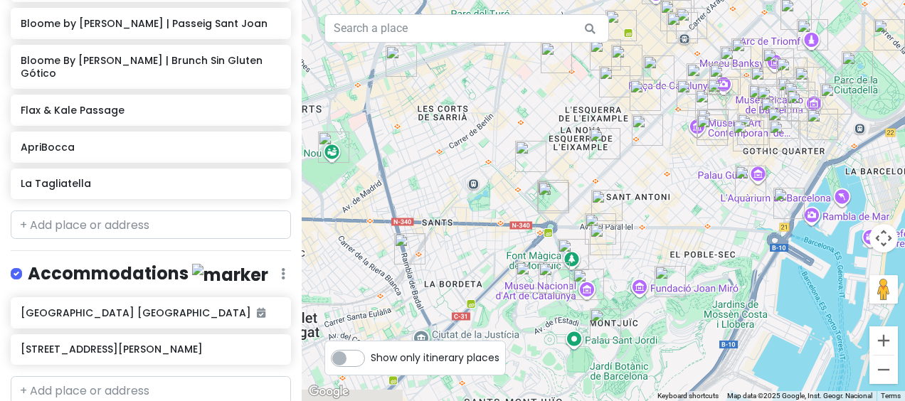
drag, startPoint x: 621, startPoint y: 297, endPoint x: 653, endPoint y: 159, distance: 141.6
click at [653, 159] on div at bounding box center [603, 200] width 603 height 401
click at [401, 246] on img "Rambla Badal" at bounding box center [409, 248] width 43 height 43
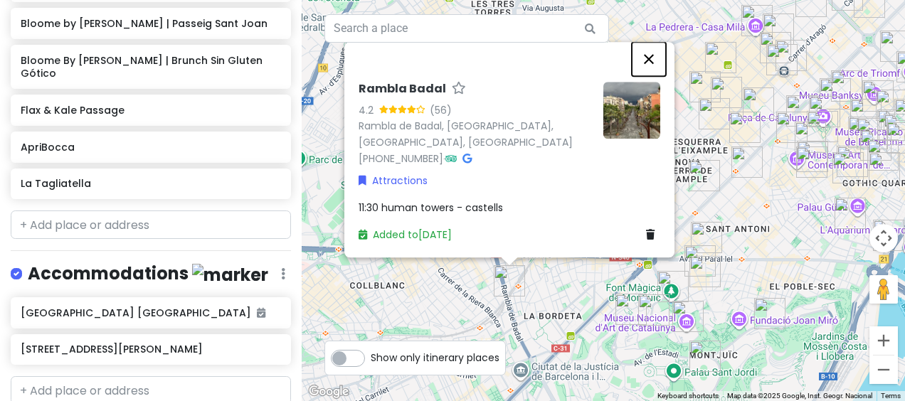
click at [643, 58] on button "Close" at bounding box center [648, 59] width 34 height 34
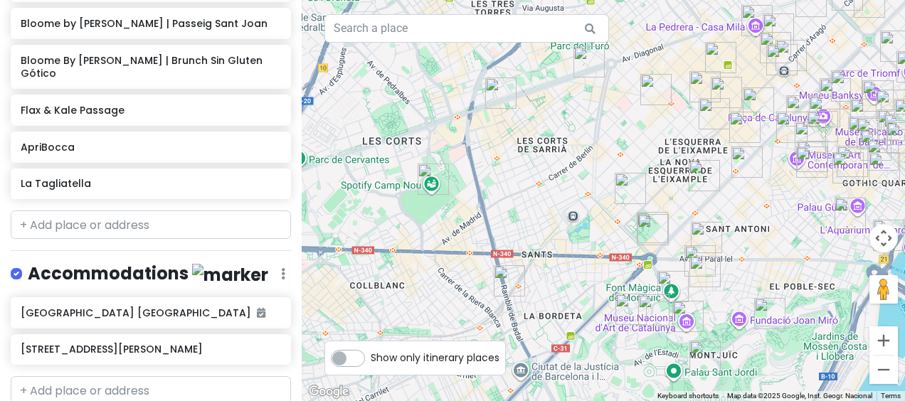
click at [435, 177] on img "Camp Nou" at bounding box center [433, 179] width 43 height 43
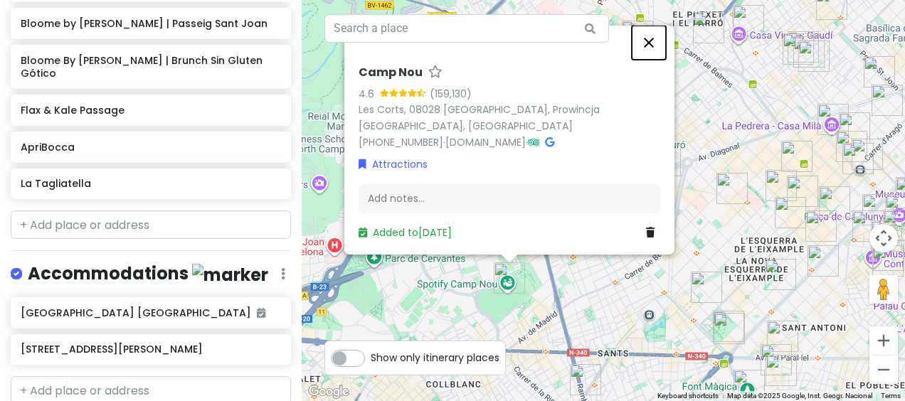
click at [646, 58] on button "Close" at bounding box center [648, 43] width 34 height 34
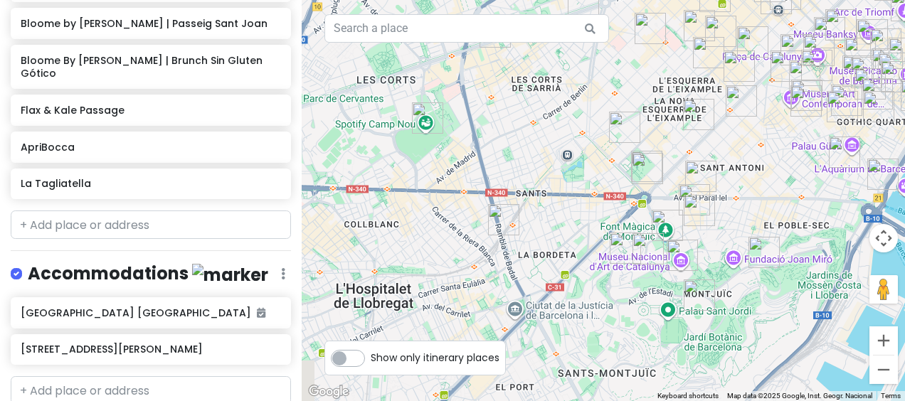
drag, startPoint x: 586, startPoint y: 287, endPoint x: 501, endPoint y: 117, distance: 189.9
click at [501, 117] on div at bounding box center [603, 200] width 603 height 401
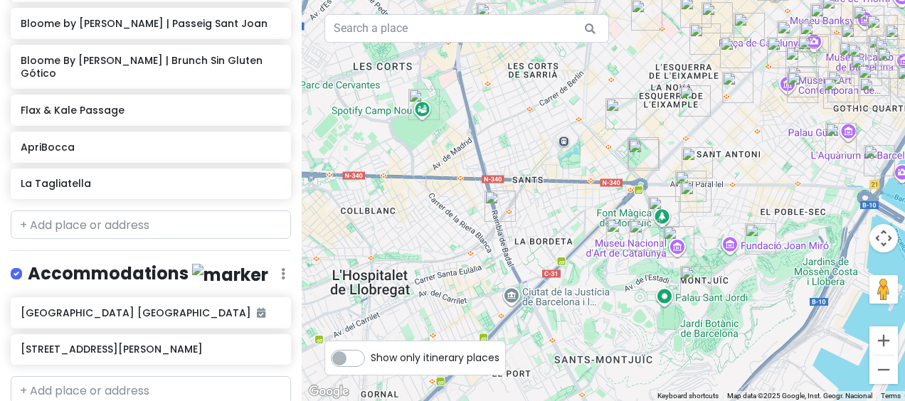
click at [492, 205] on img "Rambla Badal" at bounding box center [500, 206] width 43 height 43
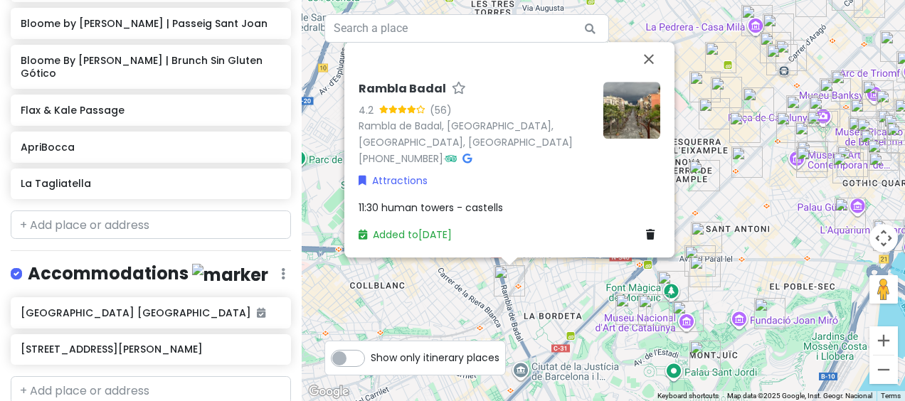
click at [649, 230] on icon at bounding box center [650, 235] width 9 height 10
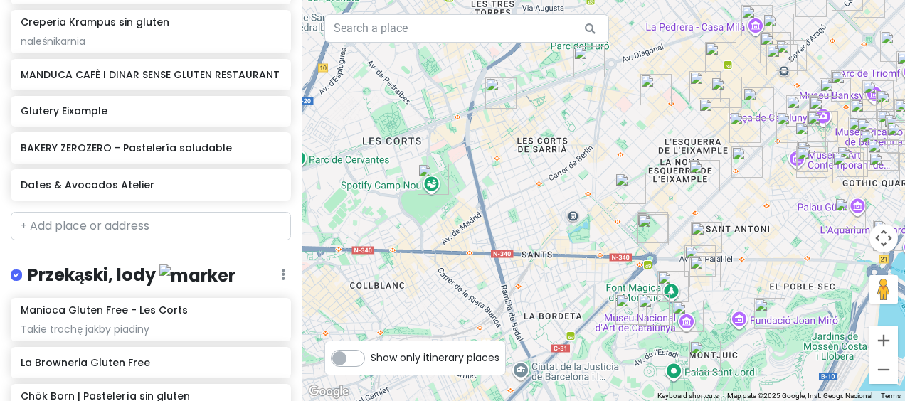
scroll to position [2399, 0]
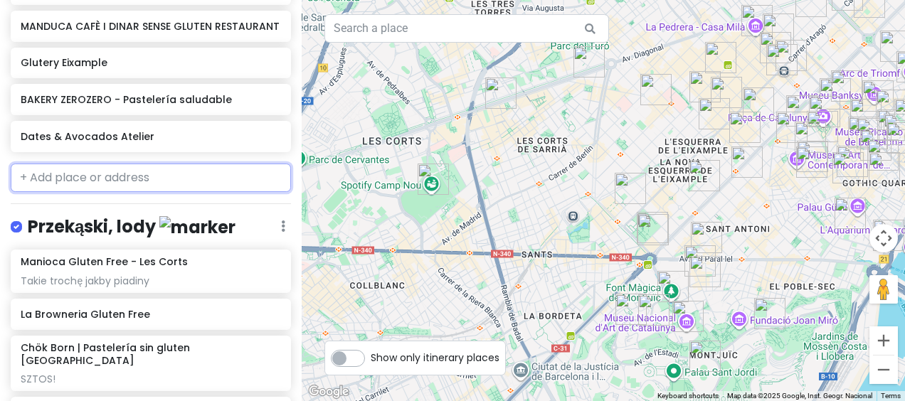
click at [218, 166] on input "text" at bounding box center [151, 178] width 280 height 28
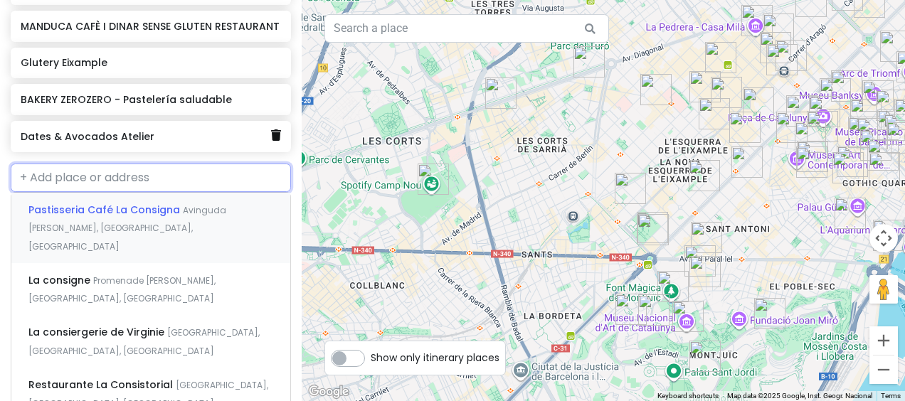
click at [271, 129] on icon at bounding box center [276, 134] width 10 height 11
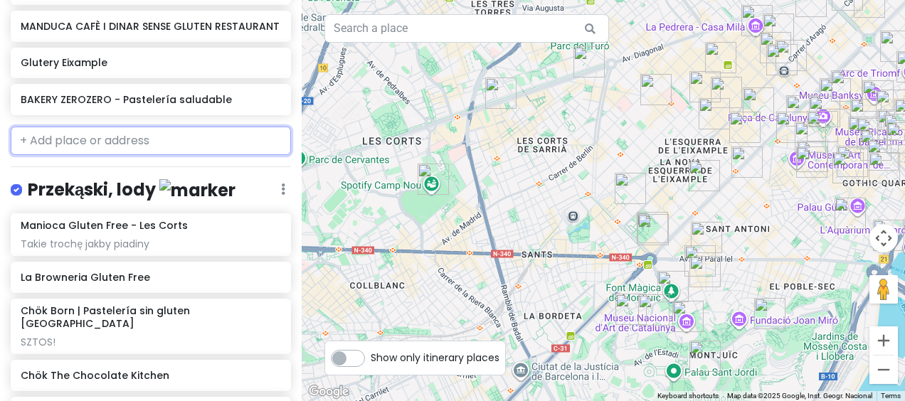
scroll to position [2363, 0]
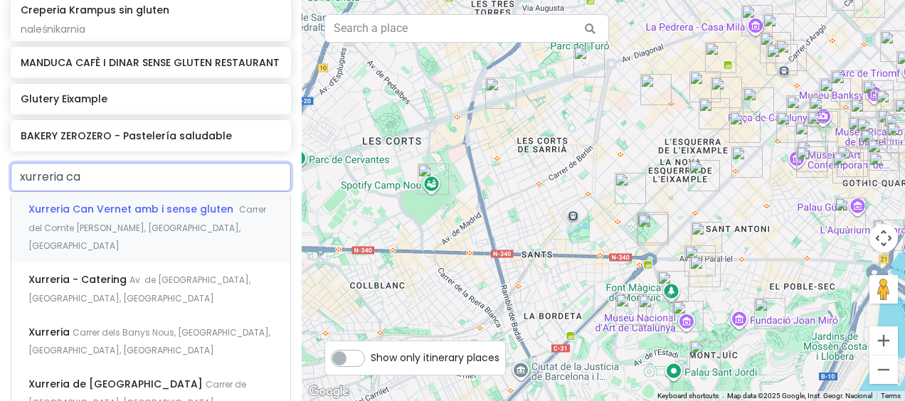
click at [186, 202] on span "Xurreria Can Vernet amb i sense gluten ️" at bounding box center [133, 209] width 210 height 14
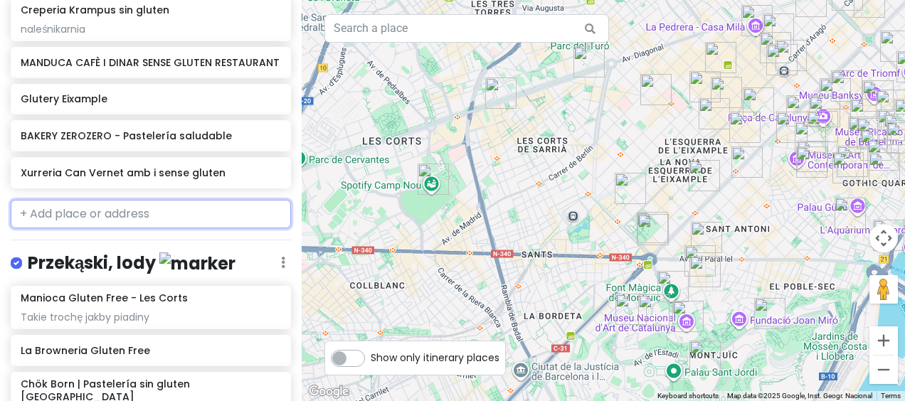
scroll to position [2399, 0]
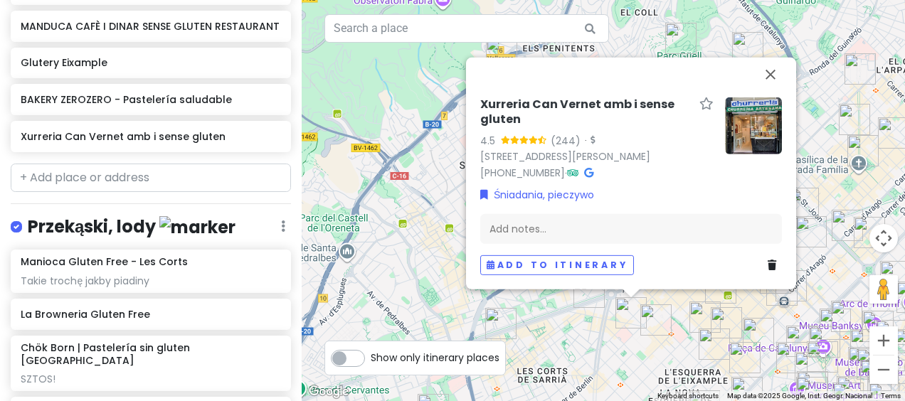
click at [759, 102] on img at bounding box center [753, 125] width 57 height 57
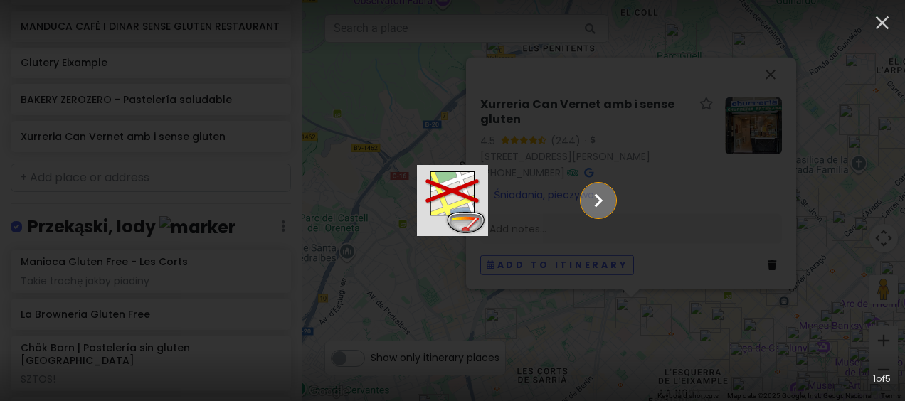
click at [612, 199] on icon "Show slide 2 of 5" at bounding box center [598, 200] width 27 height 34
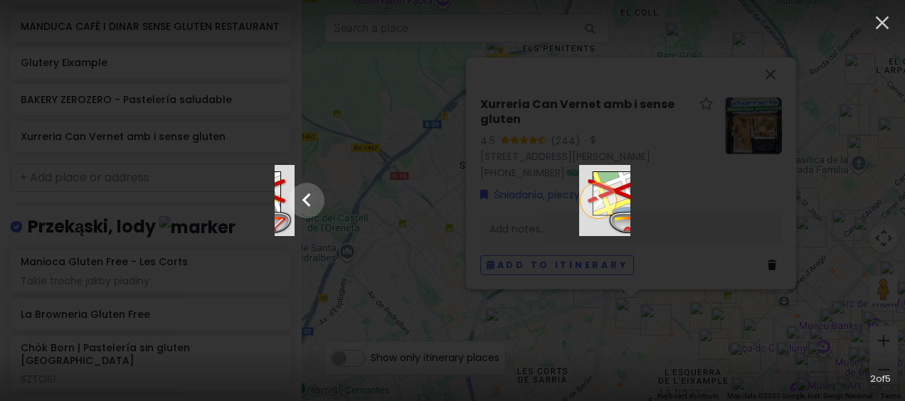
click at [612, 199] on icon "Show slide 3 of 5" at bounding box center [598, 200] width 27 height 34
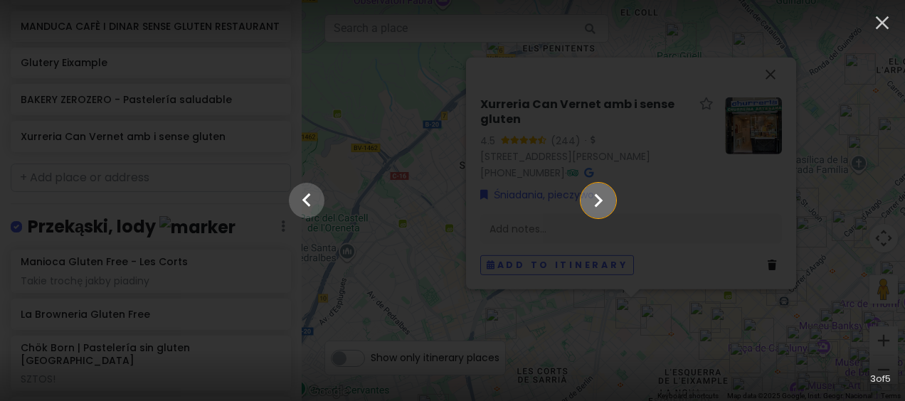
click at [612, 199] on icon "Show slide 4 of 5" at bounding box center [598, 200] width 27 height 34
click at [612, 199] on icon "Show slide 5 of 5" at bounding box center [598, 200] width 27 height 34
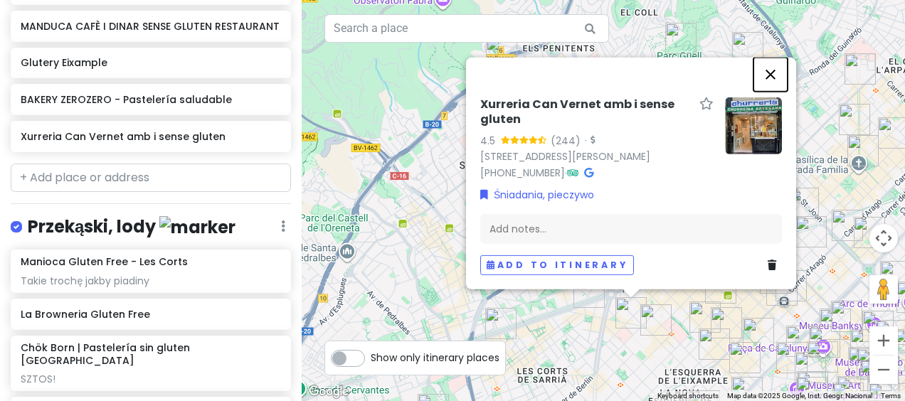
click at [770, 58] on button "Close" at bounding box center [770, 75] width 34 height 34
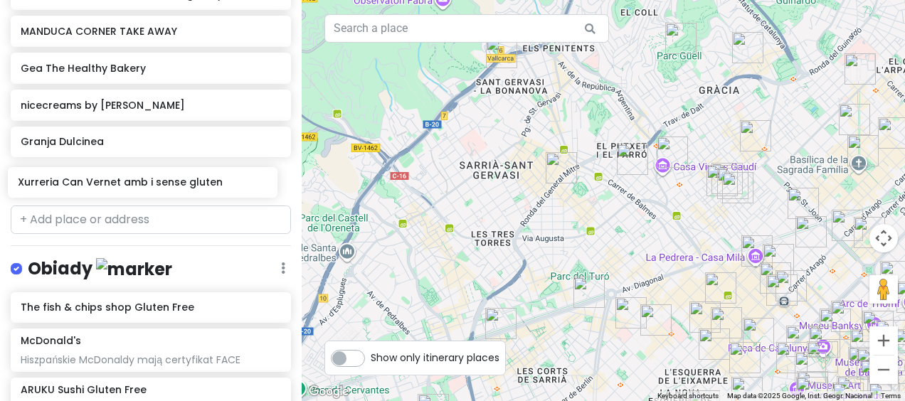
drag, startPoint x: 184, startPoint y: 123, endPoint x: 183, endPoint y: 183, distance: 60.5
click at [183, 183] on div "Sweet spanish idleness Private Change Dates Make a Copy Delete Trip Give Feedba…" at bounding box center [151, 200] width 302 height 401
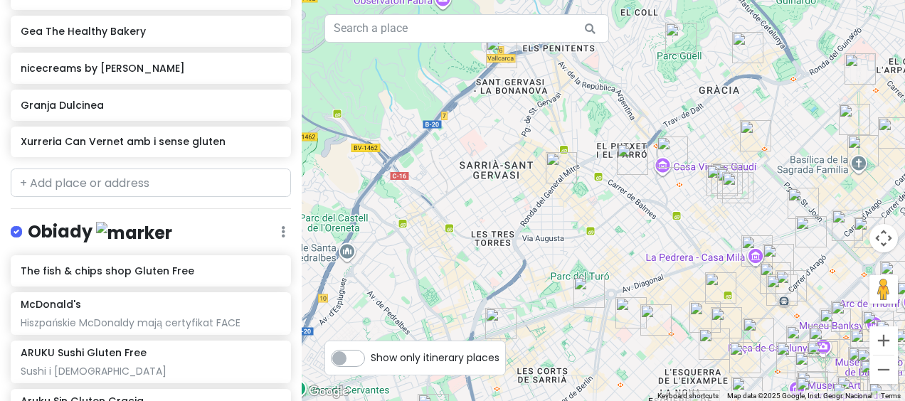
scroll to position [2941, 0]
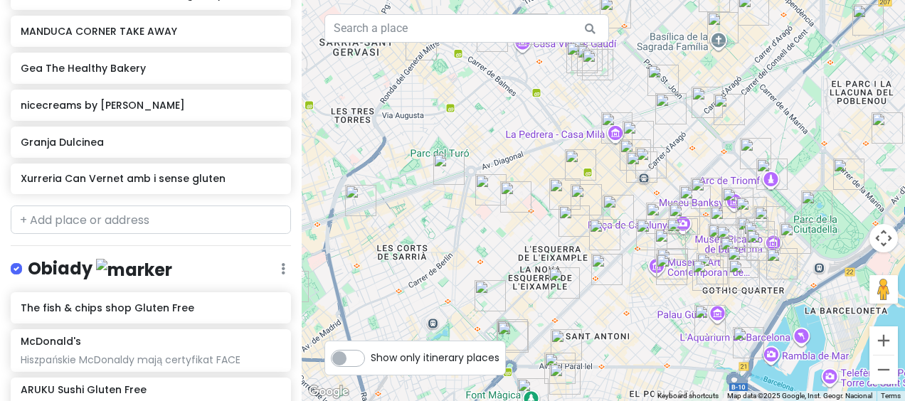
drag, startPoint x: 666, startPoint y: 215, endPoint x: 516, endPoint y: 74, distance: 206.3
click at [516, 74] on div at bounding box center [603, 200] width 603 height 401
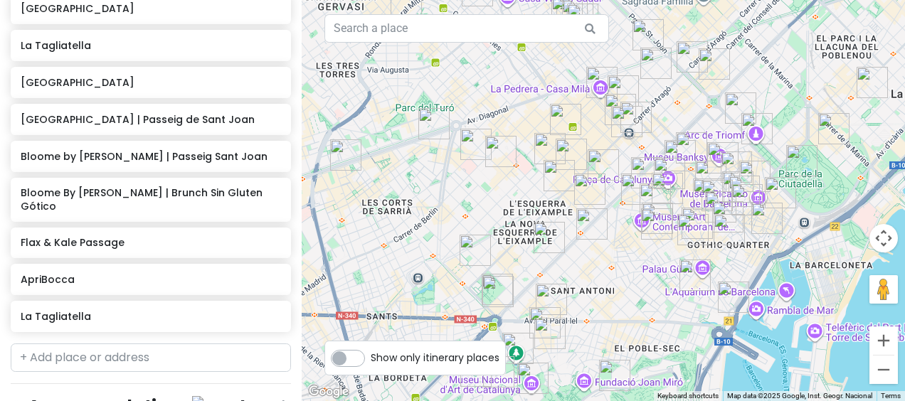
scroll to position [4227, 0]
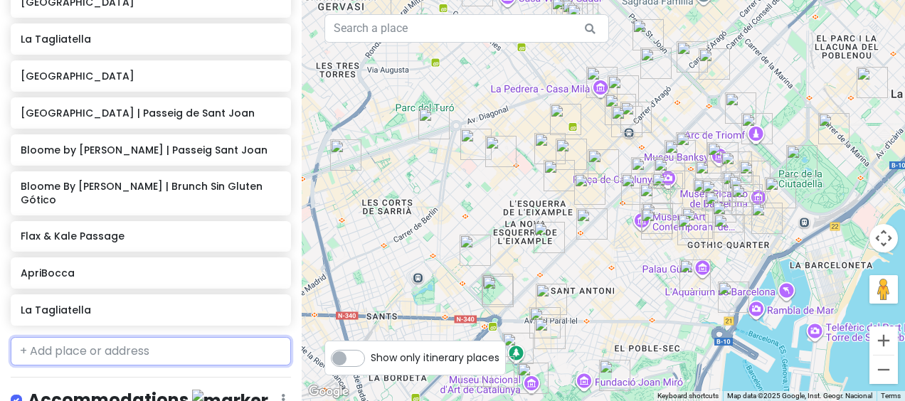
click at [240, 337] on input "text" at bounding box center [151, 351] width 280 height 28
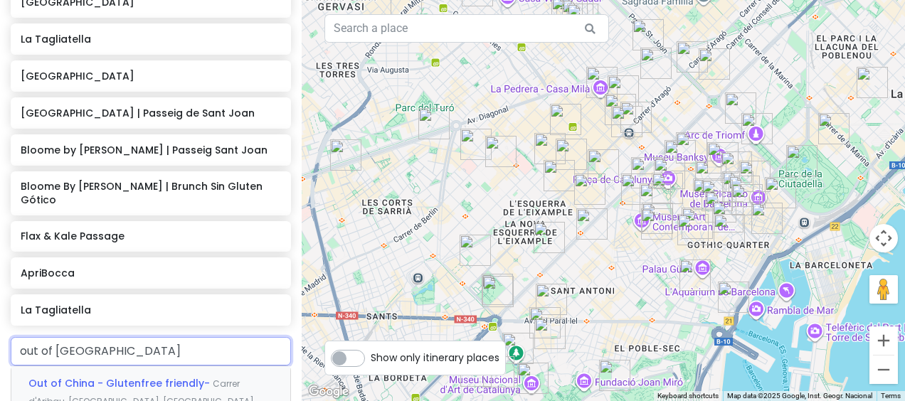
click at [183, 366] on div "Out of China - Glutenfree friendly- Carrer d'Aribau, [GEOGRAPHIC_DATA], [GEOGRA…" at bounding box center [150, 392] width 279 height 53
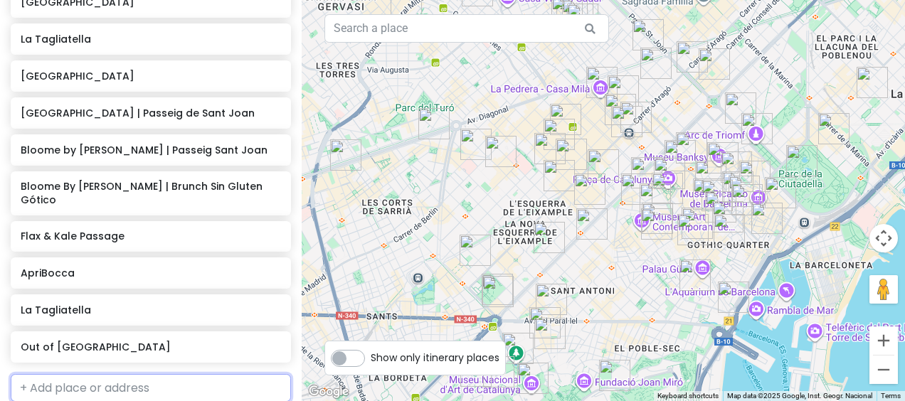
scroll to position [4263, 0]
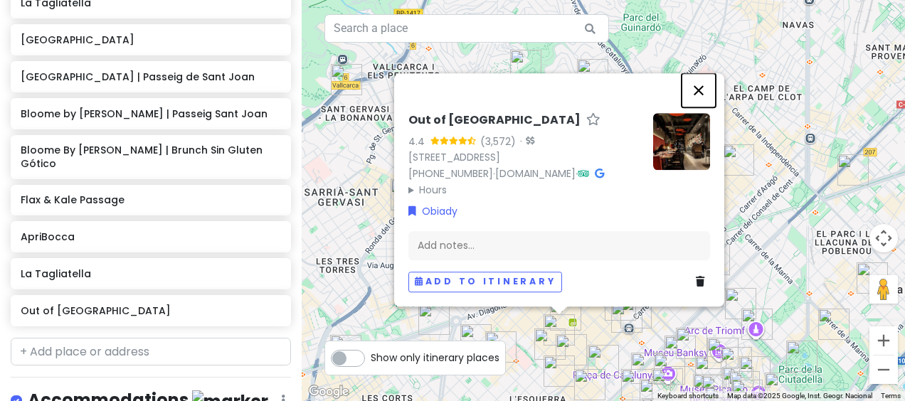
click at [696, 73] on button "Close" at bounding box center [698, 90] width 34 height 34
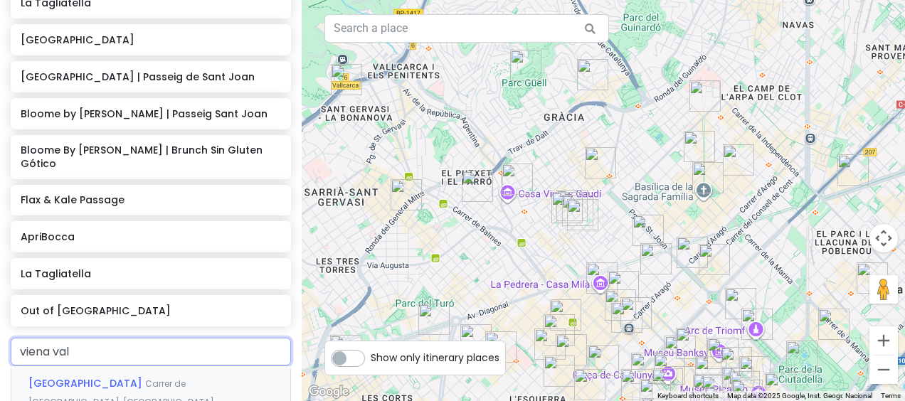
click at [150, 378] on span "Carrer de [GEOGRAPHIC_DATA], [GEOGRAPHIC_DATA], [GEOGRAPHIC_DATA]" at bounding box center [121, 402] width 187 height 48
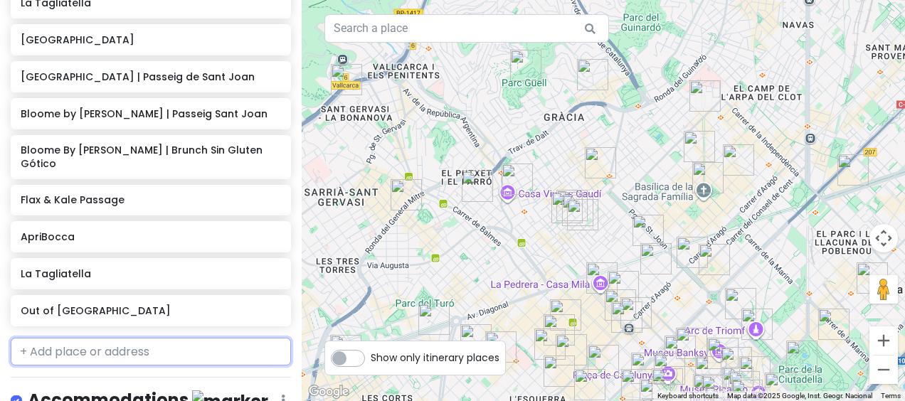
scroll to position [4300, 0]
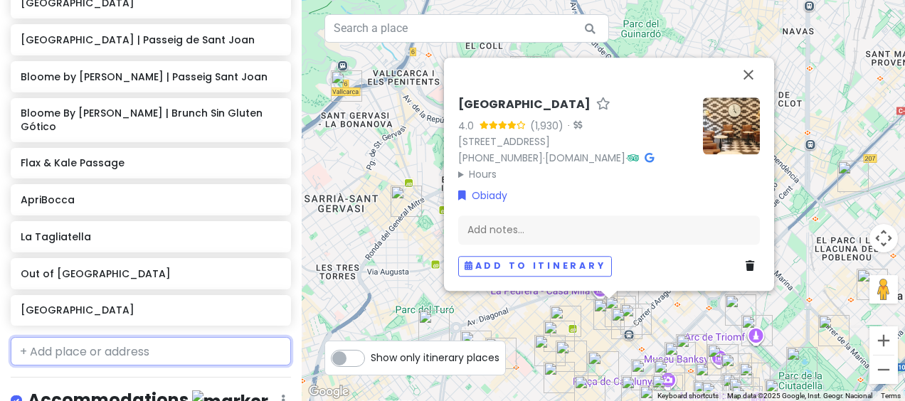
click at [174, 337] on input "text" at bounding box center [151, 351] width 280 height 28
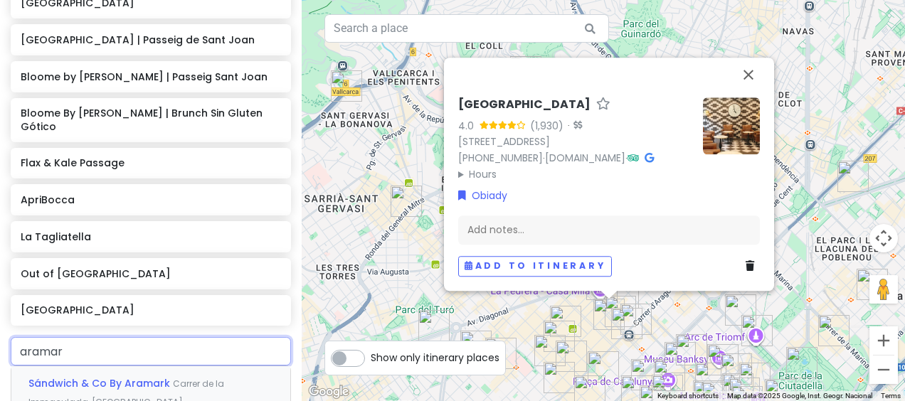
click at [169, 366] on div "Sándwich & Co By Aramark Carrer de la Immaculada, [GEOGRAPHIC_DATA], [GEOGRAPHI…" at bounding box center [150, 401] width 279 height 70
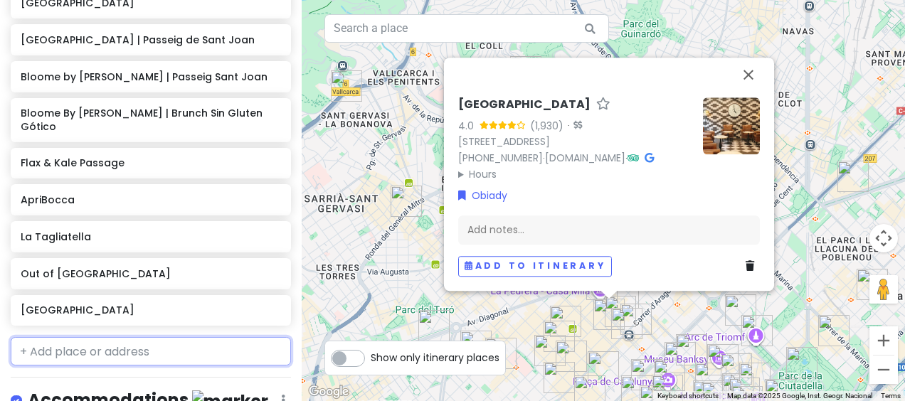
scroll to position [4337, 0]
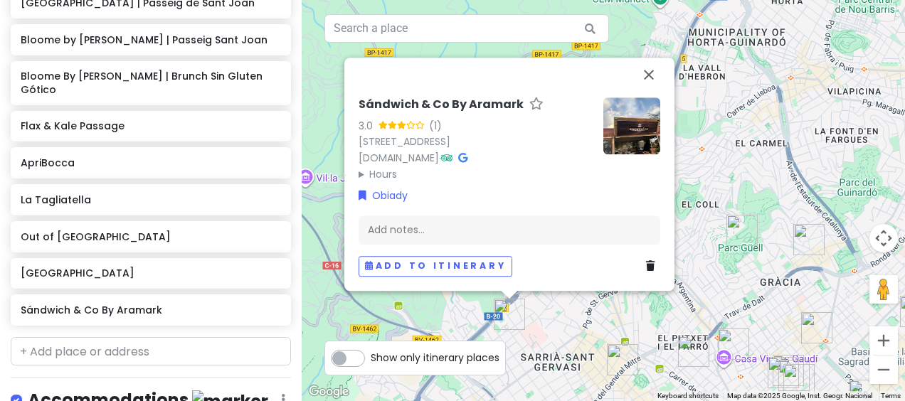
click at [649, 263] on icon at bounding box center [650, 267] width 9 height 10
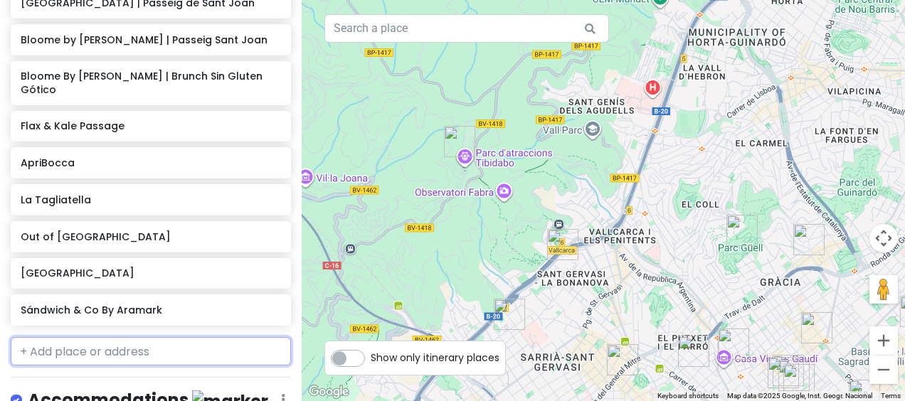
scroll to position [4300, 0]
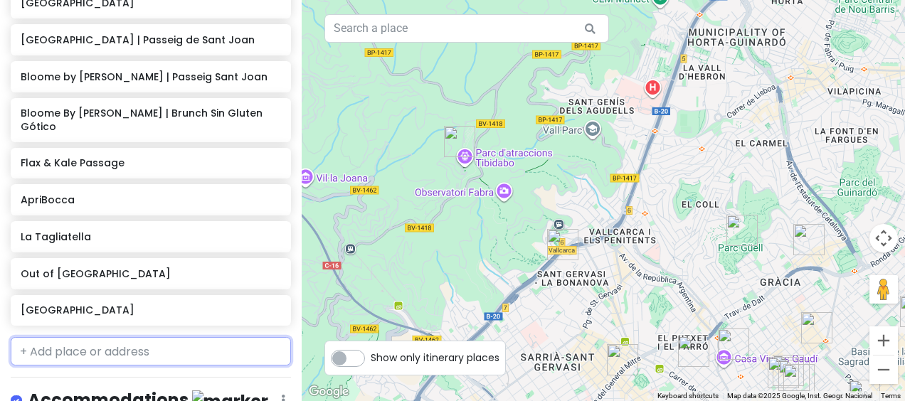
click at [186, 337] on input "text" at bounding box center [151, 351] width 280 height 28
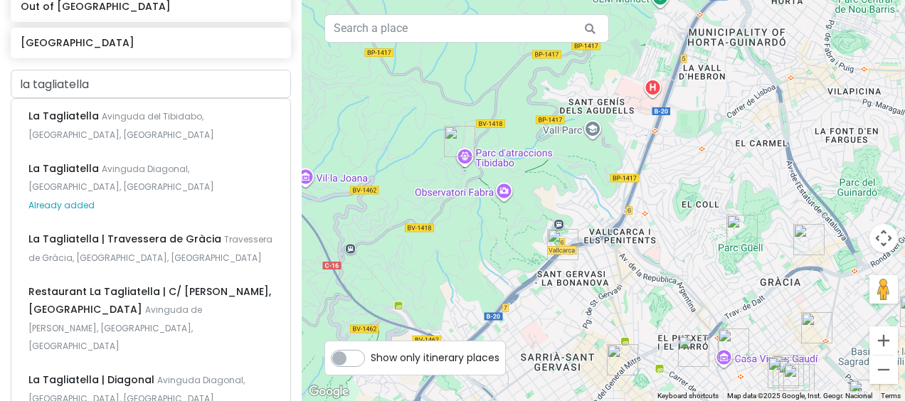
scroll to position [4427, 0]
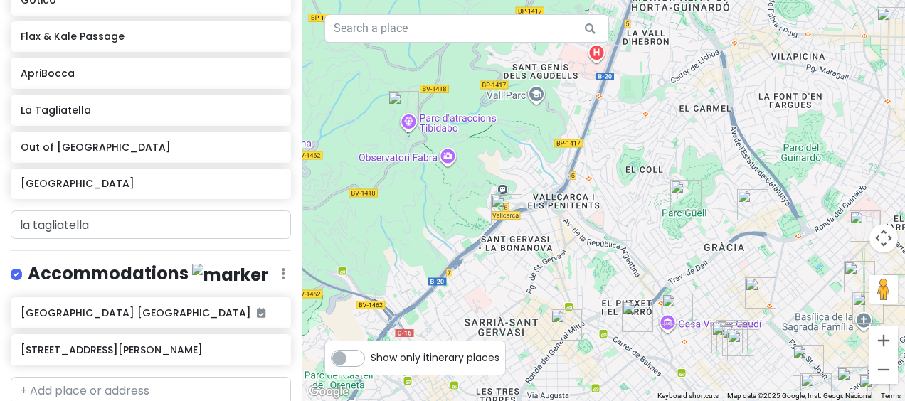
drag, startPoint x: 685, startPoint y: 274, endPoint x: 622, endPoint y: 235, distance: 73.8
click at [622, 235] on div at bounding box center [603, 200] width 603 height 401
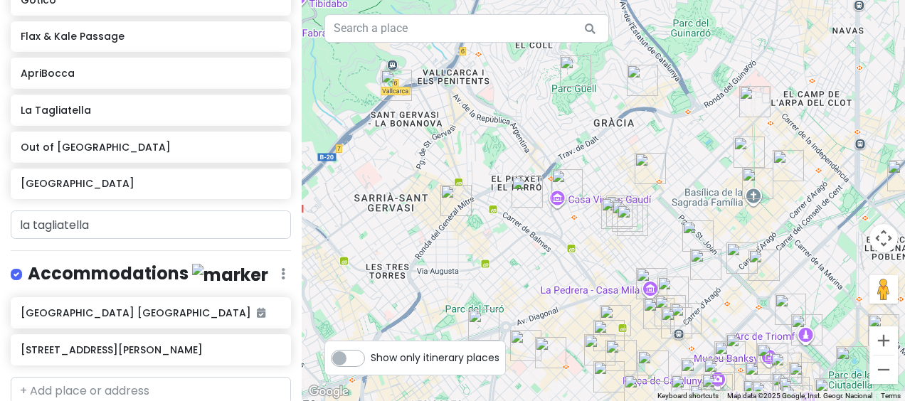
drag, startPoint x: 658, startPoint y: 243, endPoint x: 548, endPoint y: 86, distance: 192.0
click at [548, 86] on div at bounding box center [603, 200] width 603 height 401
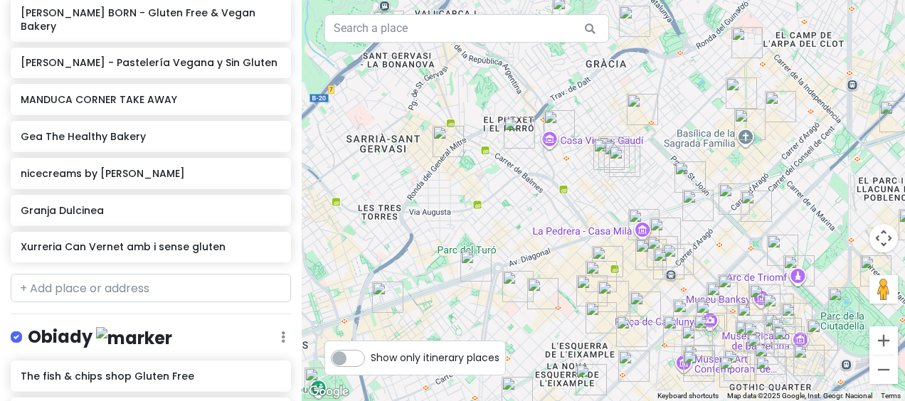
scroll to position [2904, 0]
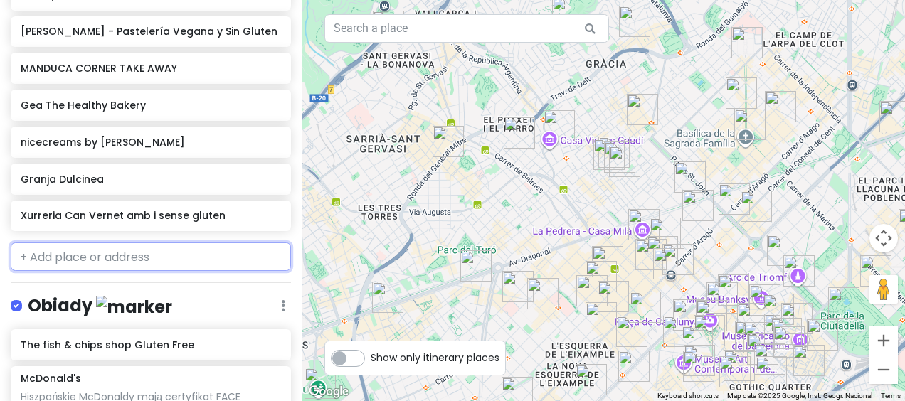
click at [229, 243] on input "text" at bounding box center [151, 256] width 280 height 28
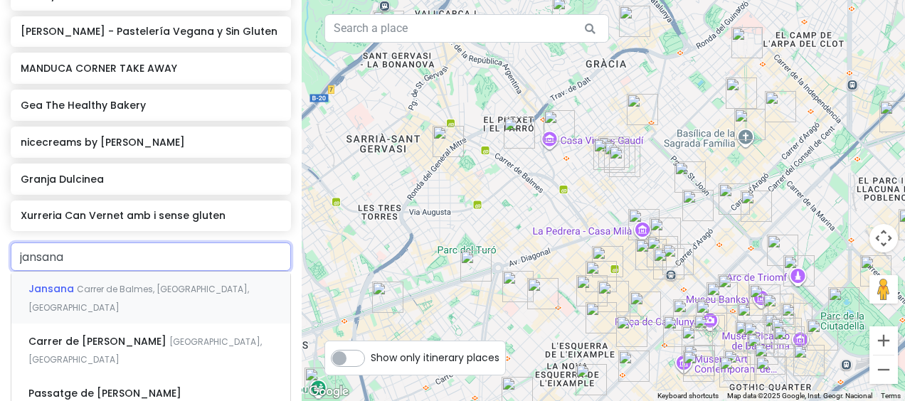
click at [160, 283] on span "Carrer de Balmes, [GEOGRAPHIC_DATA], [GEOGRAPHIC_DATA]" at bounding box center [138, 298] width 220 height 31
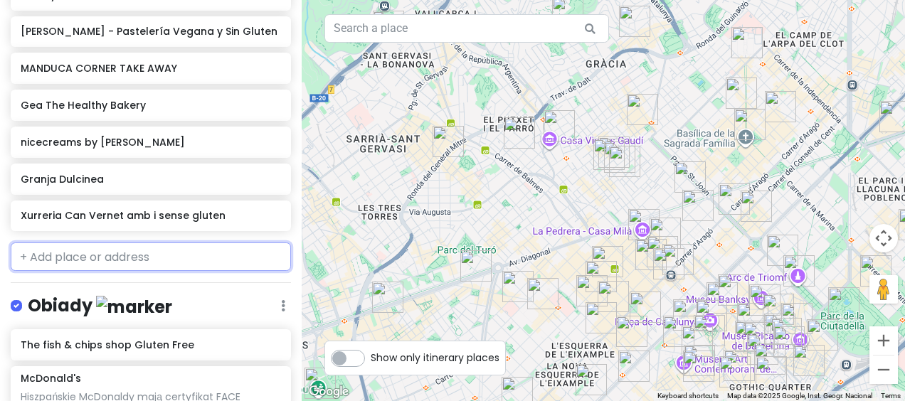
scroll to position [2941, 0]
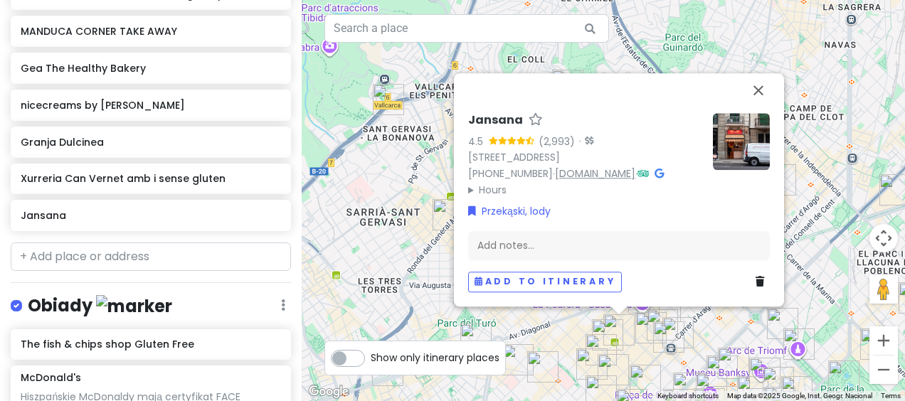
click at [604, 166] on link "[DOMAIN_NAME]" at bounding box center [595, 173] width 80 height 14
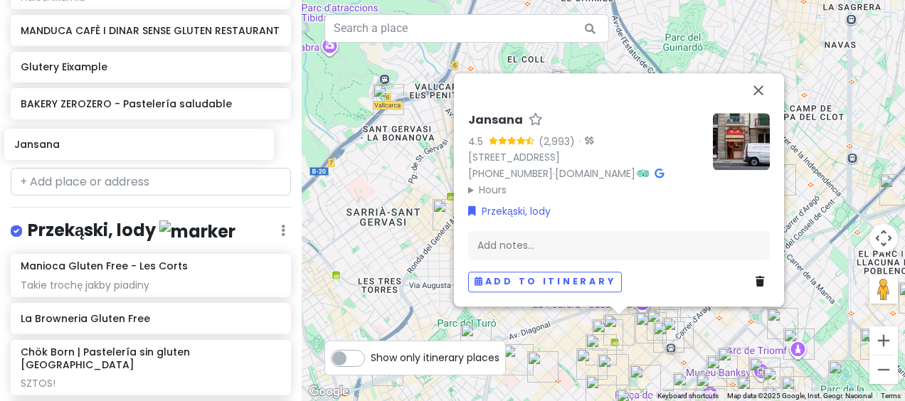
drag, startPoint x: 209, startPoint y: 205, endPoint x: 203, endPoint y: 148, distance: 57.3
click at [203, 148] on div "Sweet spanish idleness Private Change Dates Make a Copy Delete Trip Give Feedba…" at bounding box center [151, 200] width 302 height 401
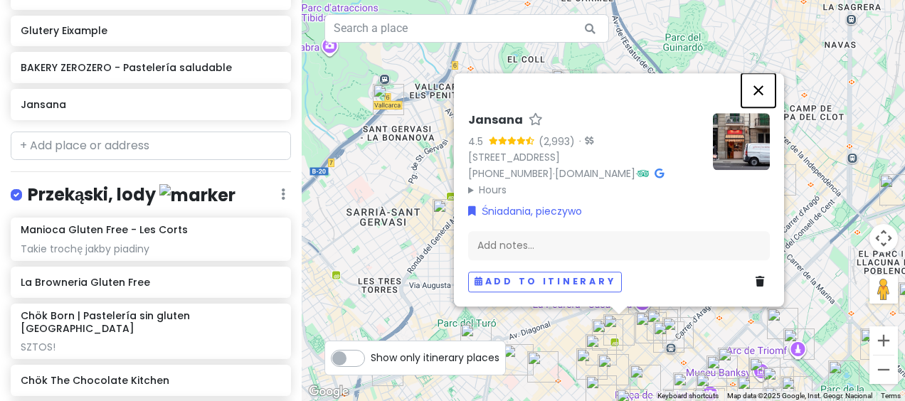
click at [757, 73] on button "Close" at bounding box center [758, 90] width 34 height 34
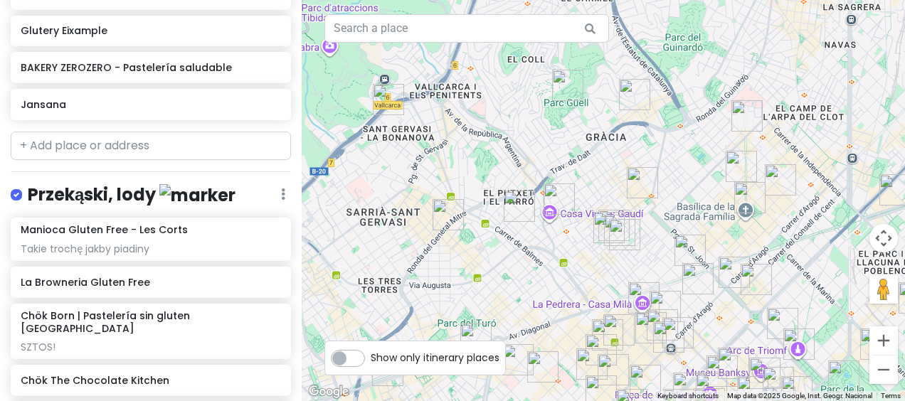
click at [717, 319] on div at bounding box center [603, 200] width 603 height 401
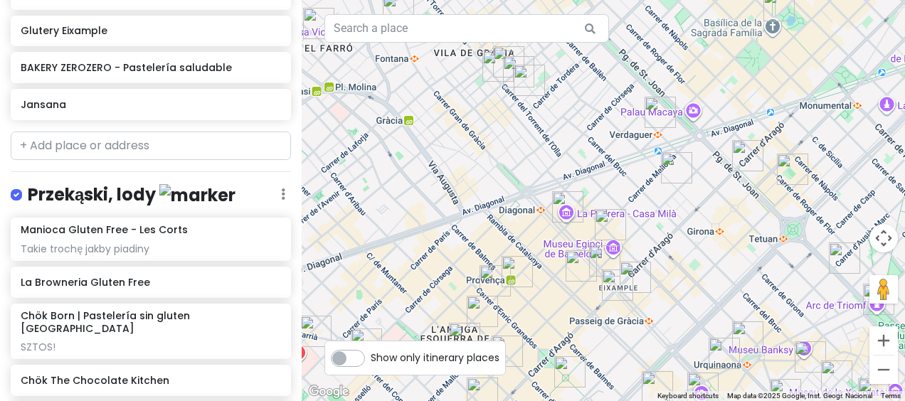
drag, startPoint x: 684, startPoint y: 339, endPoint x: 683, endPoint y: 240, distance: 98.1
click at [683, 240] on div at bounding box center [603, 200] width 603 height 401
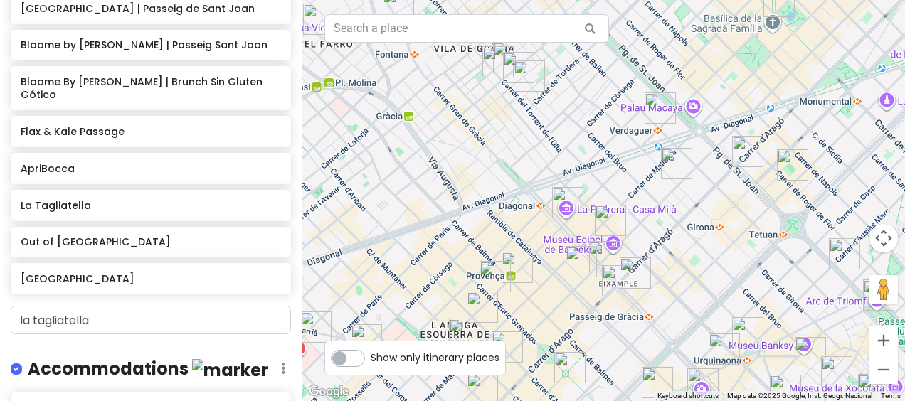
scroll to position [4388, 0]
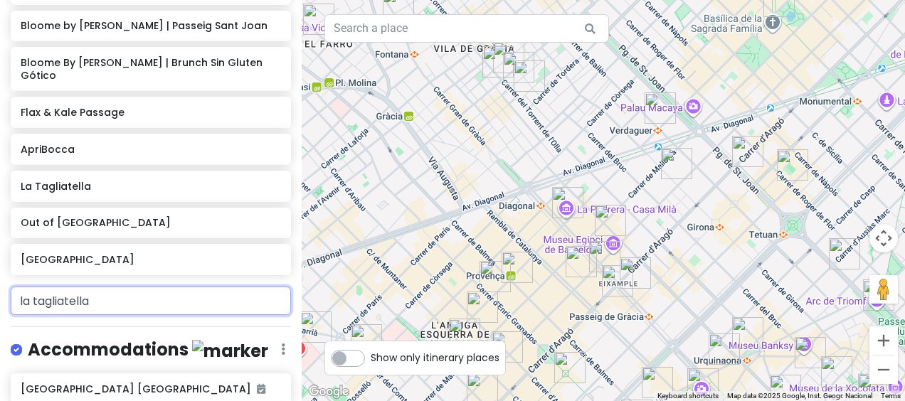
click at [180, 287] on input "la tagliatella" at bounding box center [151, 301] width 280 height 28
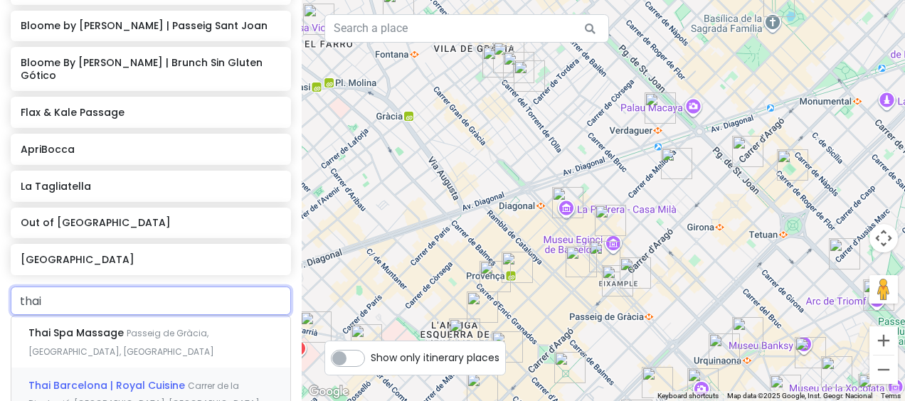
click at [181, 378] on span "Thai Barcelona | Royal Cuisine" at bounding box center [107, 385] width 159 height 14
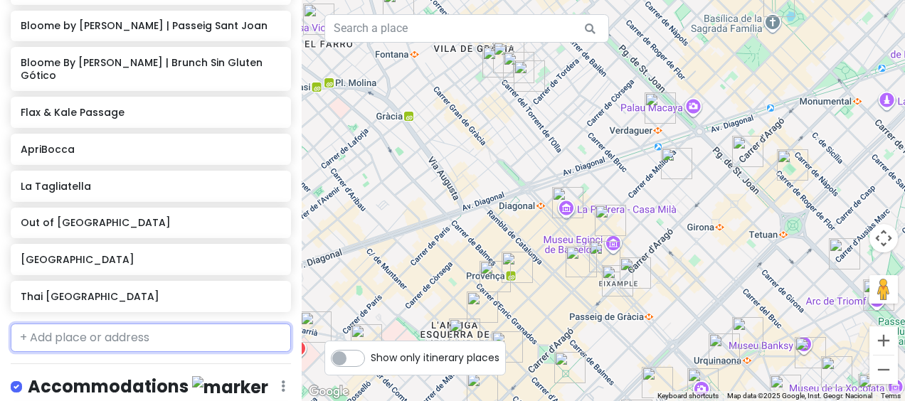
scroll to position [4424, 0]
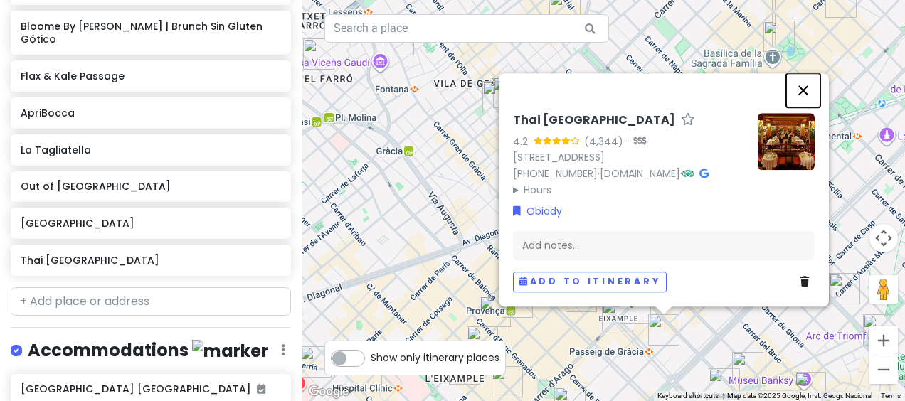
click at [809, 73] on button "Close" at bounding box center [803, 90] width 34 height 34
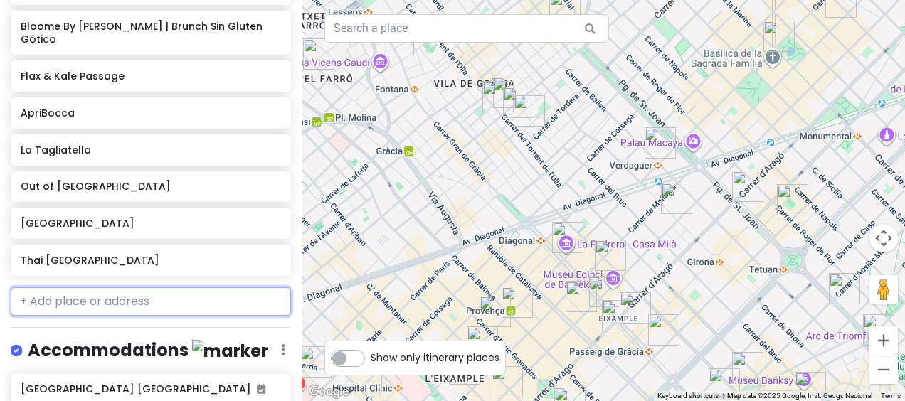
click at [112, 287] on input "text" at bounding box center [151, 301] width 280 height 28
click at [188, 287] on input "text" at bounding box center [151, 301] width 280 height 28
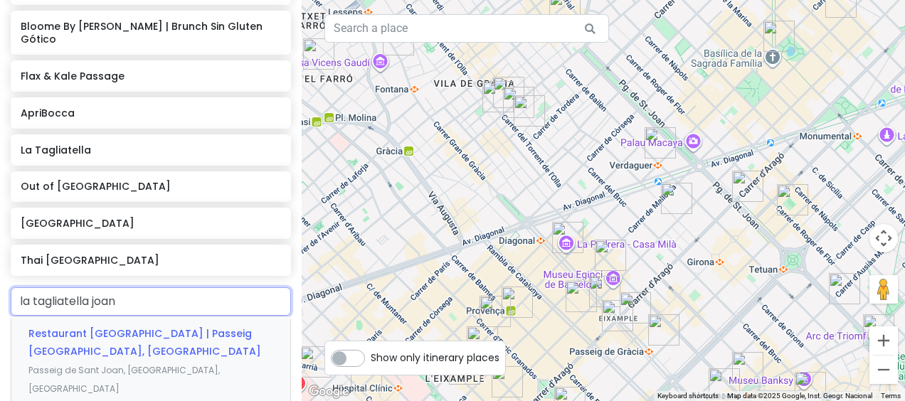
click at [181, 316] on div "Restaurant [GEOGRAPHIC_DATA] | Passeig [GEOGRAPHIC_DATA], [GEOGRAPHIC_DATA] Pas…" at bounding box center [150, 360] width 279 height 89
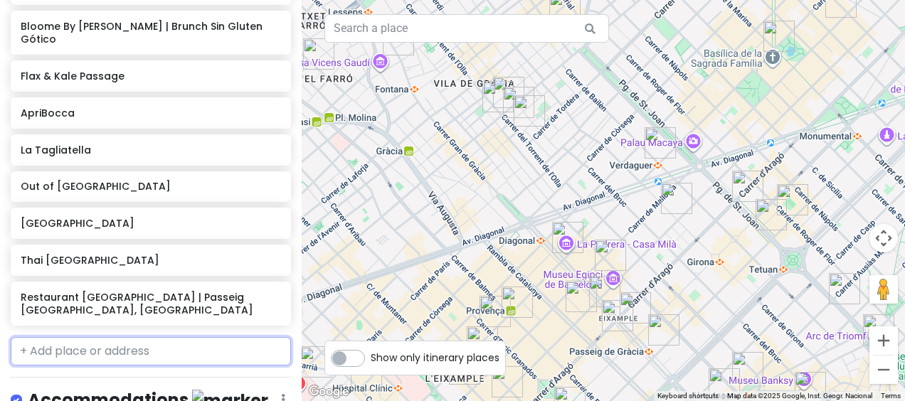
scroll to position [4474, 0]
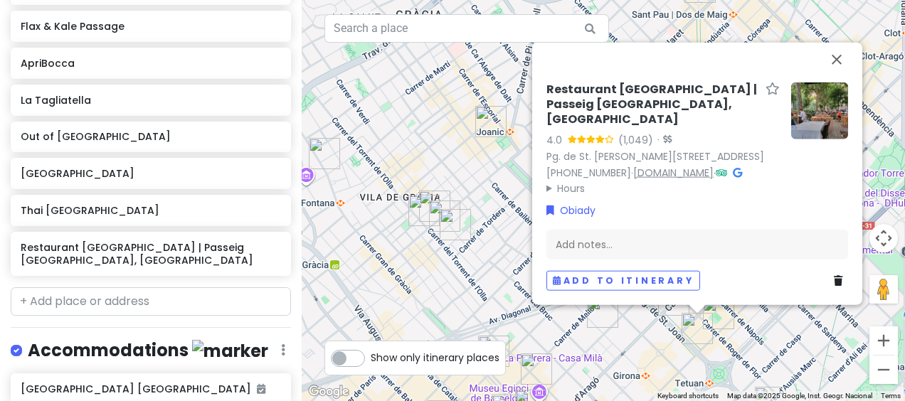
click at [702, 172] on link "[DOMAIN_NAME]" at bounding box center [673, 172] width 80 height 14
click at [841, 58] on button "Close" at bounding box center [836, 60] width 34 height 34
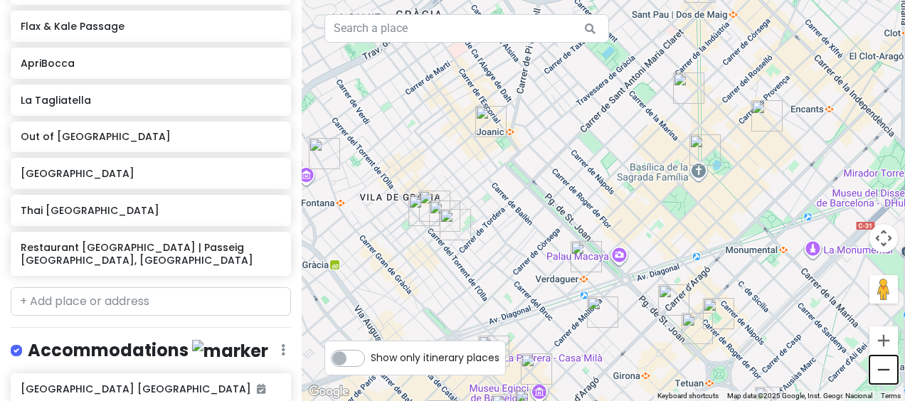
click at [883, 373] on button "Zoom out" at bounding box center [883, 370] width 28 height 28
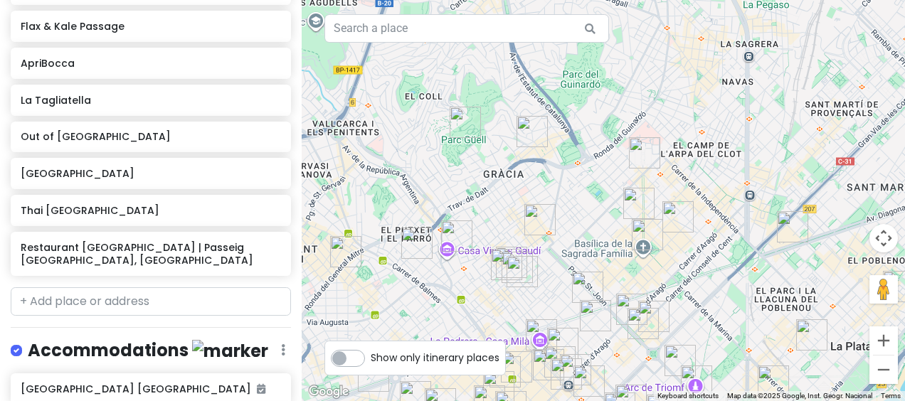
drag, startPoint x: 732, startPoint y: 125, endPoint x: 723, endPoint y: 195, distance: 70.3
click at [723, 195] on div at bounding box center [603, 200] width 603 height 401
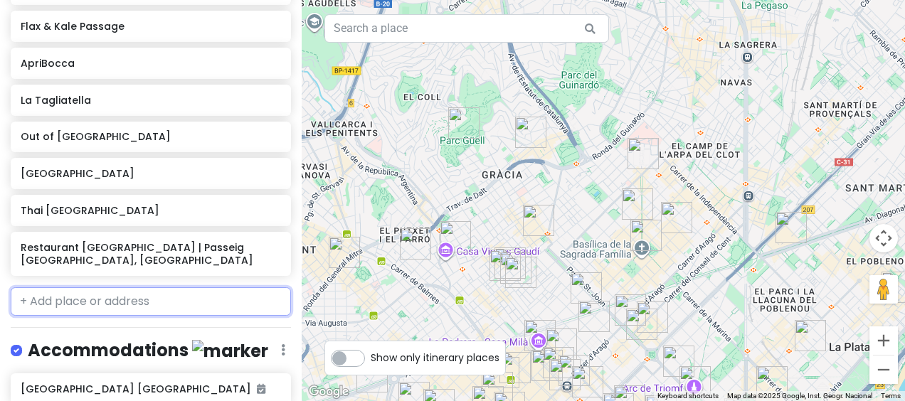
click at [213, 287] on input "text" at bounding box center [151, 301] width 280 height 28
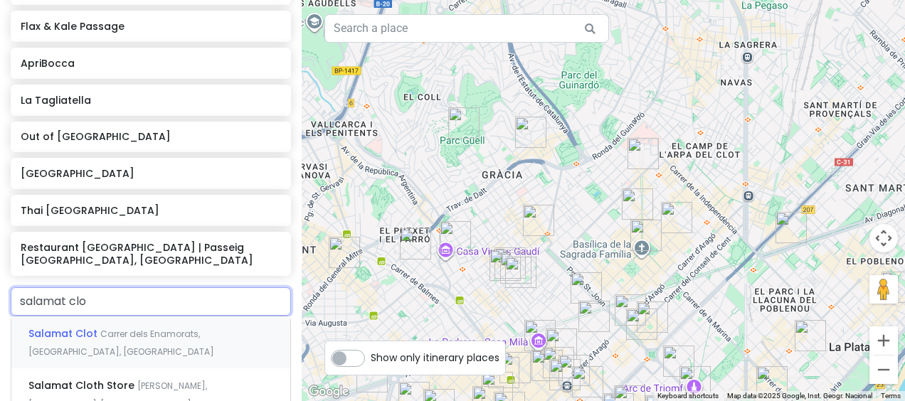
click at [162, 328] on span "Carrer dels Enamorats, [GEOGRAPHIC_DATA], [GEOGRAPHIC_DATA]" at bounding box center [121, 343] width 186 height 31
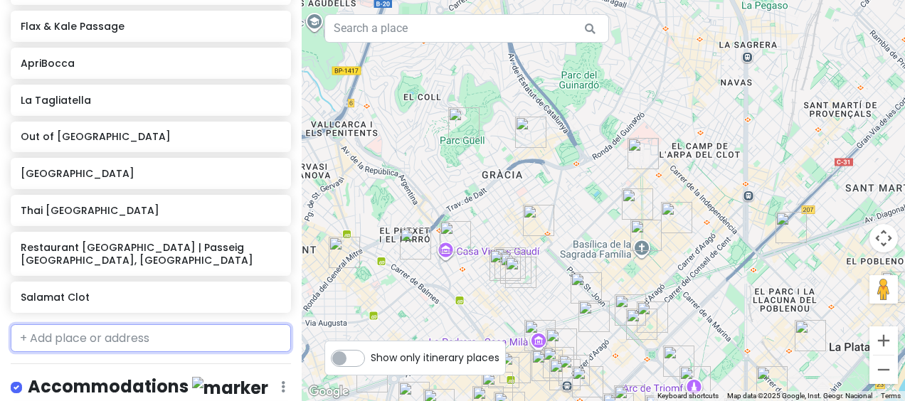
scroll to position [4511, 0]
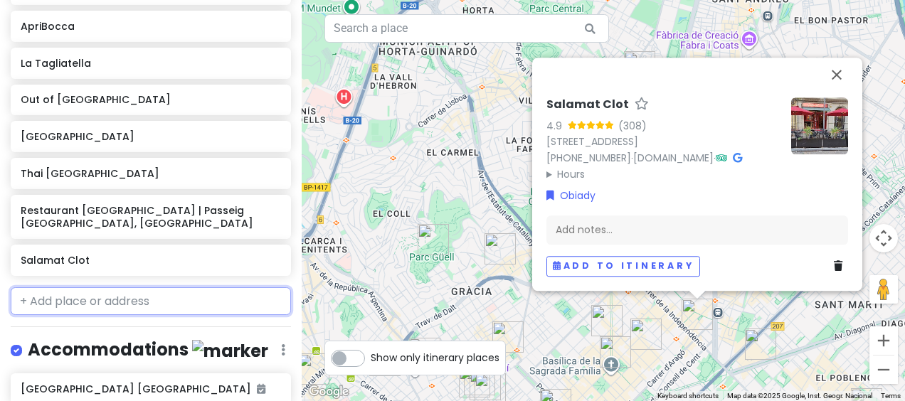
click at [171, 287] on input "text" at bounding box center [151, 301] width 280 height 28
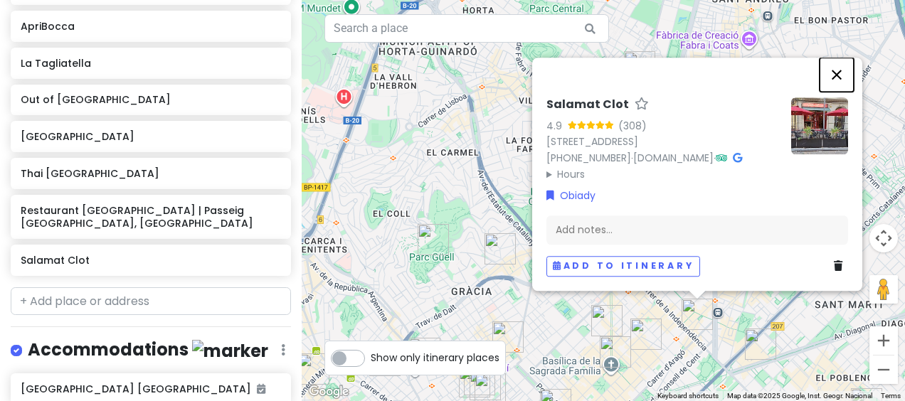
click at [835, 63] on button "Close" at bounding box center [836, 75] width 34 height 34
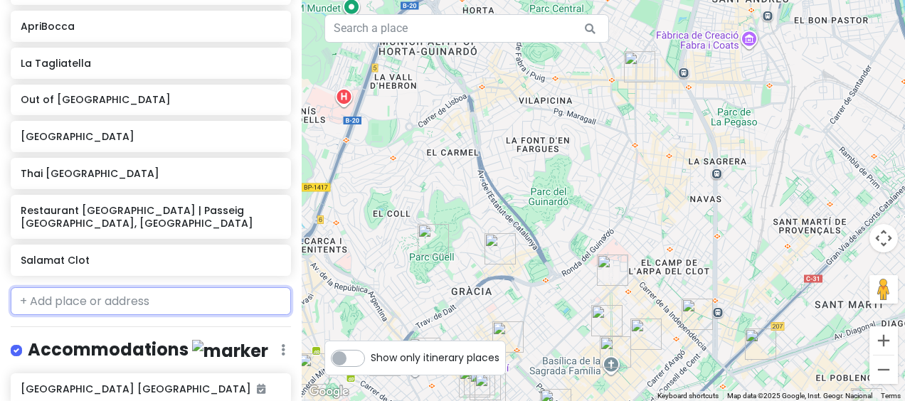
click at [235, 287] on input "text" at bounding box center [151, 301] width 280 height 28
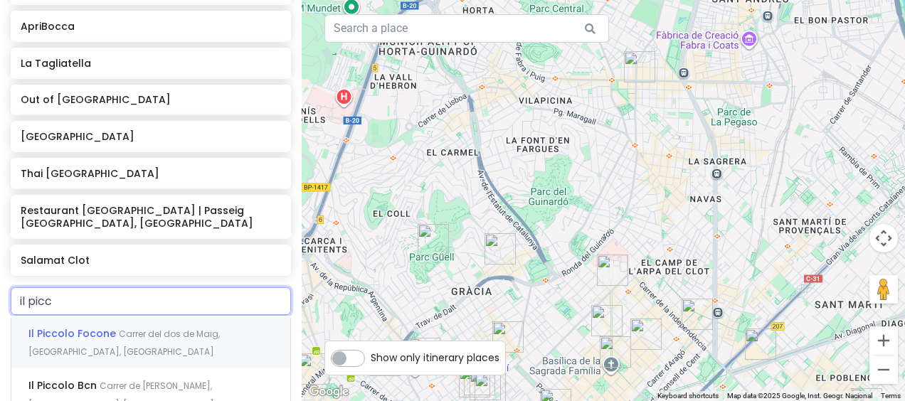
click at [188, 316] on div "Il Piccolo Focone Carrer del dos de Maig, [GEOGRAPHIC_DATA], [GEOGRAPHIC_DATA]" at bounding box center [150, 342] width 279 height 53
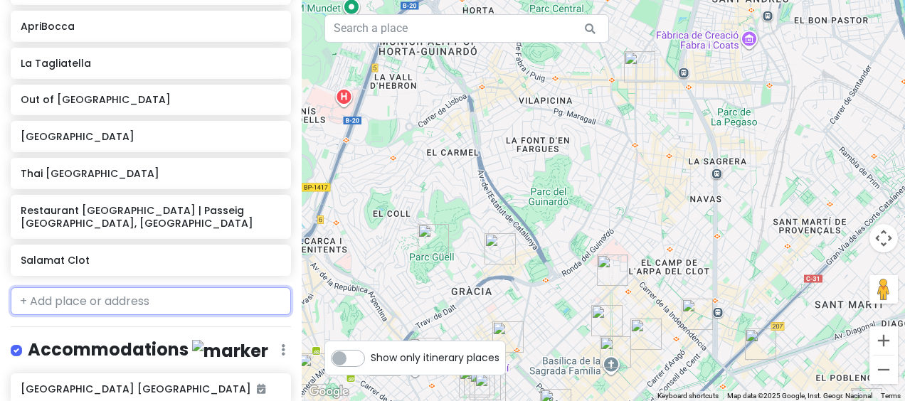
scroll to position [4548, 0]
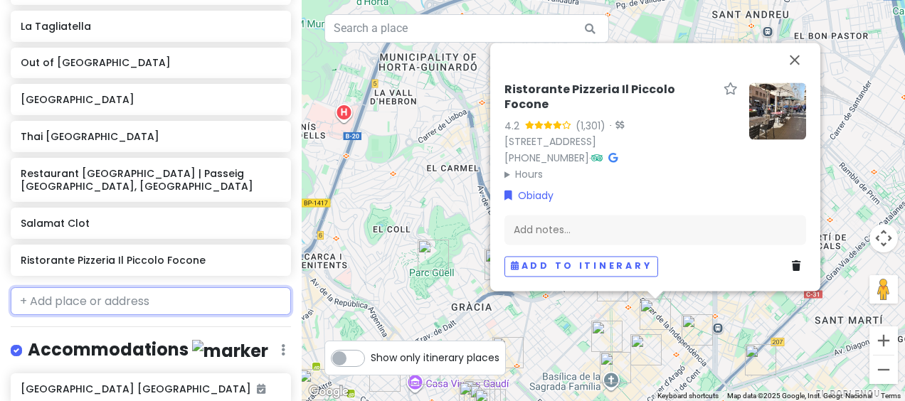
click at [185, 287] on input "text" at bounding box center [151, 301] width 280 height 28
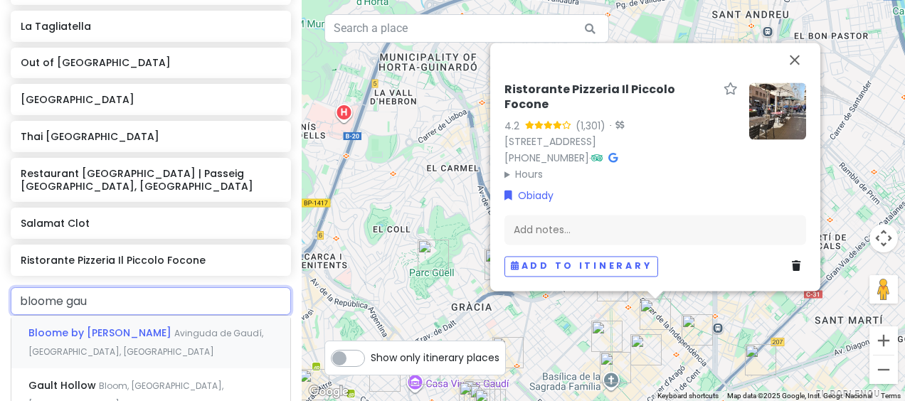
click at [179, 316] on div "Bloome by [PERSON_NAME], [GEOGRAPHIC_DATA], [GEOGRAPHIC_DATA]" at bounding box center [150, 342] width 279 height 53
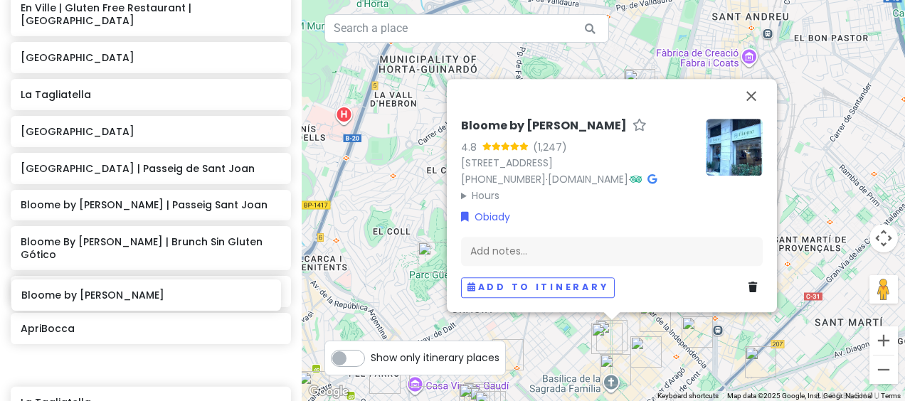
scroll to position [4211, 0]
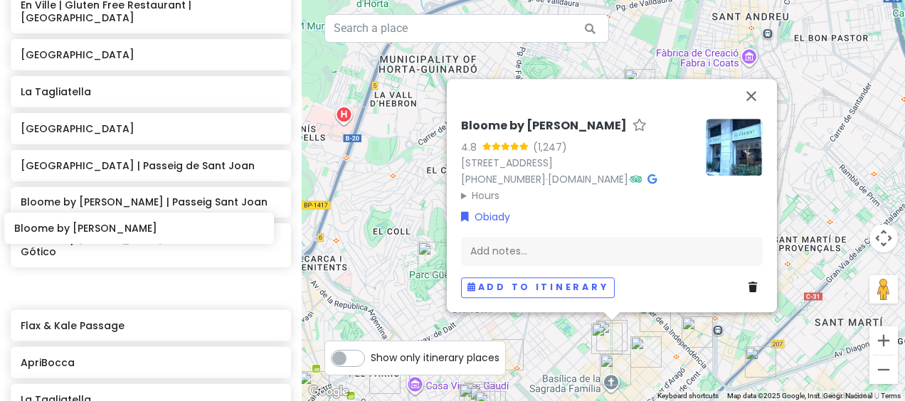
drag, startPoint x: 186, startPoint y: 205, endPoint x: 180, endPoint y: 227, distance: 23.0
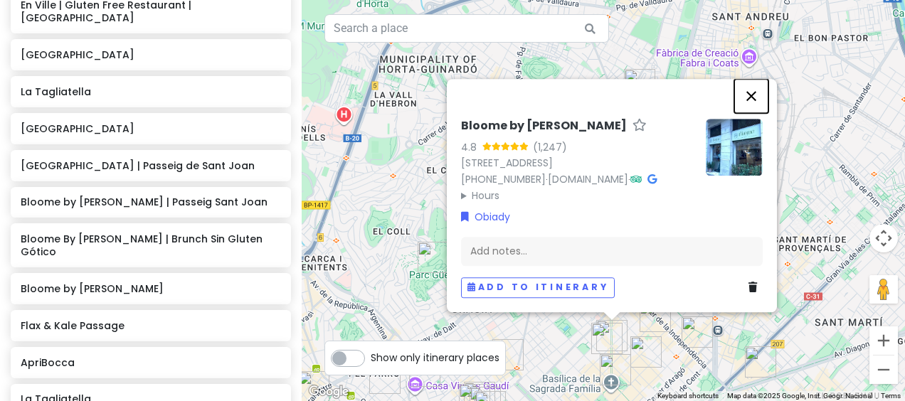
click at [752, 79] on button "Close" at bounding box center [751, 96] width 34 height 34
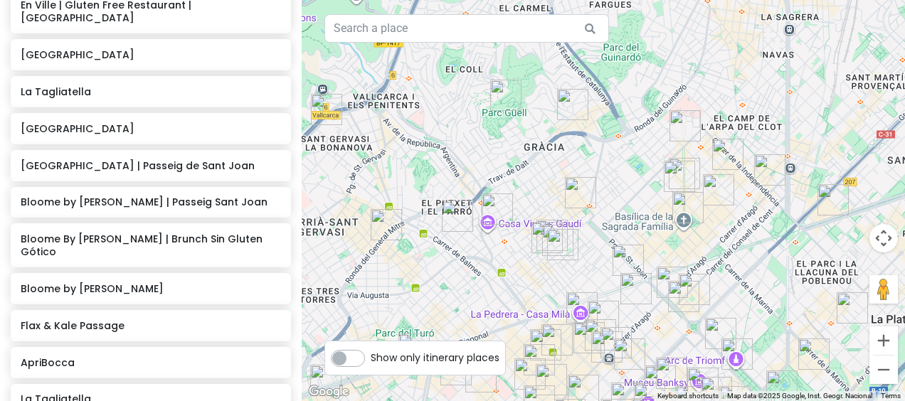
drag, startPoint x: 560, startPoint y: 202, endPoint x: 637, endPoint y: 31, distance: 187.2
click at [637, 31] on div at bounding box center [603, 200] width 603 height 401
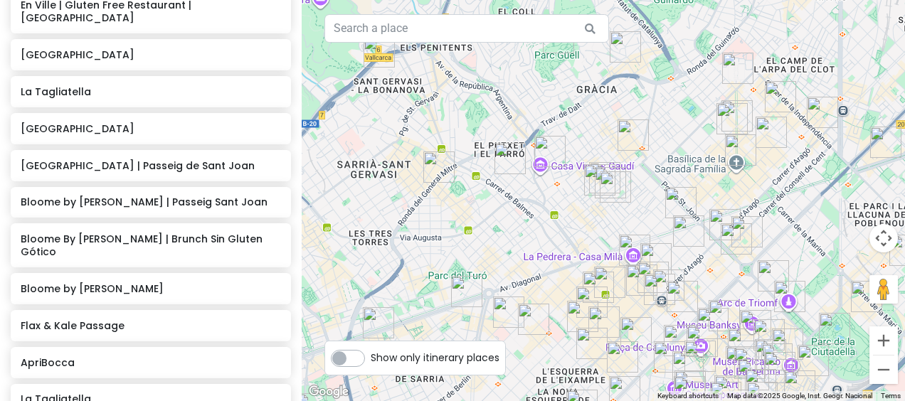
drag, startPoint x: 550, startPoint y: 282, endPoint x: 596, endPoint y: 230, distance: 68.5
click at [596, 230] on div at bounding box center [603, 200] width 603 height 401
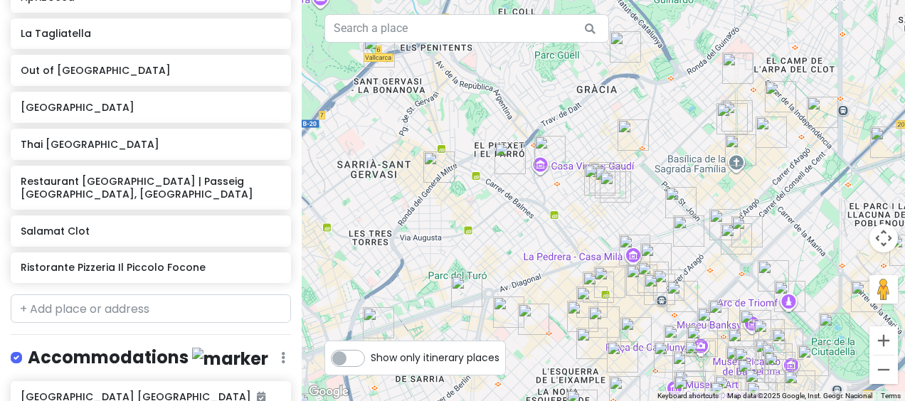
scroll to position [4557, 0]
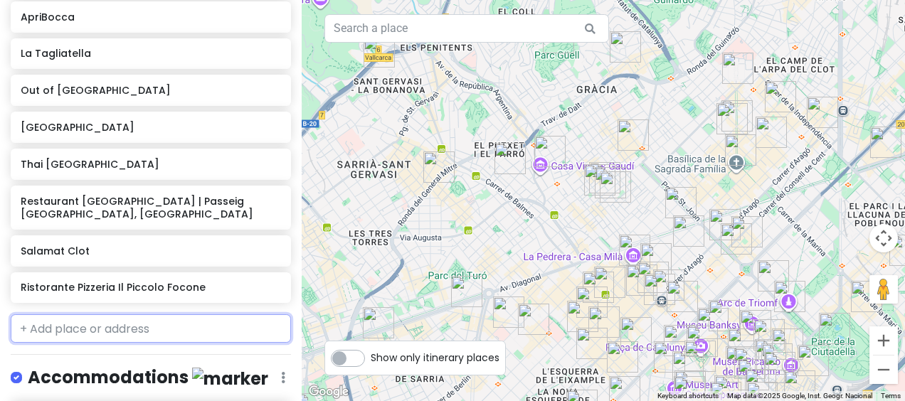
click at [176, 314] on input "text" at bounding box center [151, 328] width 280 height 28
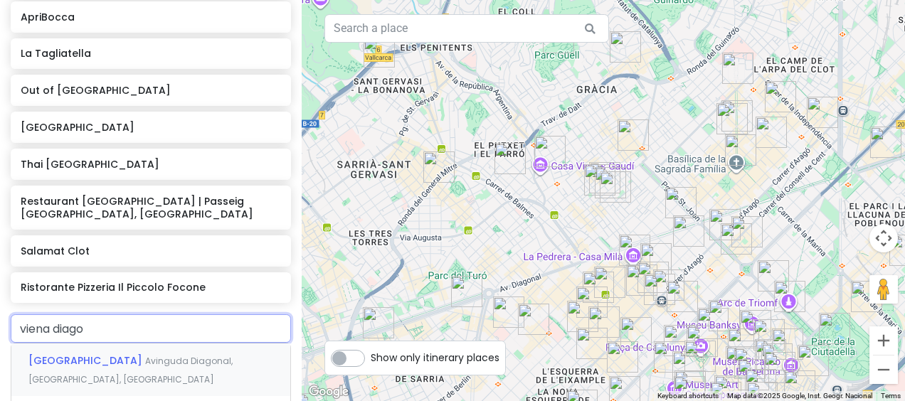
click at [156, 355] on span "Avinguda Diagonal, [GEOGRAPHIC_DATA], [GEOGRAPHIC_DATA]" at bounding box center [130, 370] width 204 height 31
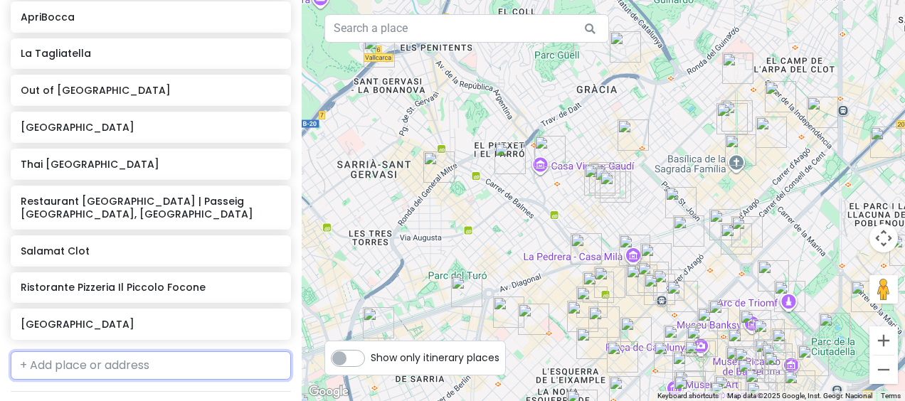
scroll to position [4594, 0]
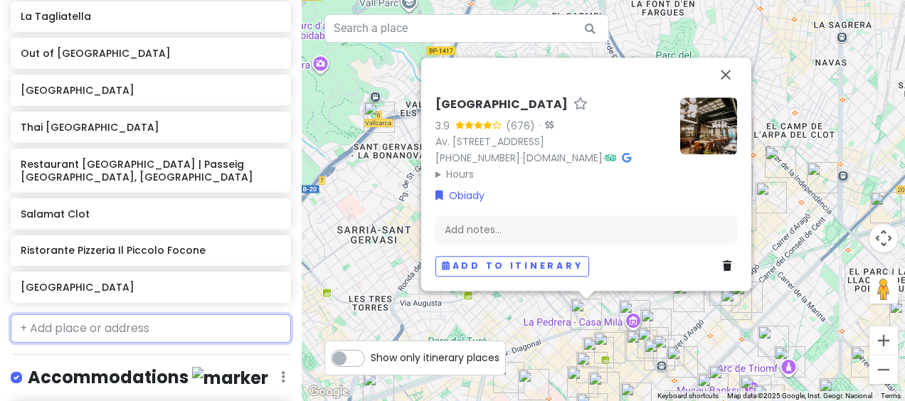
click at [200, 314] on input "text" at bounding box center [151, 328] width 280 height 28
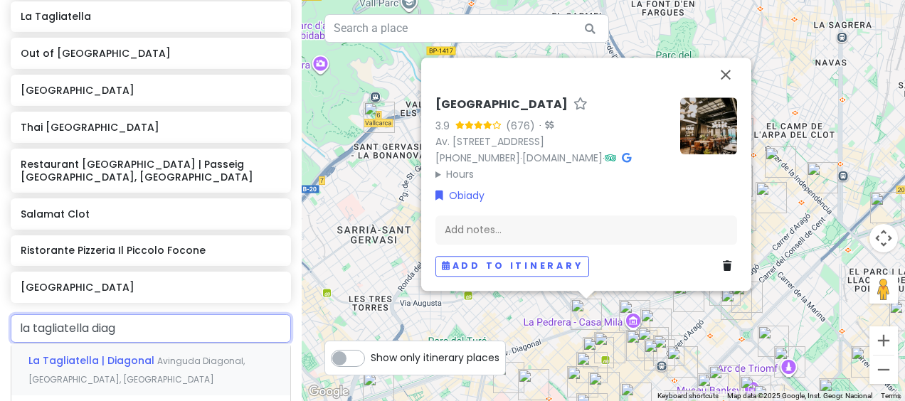
click at [175, 355] on span "Avinguda Diagonal, [GEOGRAPHIC_DATA], [GEOGRAPHIC_DATA]" at bounding box center [136, 370] width 216 height 31
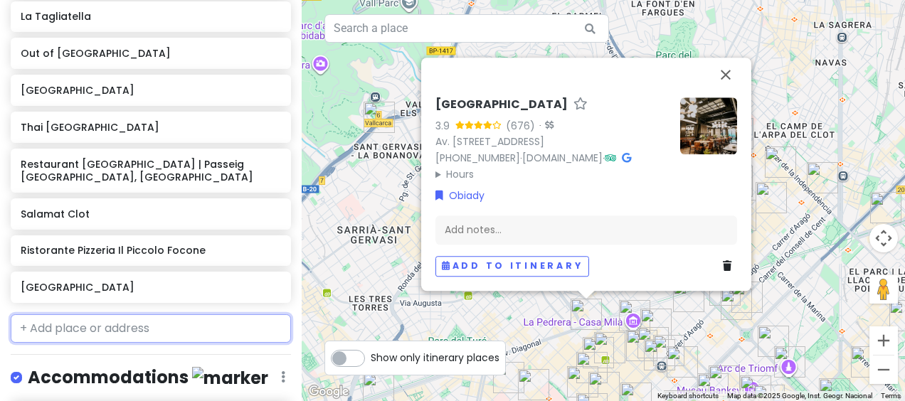
scroll to position [4631, 0]
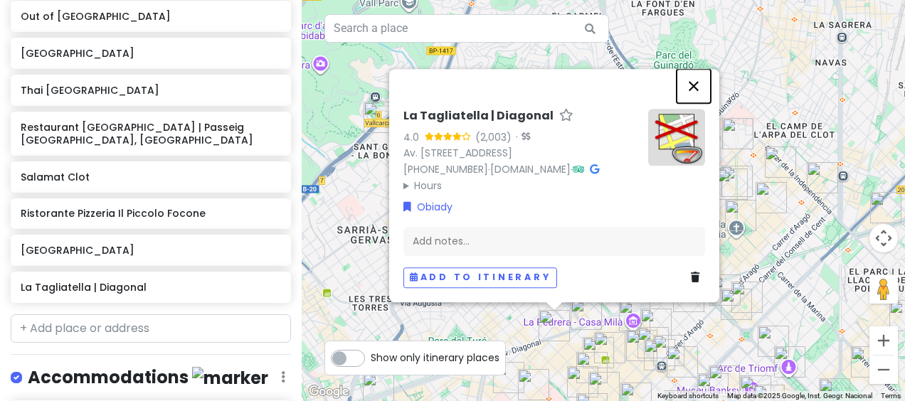
click at [696, 70] on button "Close" at bounding box center [693, 86] width 34 height 34
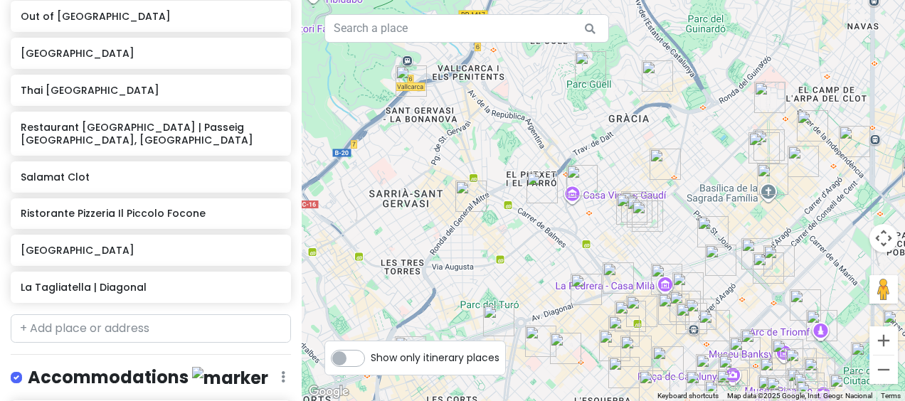
drag, startPoint x: 490, startPoint y: 265, endPoint x: 510, endPoint y: 225, distance: 43.9
click at [510, 225] on div at bounding box center [603, 200] width 603 height 401
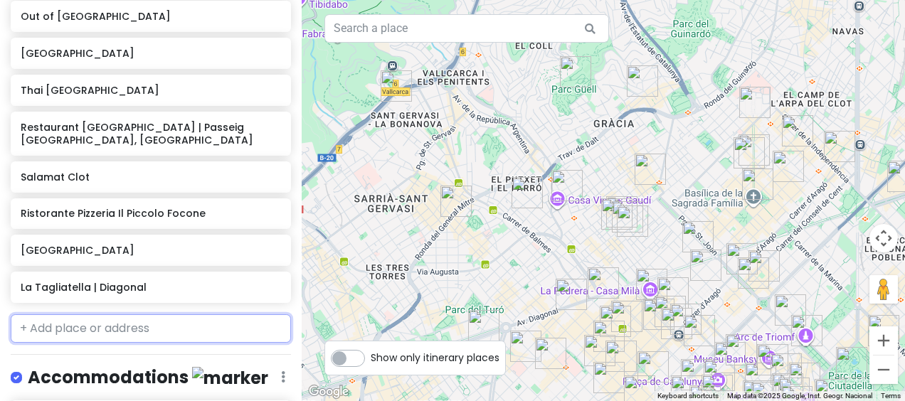
click at [175, 314] on input "text" at bounding box center [151, 328] width 280 height 28
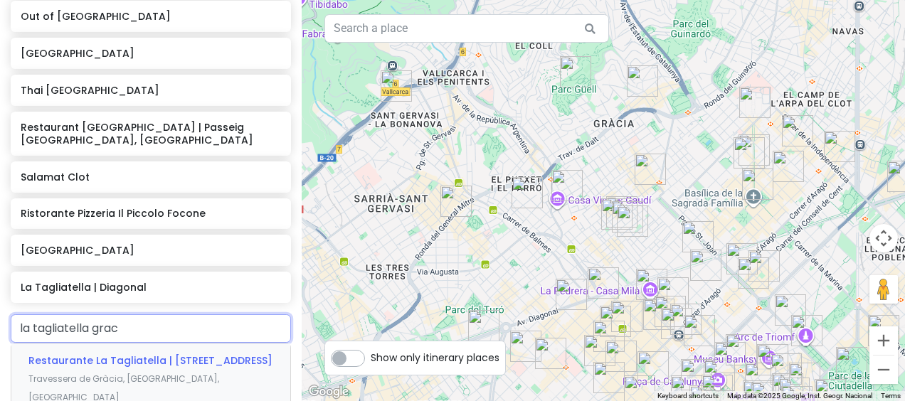
click at [178, 353] on span "Restaurante La Tagliatella | [STREET_ADDRESS]" at bounding box center [150, 360] width 244 height 14
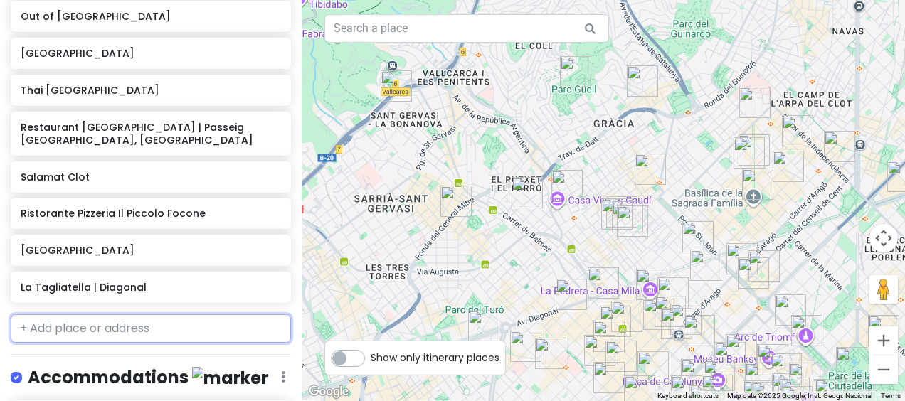
scroll to position [4668, 0]
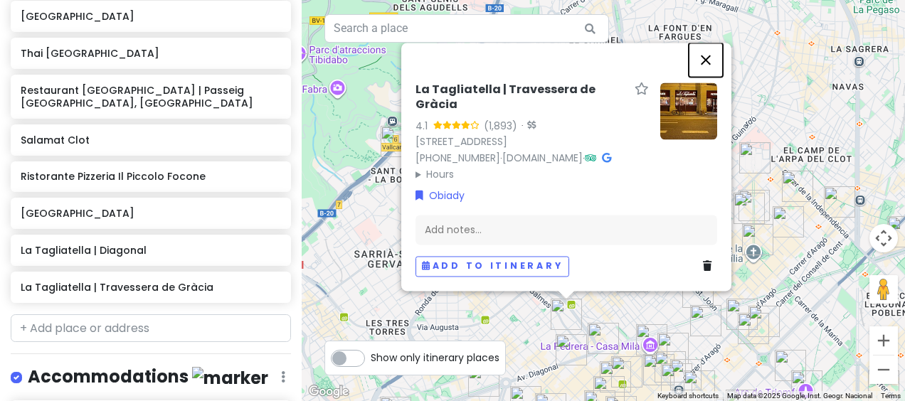
click at [703, 58] on button "Close" at bounding box center [705, 60] width 34 height 34
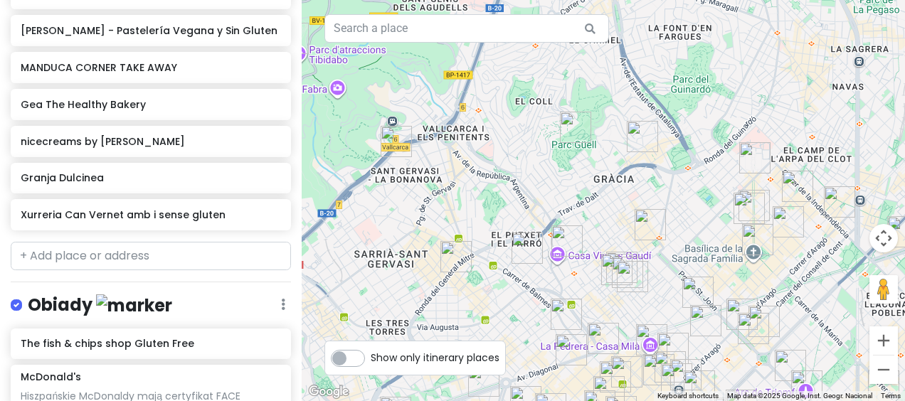
scroll to position [2935, 0]
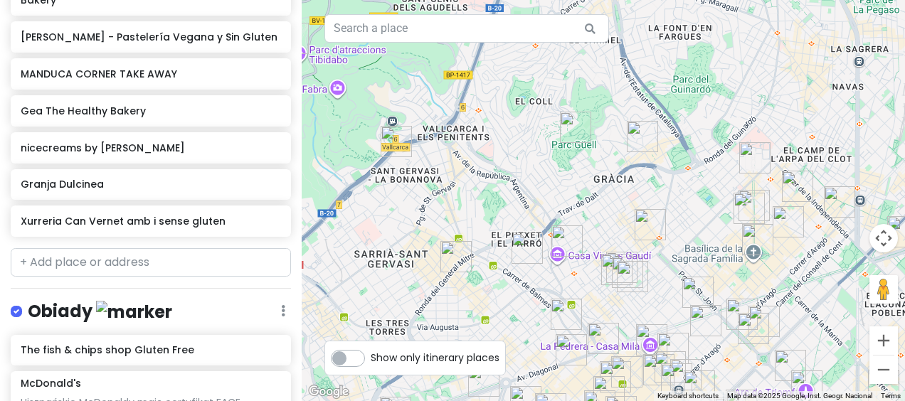
drag, startPoint x: 201, startPoint y: 230, endPoint x: 191, endPoint y: 240, distance: 13.6
click at [191, 240] on div "Sweet spanish idleness Private Change Dates Make a Copy Delete Trip Give Feedba…" at bounding box center [151, 200] width 302 height 401
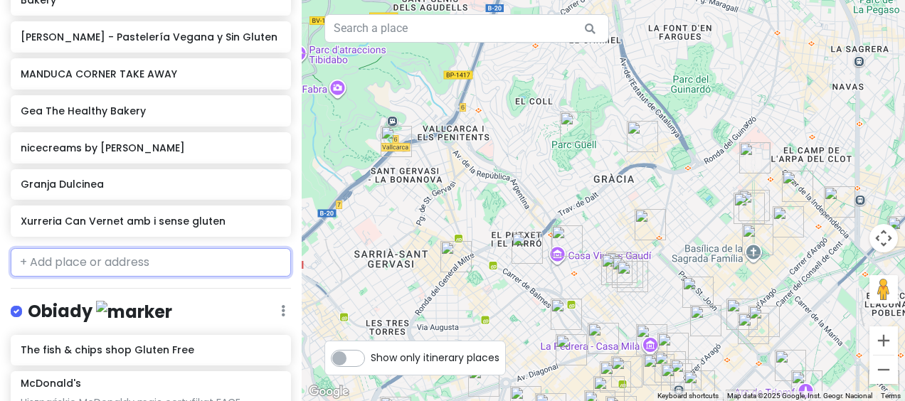
click at [191, 248] on input "text" at bounding box center [151, 262] width 280 height 28
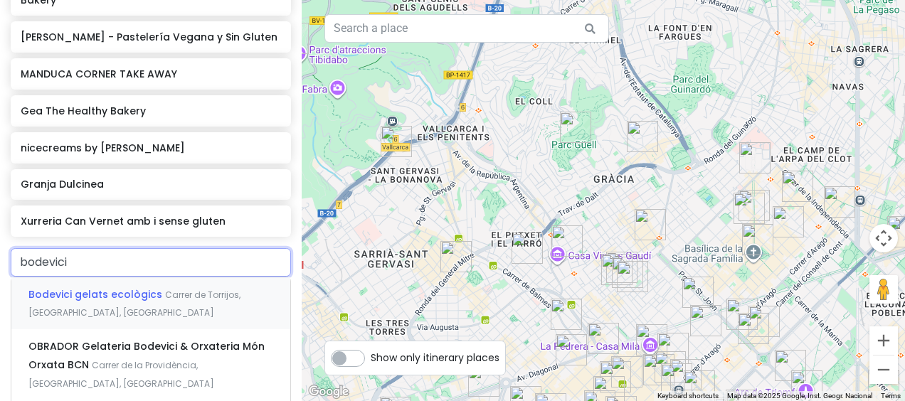
click at [180, 288] on div "Bodevici gelats ecològics Carrer de Torrijos, [GEOGRAPHIC_DATA], [GEOGRAPHIC_DA…" at bounding box center [150, 303] width 279 height 53
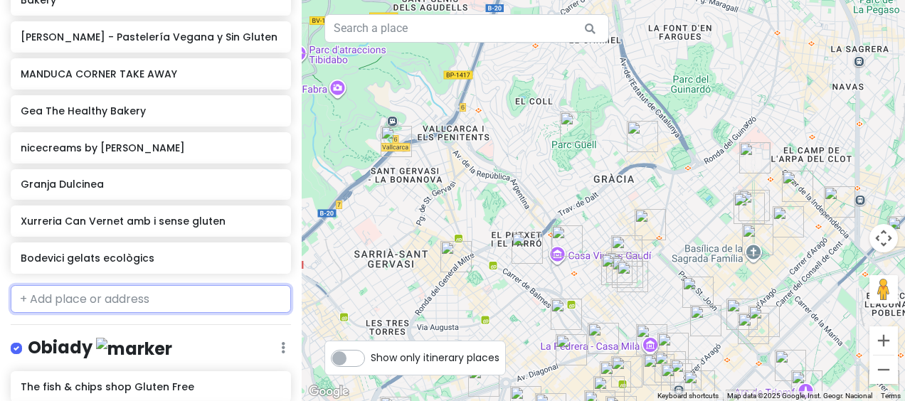
scroll to position [2971, 0]
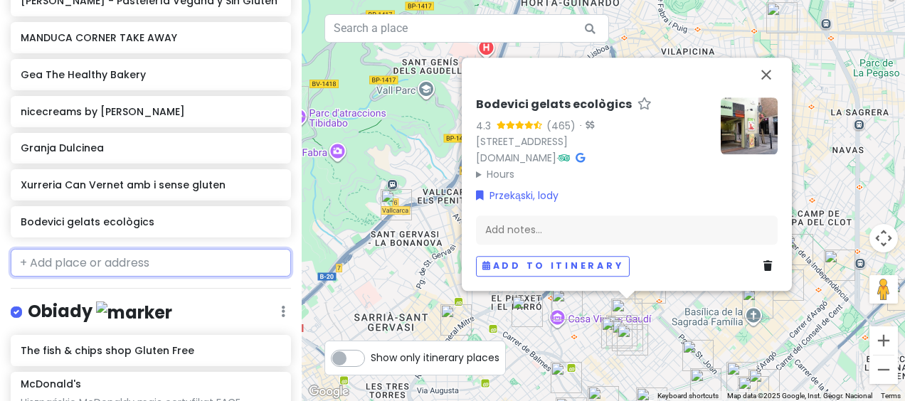
click at [183, 249] on input "text" at bounding box center [151, 263] width 280 height 28
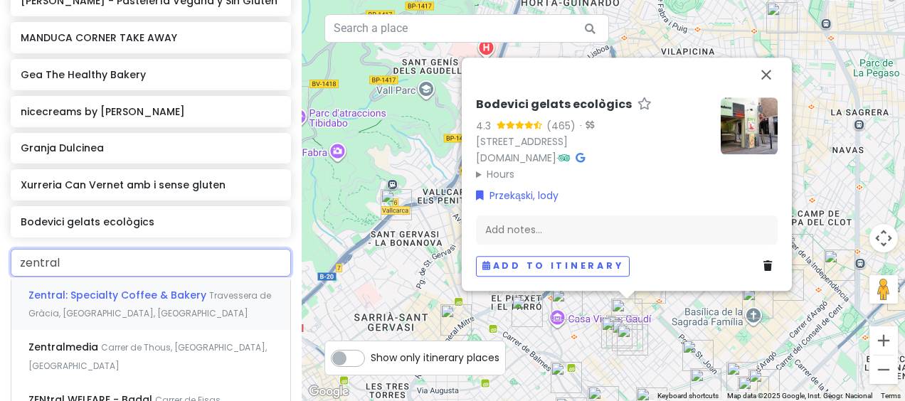
click at [187, 294] on div "Zentral: Specialty Coffee & Bakery Travessera de Gràcia, [GEOGRAPHIC_DATA], [GE…" at bounding box center [150, 303] width 279 height 53
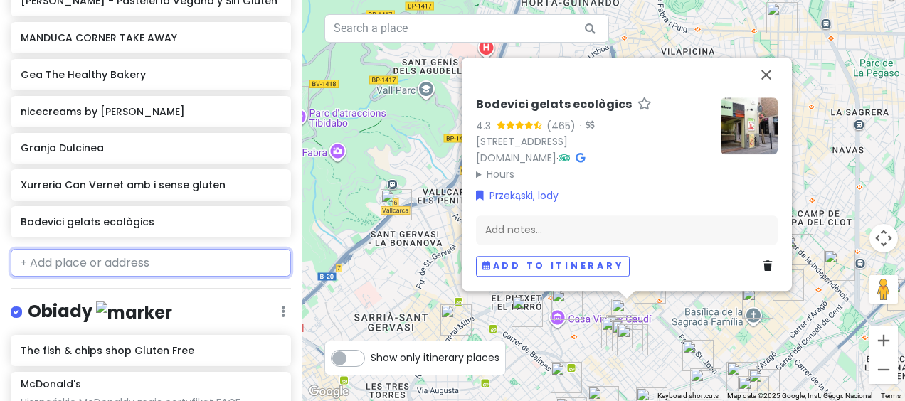
scroll to position [3008, 0]
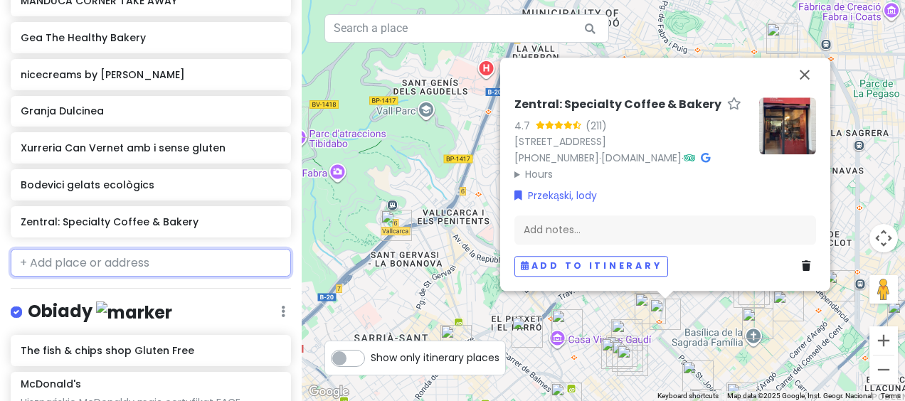
click at [85, 256] on input "text" at bounding box center [151, 263] width 280 height 28
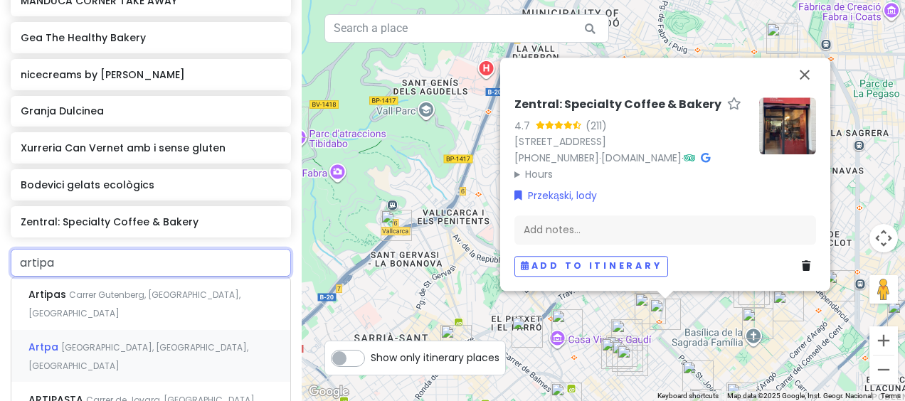
click at [118, 341] on span "[GEOGRAPHIC_DATA], [GEOGRAPHIC_DATA], [GEOGRAPHIC_DATA]" at bounding box center [138, 356] width 220 height 31
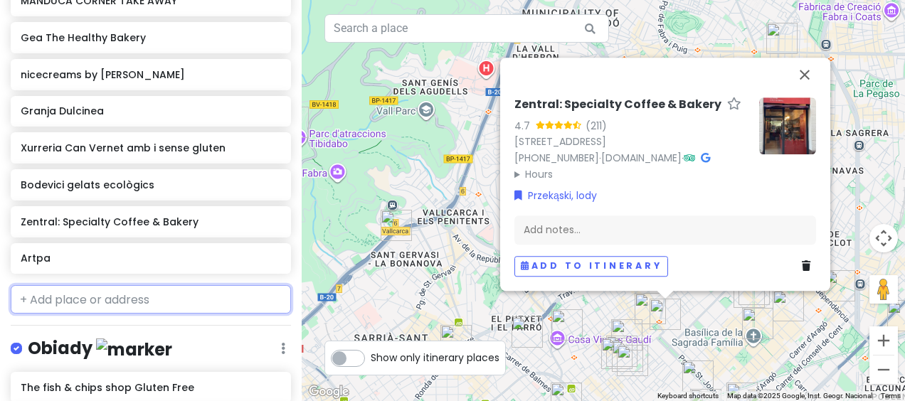
scroll to position [3045, 0]
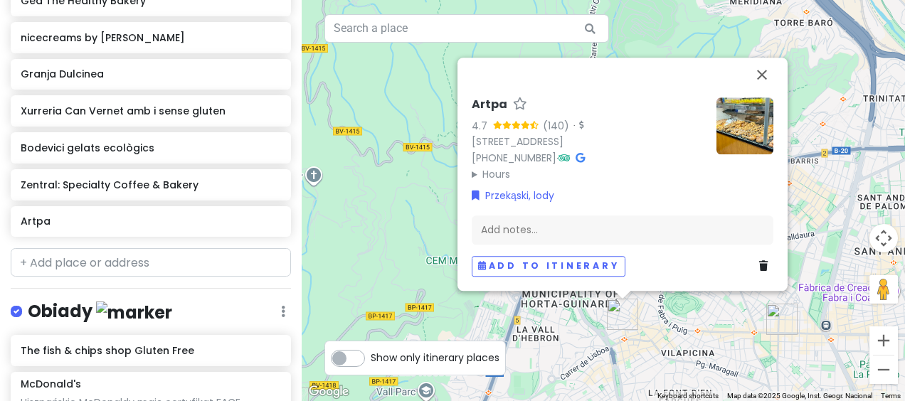
click at [761, 260] on link at bounding box center [766, 267] width 14 height 16
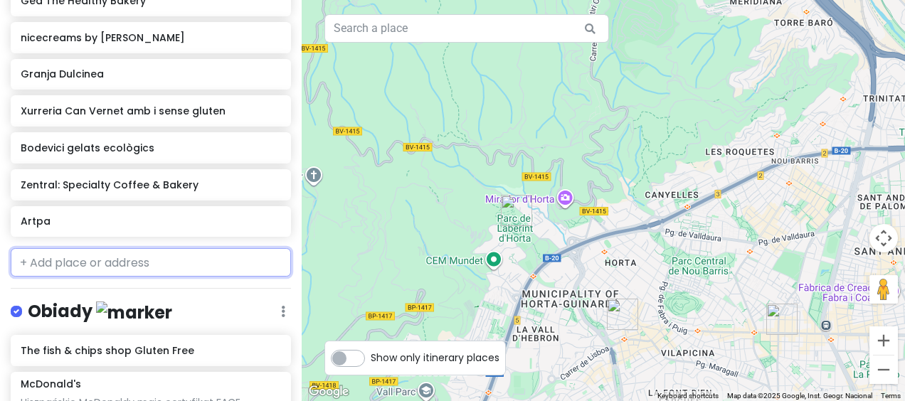
scroll to position [3008, 0]
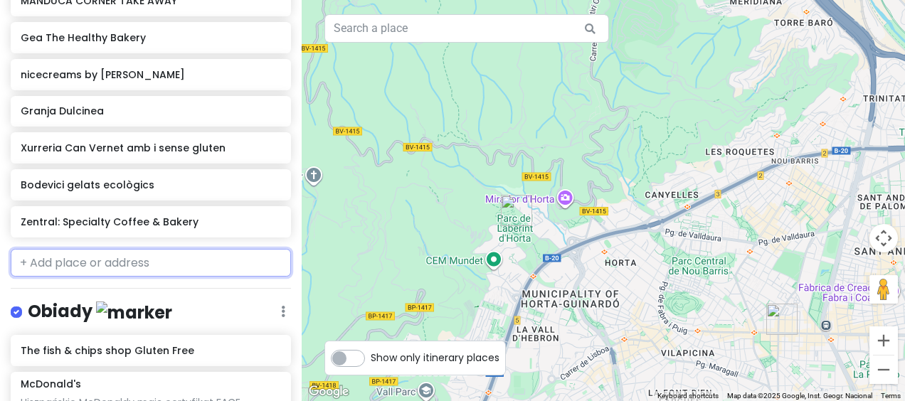
click at [95, 249] on input "text" at bounding box center [151, 263] width 280 height 28
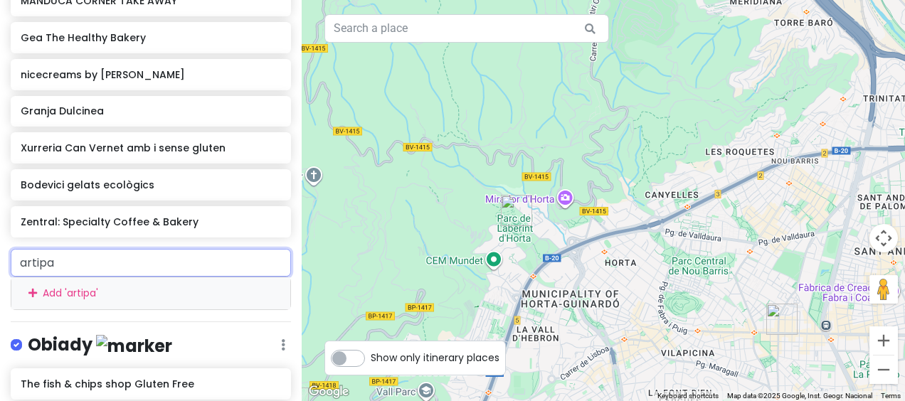
click at [100, 249] on input "artipa" at bounding box center [151, 263] width 280 height 28
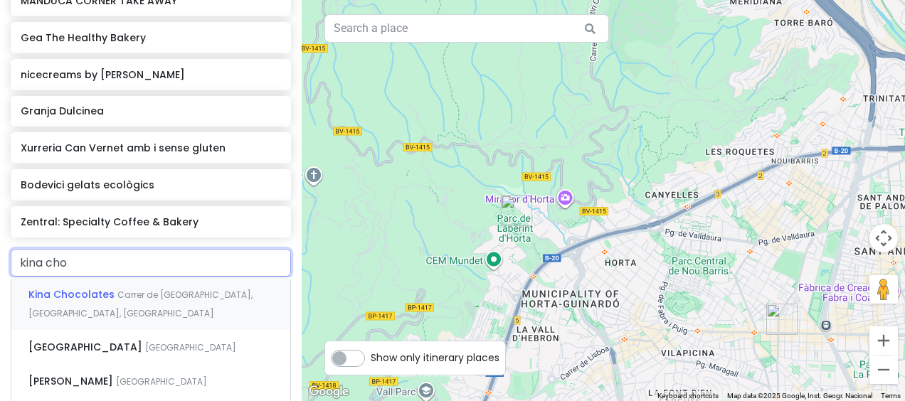
click at [137, 299] on div "Kina Chocolates Carrer de [GEOGRAPHIC_DATA], [GEOGRAPHIC_DATA], [GEOGRAPHIC_DAT…" at bounding box center [150, 303] width 279 height 53
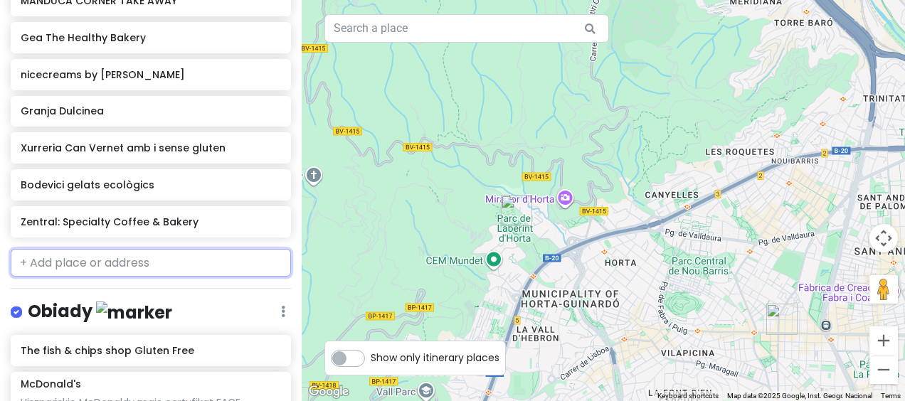
scroll to position [3045, 0]
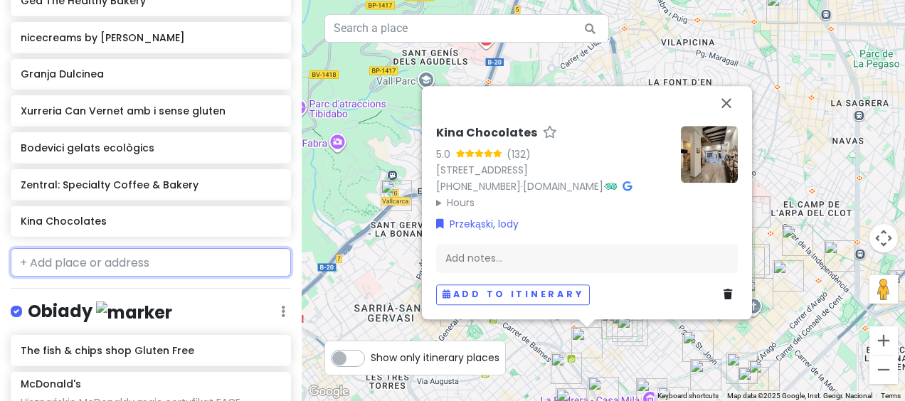
click at [193, 248] on input "text" at bounding box center [151, 262] width 280 height 28
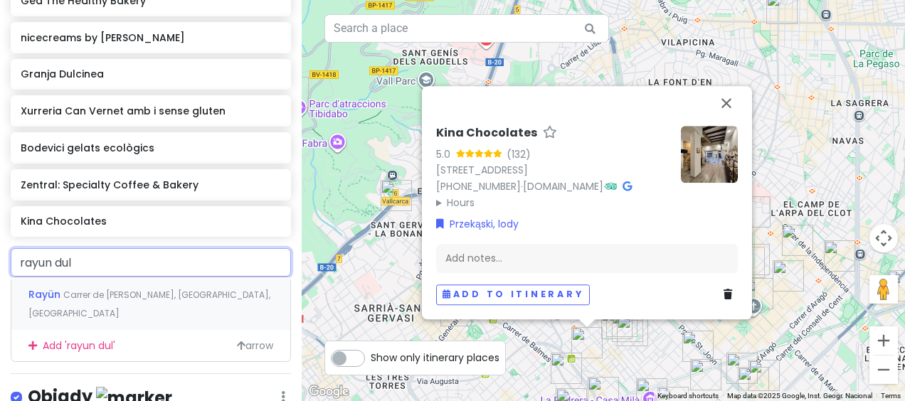
click at [159, 289] on span "Carrer de [PERSON_NAME], [GEOGRAPHIC_DATA], [GEOGRAPHIC_DATA]" at bounding box center [149, 304] width 242 height 31
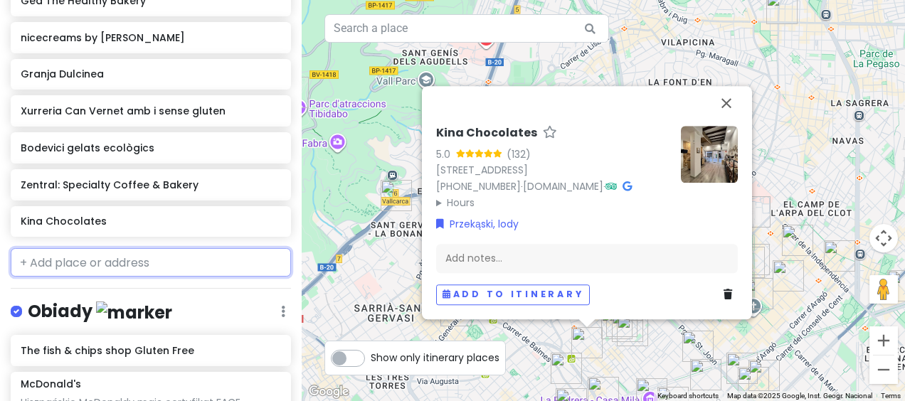
scroll to position [3082, 0]
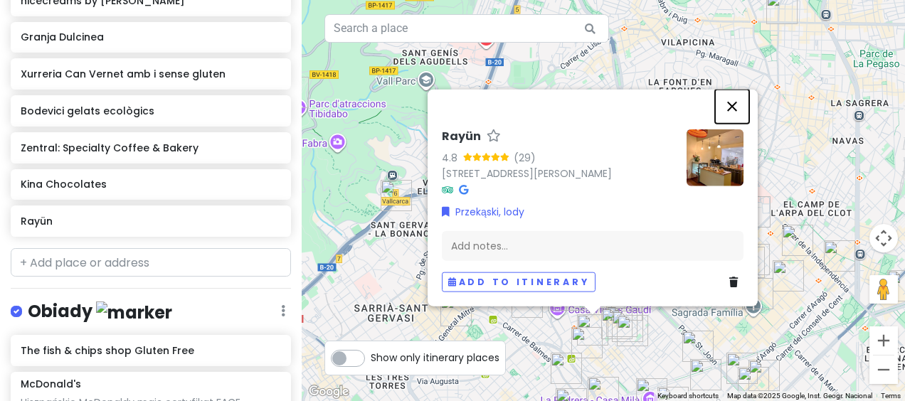
click at [732, 91] on button "Close" at bounding box center [732, 107] width 34 height 34
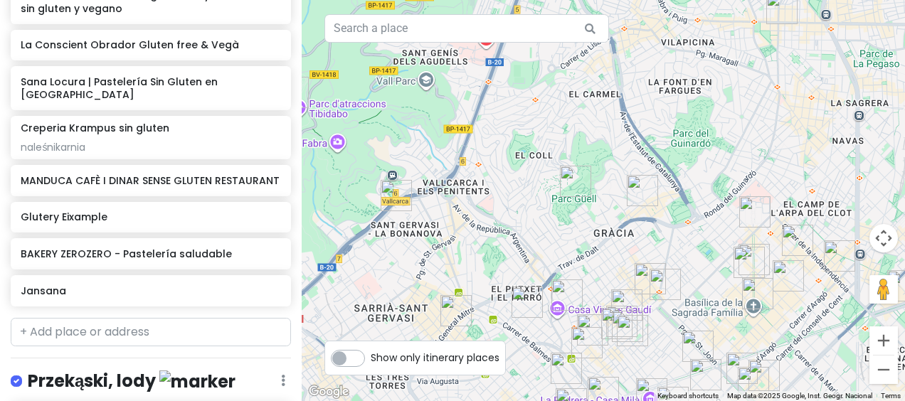
scroll to position [2238, 0]
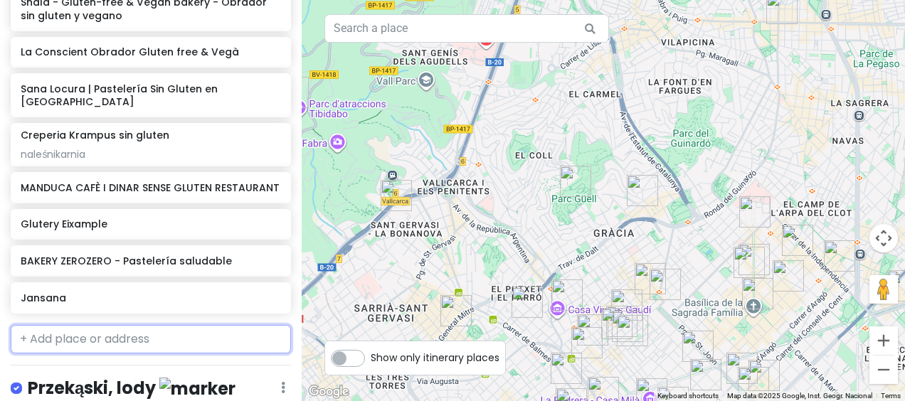
click at [154, 325] on input "text" at bounding box center [151, 339] width 280 height 28
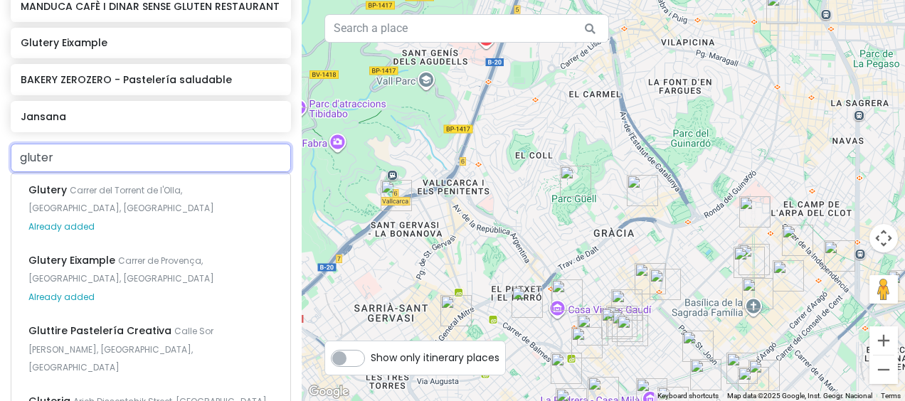
scroll to position [2455, 0]
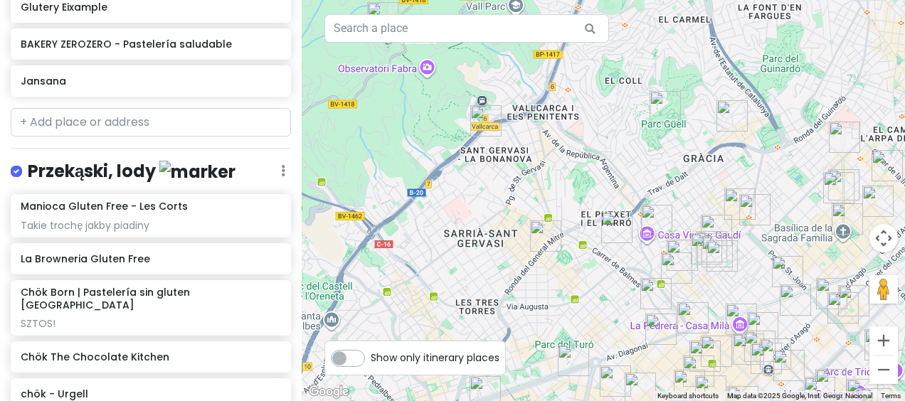
drag, startPoint x: 496, startPoint y: 139, endPoint x: 596, endPoint y: 70, distance: 122.1
click at [596, 70] on div at bounding box center [603, 200] width 603 height 401
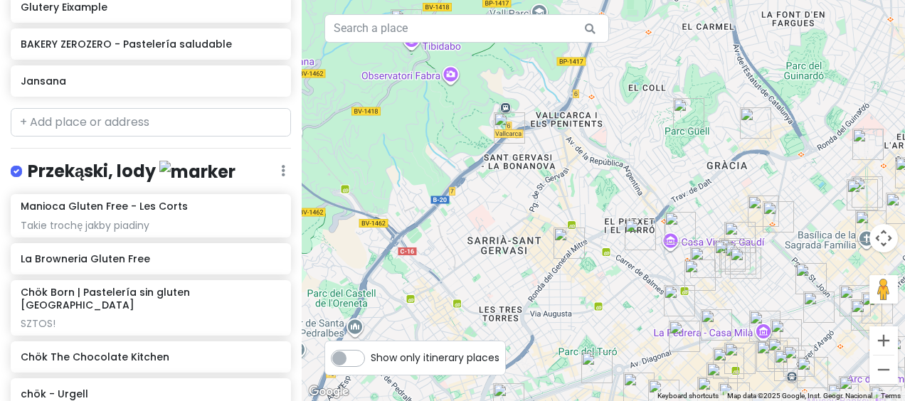
click at [438, 239] on div at bounding box center [603, 200] width 603 height 401
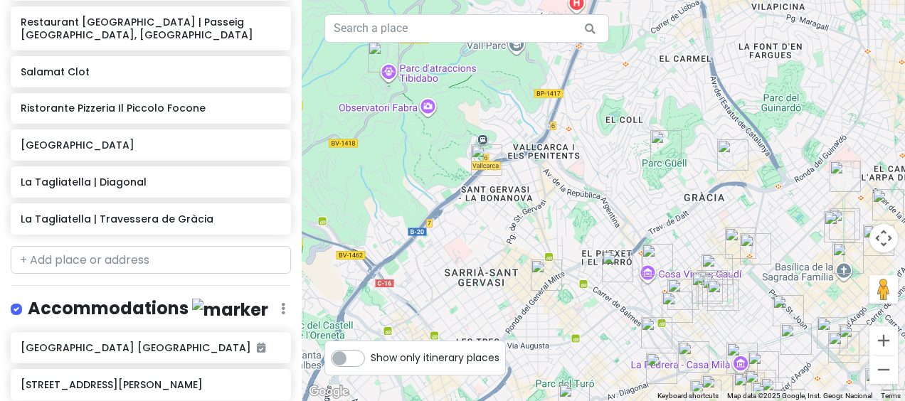
scroll to position [4911, 0]
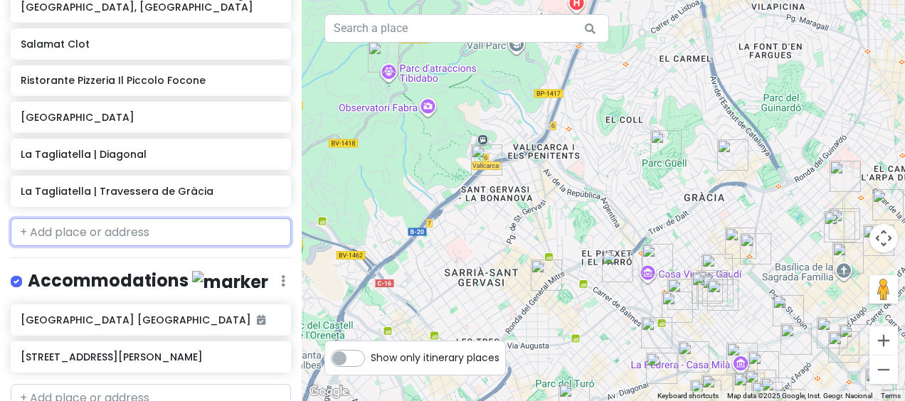
click at [181, 218] on input "text" at bounding box center [151, 232] width 280 height 28
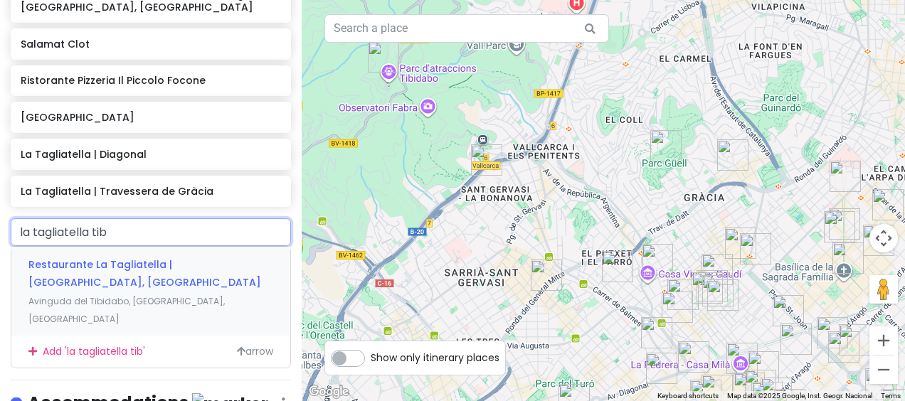
click at [157, 247] on div "Restaurante [GEOGRAPHIC_DATA] | [GEOGRAPHIC_DATA], [GEOGRAPHIC_DATA] Avinguda d…" at bounding box center [150, 291] width 279 height 89
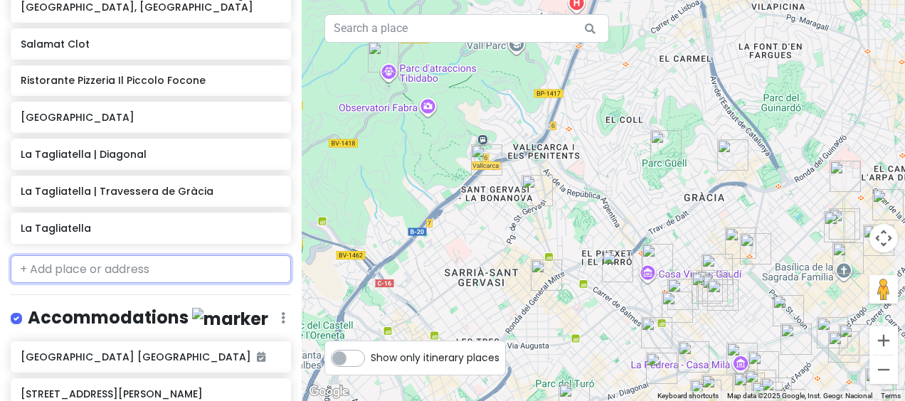
scroll to position [4948, 0]
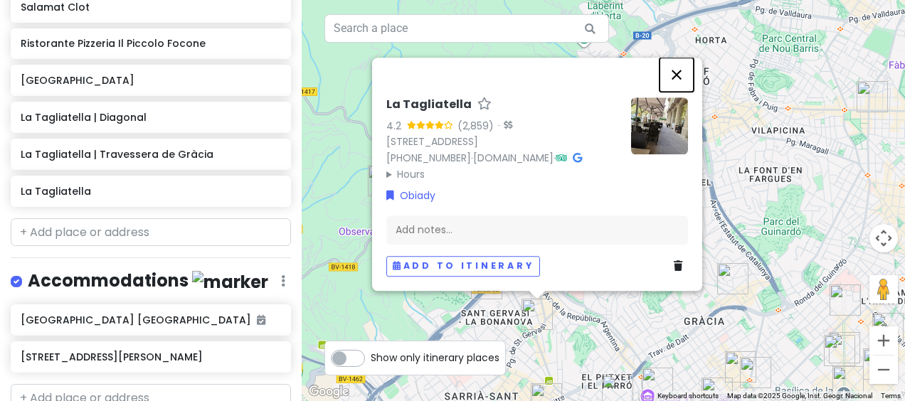
click at [676, 58] on button "Close" at bounding box center [676, 75] width 34 height 34
